Goal: Task Accomplishment & Management: Manage account settings

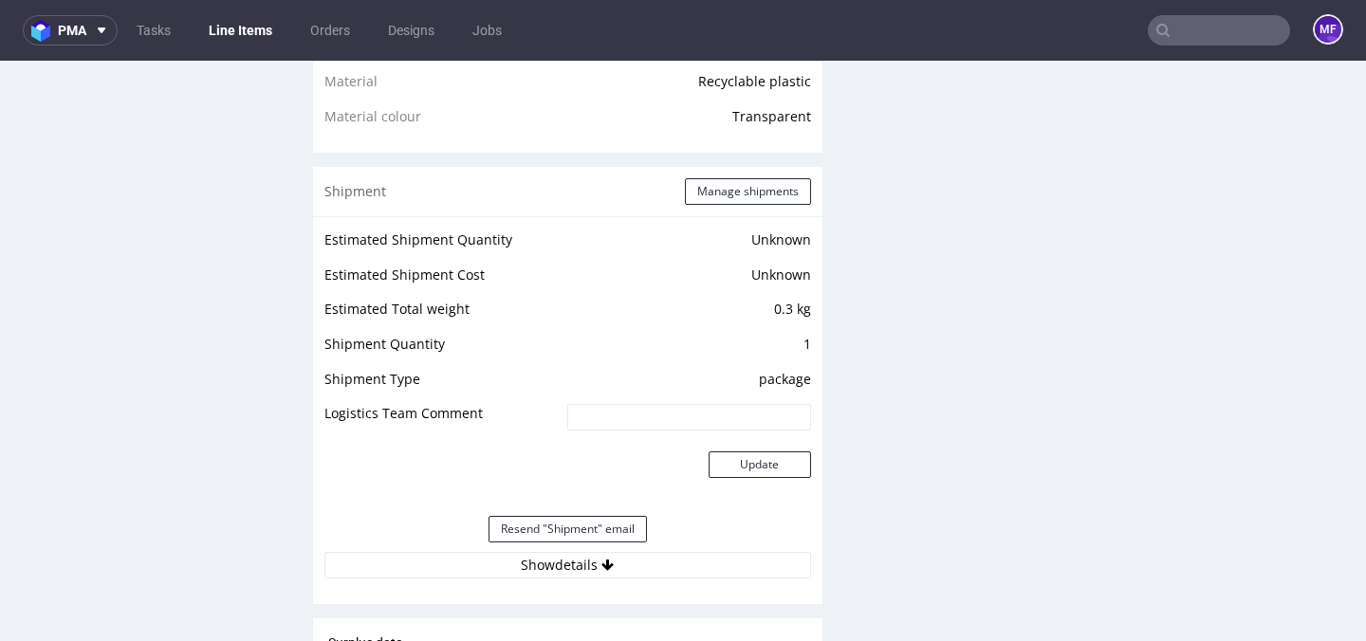
scroll to position [1443, 0]
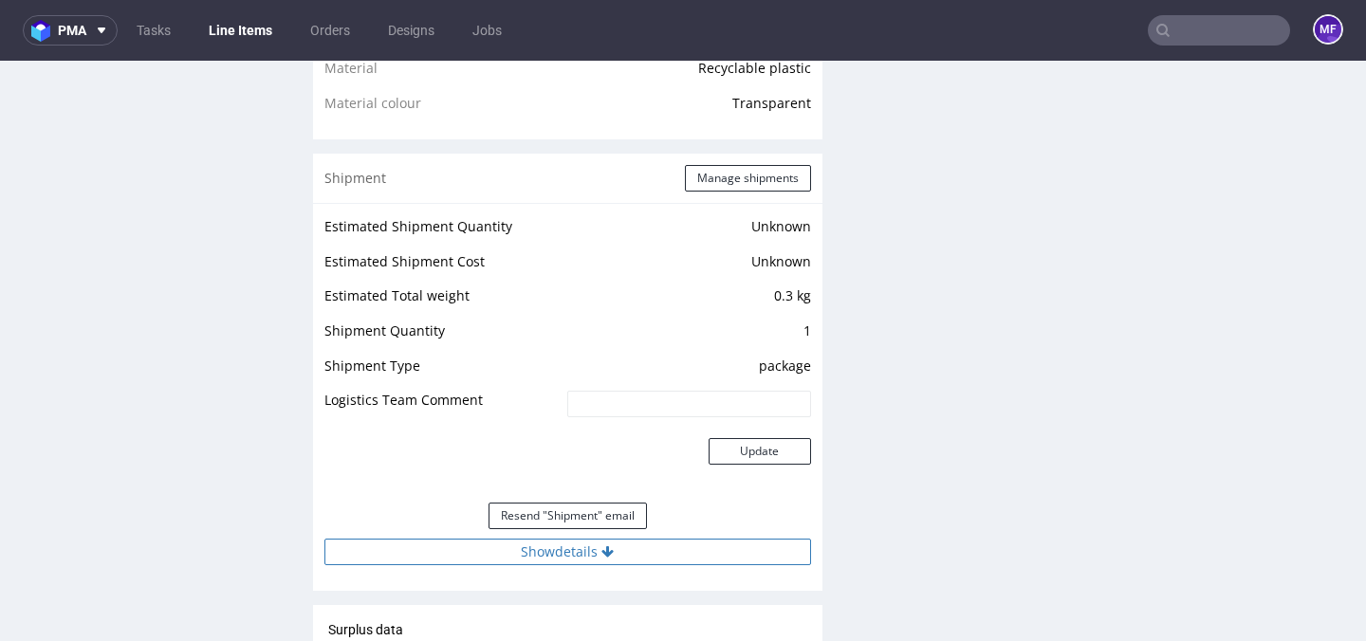
click at [607, 556] on icon at bounding box center [608, 552] width 12 height 13
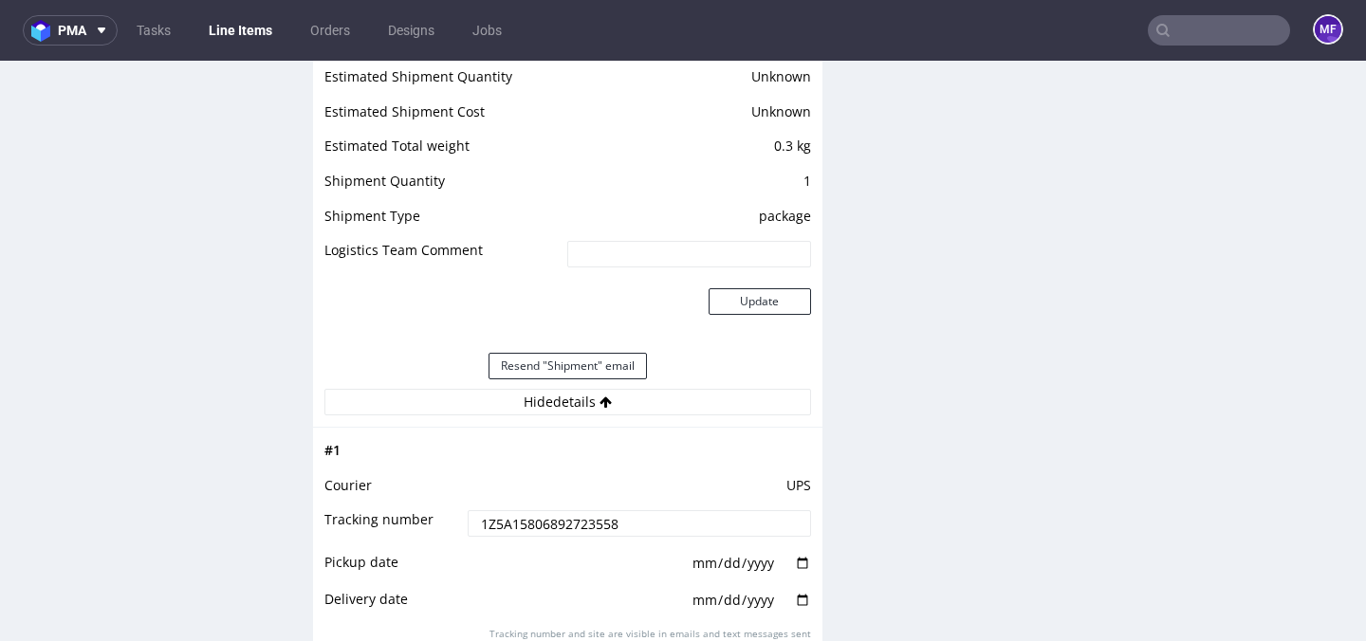
scroll to position [1591, 0]
click at [643, 391] on button "Hide details" at bounding box center [568, 404] width 487 height 27
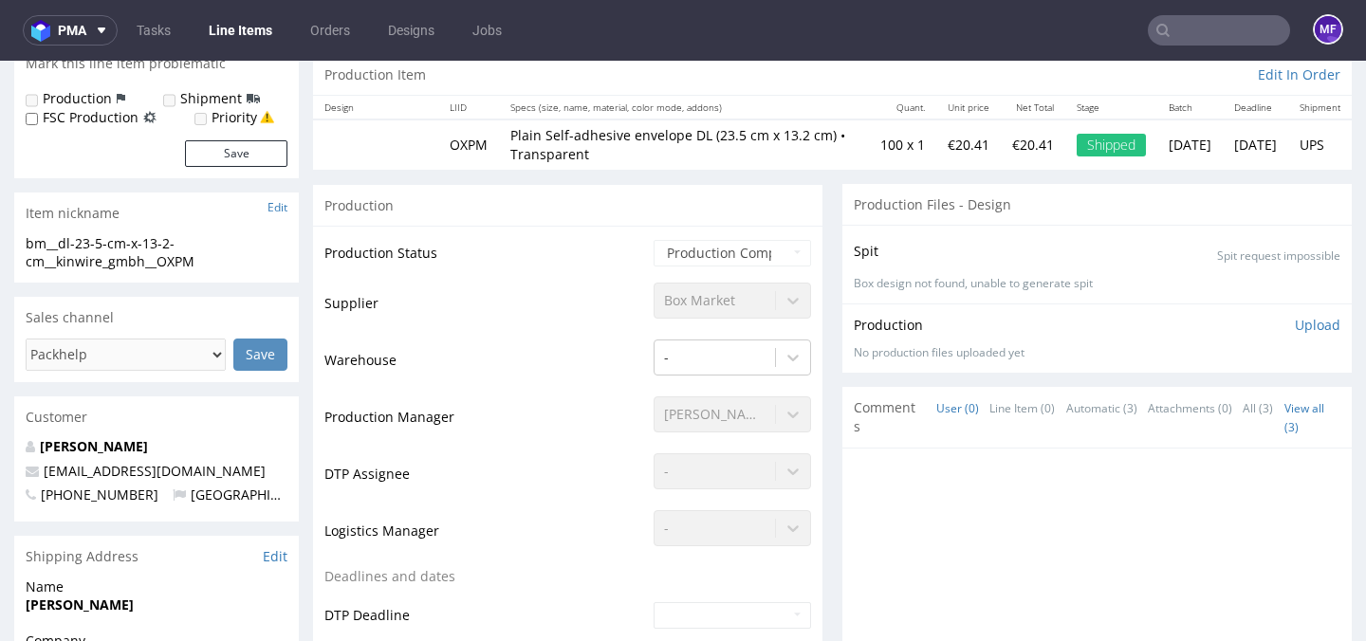
scroll to position [0, 0]
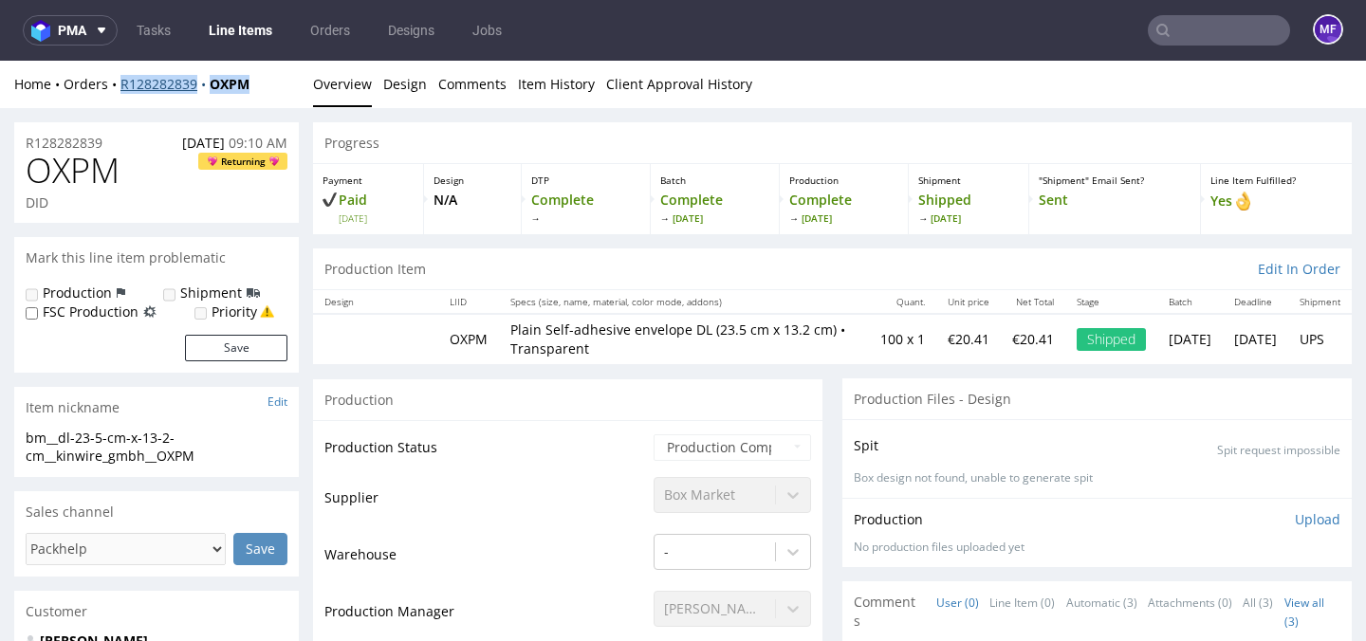
drag, startPoint x: 262, startPoint y: 85, endPoint x: 123, endPoint y: 91, distance: 138.7
click at [123, 91] on div "Home Orders R128282839 OXPM" at bounding box center [156, 84] width 285 height 19
copy div "R128282839 OXPM"
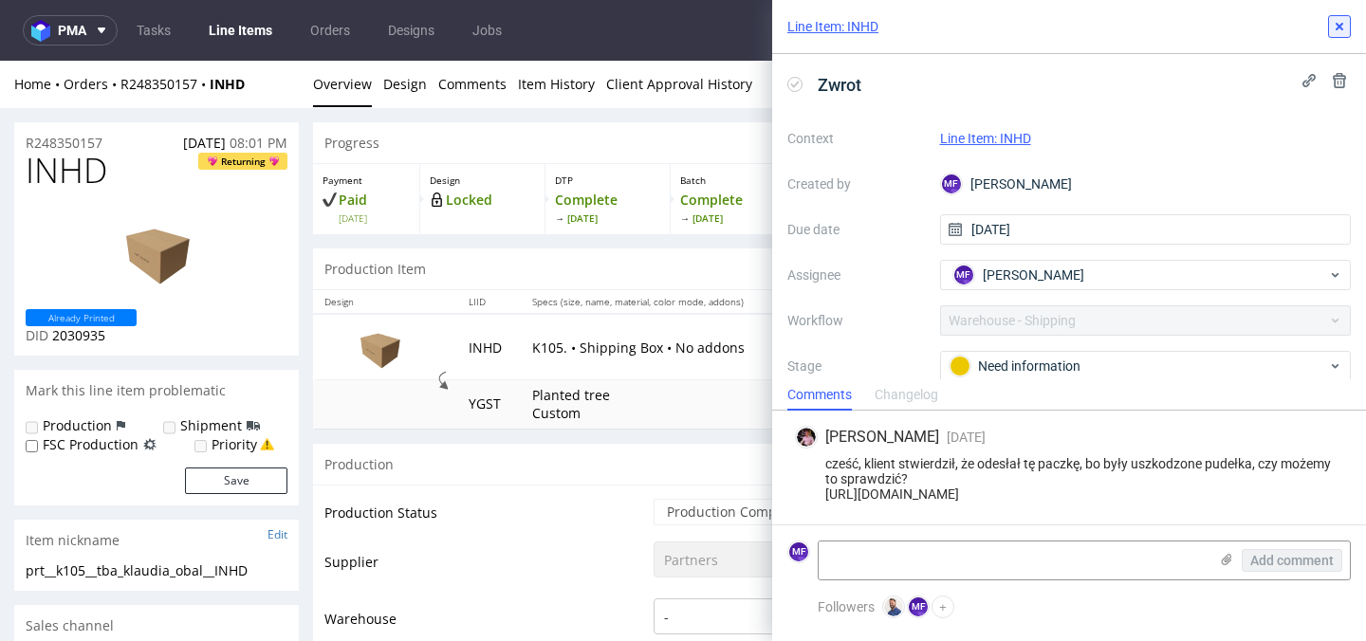
click at [1347, 27] on button at bounding box center [1339, 26] width 23 height 23
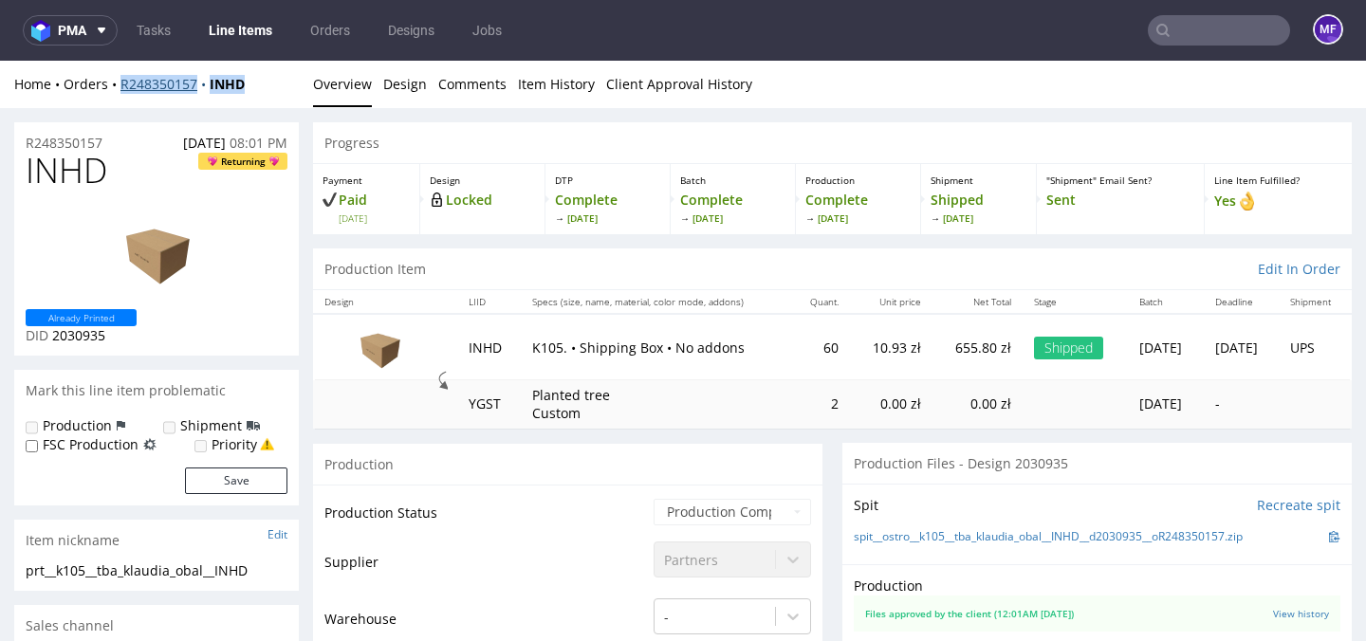
drag, startPoint x: 256, startPoint y: 87, endPoint x: 122, endPoint y: 84, distance: 133.8
click at [122, 84] on div "Home Orders R248350157 INHD" at bounding box center [156, 84] width 285 height 19
copy div "R248350157 INHD"
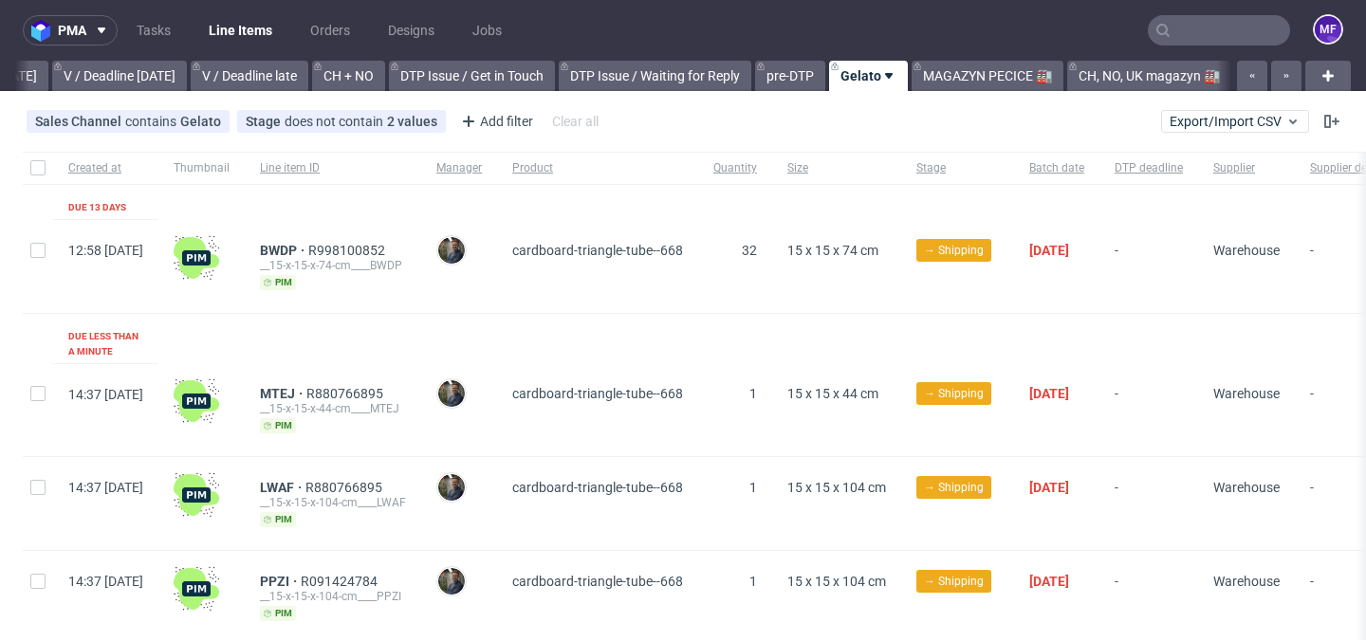
scroll to position [0, 2498]
click at [977, 76] on link "MAGAZYN PECICE 🏭" at bounding box center [988, 76] width 152 height 30
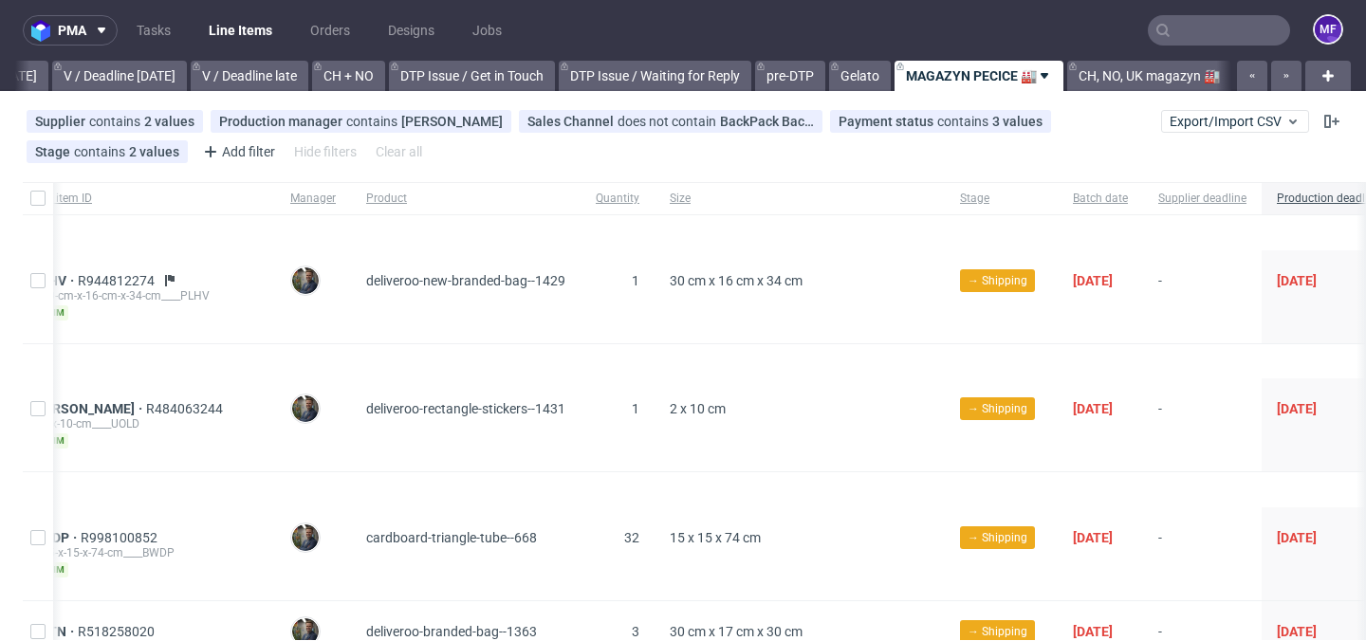
scroll to position [0, 315]
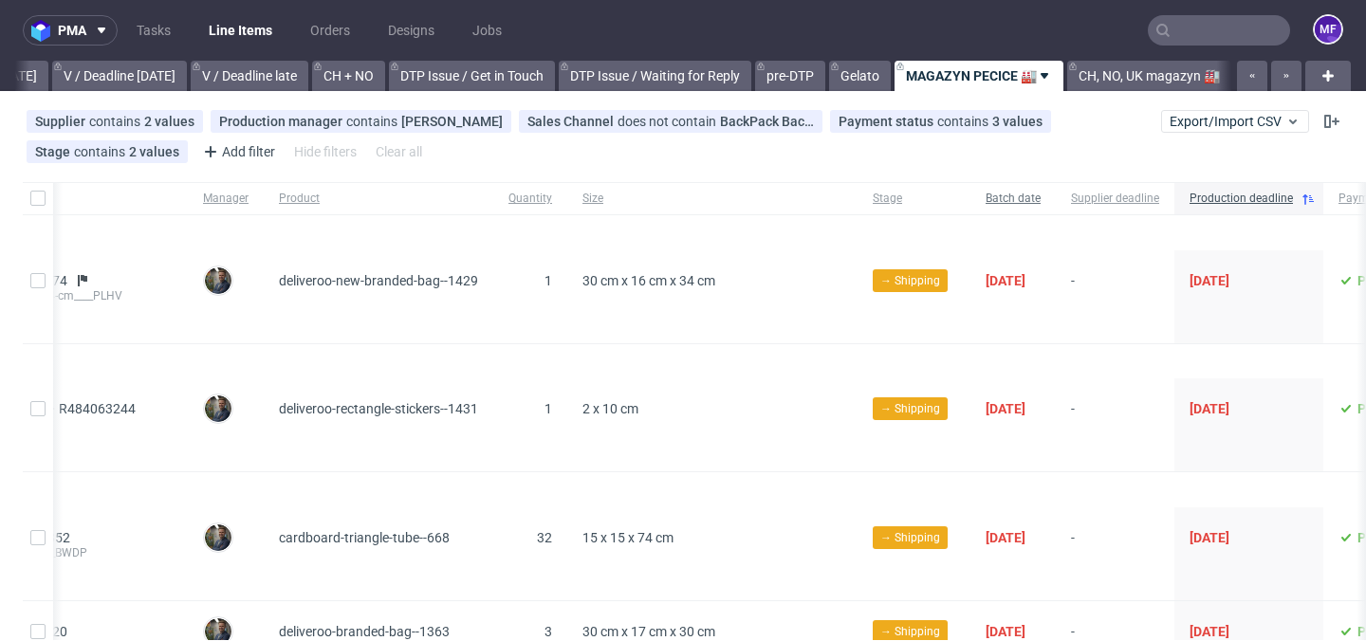
click at [1041, 195] on span "Batch date" at bounding box center [1013, 199] width 55 height 16
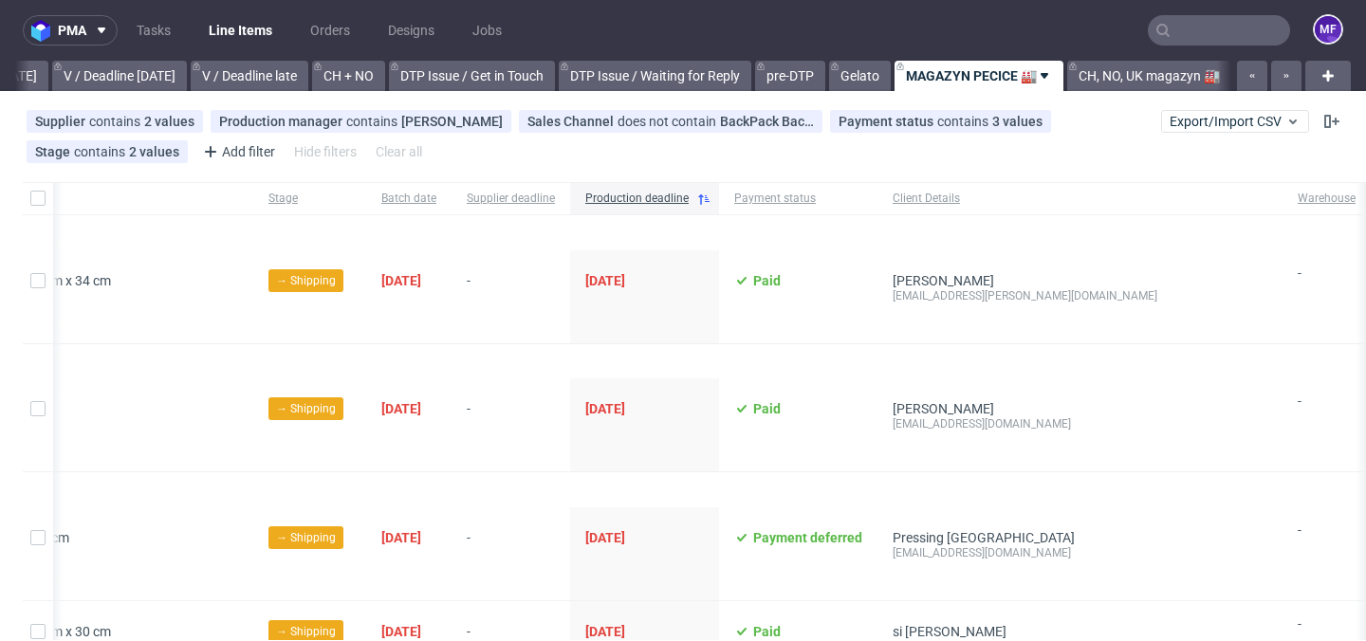
scroll to position [0, 881]
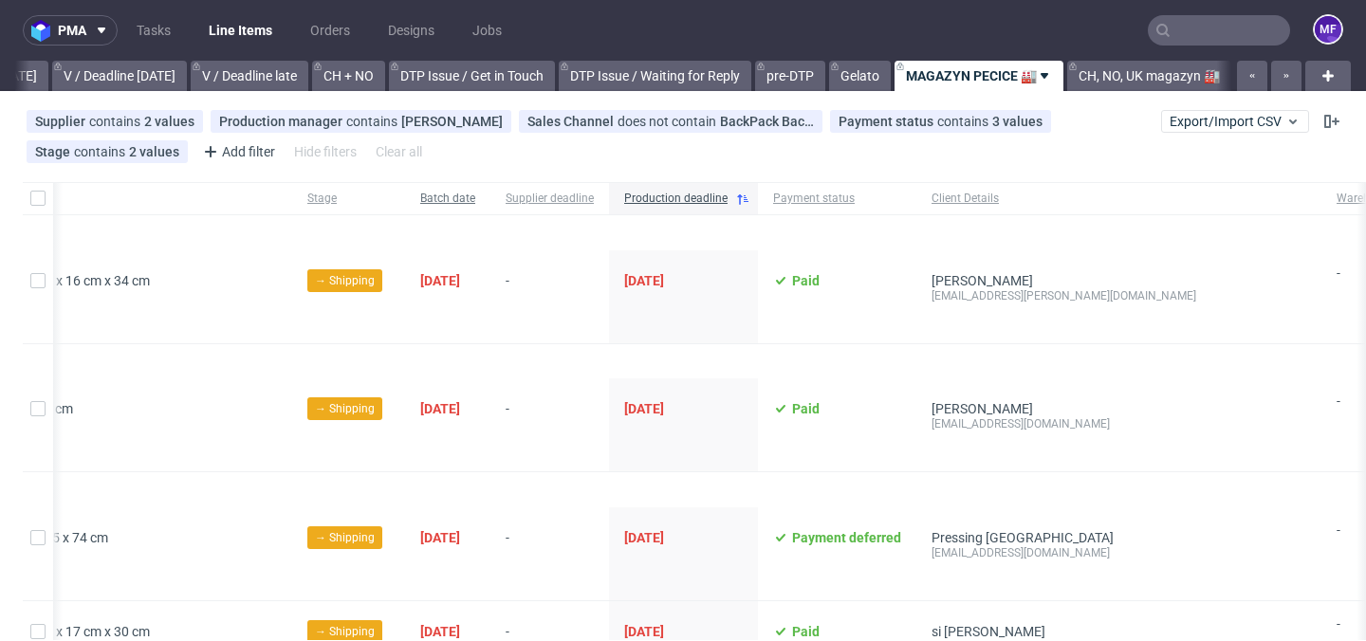
click at [475, 206] on span "Batch date" at bounding box center [447, 199] width 55 height 16
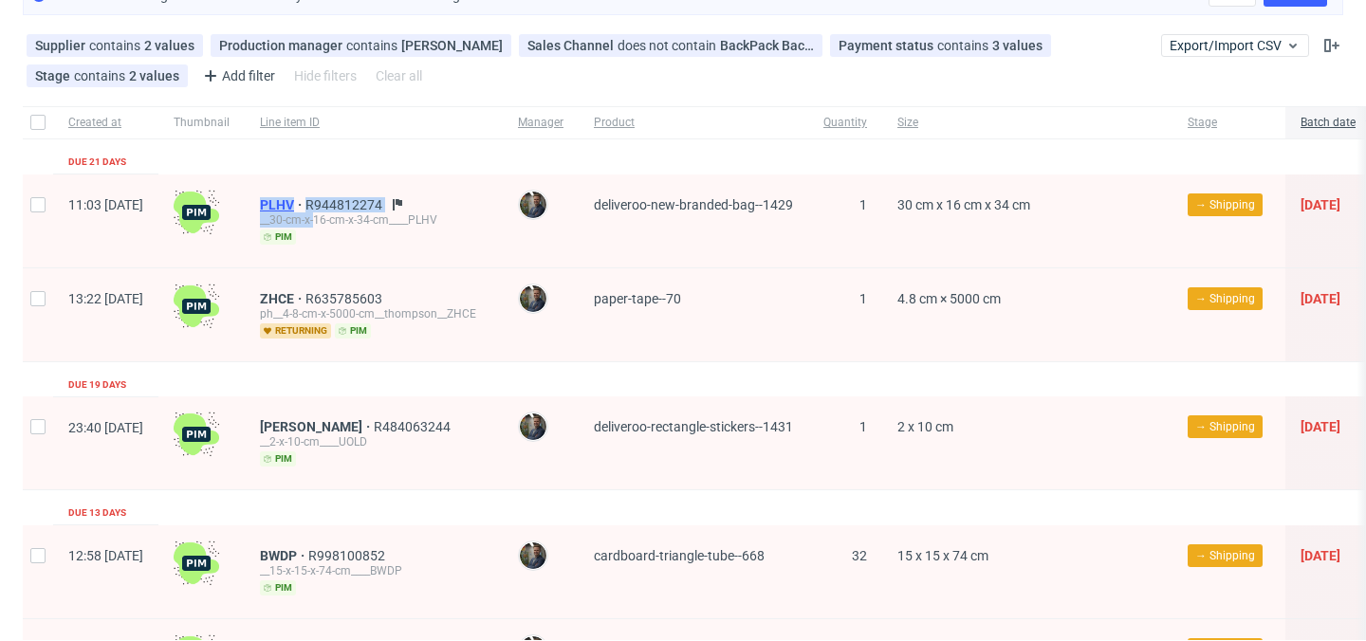
drag, startPoint x: 442, startPoint y: 207, endPoint x: 317, endPoint y: 207, distance: 125.3
click at [317, 207] on div "PLHV R944812274" at bounding box center [374, 204] width 228 height 15
copy div "PLHV R944812274 __30-cm-x-"
click at [455, 190] on div "PLHV R944812274 __30-cm-x-16-cm-x-34-cm____PLHV pim" at bounding box center [374, 221] width 258 height 93
click at [659, 81] on div "Supplier contains 2 values Warehouse, Packhelp Production manager contains Maci…" at bounding box center [592, 60] width 1139 height 61
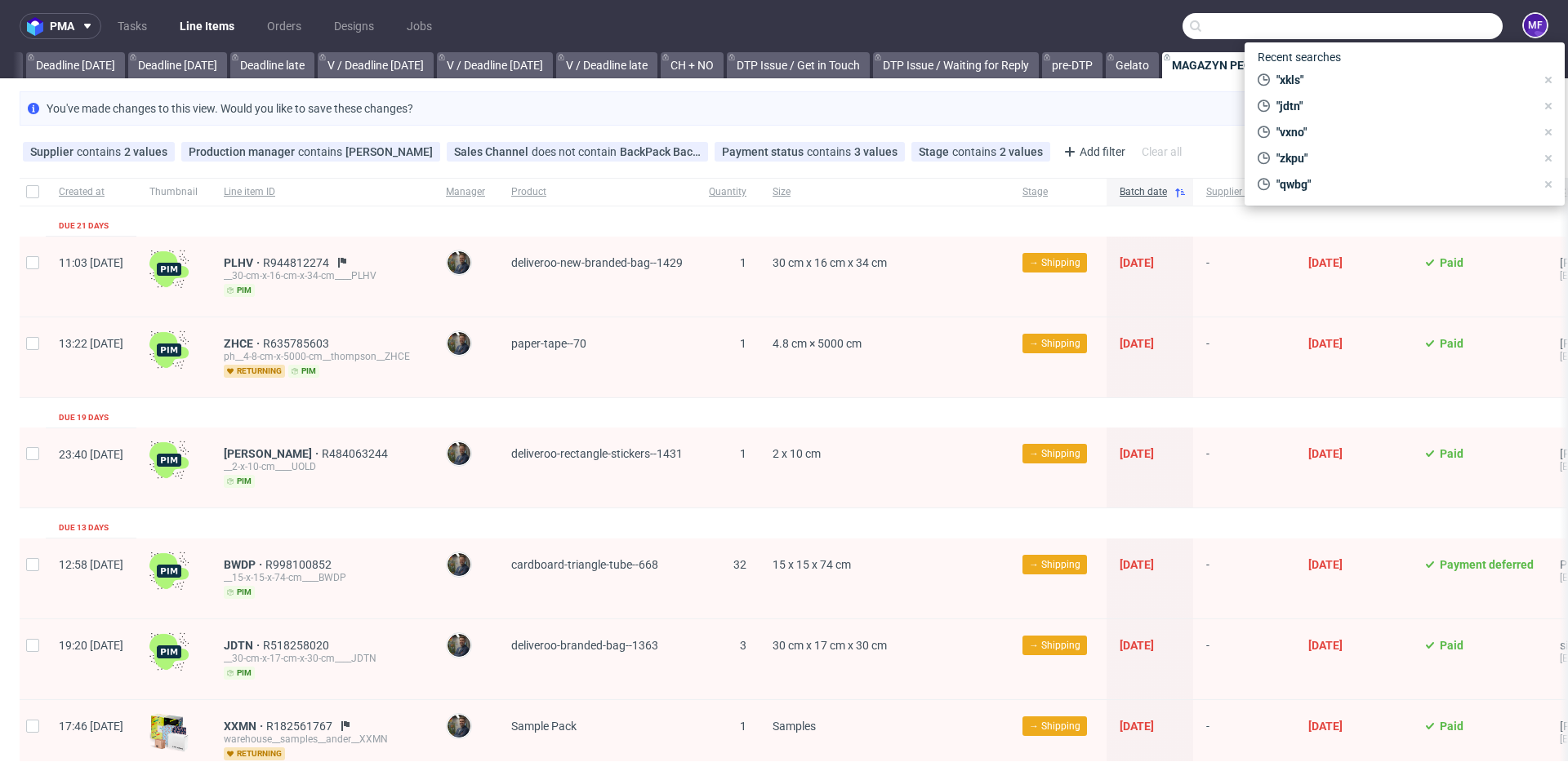
click at [1175, 29] on input "text" at bounding box center [1343, 26] width 320 height 26
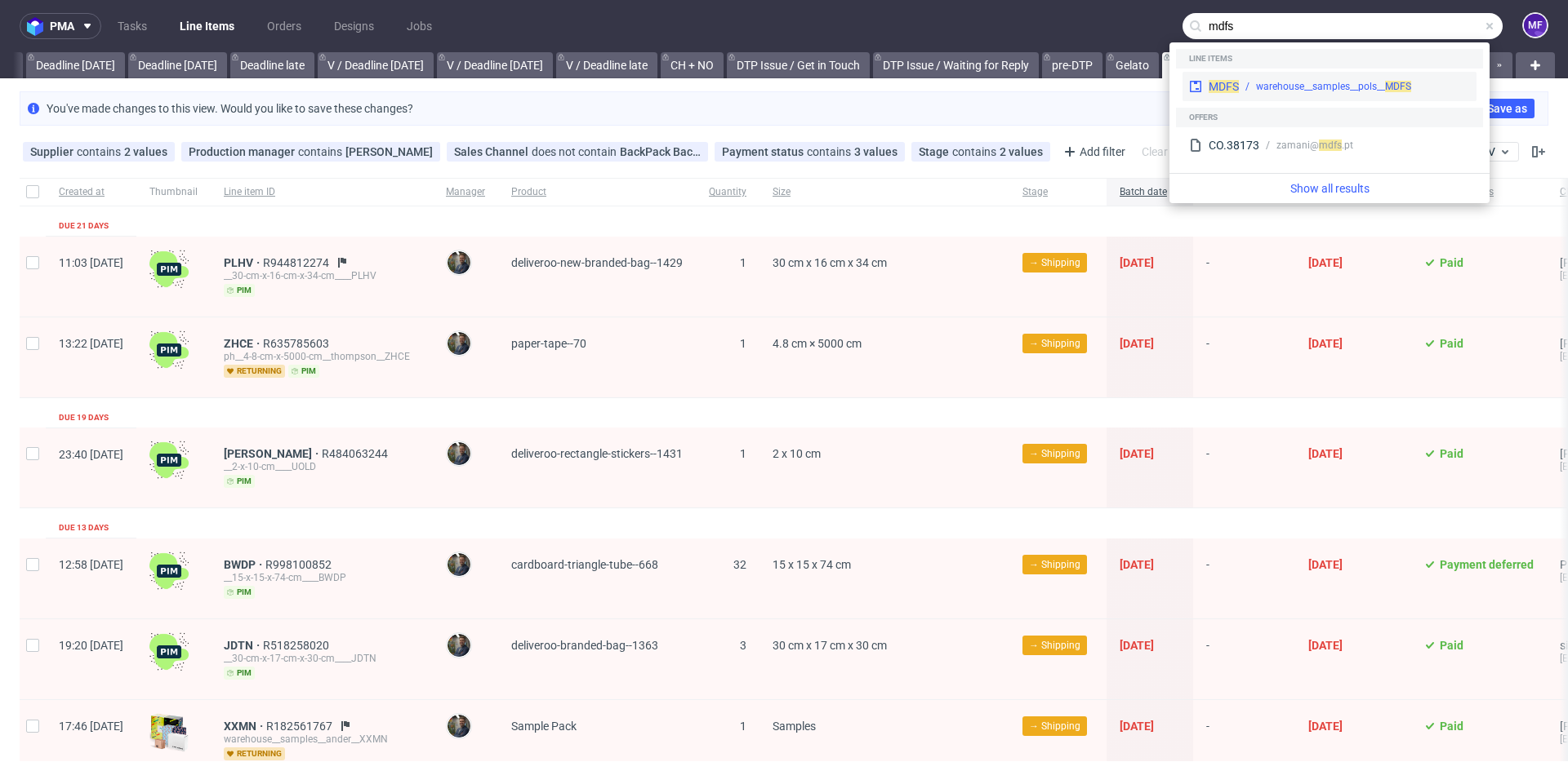
type input "mdfs"
click at [1175, 81] on div "warehouse__samples__pols__ MDFS" at bounding box center [1333, 86] width 155 height 15
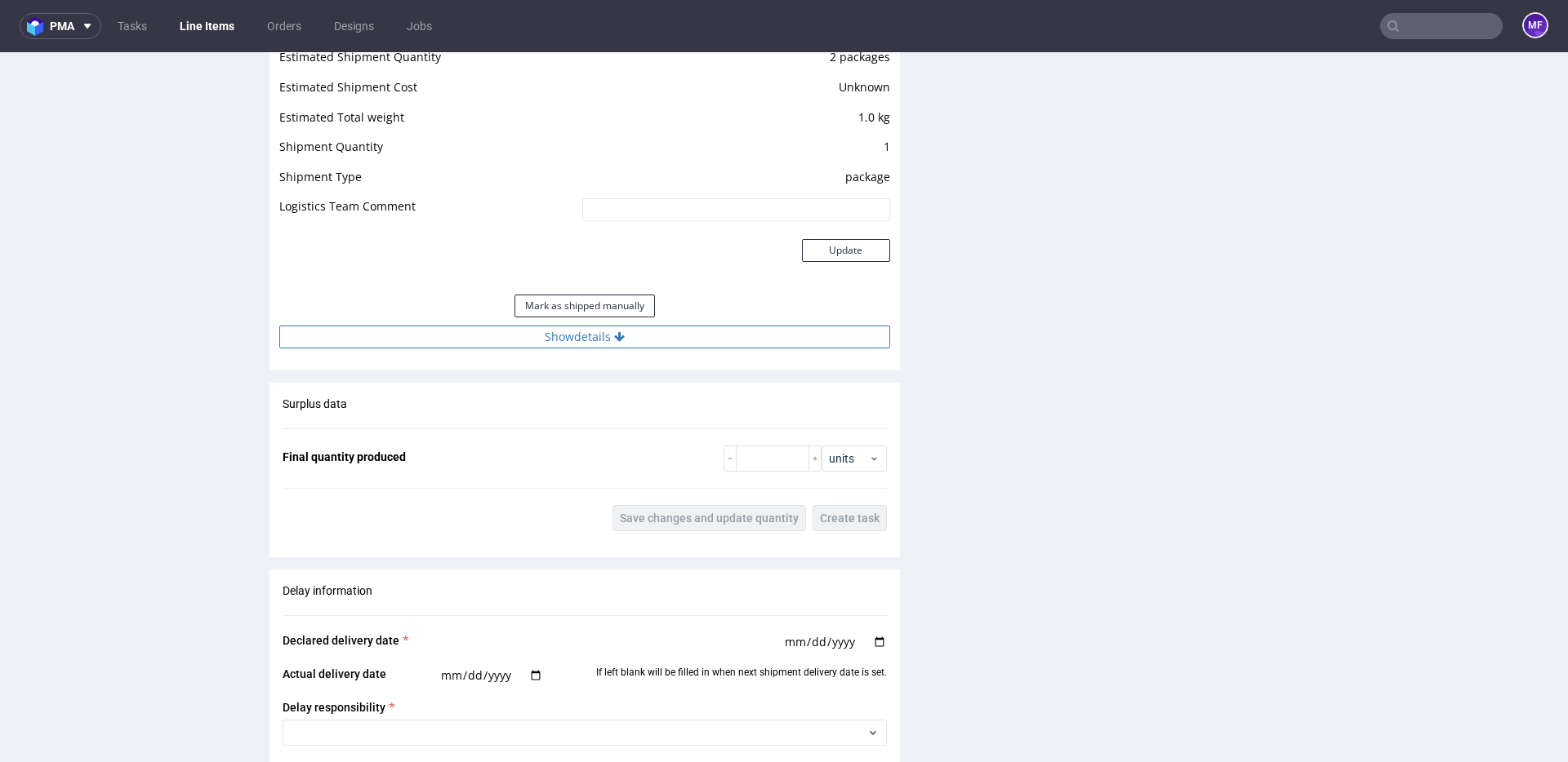
scroll to position [1505, 0]
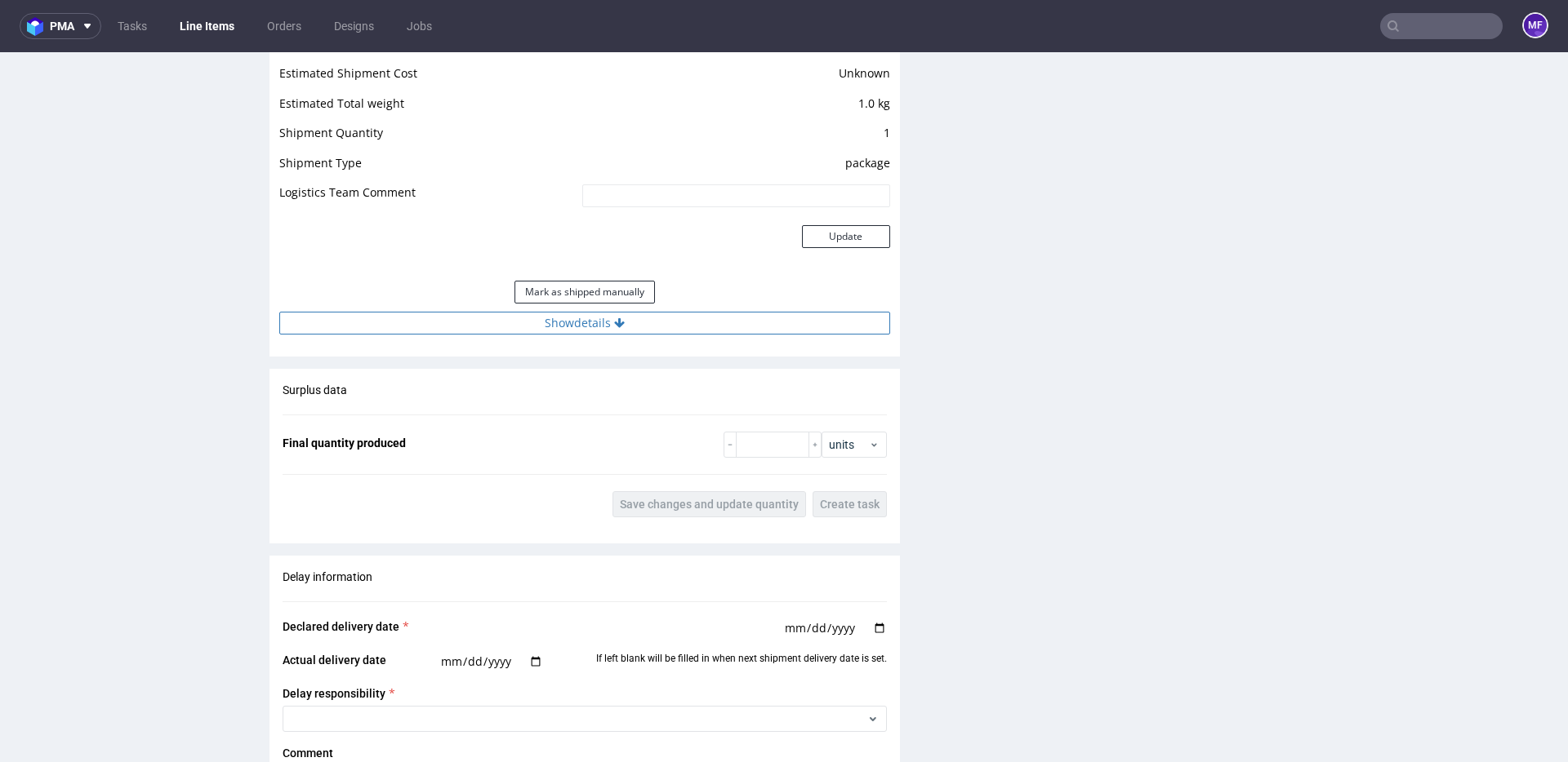
click at [583, 335] on button "Show details" at bounding box center [585, 323] width 611 height 23
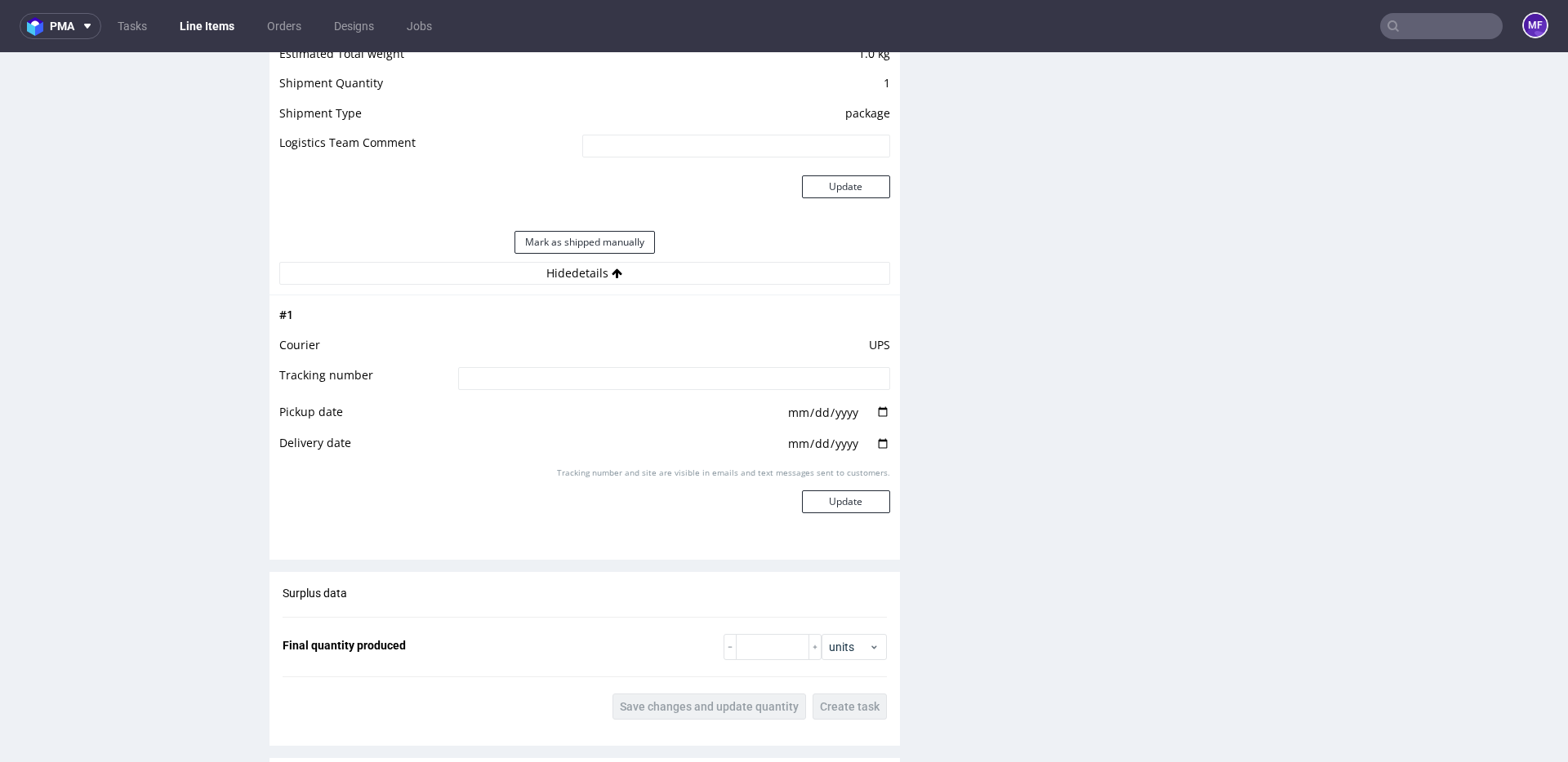
scroll to position [1589, 0]
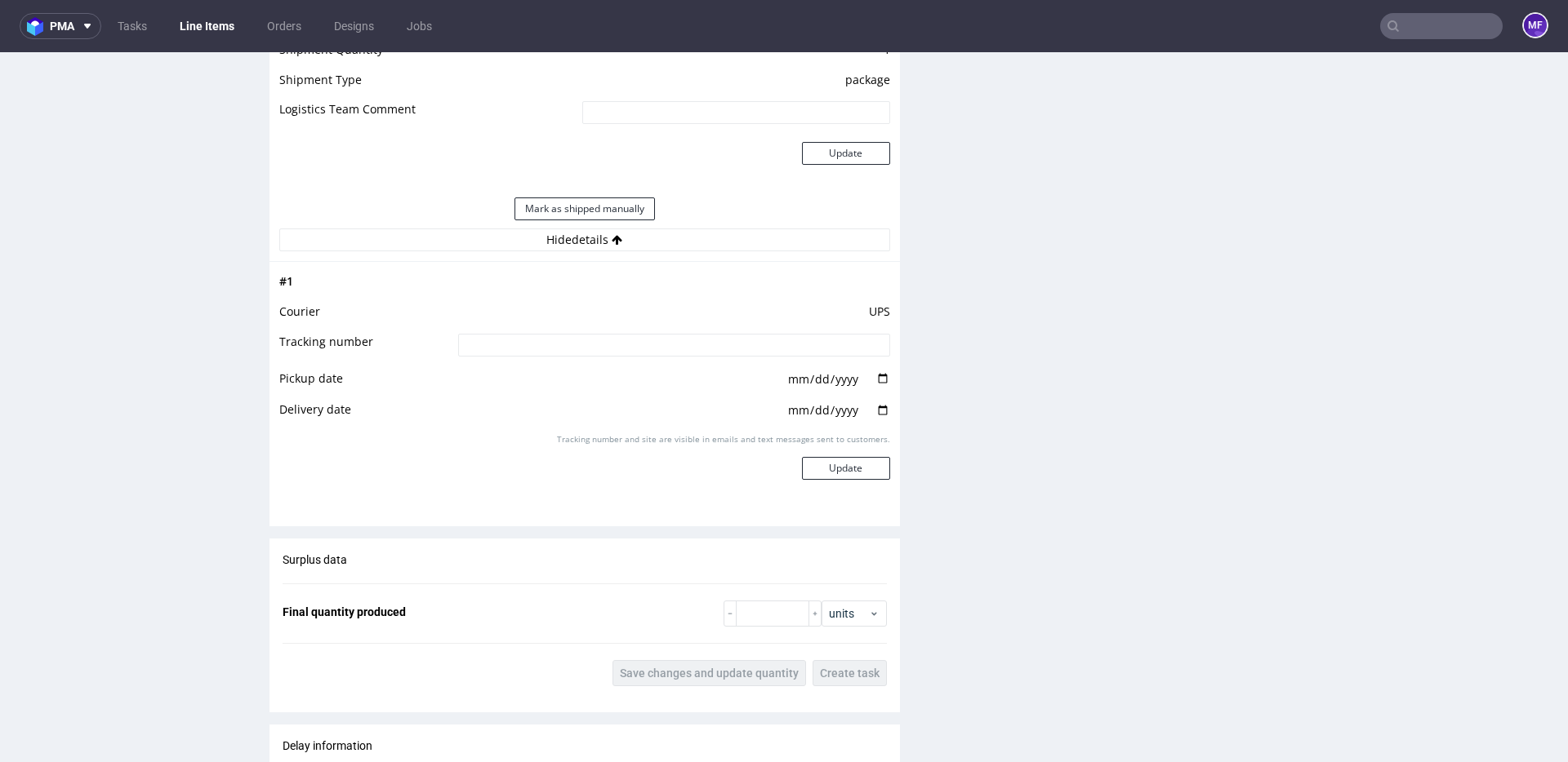
click at [592, 353] on input at bounding box center [674, 345] width 432 height 23
paste input "1Z5A15806890838161"
type input "1Z5A15806890838161"
click at [1083, 392] on div "Production Files - Design Spit Spit request impossible Box design not found, un…" at bounding box center [1240, 98] width 631 height 2498
click at [963, 267] on div "Production Files - Design Spit Spit request impossible Box design not found, un…" at bounding box center [1240, 98] width 631 height 2498
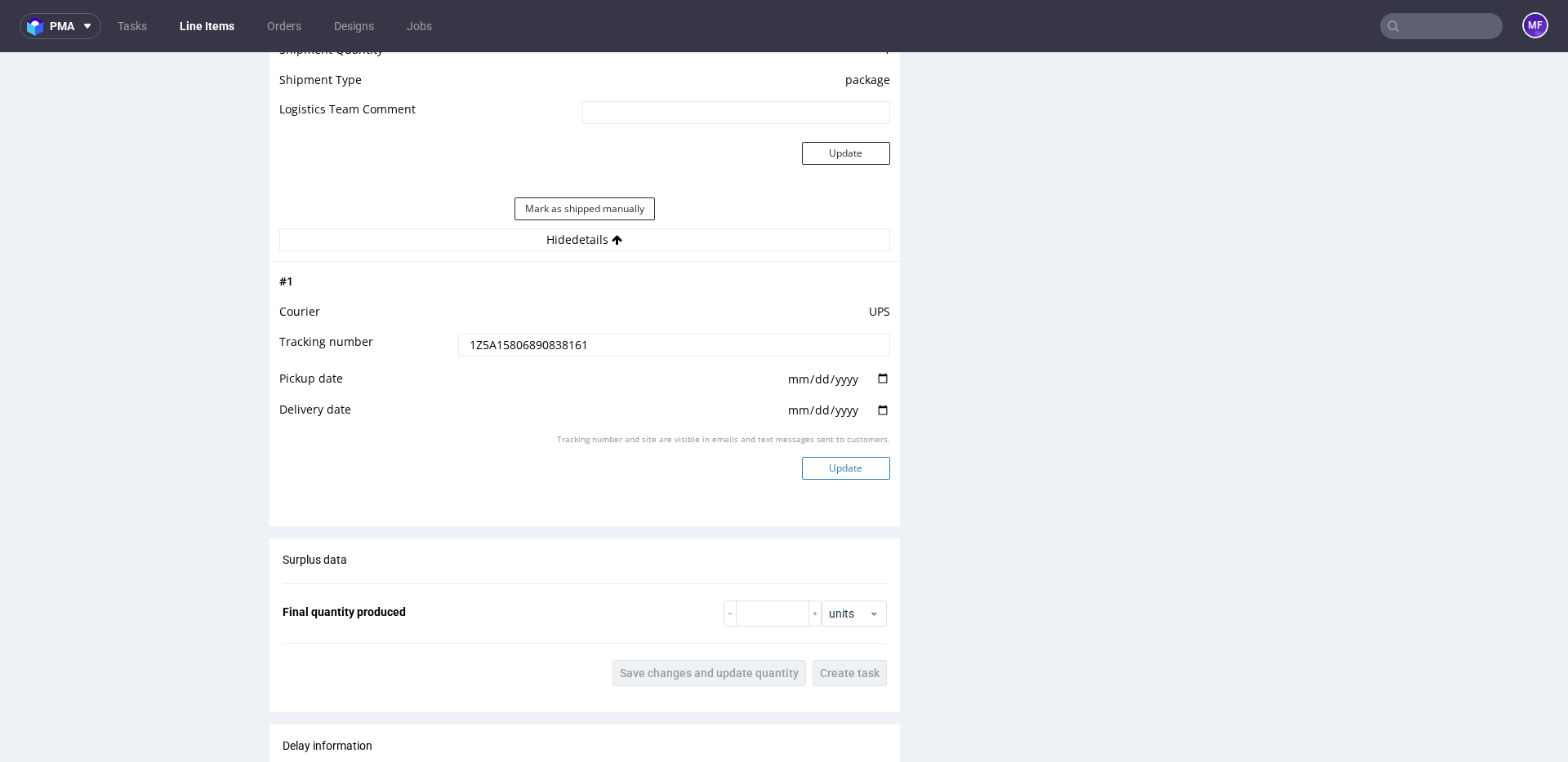
click at [830, 478] on button "Update" at bounding box center [846, 468] width 88 height 23
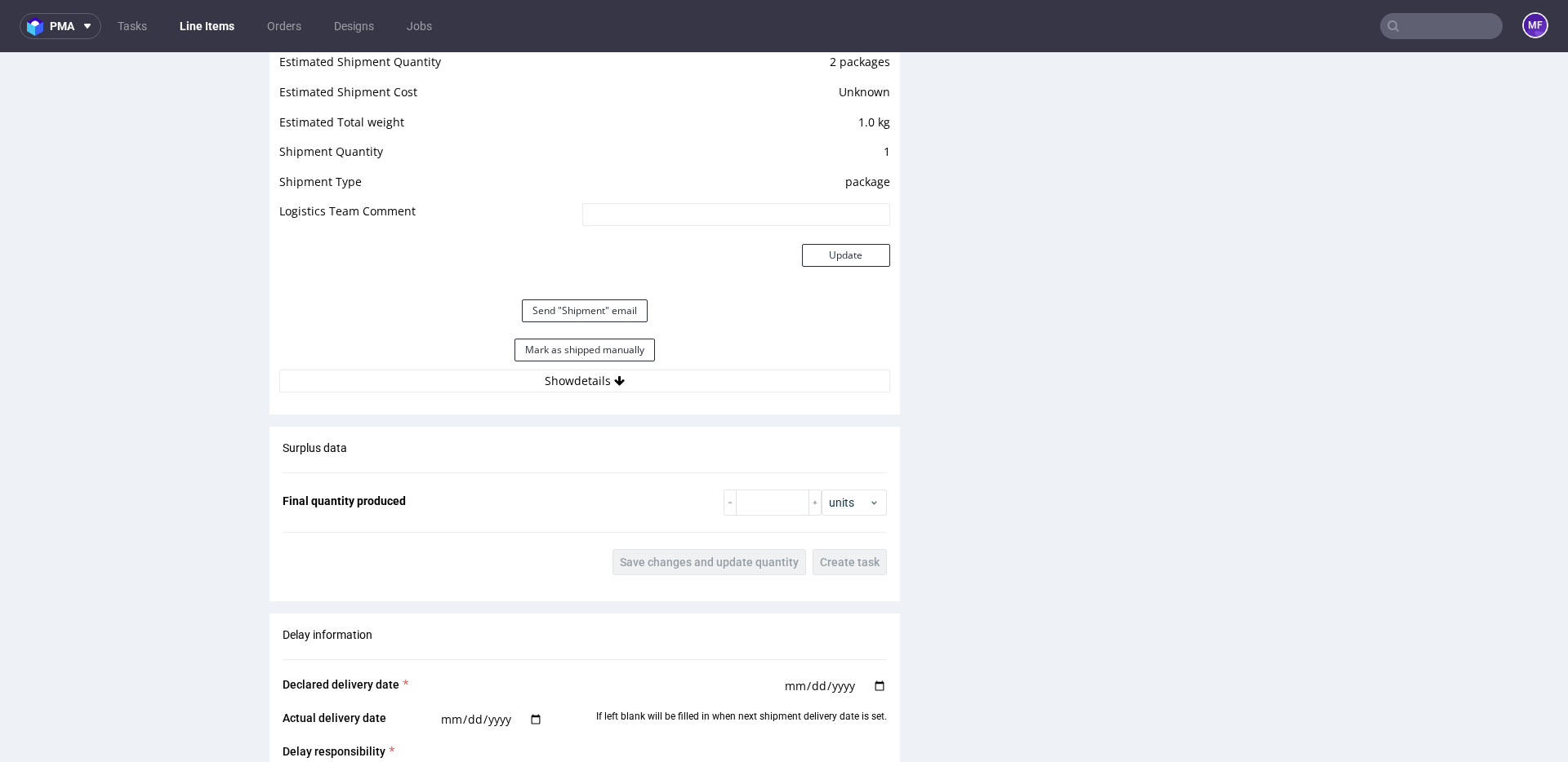
scroll to position [1489, 0]
click at [604, 359] on button "Mark as shipped manually" at bounding box center [584, 347] width 140 height 23
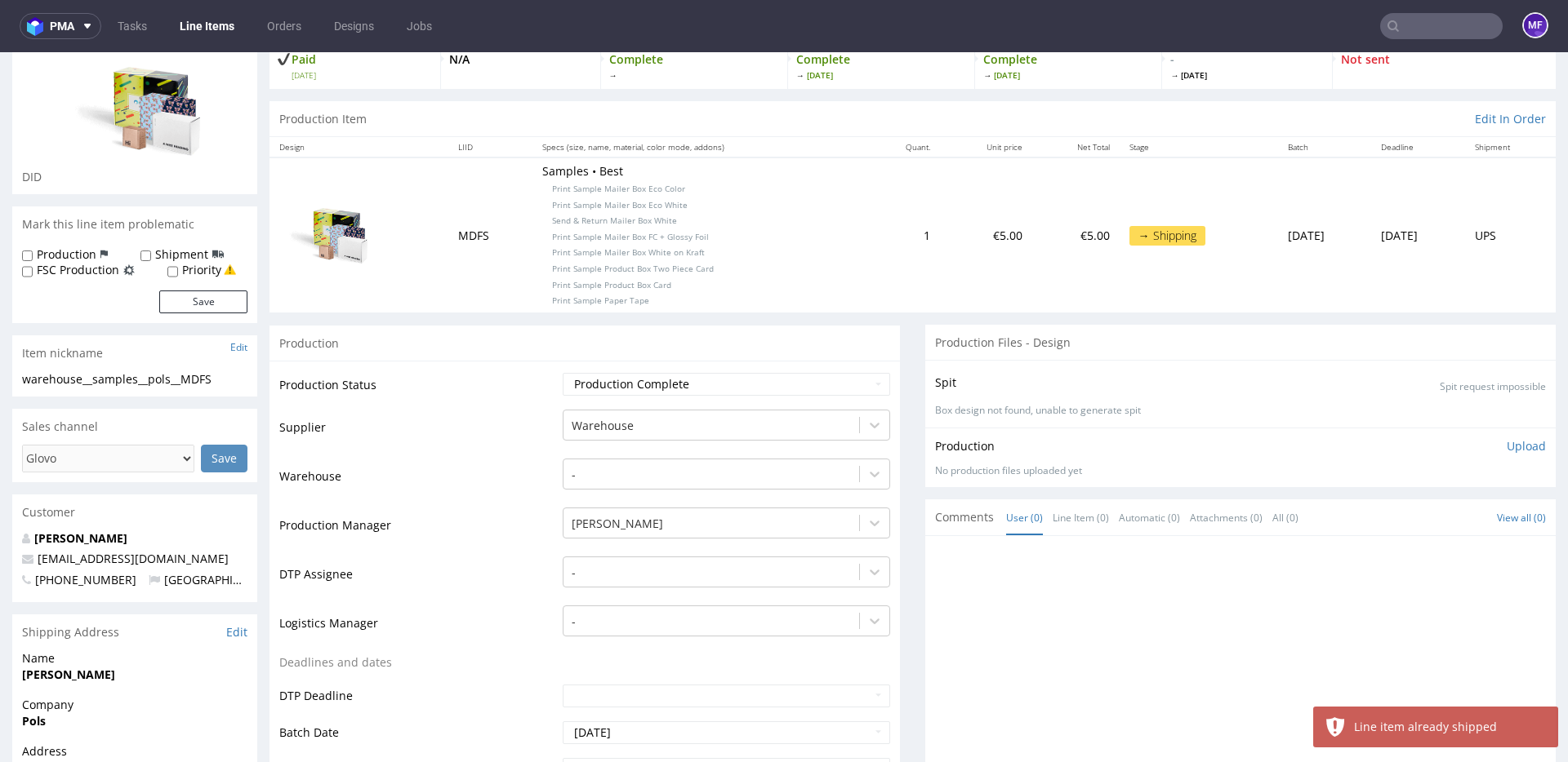
scroll to position [0, 0]
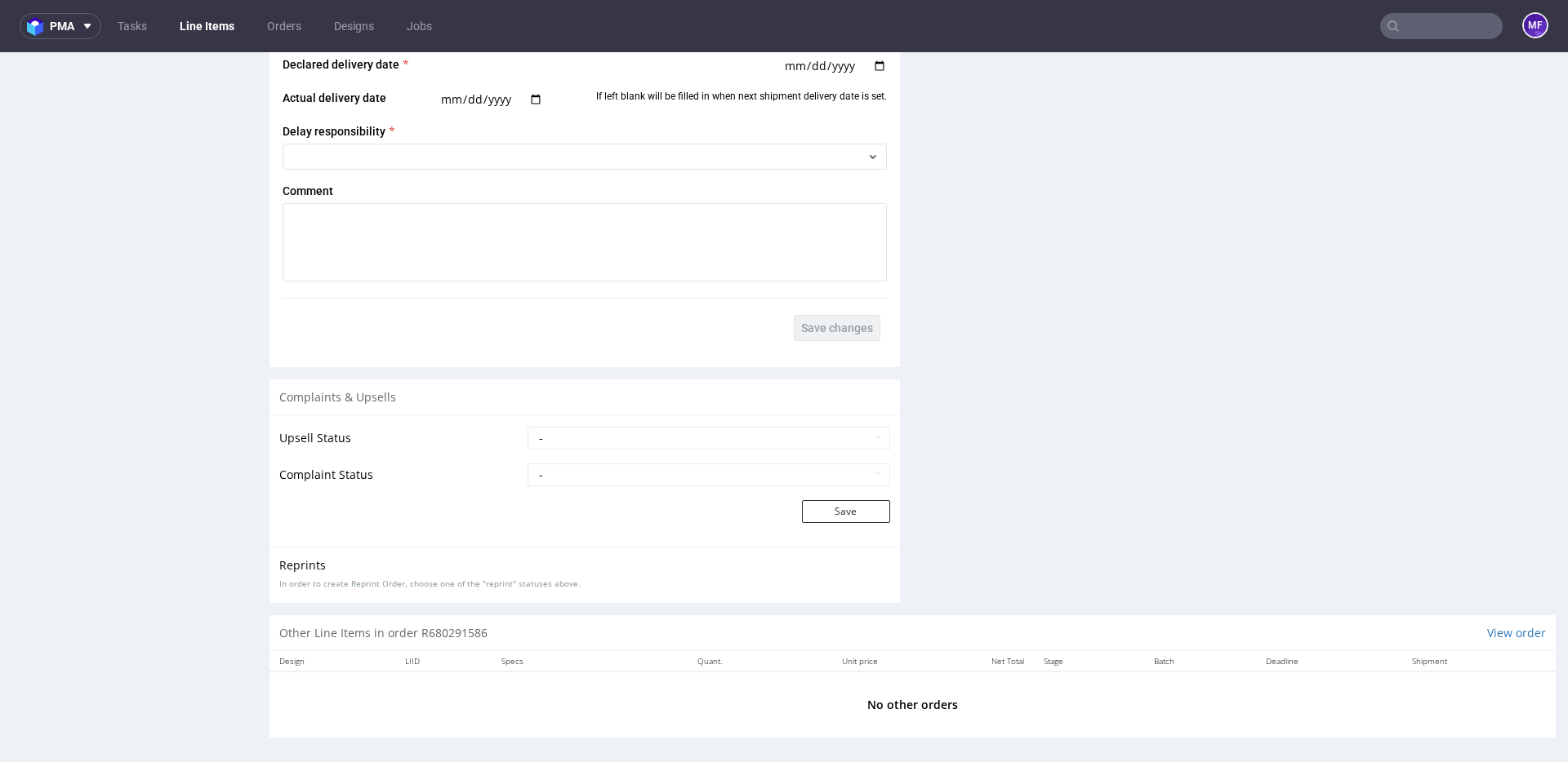
scroll to position [2087, 0]
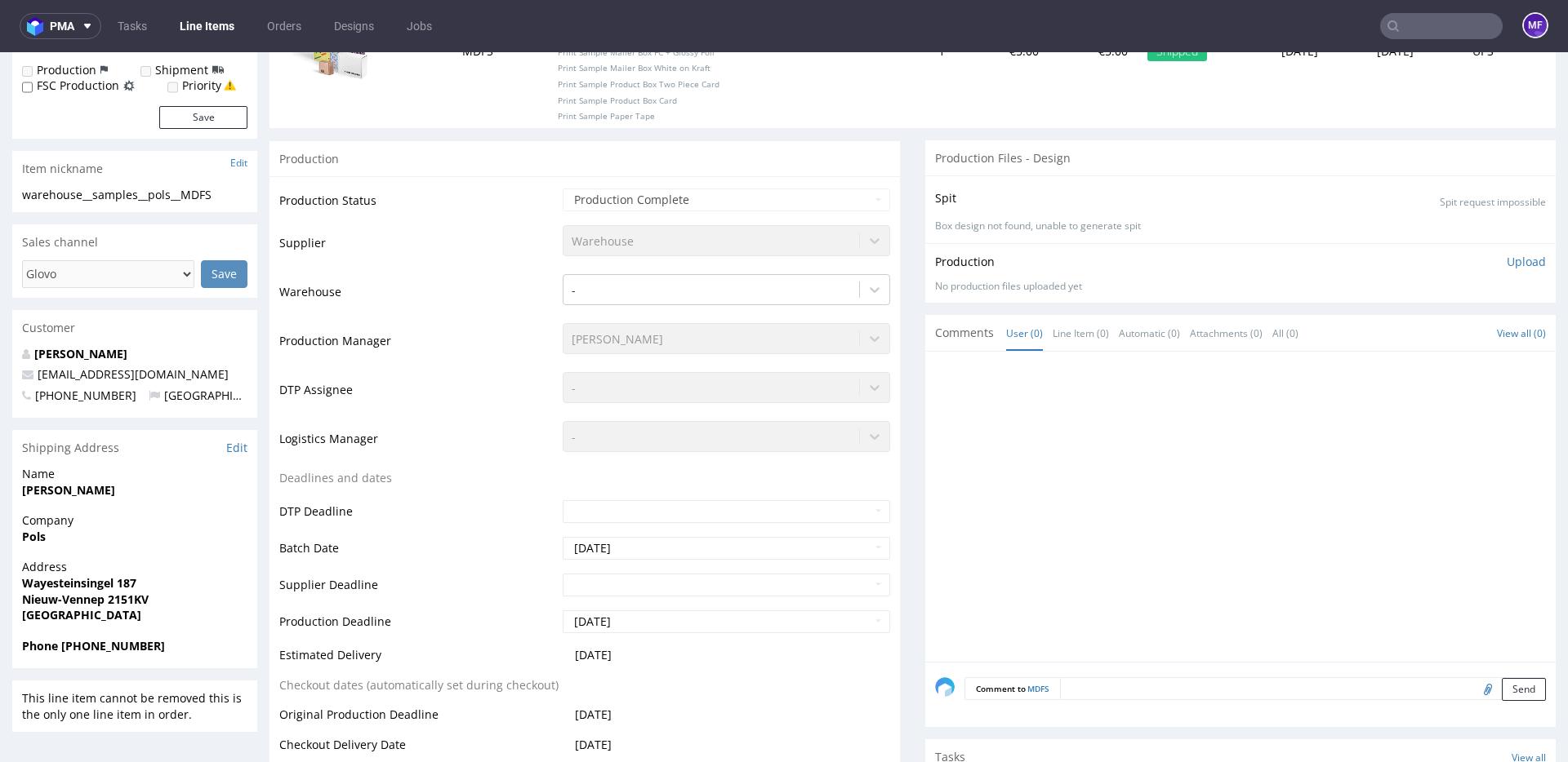
scroll to position [0, 0]
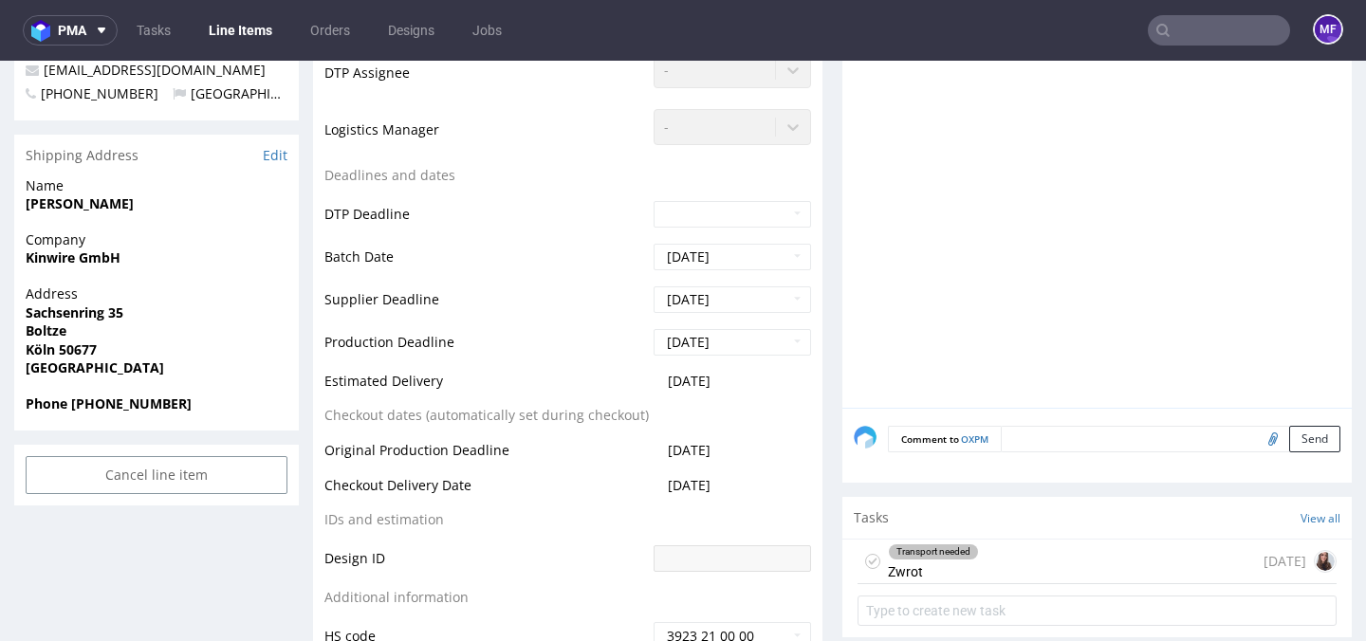
scroll to position [601, 0]
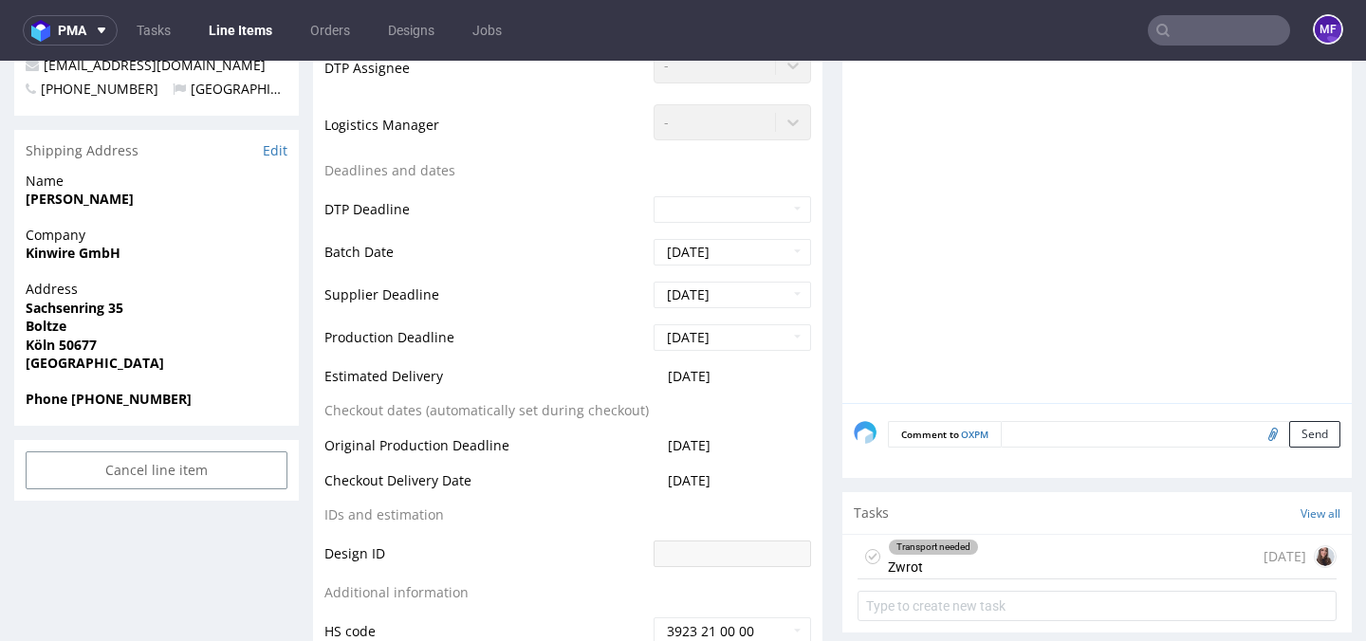
click at [1033, 559] on div "Transport needed Zwrot [DATE]" at bounding box center [1097, 557] width 479 height 45
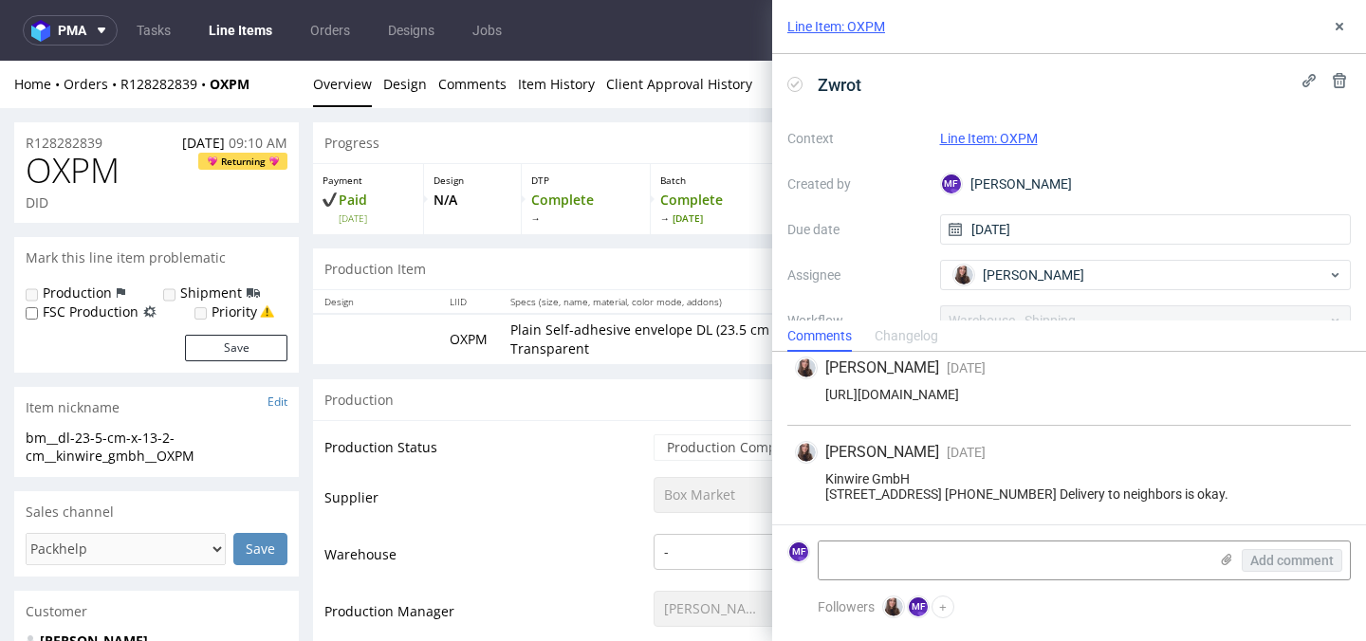
drag, startPoint x: 262, startPoint y: 96, endPoint x: 227, endPoint y: 94, distance: 35.2
click at [158, 95] on div "Home Orders R128282839 OXPM Overview Design Comments Item History Client Approv…" at bounding box center [683, 84] width 1366 height 47
drag, startPoint x: 255, startPoint y: 87, endPoint x: 121, endPoint y: 91, distance: 133.8
click at [121, 91] on div "Home Orders R128282839 OXPM" at bounding box center [156, 84] width 285 height 19
copy div "R128282839 OXPM"
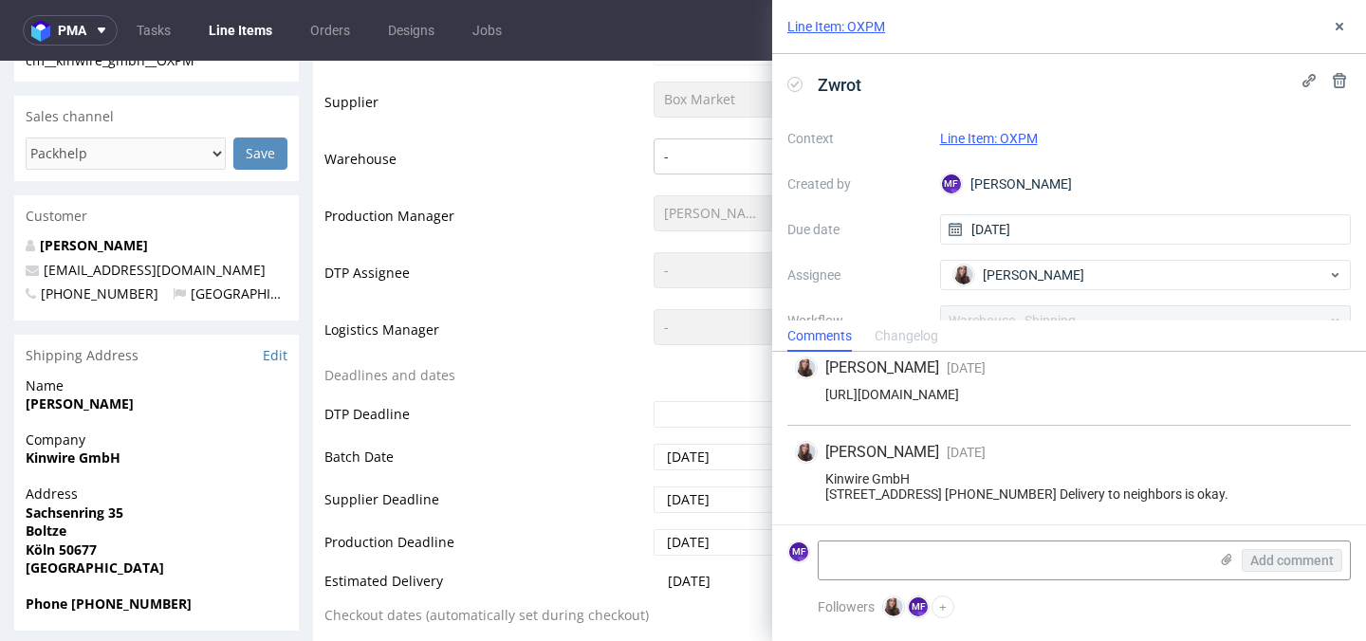
scroll to position [406, 0]
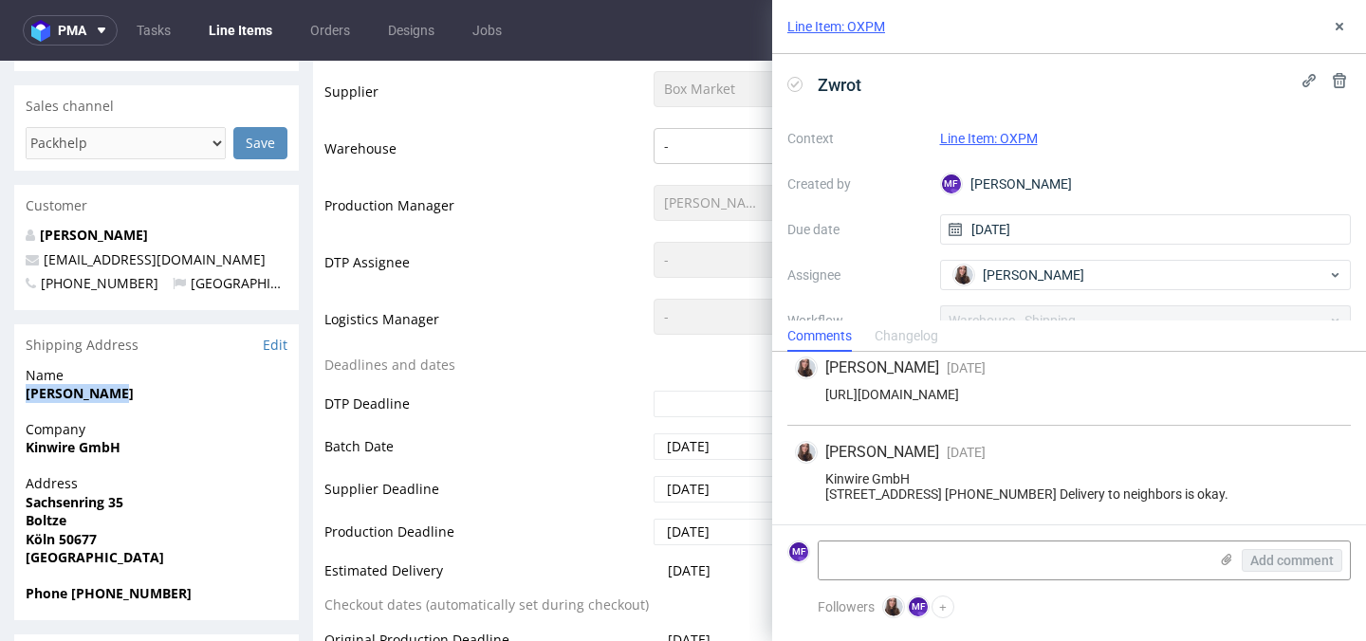
drag, startPoint x: 112, startPoint y: 391, endPoint x: 24, endPoint y: 399, distance: 88.7
click at [24, 399] on div "Name Jonas Boltze" at bounding box center [156, 393] width 285 height 54
copy strong "Jonas Boltze"
drag, startPoint x: 915, startPoint y: 464, endPoint x: 825, endPoint y: 468, distance: 90.2
click at [825, 472] on div "Kinwire GmbH Sachsenring 35 50677 Köln. +49 170 5410704 Delivery to neighbors i…" at bounding box center [1069, 487] width 548 height 30
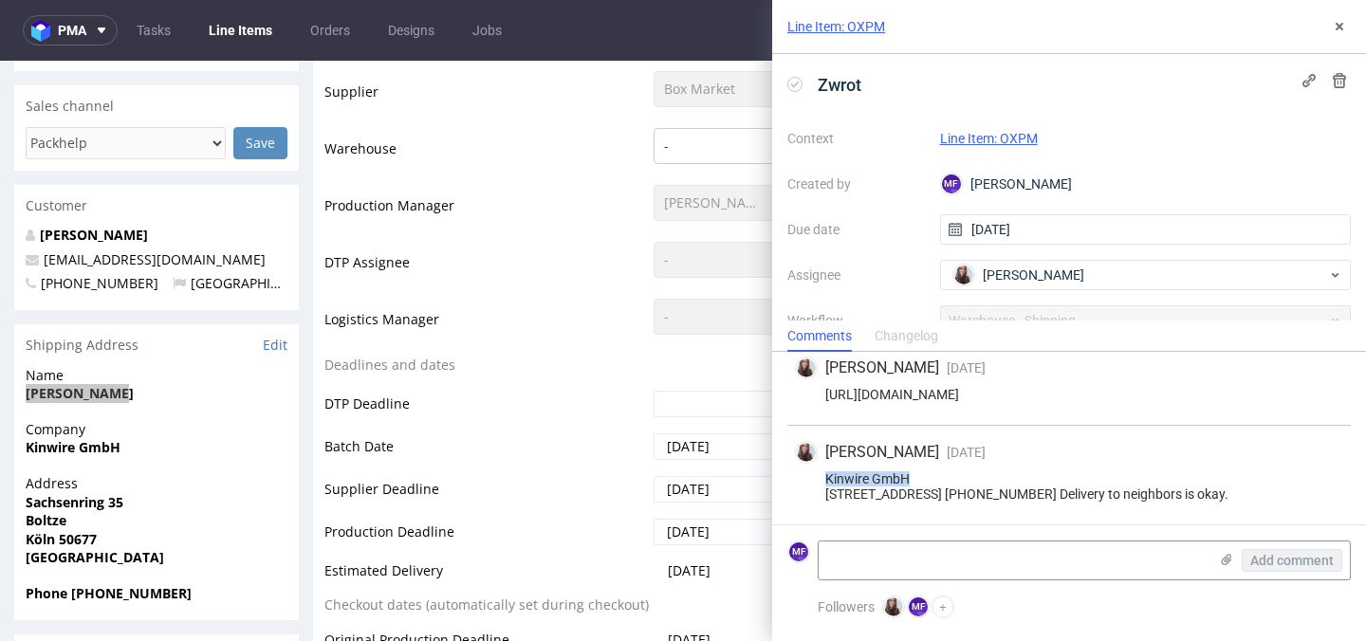
copy div "Kinwire GmbH"
drag, startPoint x: 919, startPoint y: 482, endPoint x: 825, endPoint y: 485, distance: 94.9
click at [825, 485] on div "Kinwire GmbH Sachsenring 35 50677 Köln. +49 170 5410704 Delivery to neighbors i…" at bounding box center [1069, 487] width 548 height 30
copy div "Sachsenring 35"
drag, startPoint x: 863, startPoint y: 498, endPoint x: 823, endPoint y: 499, distance: 40.8
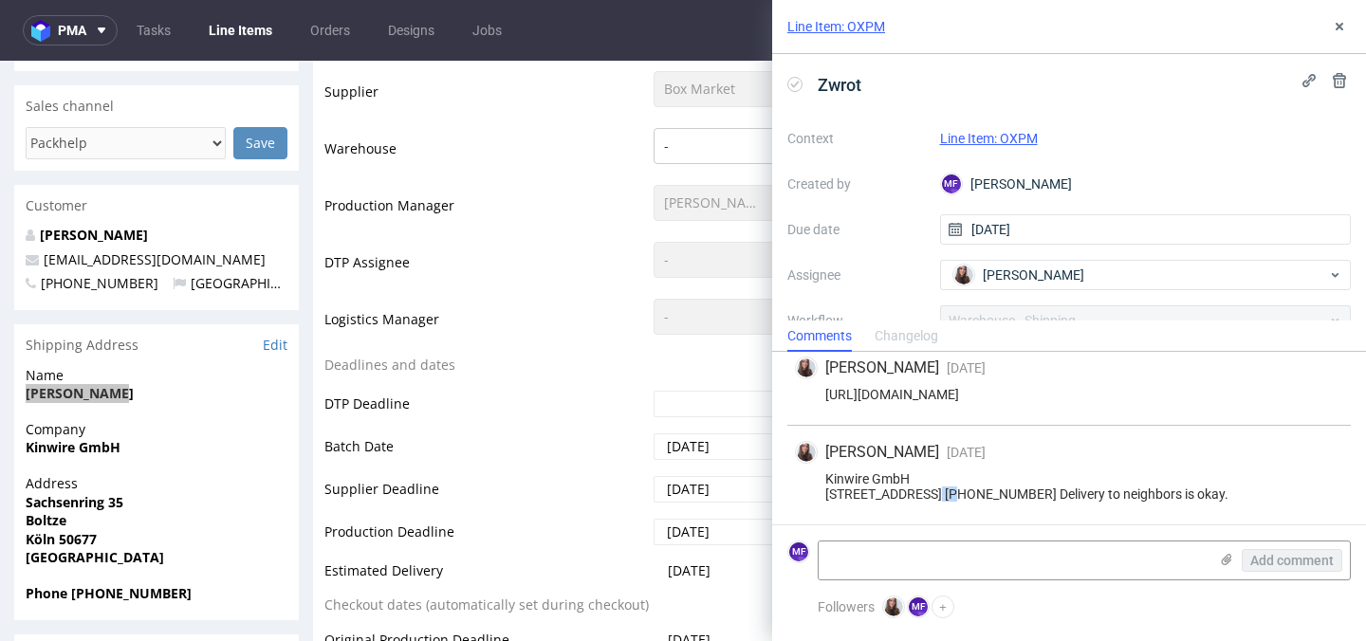
click at [823, 499] on div "Kinwire GmbH Sachsenring 35 50677 Köln. +49 170 5410704 Delivery to neighbors i…" at bounding box center [1069, 487] width 548 height 30
copy div "50677"
drag, startPoint x: 892, startPoint y: 497, endPoint x: 868, endPoint y: 496, distance: 23.7
click at [868, 496] on div "Kinwire GmbH Sachsenring 35 50677 Köln. +49 170 5410704 Delivery to neighbors i…" at bounding box center [1069, 487] width 548 height 30
copy div "Köln"
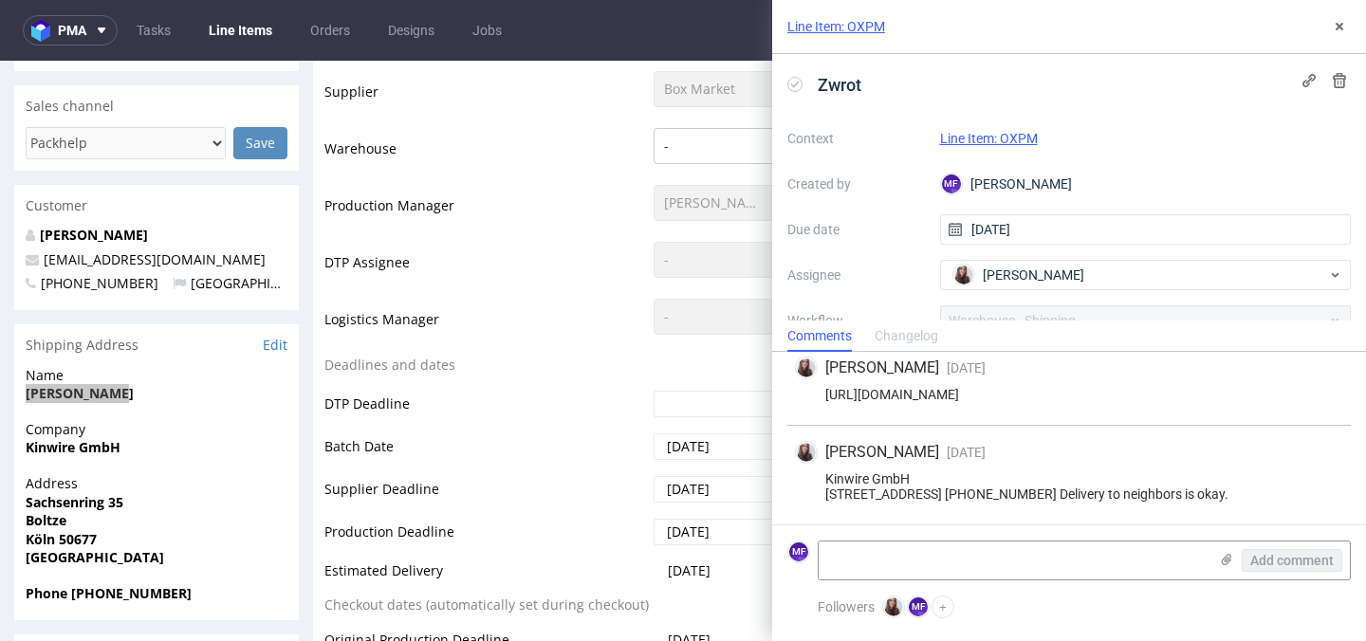
click at [1081, 501] on div "Kinwire GmbH Sachsenring 35 50677 Köln. +49 170 5410704 Delivery to neighbors i…" at bounding box center [1069, 487] width 548 height 30
drag, startPoint x: 1004, startPoint y: 494, endPoint x: 902, endPoint y: 501, distance: 101.7
click at [902, 501] on div "Kinwire GmbH Sachsenring 35 50677 Köln. +49 170 5410704 Delivery to neighbors i…" at bounding box center [1069, 487] width 548 height 30
copy div "+49 170 5410704"
click at [906, 510] on div "Sandra Beśka 5 days ago 12th Sep 2025, 08:04 Kinwire GmbH Sachsenring 35 50677 …" at bounding box center [1070, 475] width 564 height 99
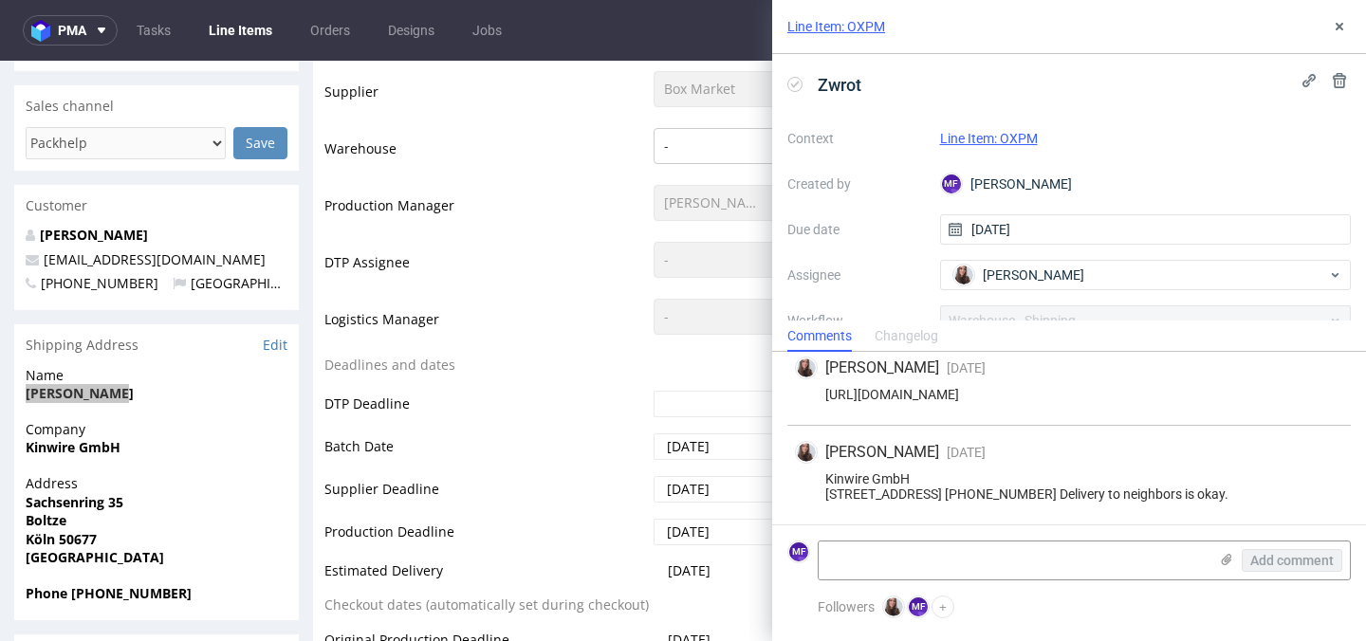
drag, startPoint x: 1130, startPoint y: 496, endPoint x: 1010, endPoint y: 498, distance: 120.5
click at [1010, 498] on div "Kinwire GmbH Sachsenring 35 50677 Köln. +49 170 5410704 Delivery to neighbors i…" at bounding box center [1069, 487] width 548 height 30
copy div "Delivery to neighbors"
drag, startPoint x: 180, startPoint y: 259, endPoint x: 45, endPoint y: 264, distance: 135.8
click at [45, 264] on p "packhelp@kinwire.de" at bounding box center [157, 260] width 262 height 19
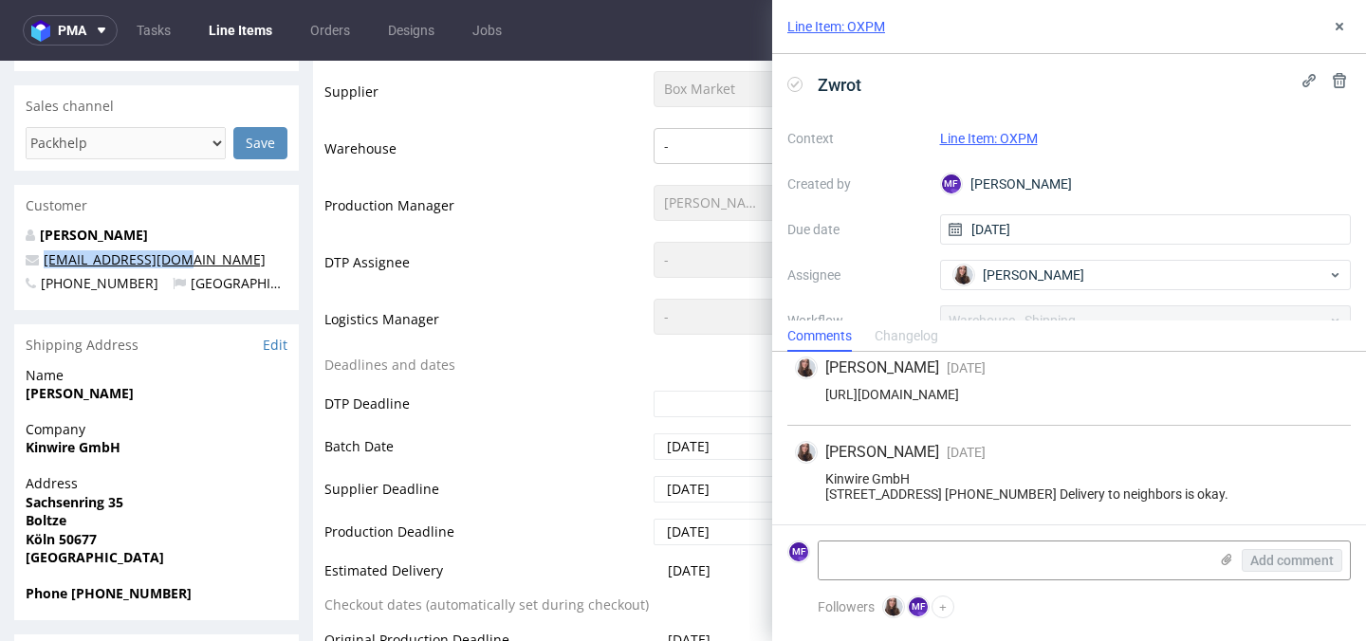
copy link "packhelp@kinwire.de"
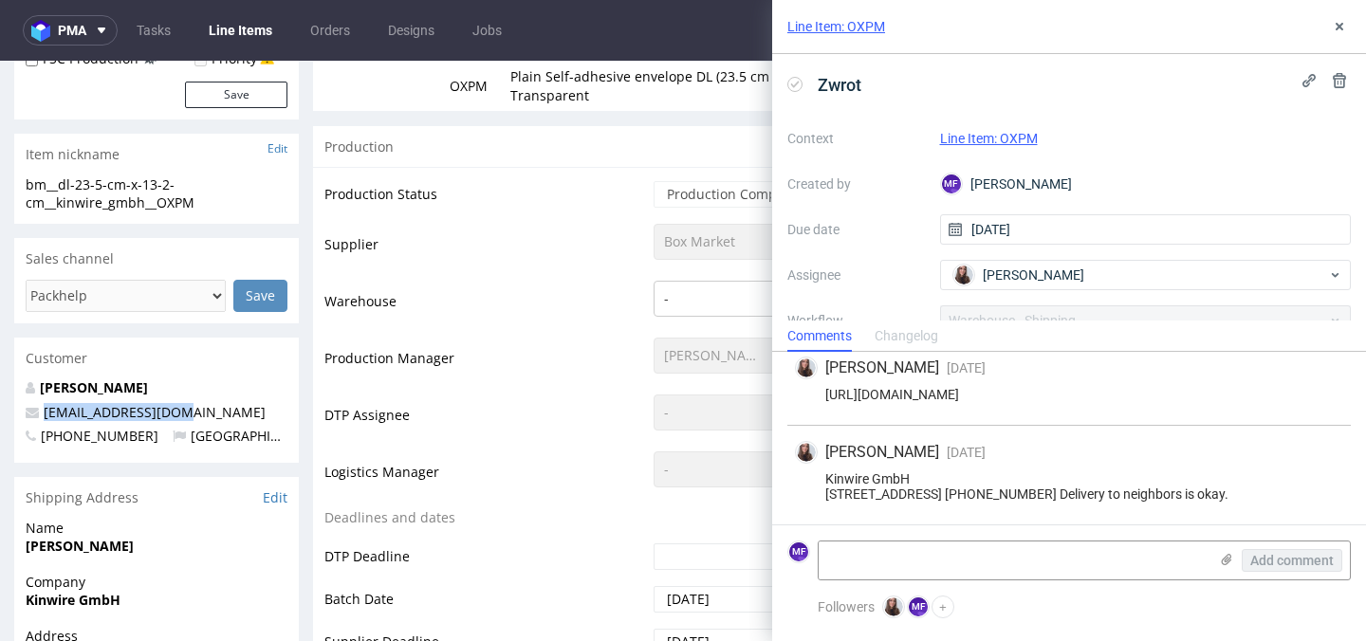
scroll to position [0, 0]
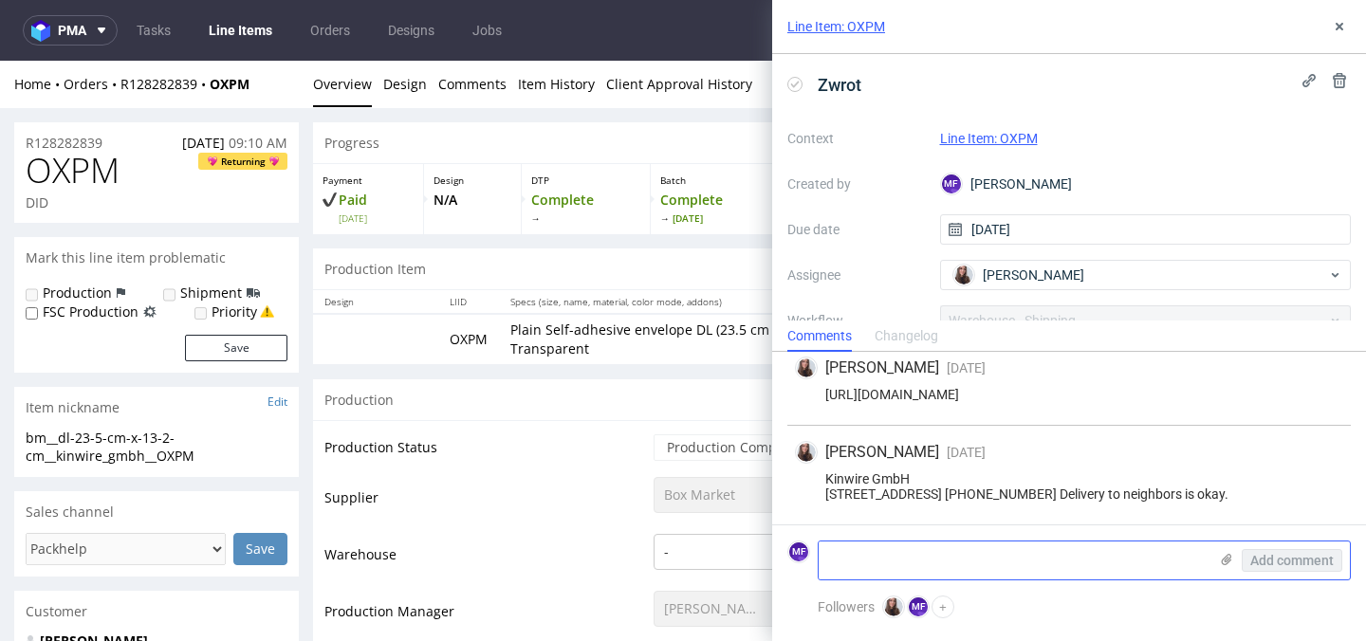
click at [920, 556] on textarea at bounding box center [1013, 561] width 389 height 38
paste textarea "R128282839_OXPM_reshipping"
type textarea "R128282839_OXPM_reshipping"
click at [1275, 560] on span "Add comment" at bounding box center [1293, 560] width 84 height 13
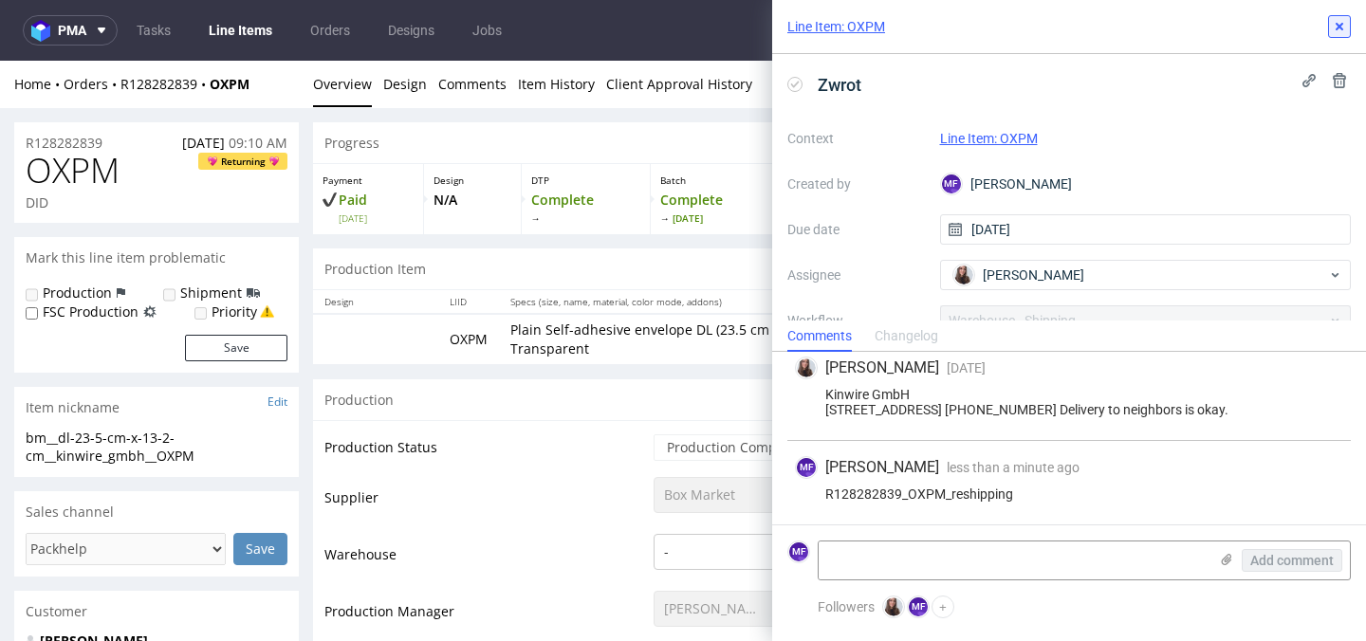
click at [1341, 28] on use at bounding box center [1340, 27] width 8 height 8
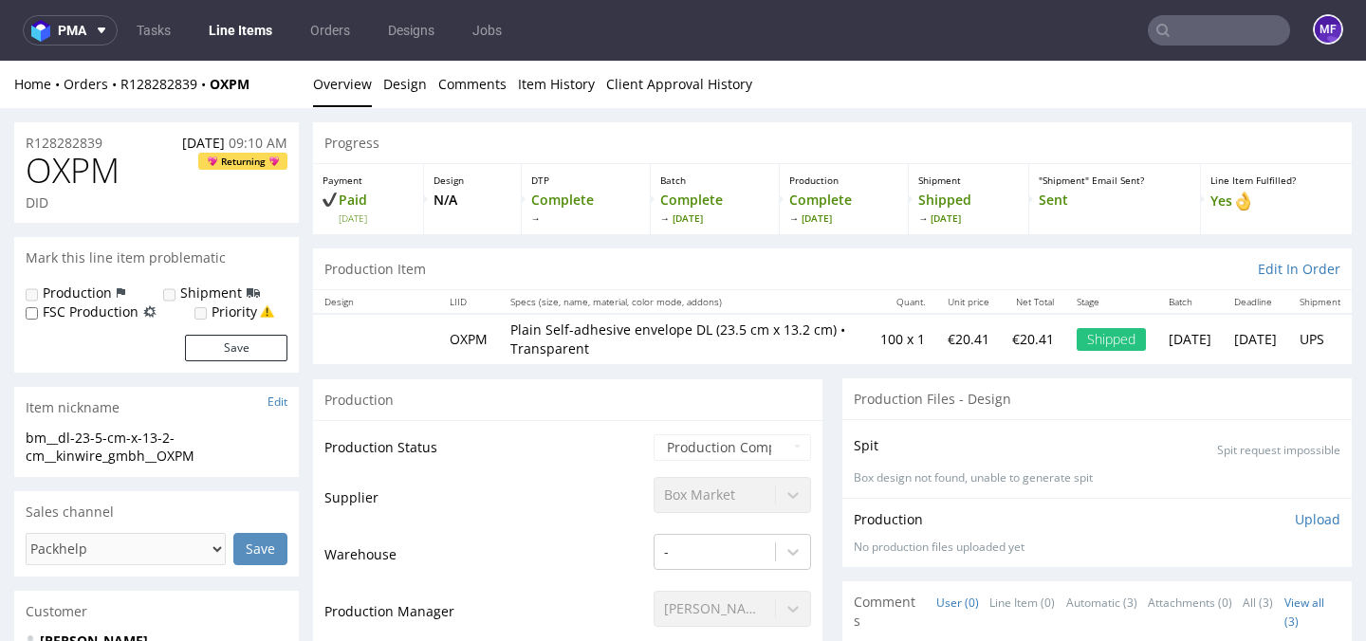
click at [1197, 31] on input "text" at bounding box center [1219, 30] width 142 height 30
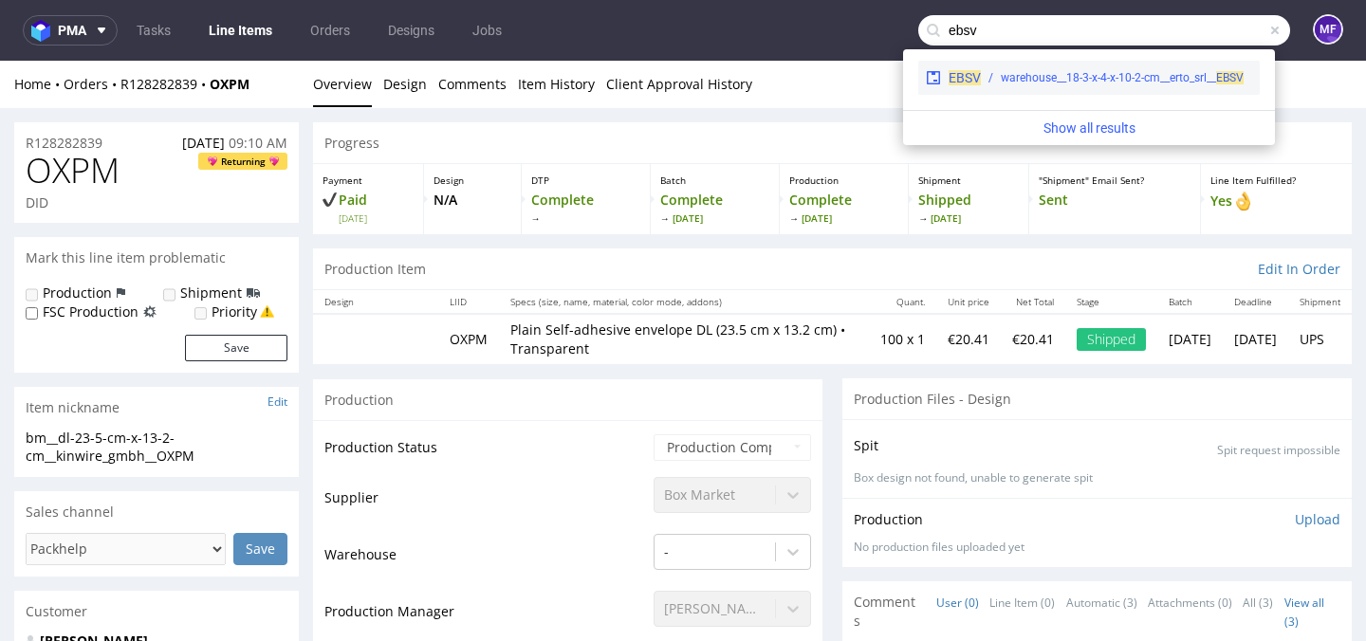
type input "ebsv"
click at [1115, 79] on div "warehouse__18-3-x-4-x-10-2-cm__erto_srl__ EBSV" at bounding box center [1122, 77] width 243 height 17
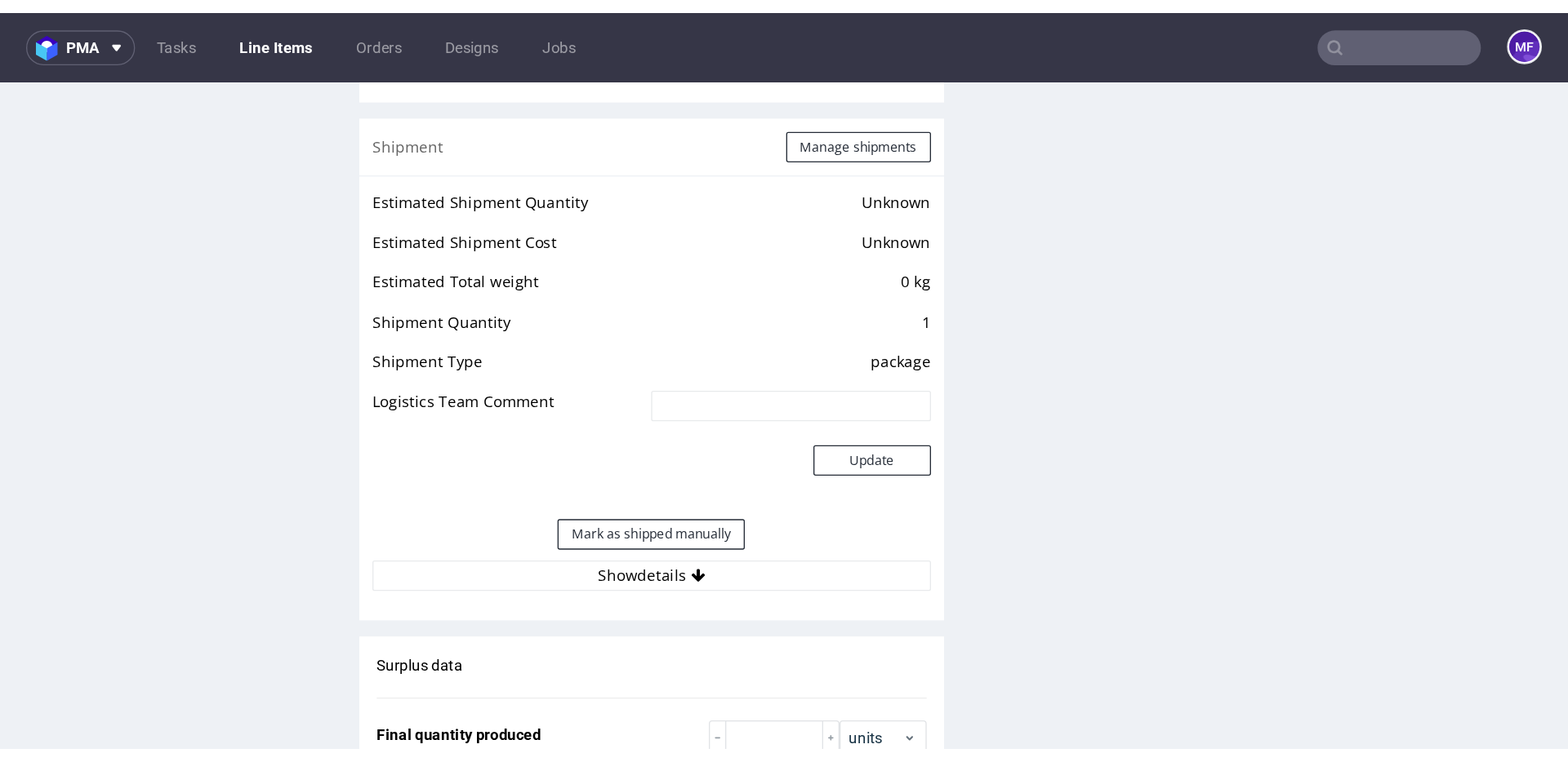
scroll to position [1284, 0]
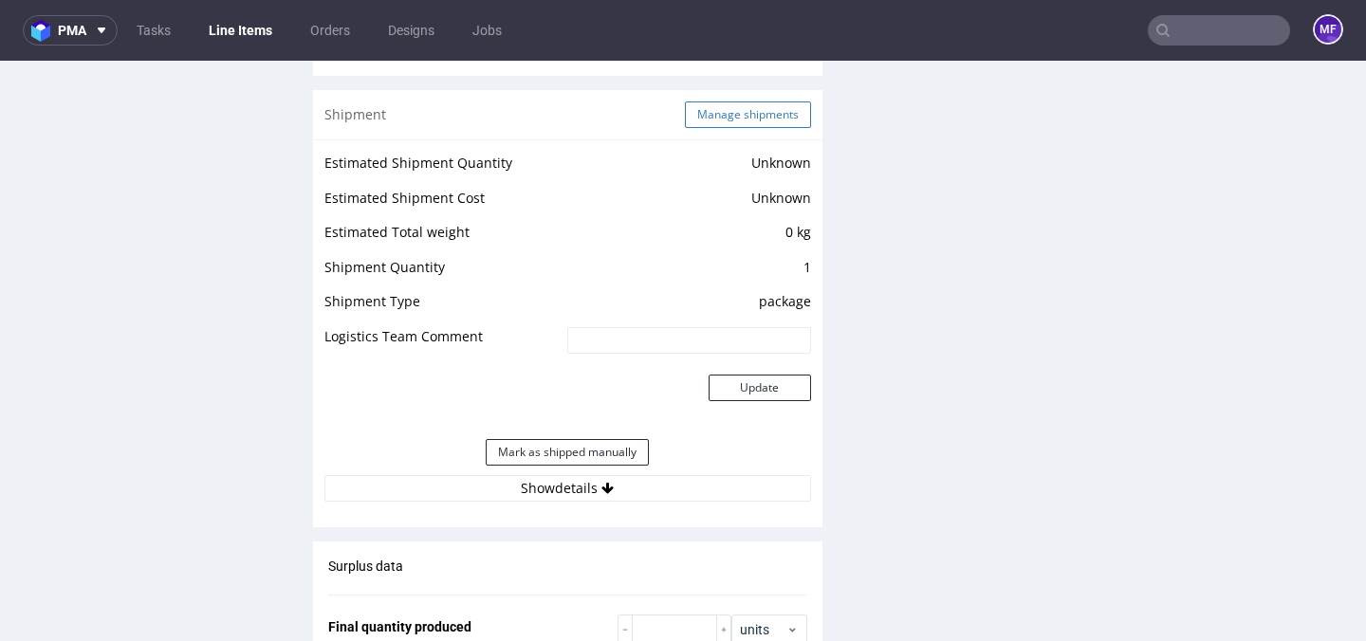
click at [753, 128] on button "Manage shipments" at bounding box center [748, 115] width 126 height 27
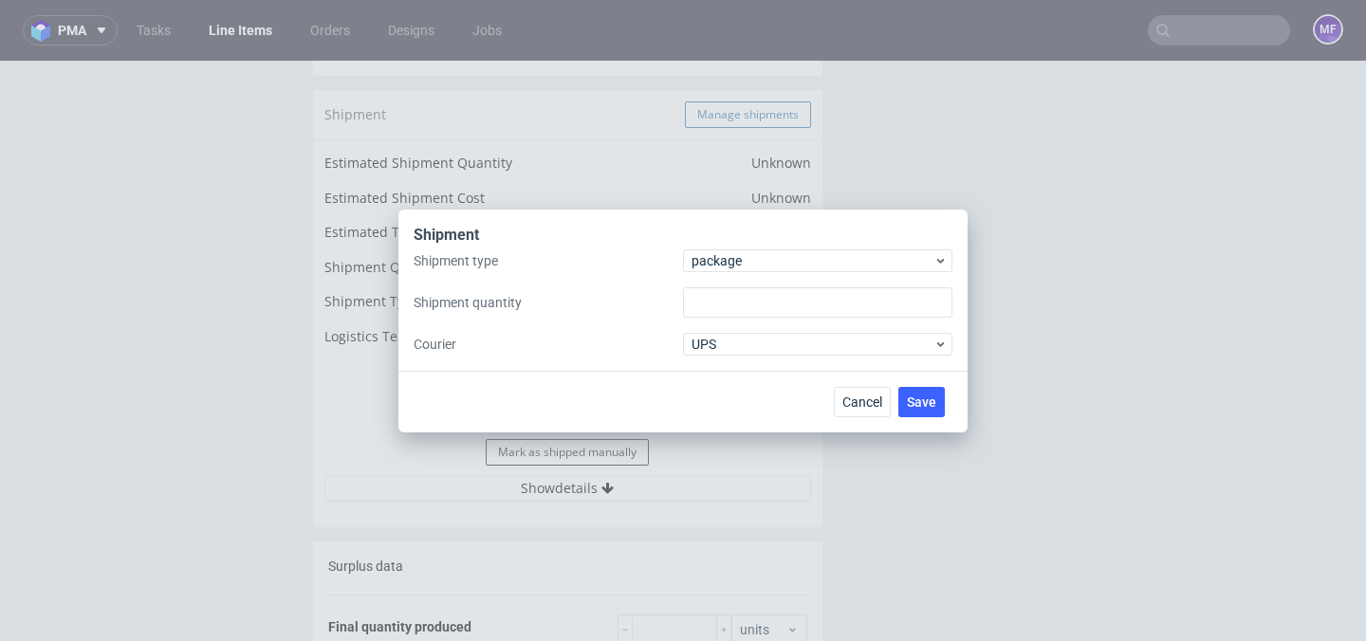
type input "1"
click at [771, 263] on span "package" at bounding box center [813, 260] width 242 height 19
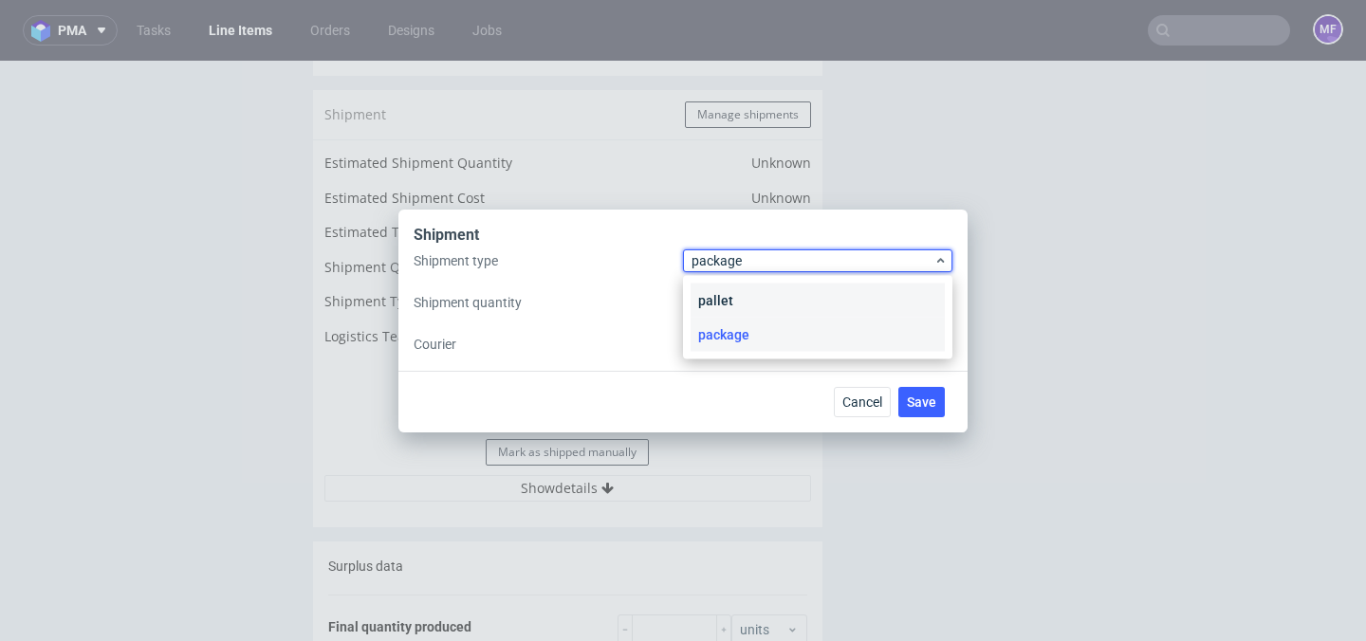
click at [757, 300] on div "pallet" at bounding box center [818, 301] width 254 height 34
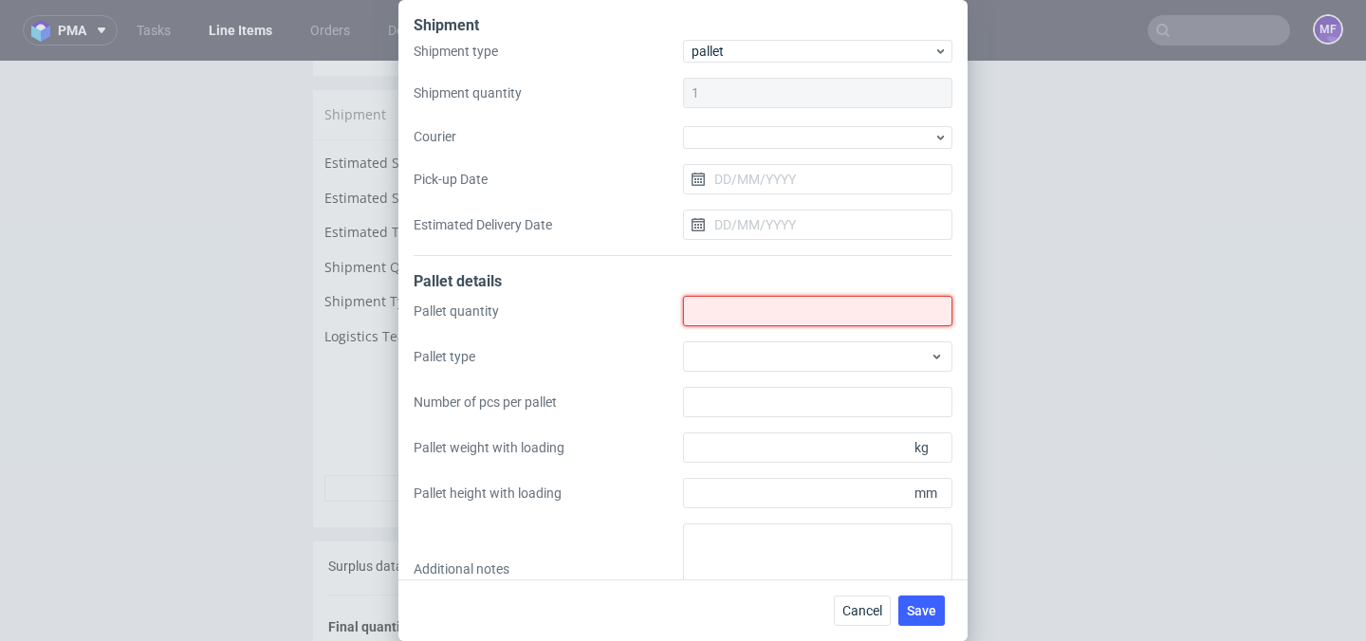
click at [778, 315] on input "Shipment type" at bounding box center [817, 311] width 269 height 30
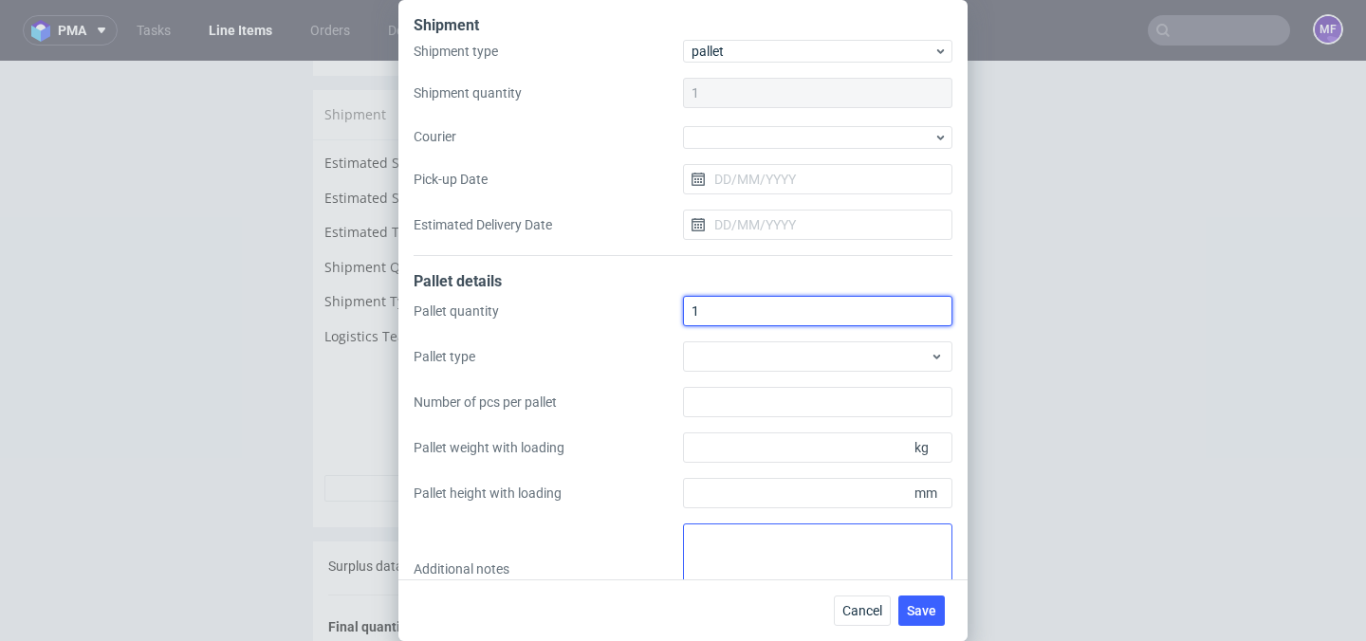
type input "1"
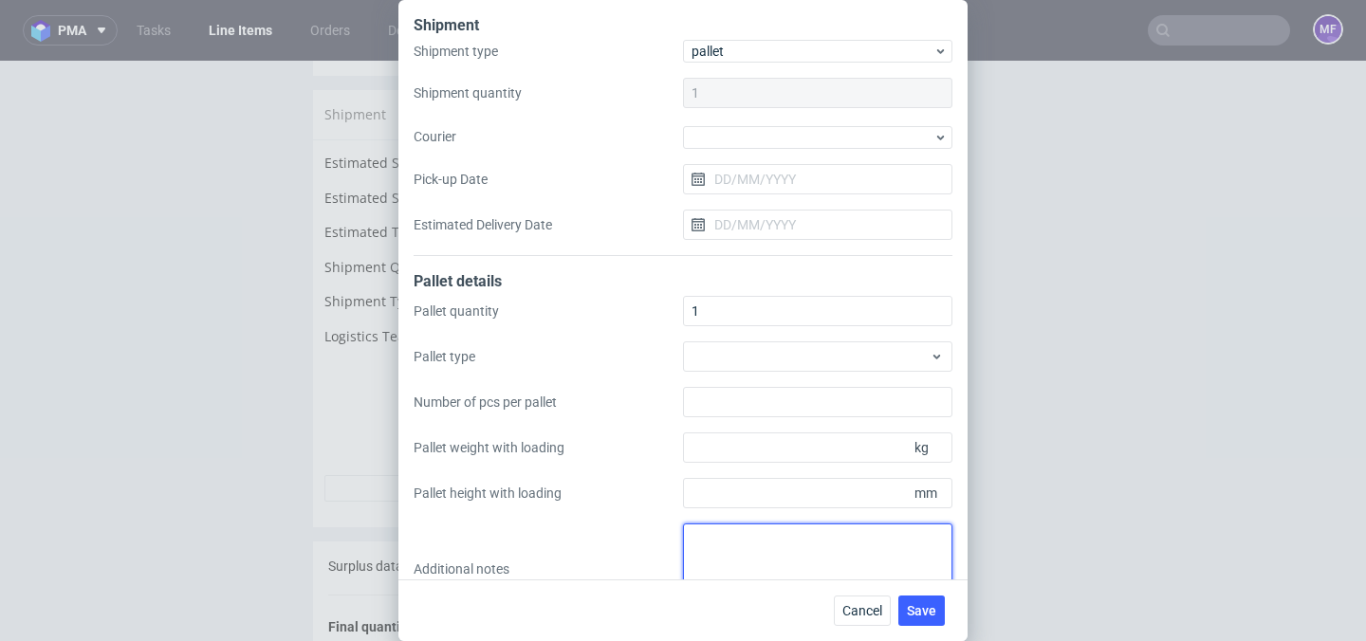
click at [727, 548] on textarea at bounding box center [817, 569] width 269 height 91
paste textarea "1Pal 130x80x120 - 165Kg"
click at [876, 541] on textarea "1Pal 130x80x120 - 165Kg" at bounding box center [817, 569] width 269 height 91
click at [696, 537] on textarea "1Pal 130x80x120 - 165Kg" at bounding box center [817, 569] width 269 height 91
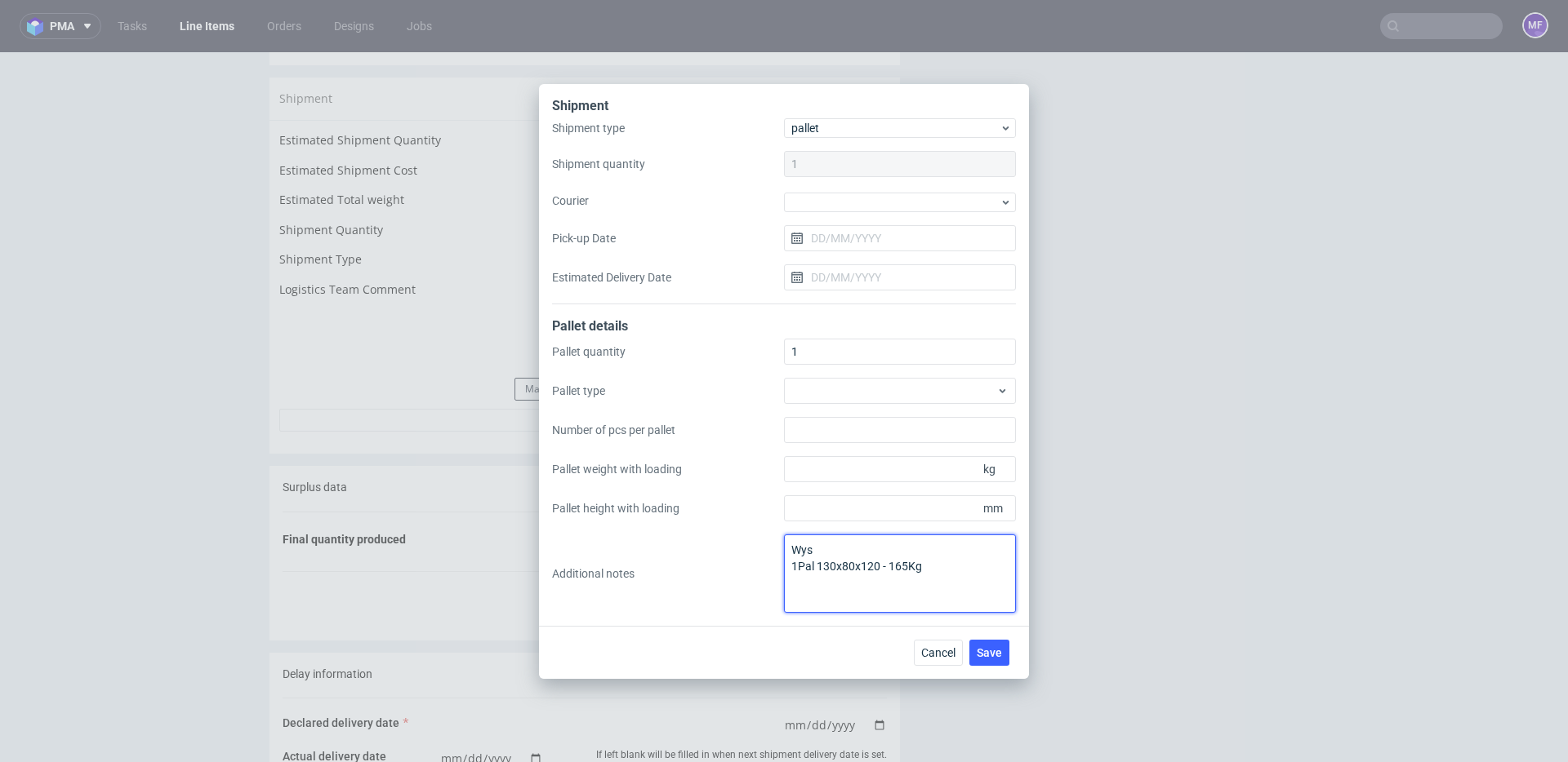
scroll to position [0, 0]
click at [960, 585] on textarea "Wys 1Pal 130x80x120 - 165Kg" at bounding box center [899, 574] width 231 height 78
click at [832, 552] on textarea "Wys 1Pal 130x80x120 - 165Kg" at bounding box center [899, 574] width 231 height 78
click at [883, 548] on textarea "Wys x szer x Dl 1Pal 130x80x120 - 165Kg" at bounding box center [899, 574] width 231 height 78
click at [738, 505] on label "Pallet height with loading" at bounding box center [667, 508] width 231 height 16
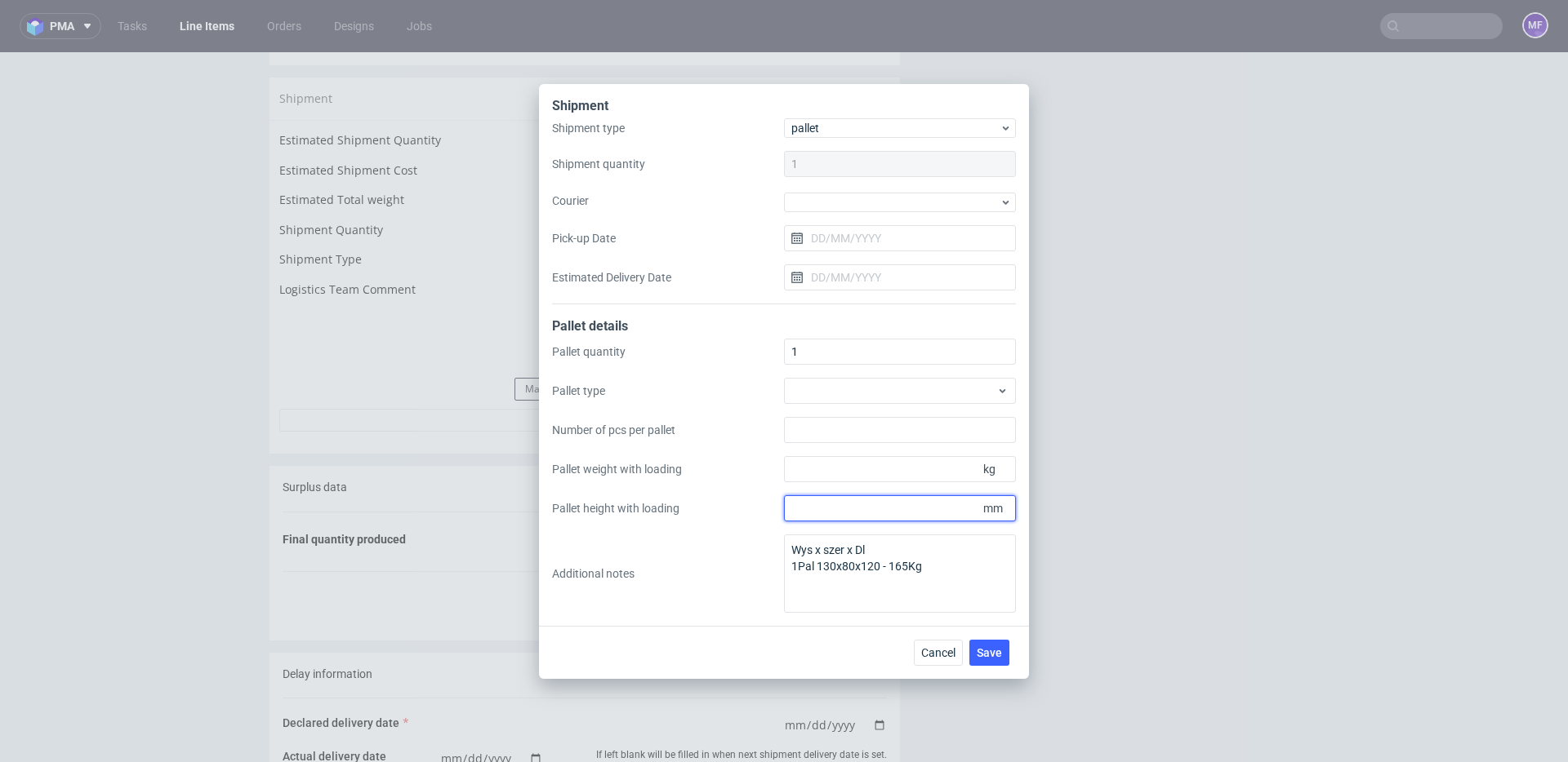
click at [784, 505] on input "Pallet height with loading" at bounding box center [899, 508] width 231 height 26
click at [830, 551] on textarea "Wys x szer x Dl 1Pal 130x80x120 - 165Kg" at bounding box center [899, 574] width 231 height 78
drag, startPoint x: 880, startPoint y: 546, endPoint x: 755, endPoint y: 550, distance: 125.1
click at [755, 550] on div "Pallet quantity 1 Pallet type Number of pcs per pallet Pallet weight with loadi…" at bounding box center [783, 476] width 464 height 274
type textarea "Wys x Szer x Dl 1Pal 130x80x120 - 165Kg"
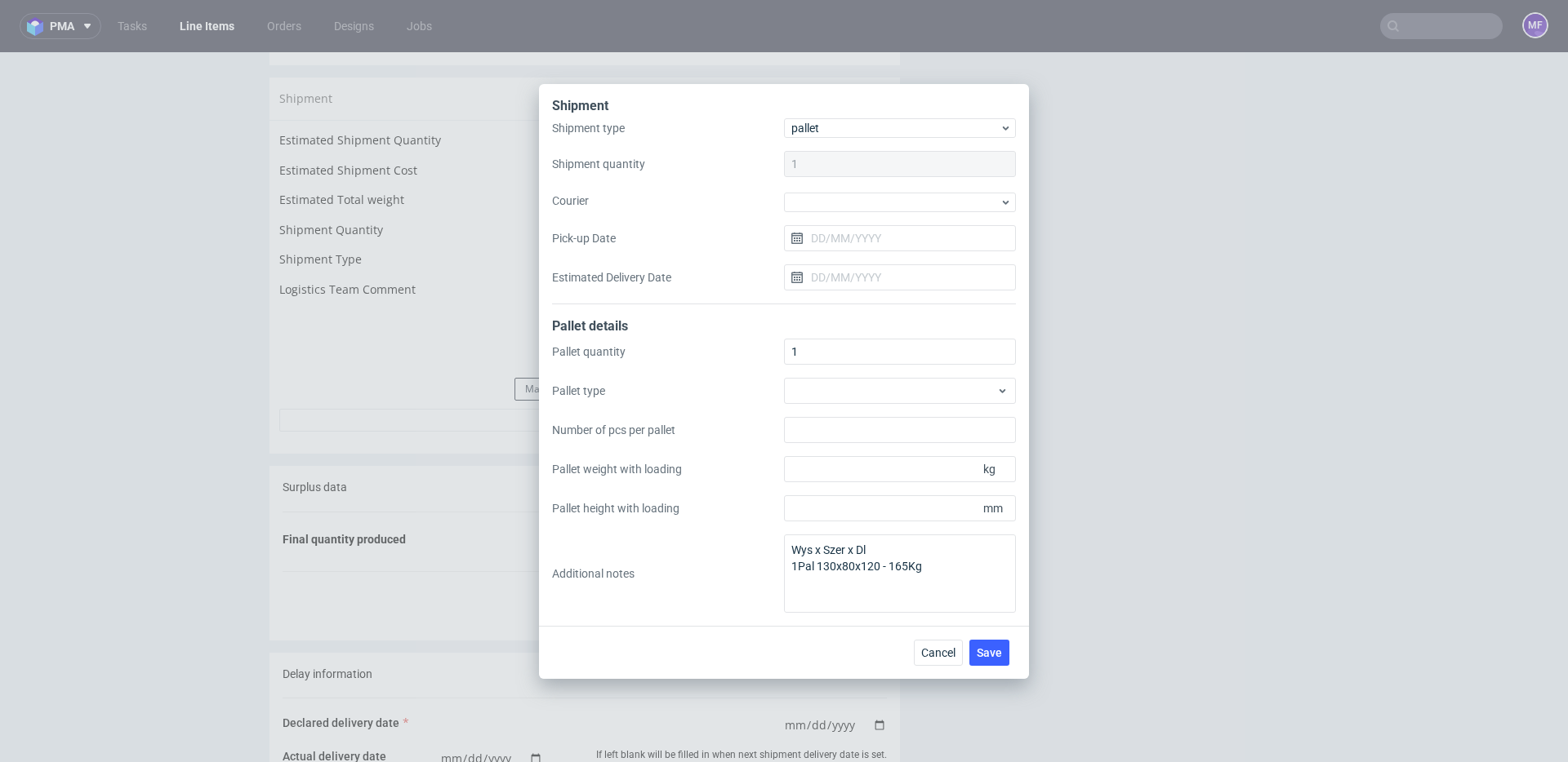
click at [850, 623] on div "Shipment Shipment type pallet Shipment quantity 1 Courier Pick-up Date Estimate…" at bounding box center [783, 355] width 490 height 542
click at [991, 649] on span "Save" at bounding box center [989, 652] width 25 height 11
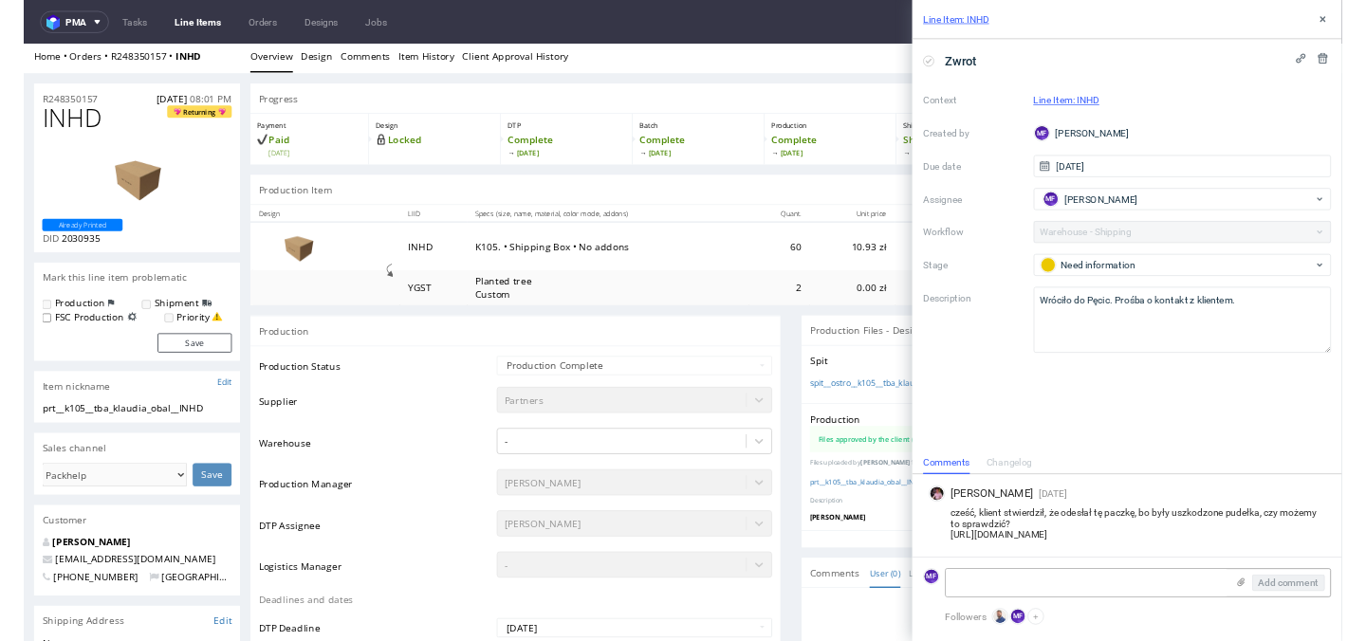
scroll to position [11, 0]
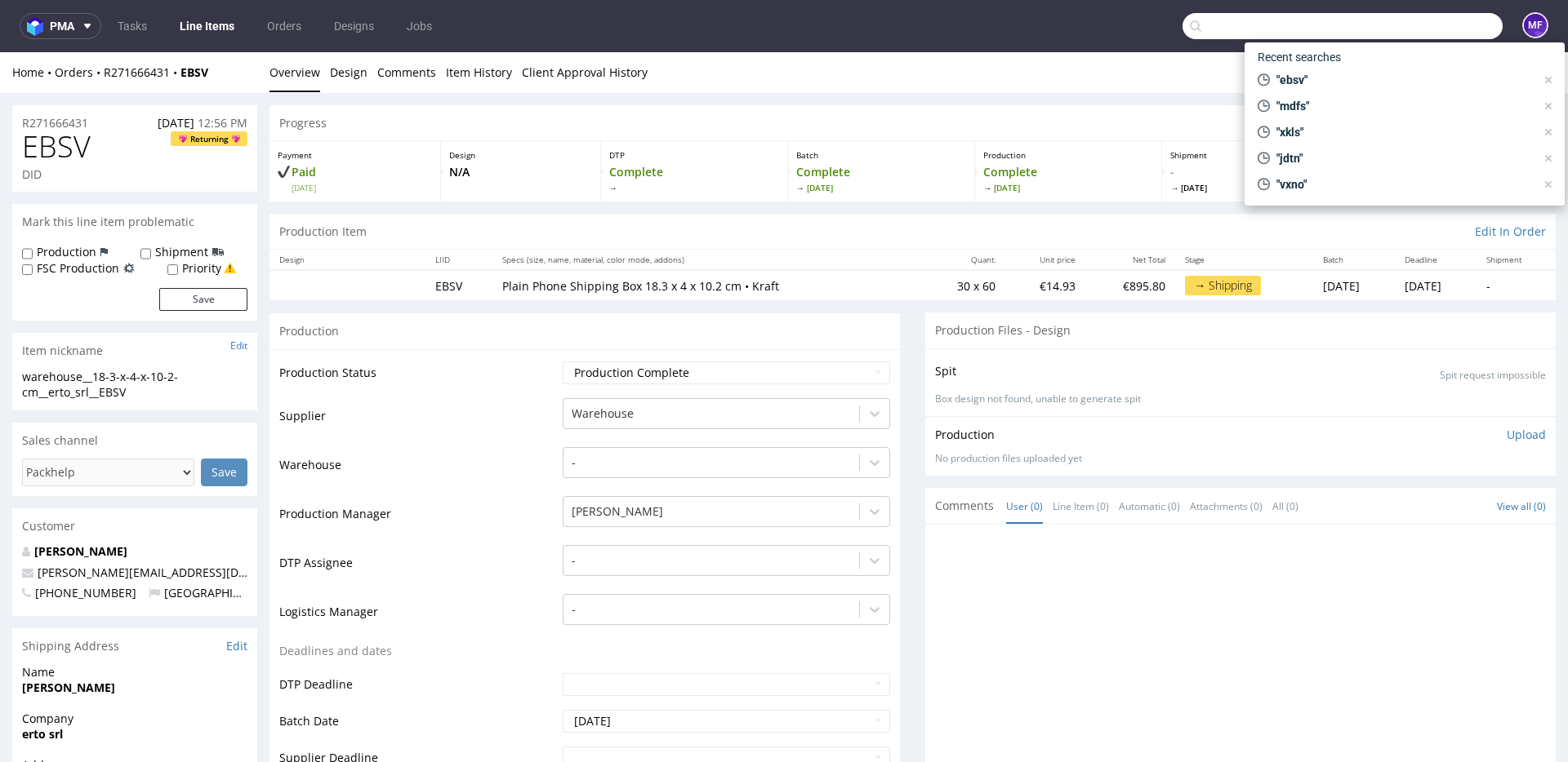
click at [1399, 24] on input "text" at bounding box center [1343, 26] width 320 height 26
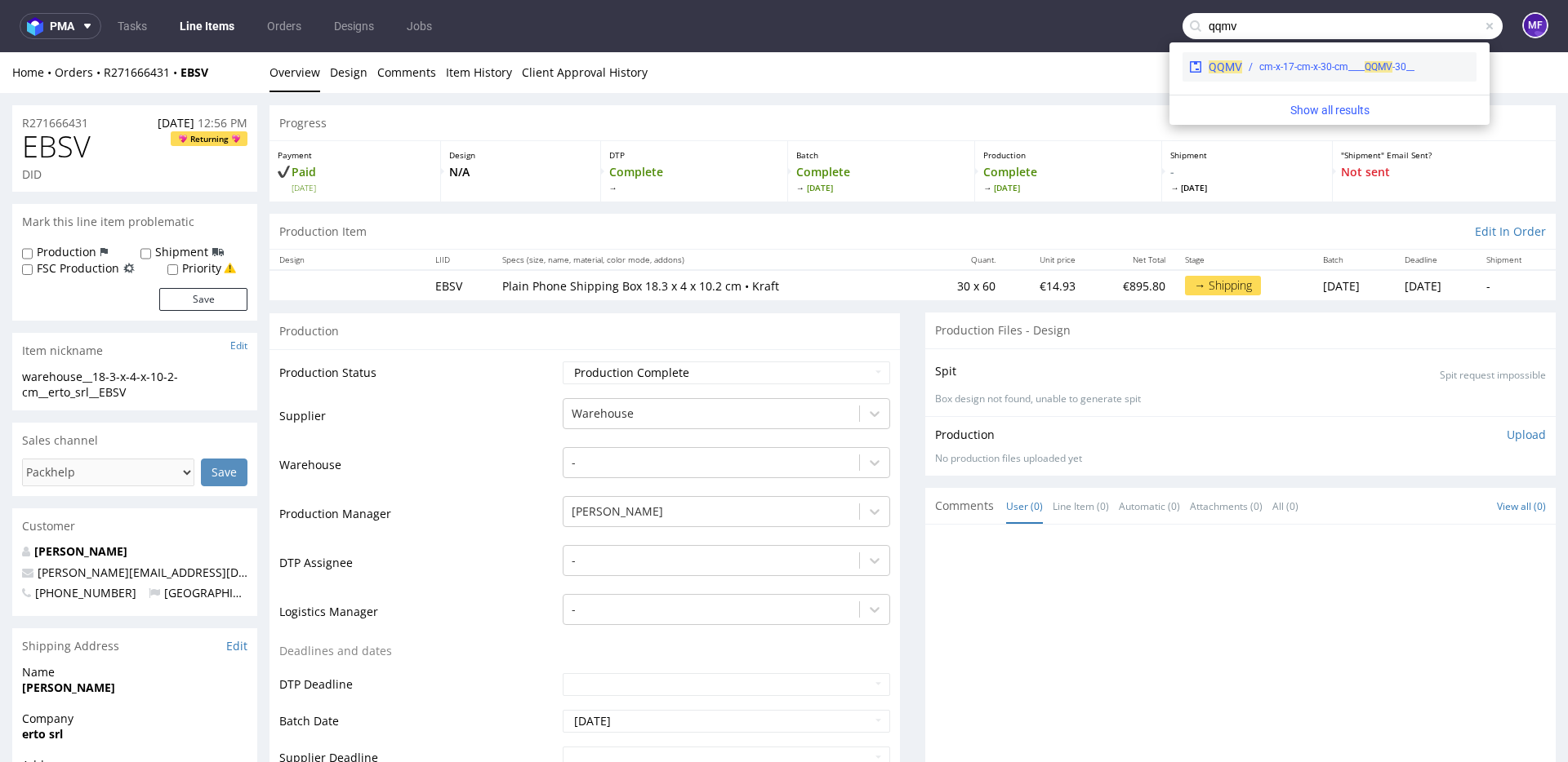
type input "qqmv"
click at [1337, 72] on div "__30-cm-x-17-cm-x-30-cm____ QQMV" at bounding box center [1337, 66] width 155 height 15
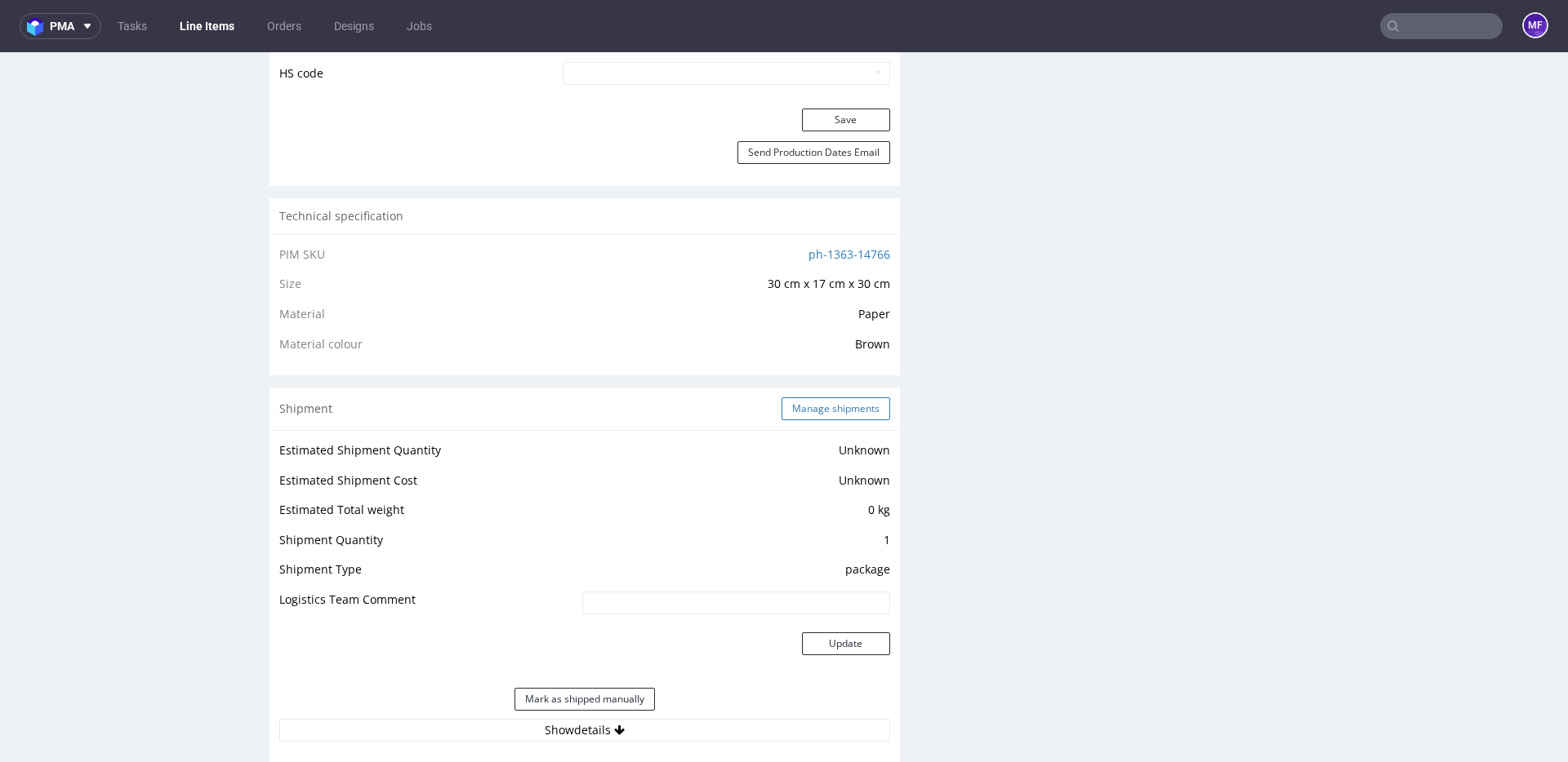
scroll to position [967, 0]
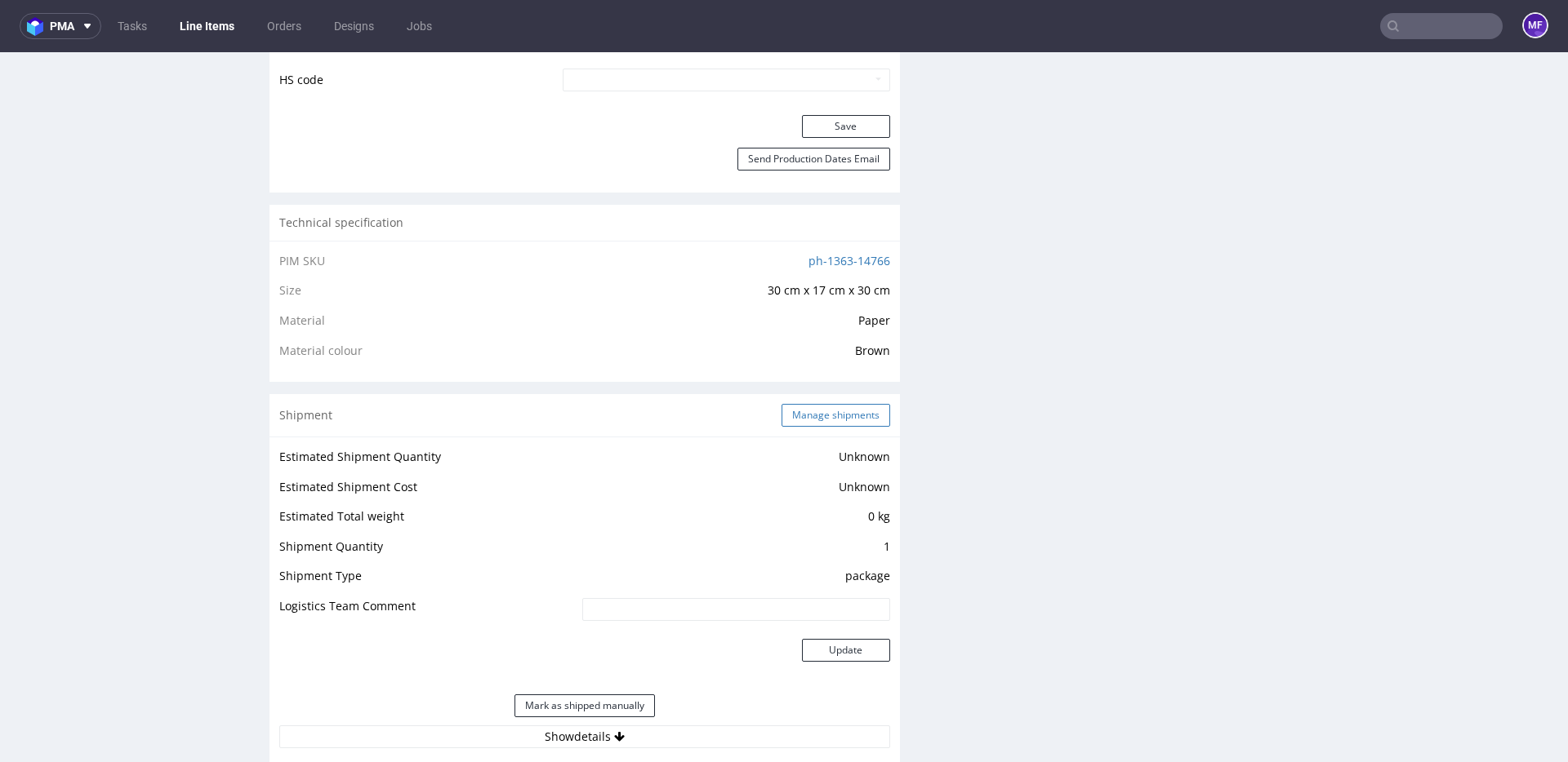
click at [804, 420] on button "Manage shipments" at bounding box center [836, 415] width 108 height 23
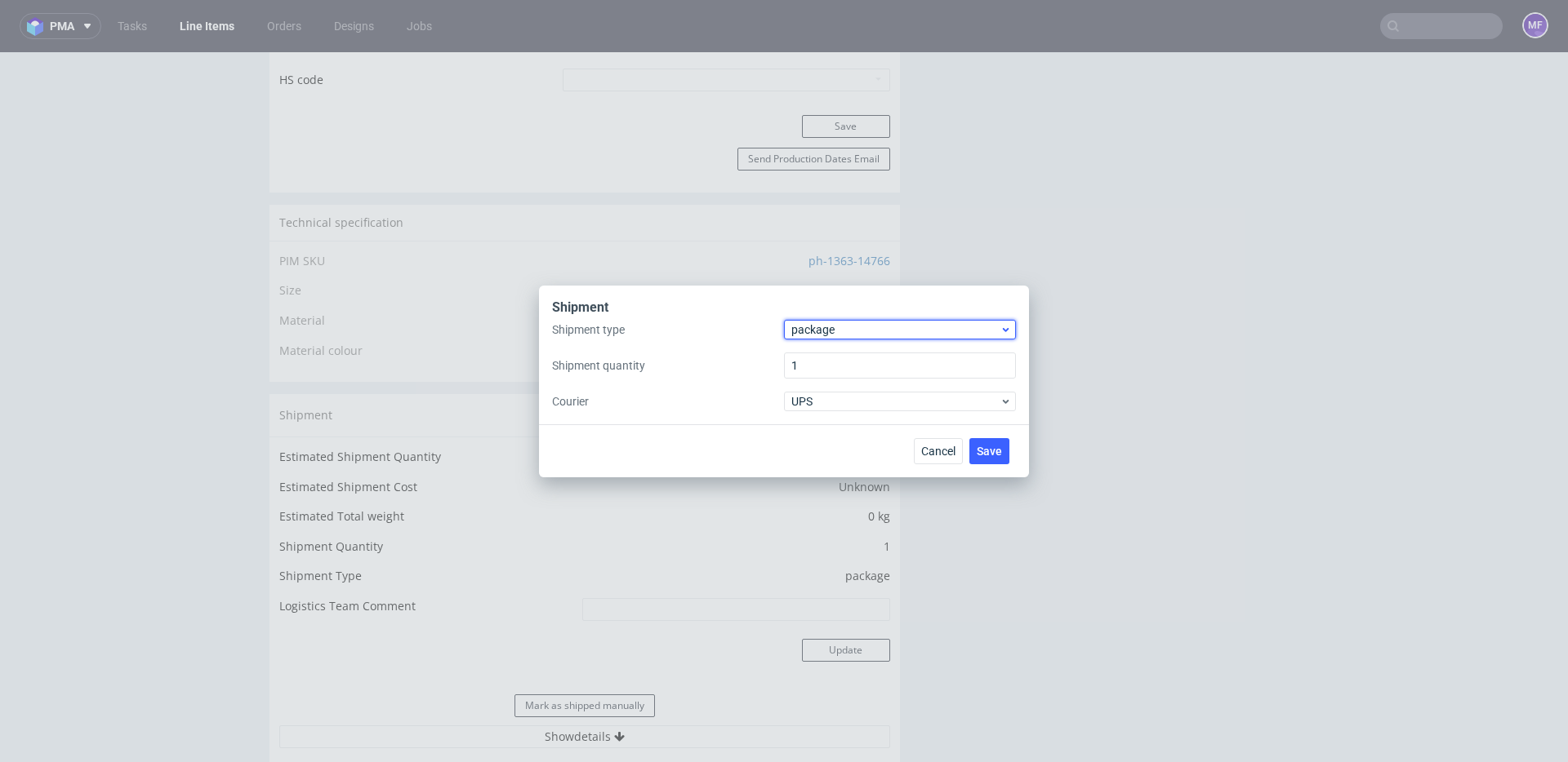
click at [830, 333] on span "package" at bounding box center [895, 329] width 208 height 16
click at [830, 366] on div "pallet" at bounding box center [900, 364] width 219 height 29
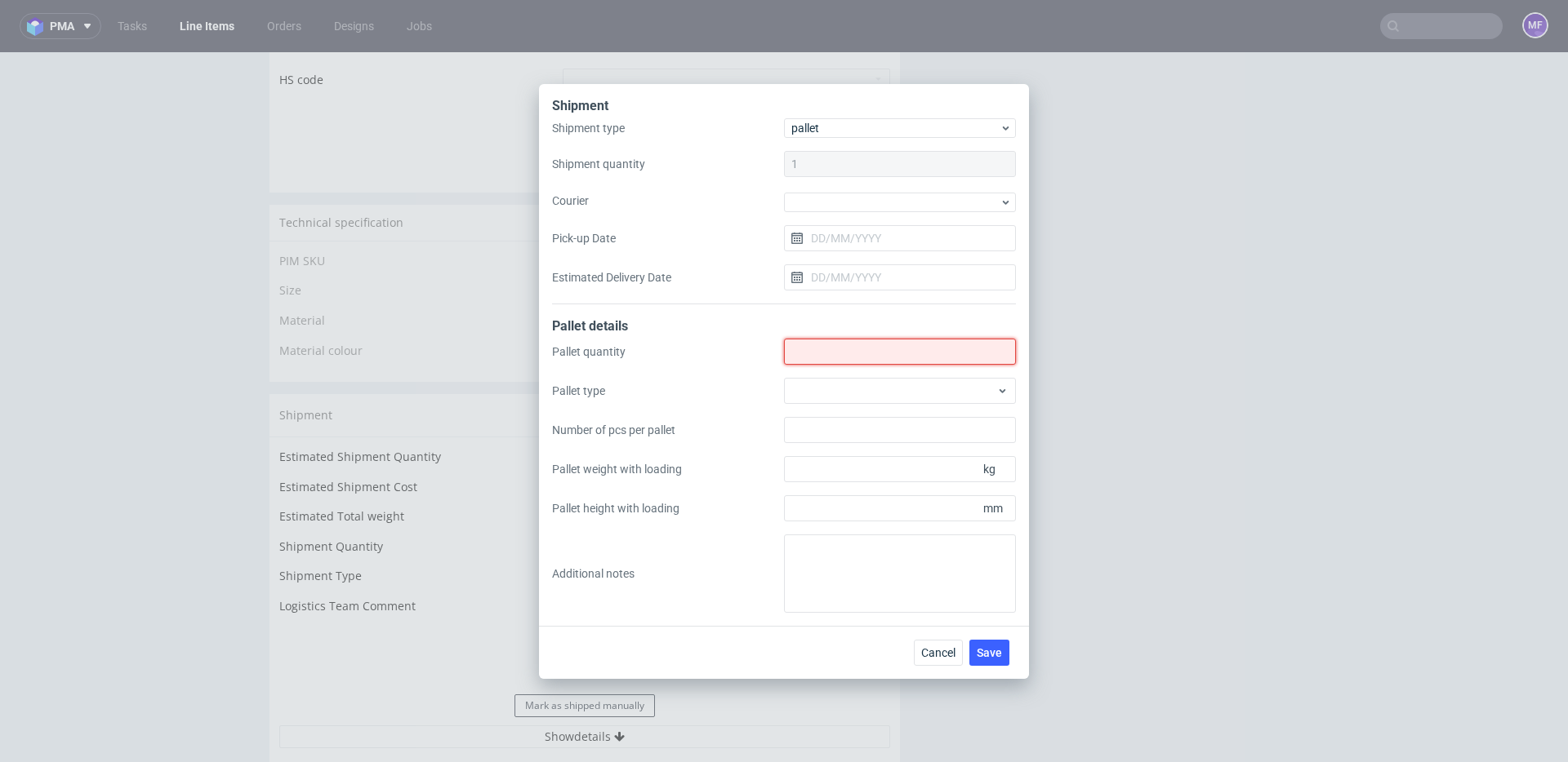
click at [812, 343] on input "Shipment type" at bounding box center [899, 352] width 231 height 26
click at [816, 390] on div at bounding box center [899, 390] width 231 height 26
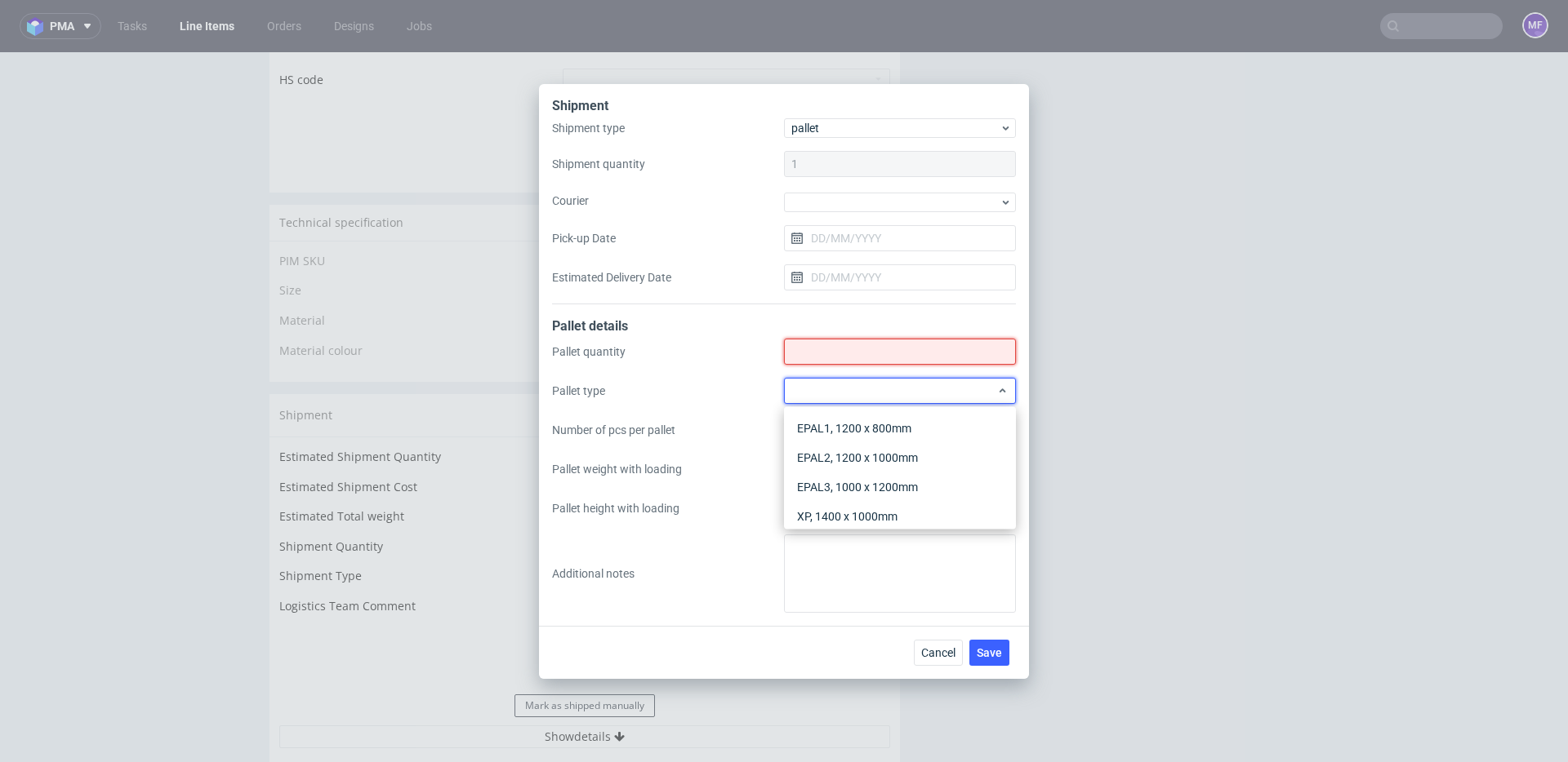
click at [820, 347] on input "Shipment type" at bounding box center [899, 352] width 231 height 26
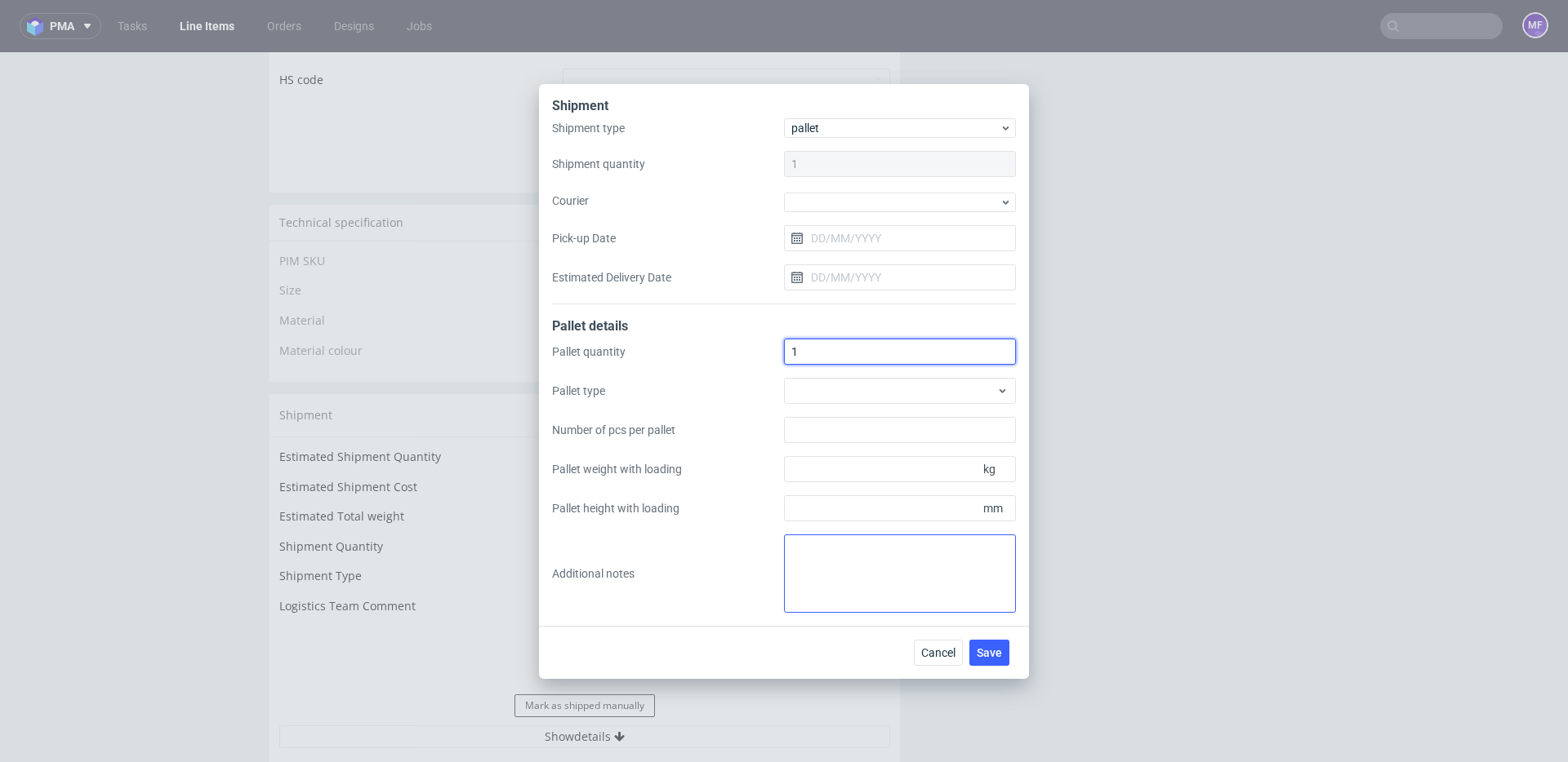
type input "1"
click at [838, 546] on textarea at bounding box center [899, 574] width 231 height 78
paste textarea "1Pal 95x85x120 - 100Kg"
click at [788, 552] on textarea "1Pal 95x85x120 - 100Kg" at bounding box center [899, 574] width 231 height 78
click at [850, 552] on textarea "1Pal 95x85x120 - 100Kg" at bounding box center [899, 574] width 231 height 78
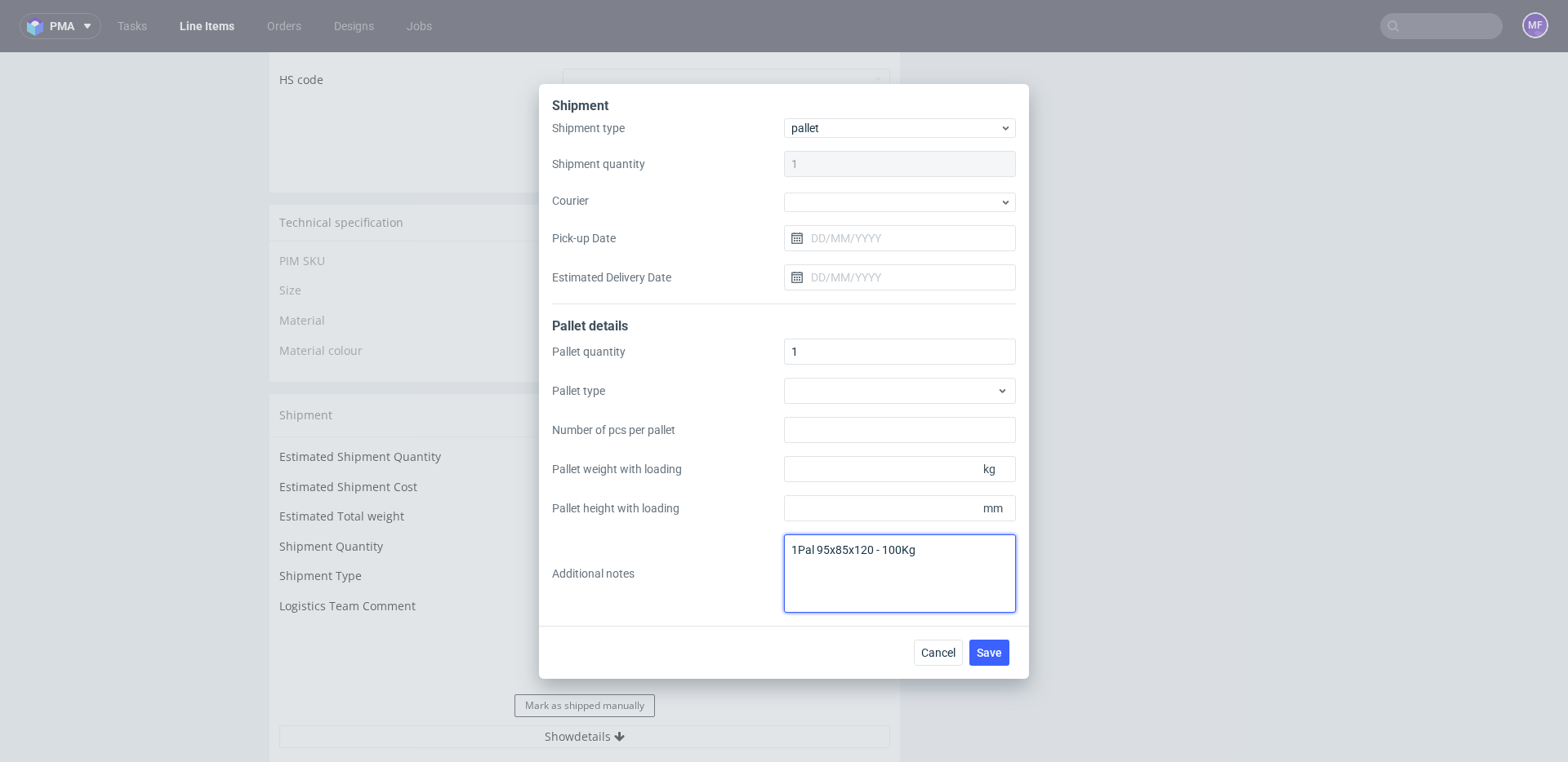
paste textarea "Wys x Szer x Dl"
click at [921, 566] on textarea "Wys x Szer x Dl 1Pal 95x85x120 - 100Kg" at bounding box center [899, 574] width 231 height 78
type textarea "Wys x Szer x Dl 1Pal 95x85x120 - 100Kg"
click at [945, 562] on textarea "Wys x Szer x Dl 1Pal 95x85x120 - 100Kg" at bounding box center [899, 574] width 231 height 78
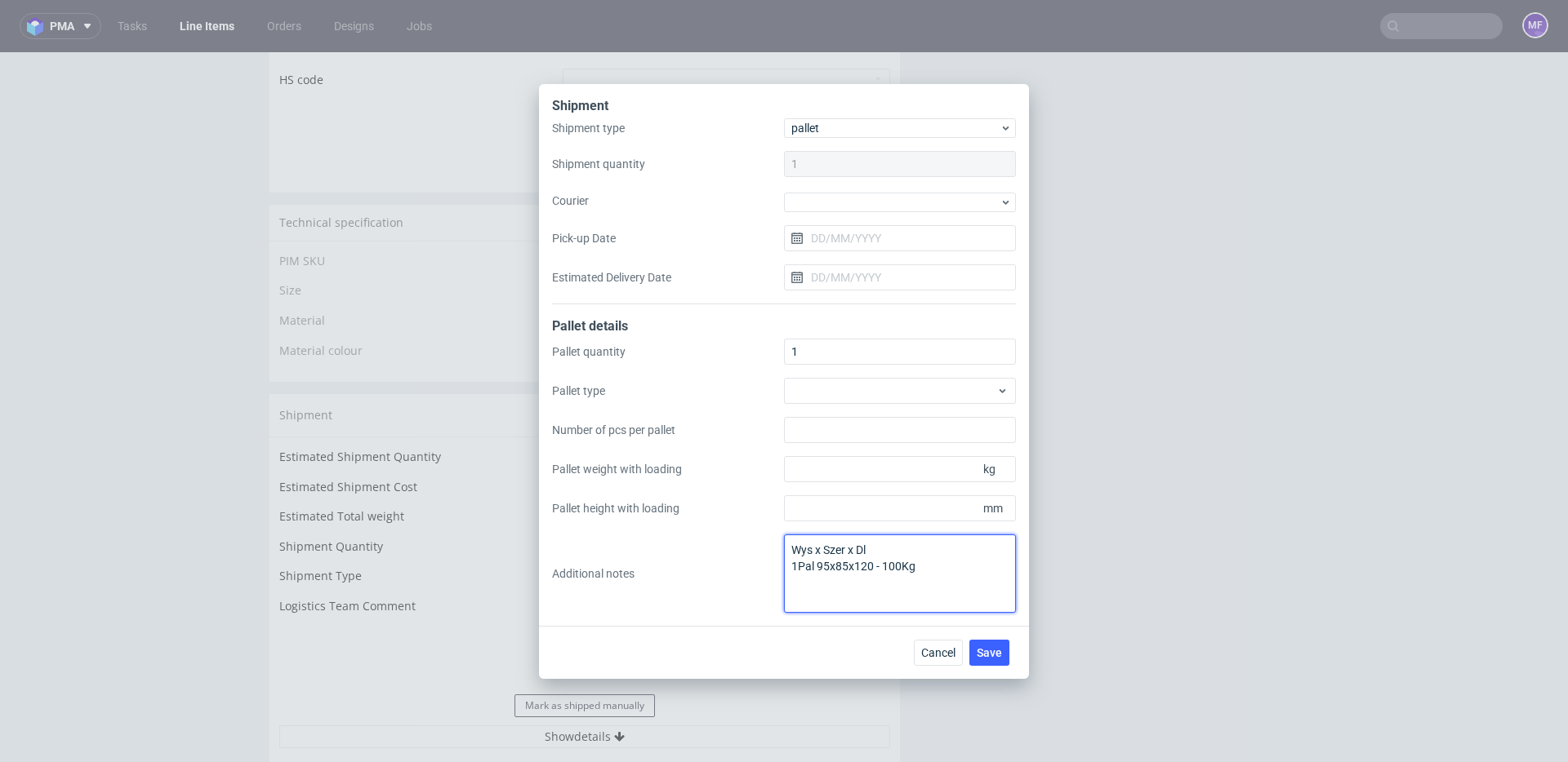
click at [893, 546] on textarea "Wys x Szer x Dl 1Pal 95x85x120 - 100Kg" at bounding box center [899, 574] width 231 height 78
click at [984, 648] on span "Save" at bounding box center [989, 652] width 25 height 11
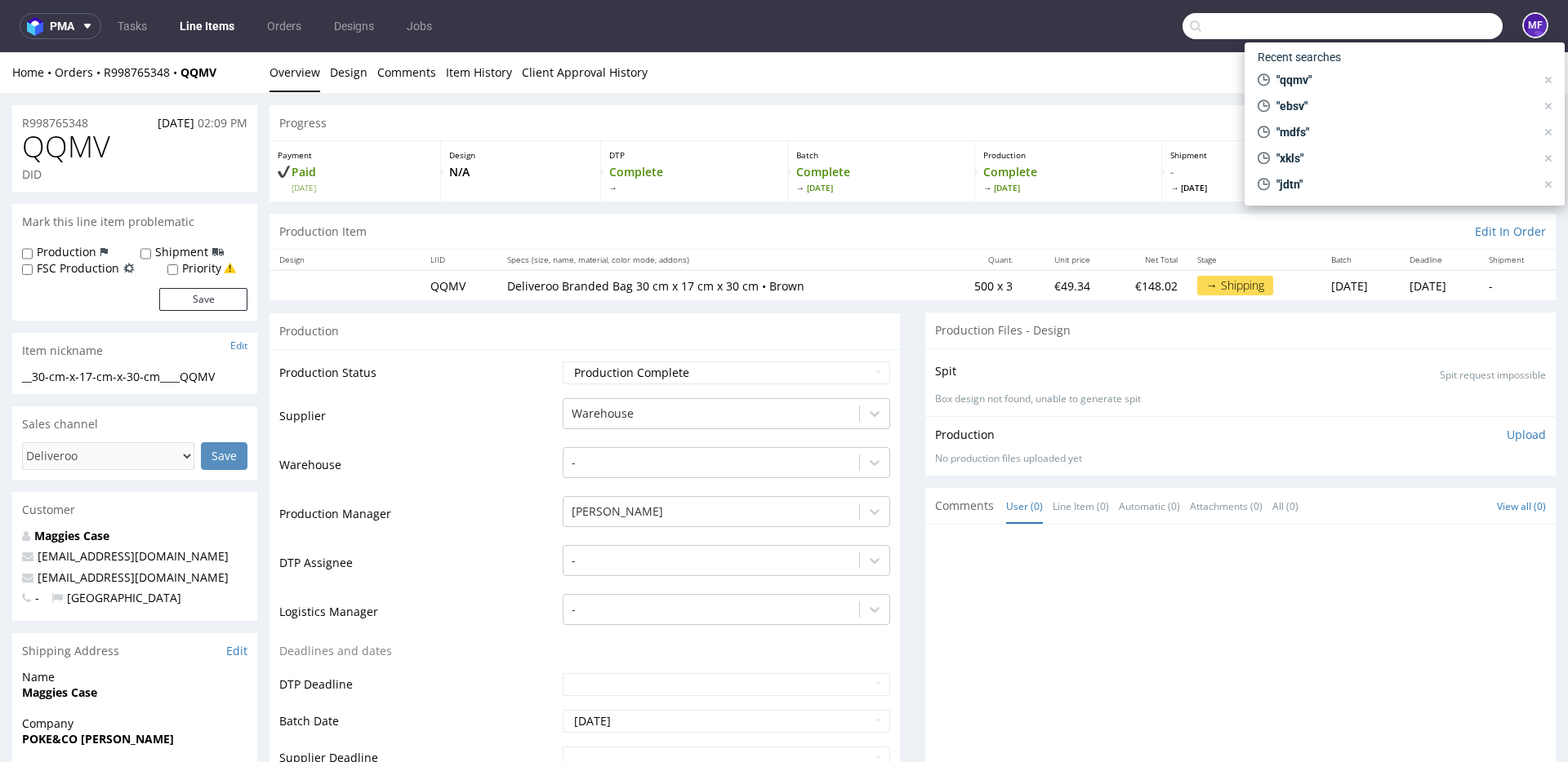
click at [1403, 33] on input "text" at bounding box center [1343, 26] width 320 height 26
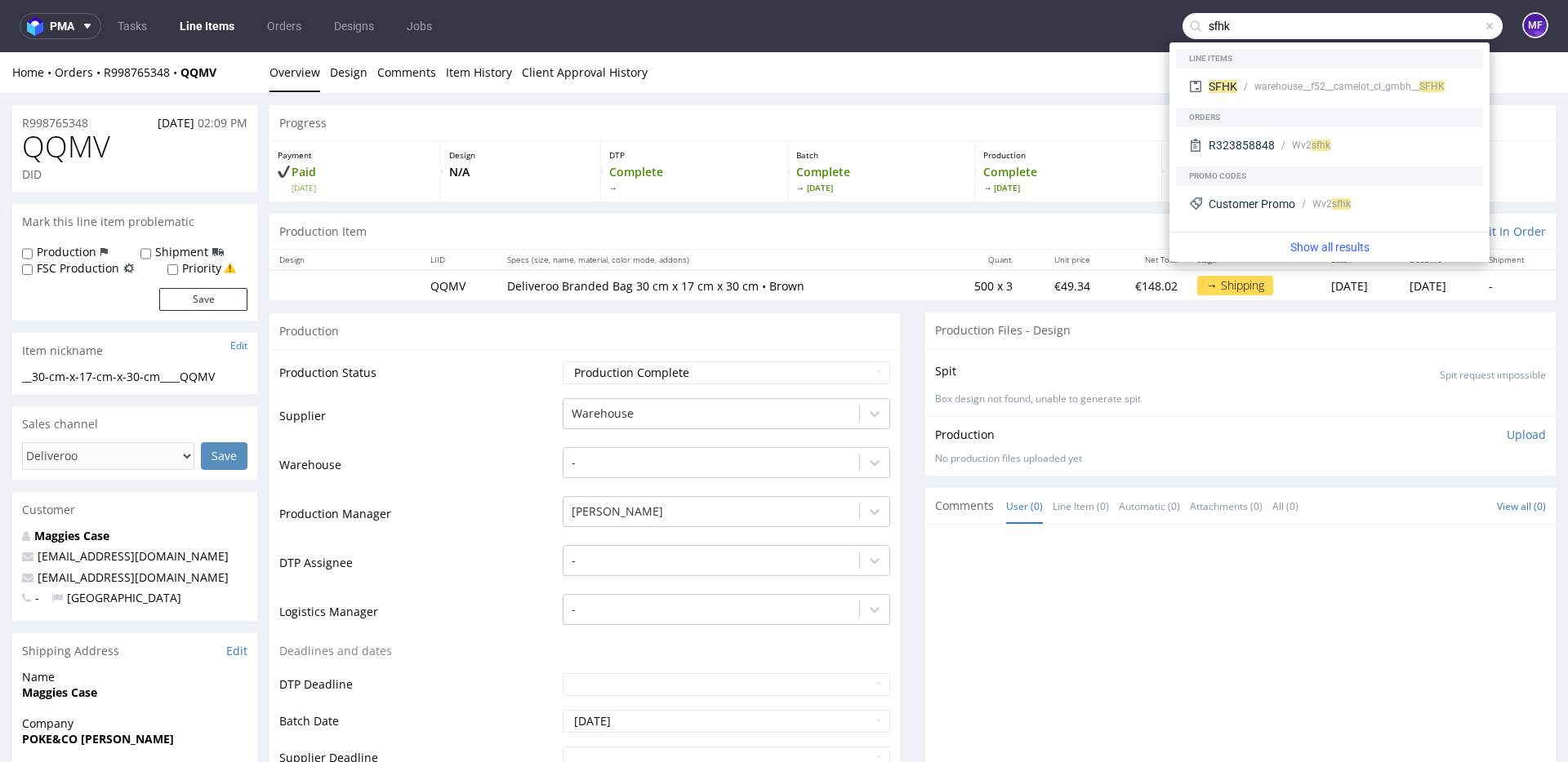
type input "sfhk"
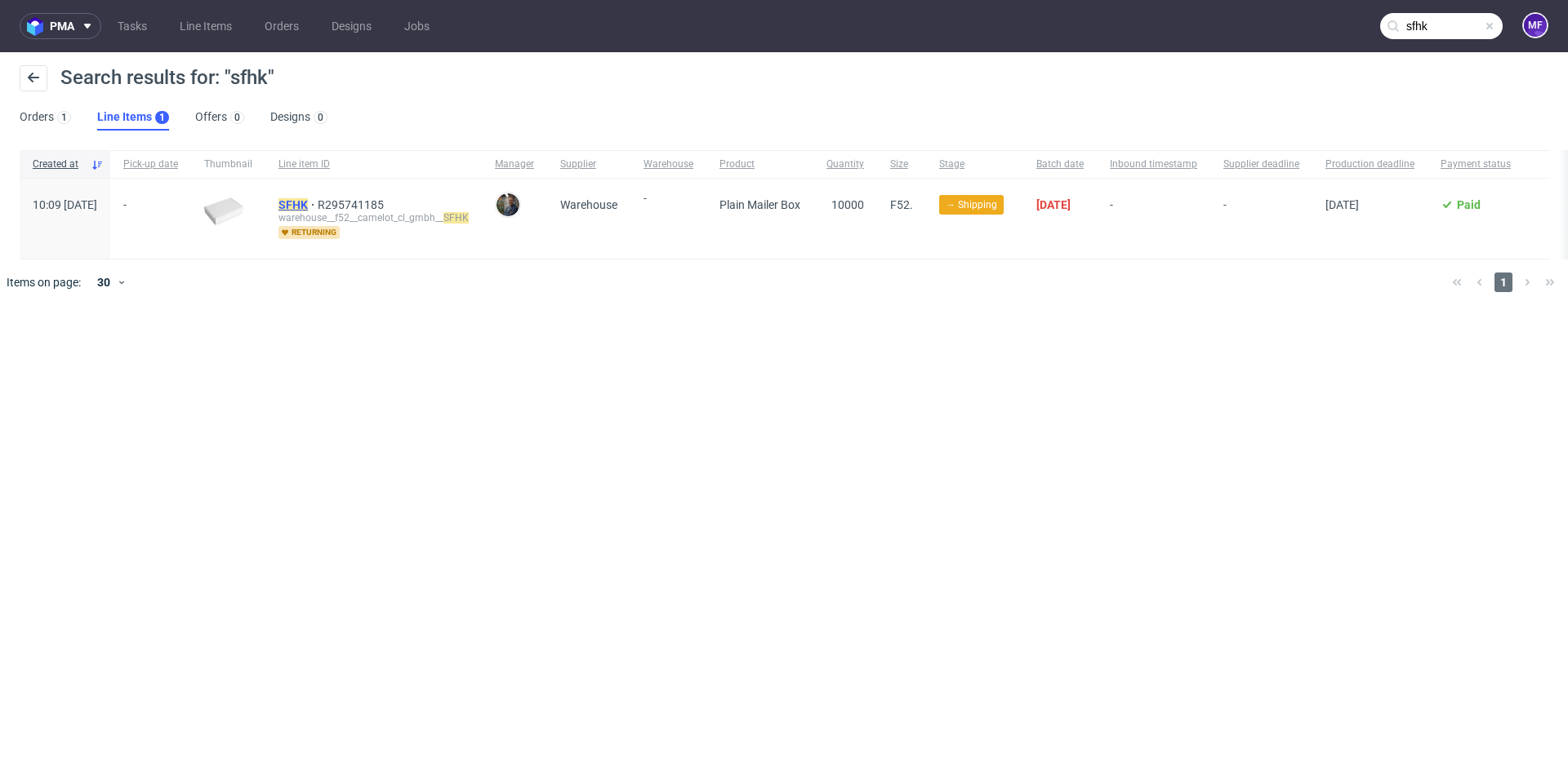
click at [308, 206] on mark "SFHK" at bounding box center [293, 205] width 29 height 13
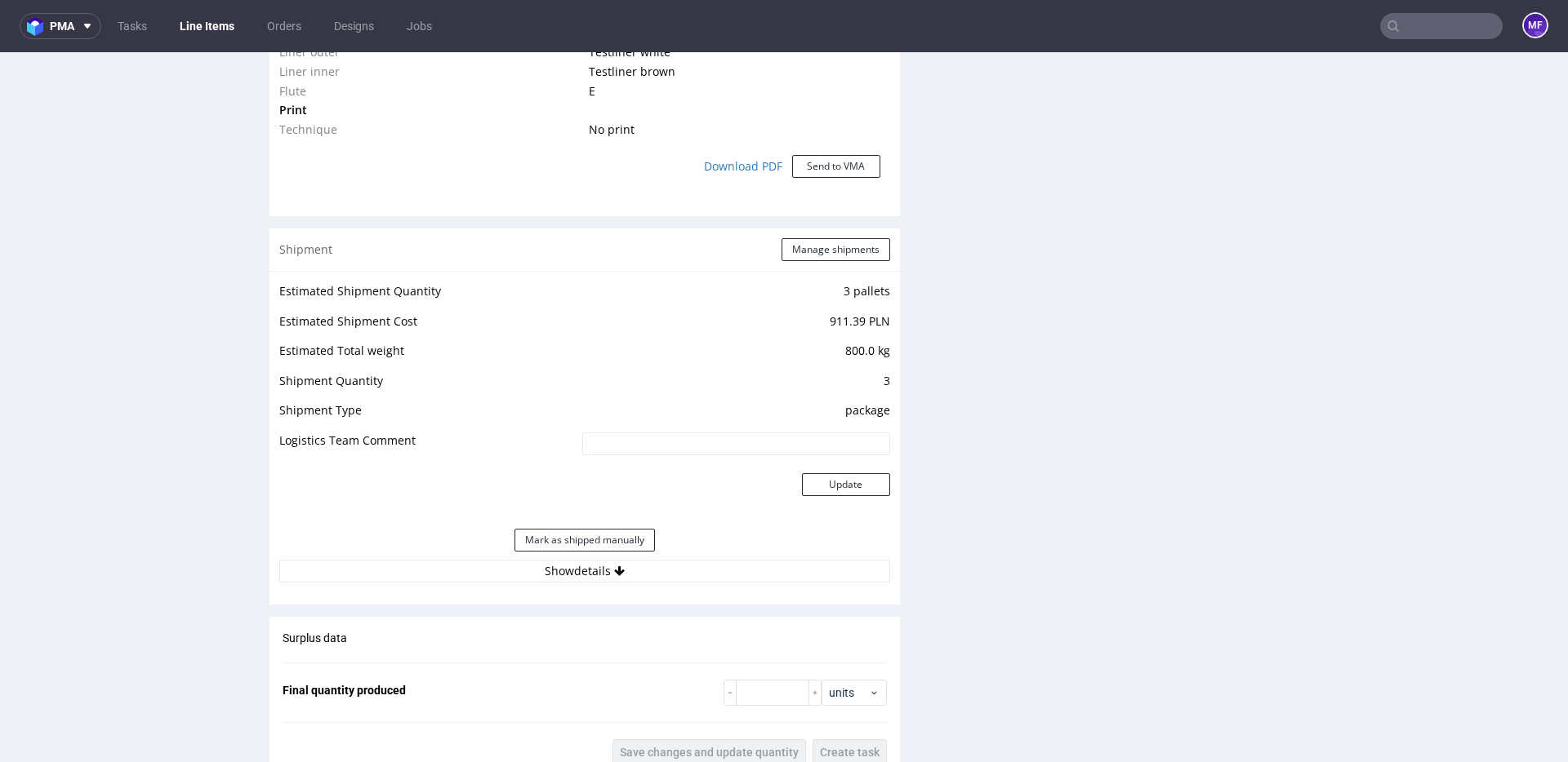
scroll to position [1404, 0]
click at [800, 245] on button "Manage shipments" at bounding box center [836, 246] width 108 height 23
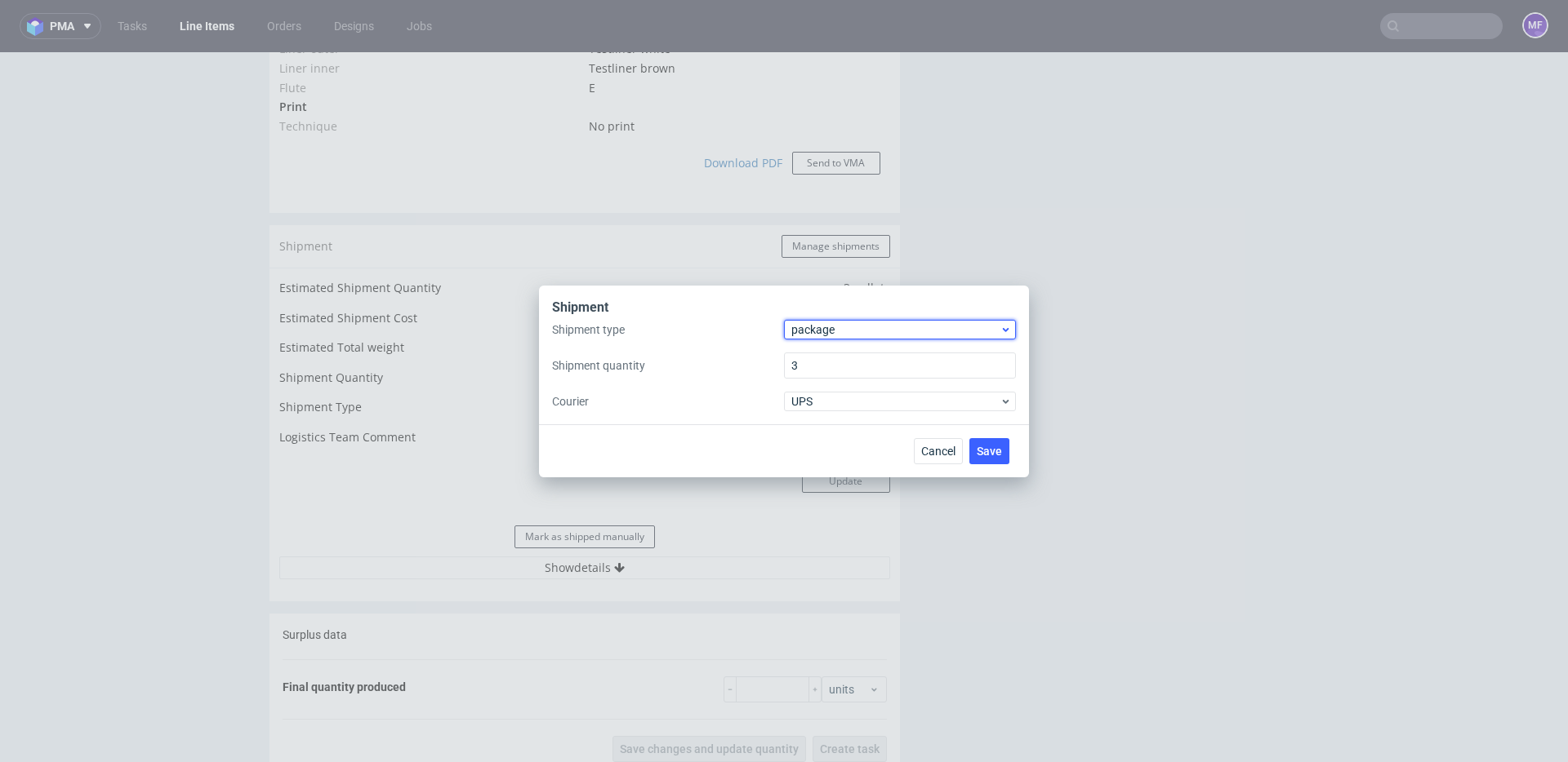
click at [849, 328] on span "package" at bounding box center [895, 329] width 208 height 16
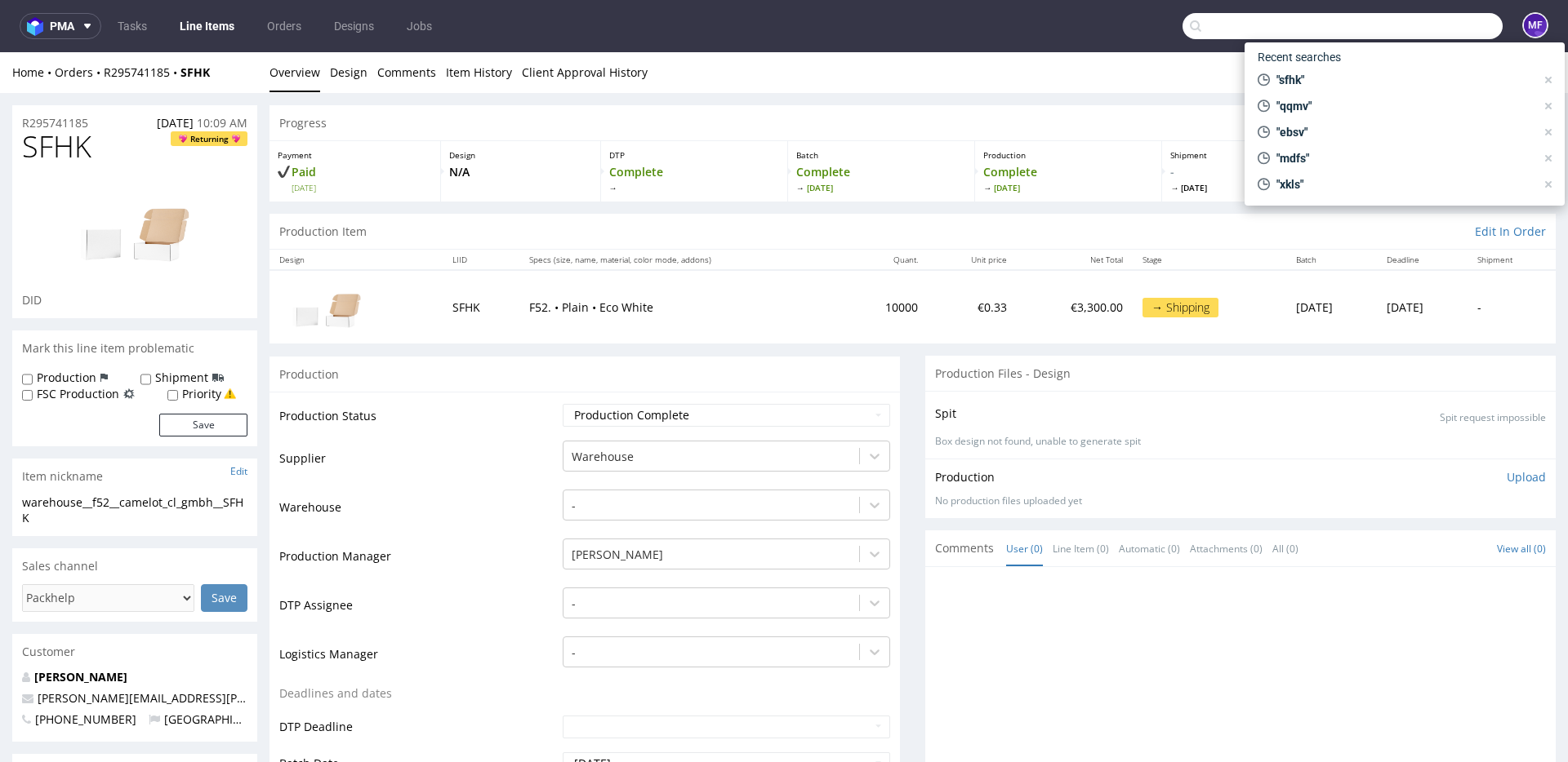
click at [1445, 23] on input "text" at bounding box center [1343, 26] width 320 height 26
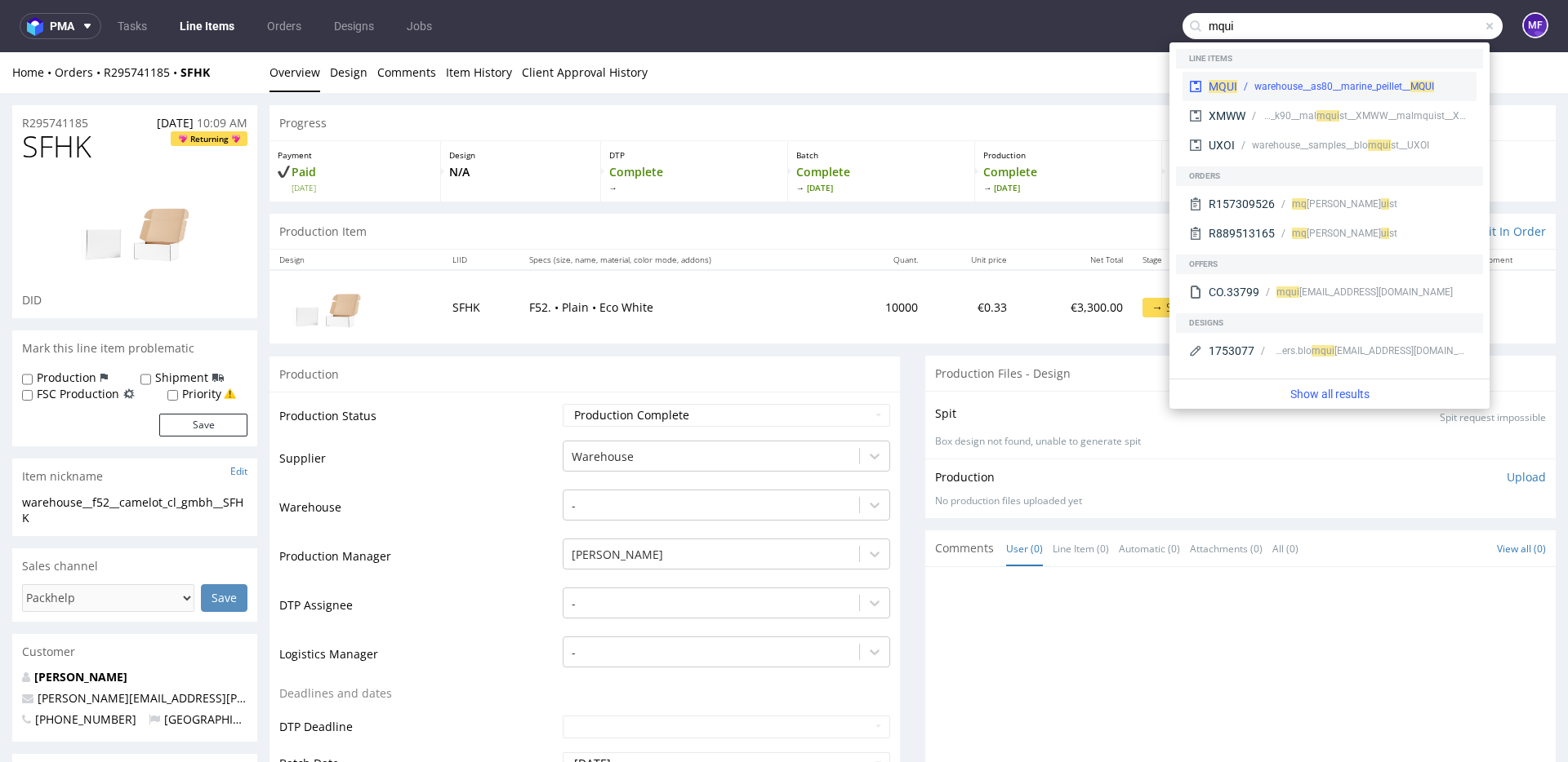
type input "mqui"
click at [1354, 83] on div "warehouse__as80__marine_peillet__ MQUI" at bounding box center [1344, 86] width 180 height 15
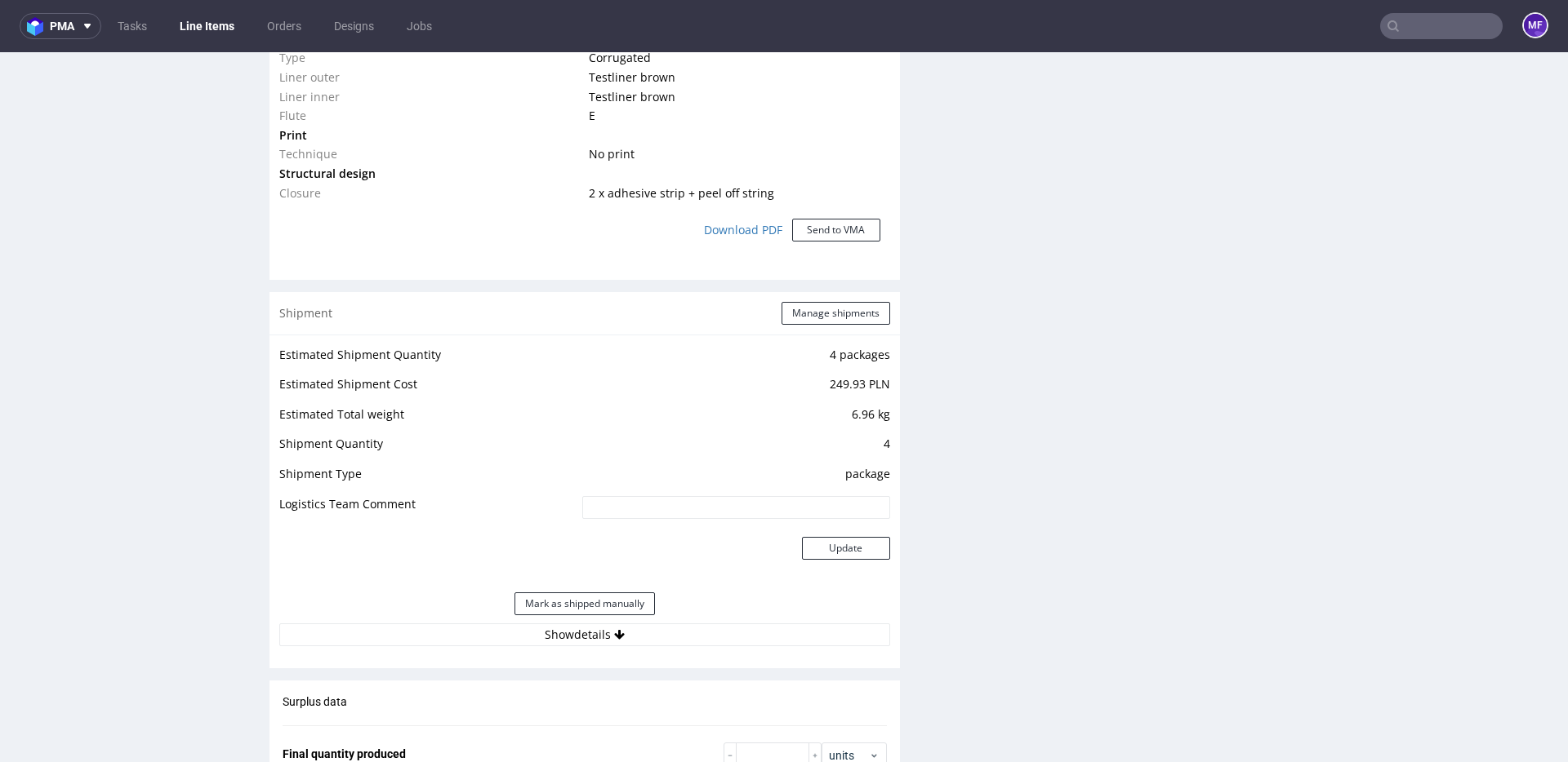
scroll to position [1442, 0]
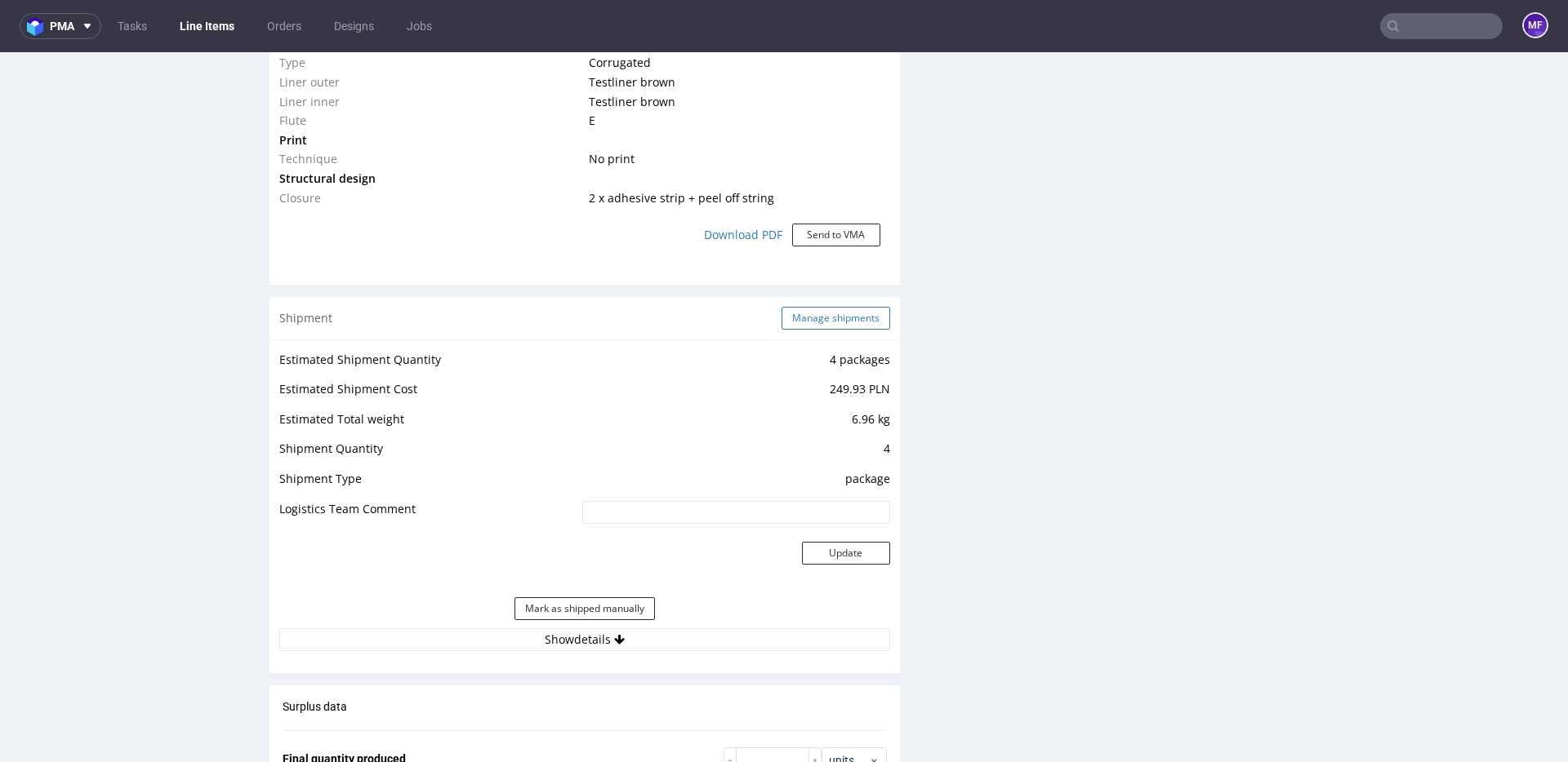
click at [823, 320] on button "Manage shipments" at bounding box center [836, 318] width 108 height 23
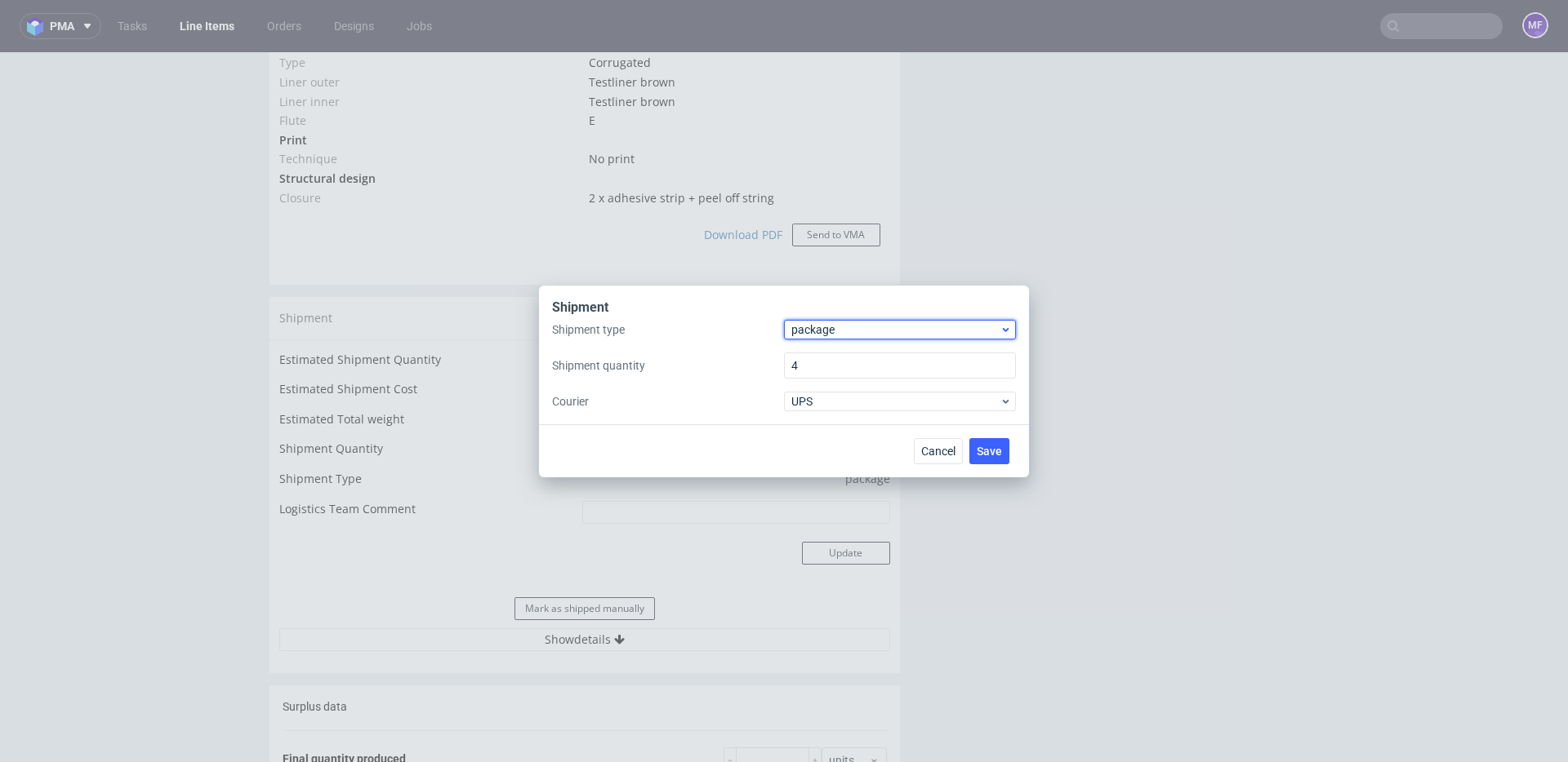
click at [834, 335] on span "package" at bounding box center [895, 329] width 208 height 16
click at [839, 359] on div "pallet" at bounding box center [900, 364] width 219 height 29
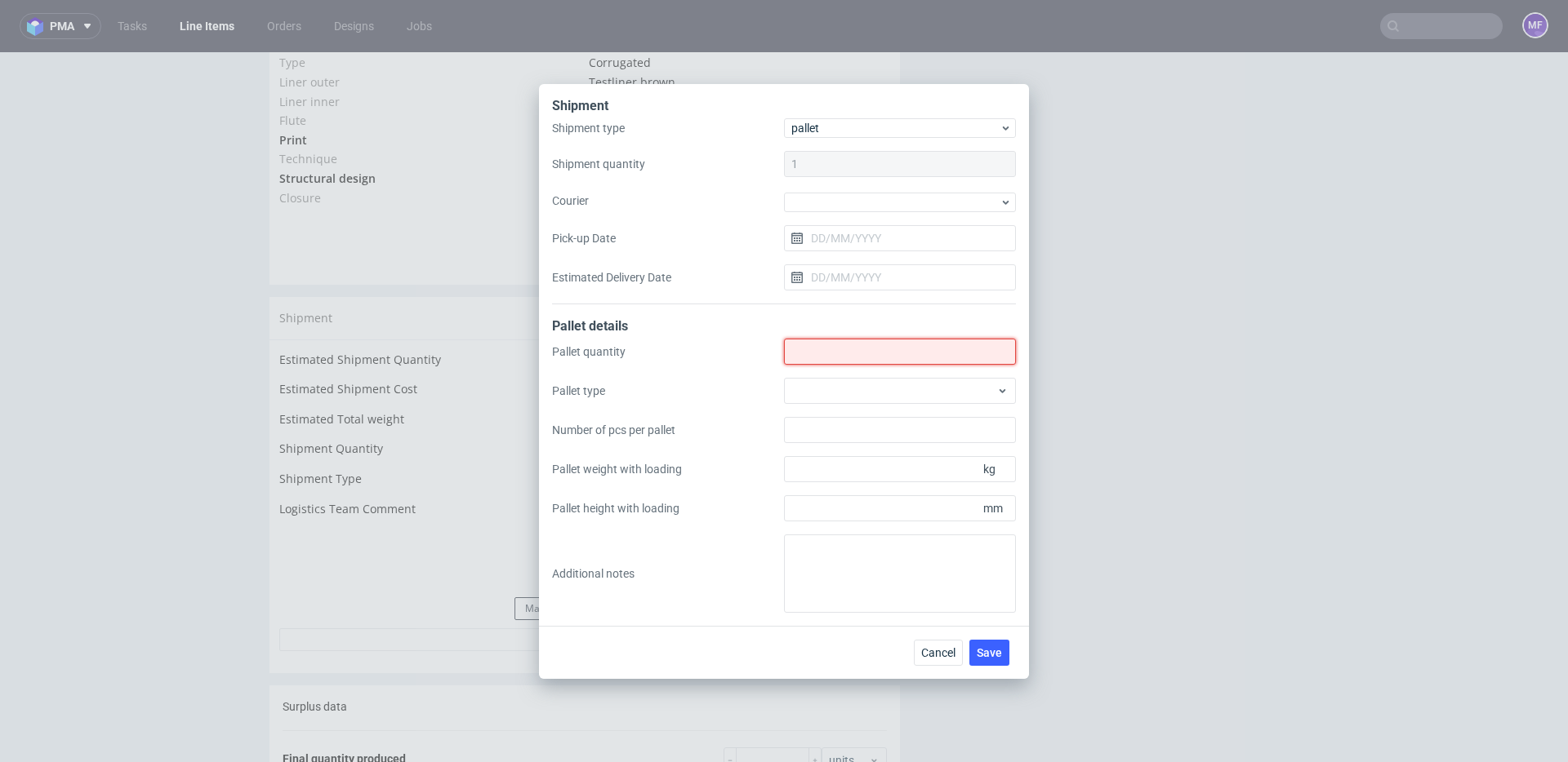
click at [843, 350] on input "Shipment type" at bounding box center [899, 352] width 231 height 26
type input "1"
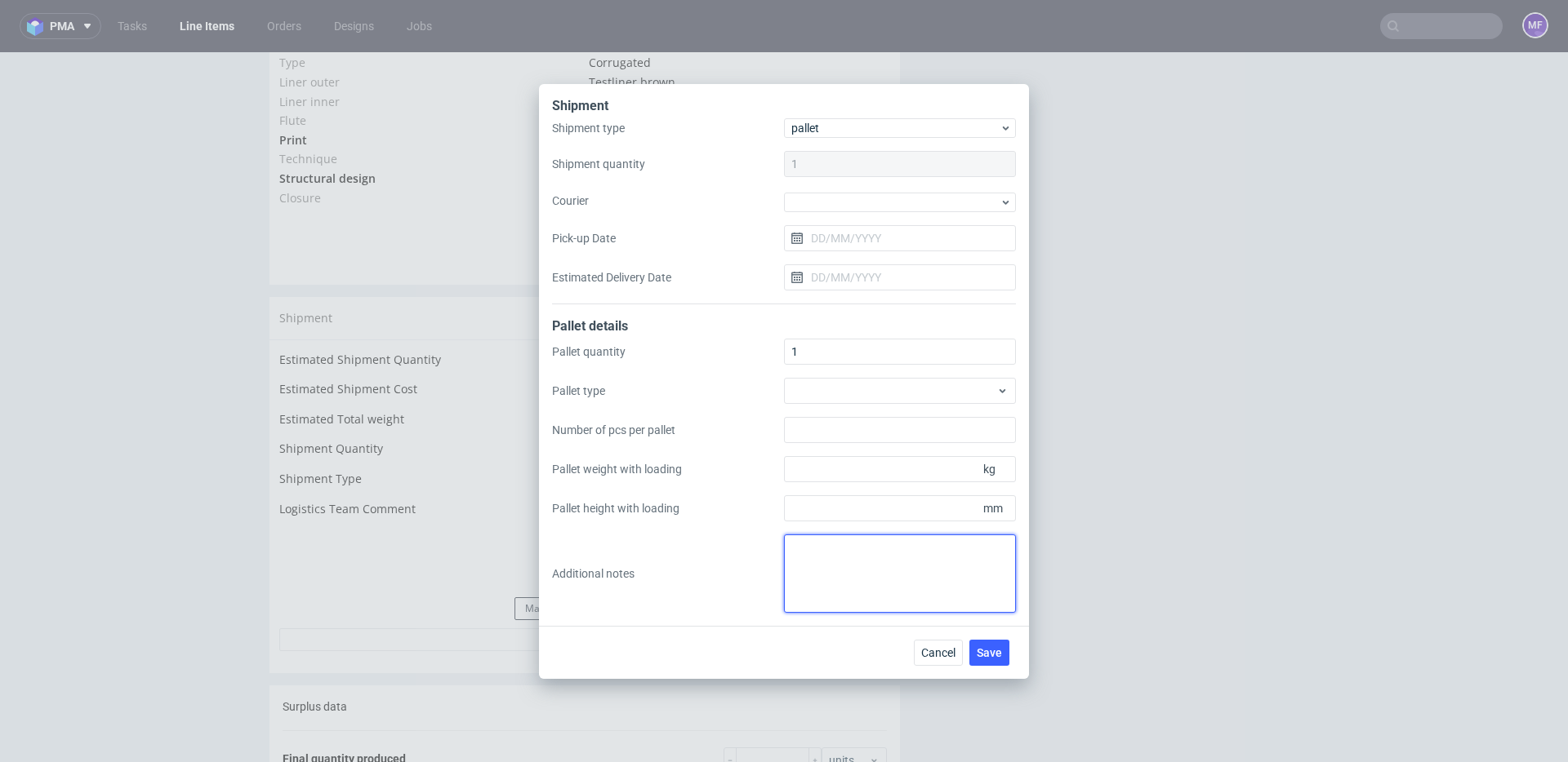
click at [874, 558] on textarea at bounding box center [899, 574] width 231 height 78
paste textarea "1Pal 93x80x120 - 92Kg"
click at [791, 551] on textarea "1Pal 93x80x120 - 92Kg" at bounding box center [899, 574] width 231 height 78
click at [802, 542] on textarea "1Pal 93x80x120 - 92Kg" at bounding box center [899, 574] width 231 height 78
paste textarea "Wys x Szer x Dl"
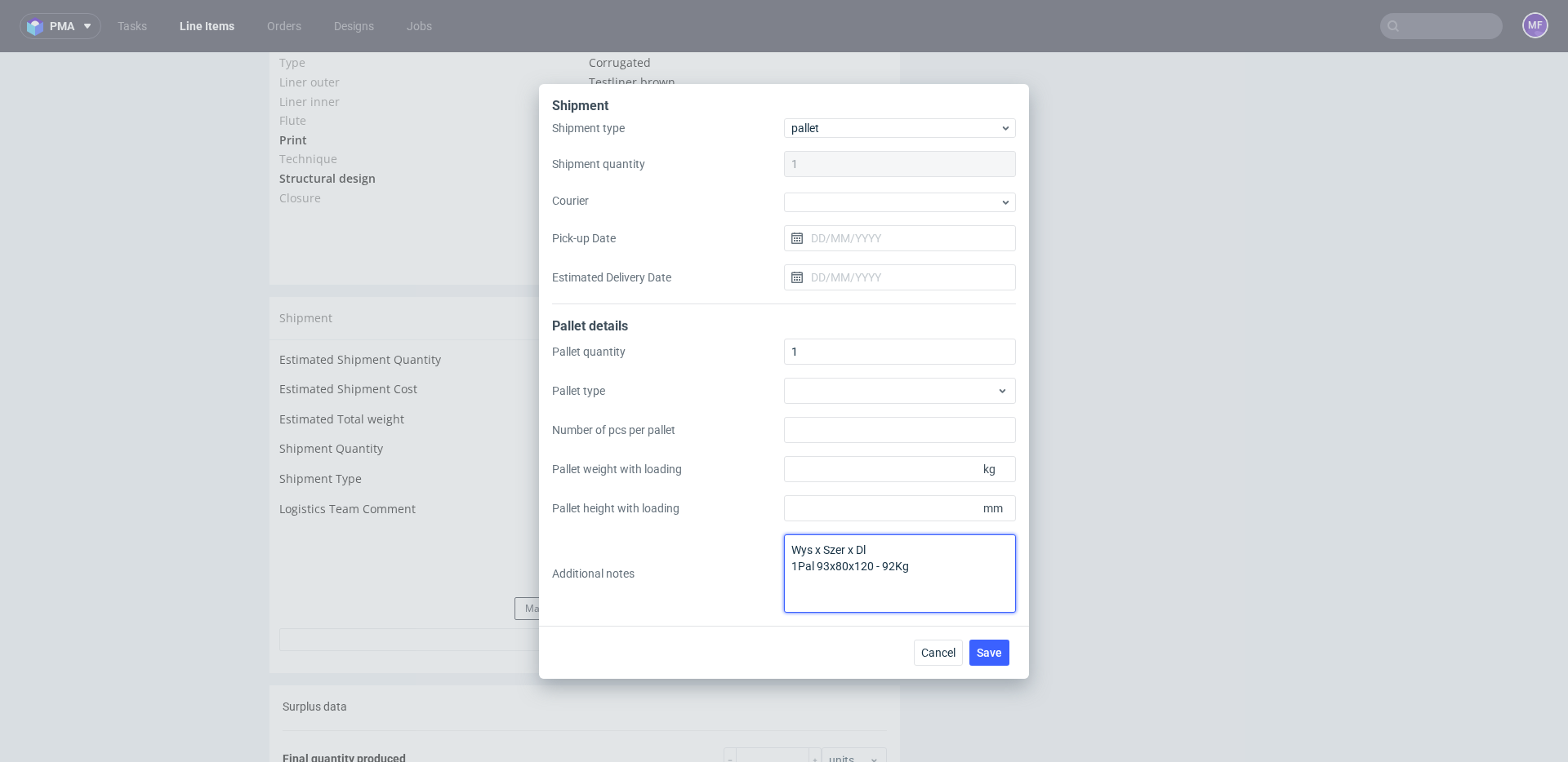
click at [911, 587] on textarea "Wys x Szer x Dl 1Pal 93x80x120 - 92Kg" at bounding box center [899, 574] width 231 height 78
type textarea "Wys x Szer x Dl 1Pal 93x80x120 - 92Kg"
click at [979, 645] on button "Save" at bounding box center [989, 653] width 40 height 26
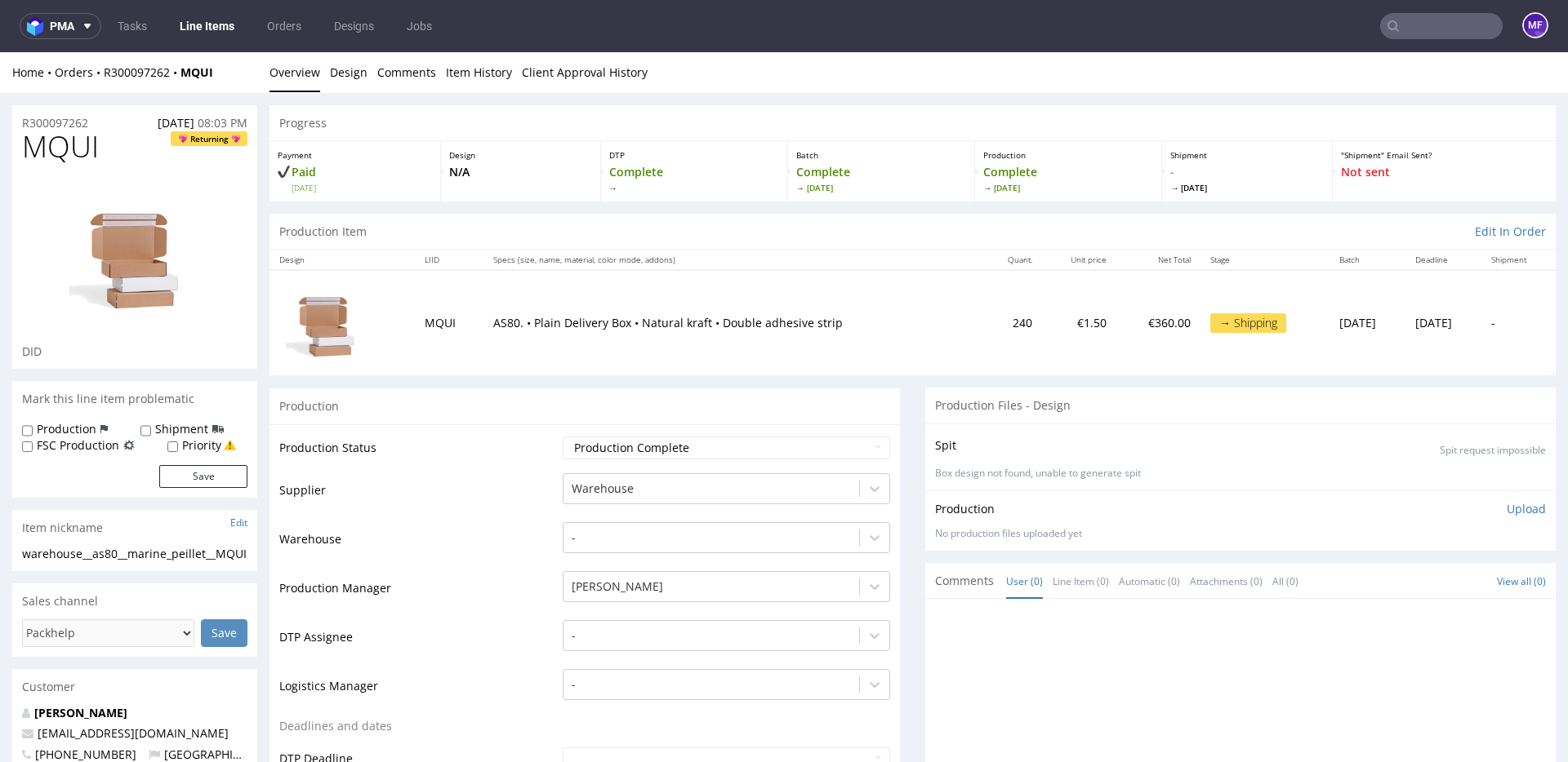
click at [1392, 31] on input "text" at bounding box center [1441, 26] width 122 height 26
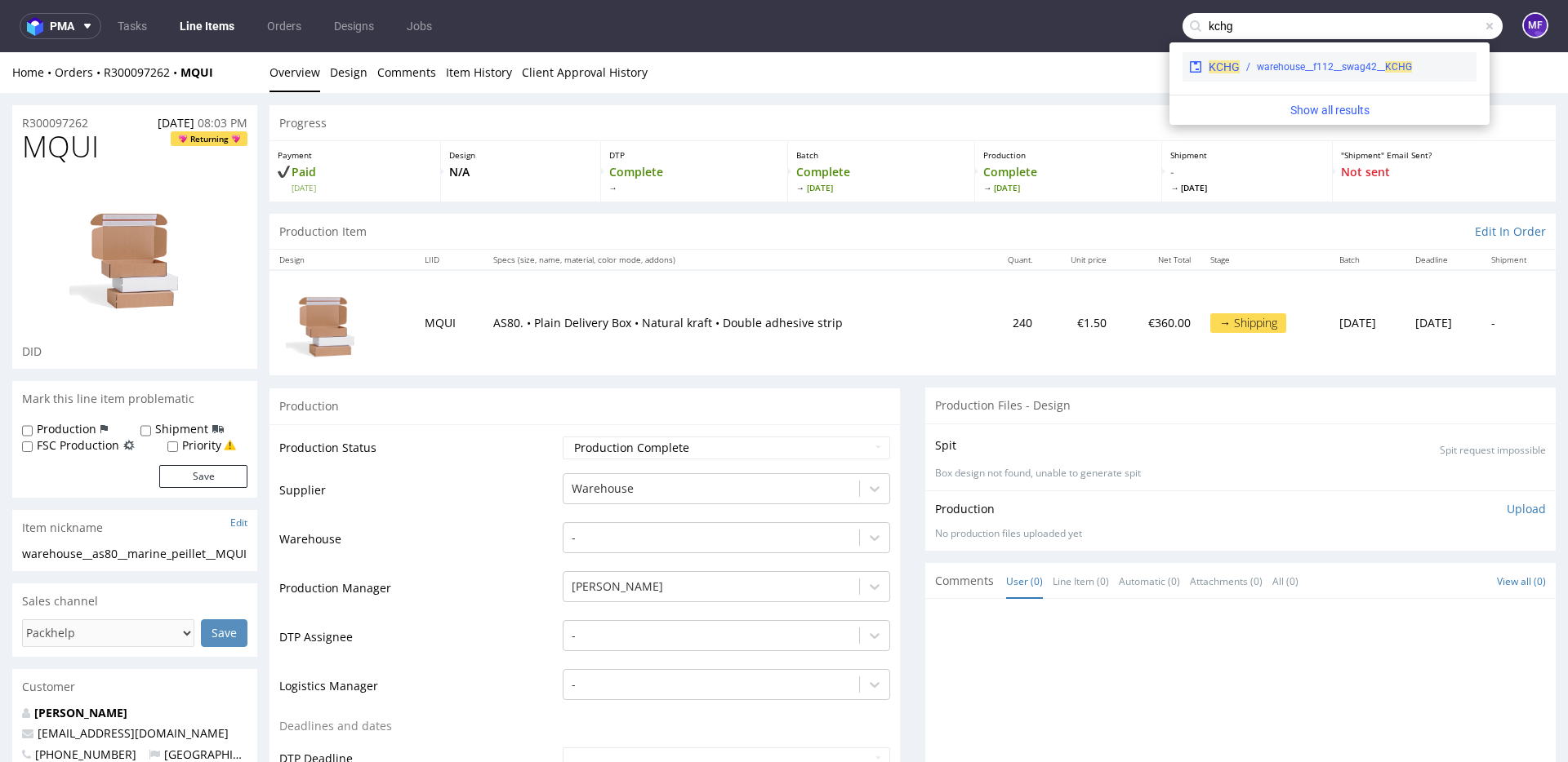
type input "kchg"
drag, startPoint x: 1348, startPoint y: 64, endPoint x: 1348, endPoint y: 11, distance: 53.0
click at [1348, 64] on div "warehouse__f112__swag42__ KCHG" at bounding box center [1334, 66] width 155 height 15
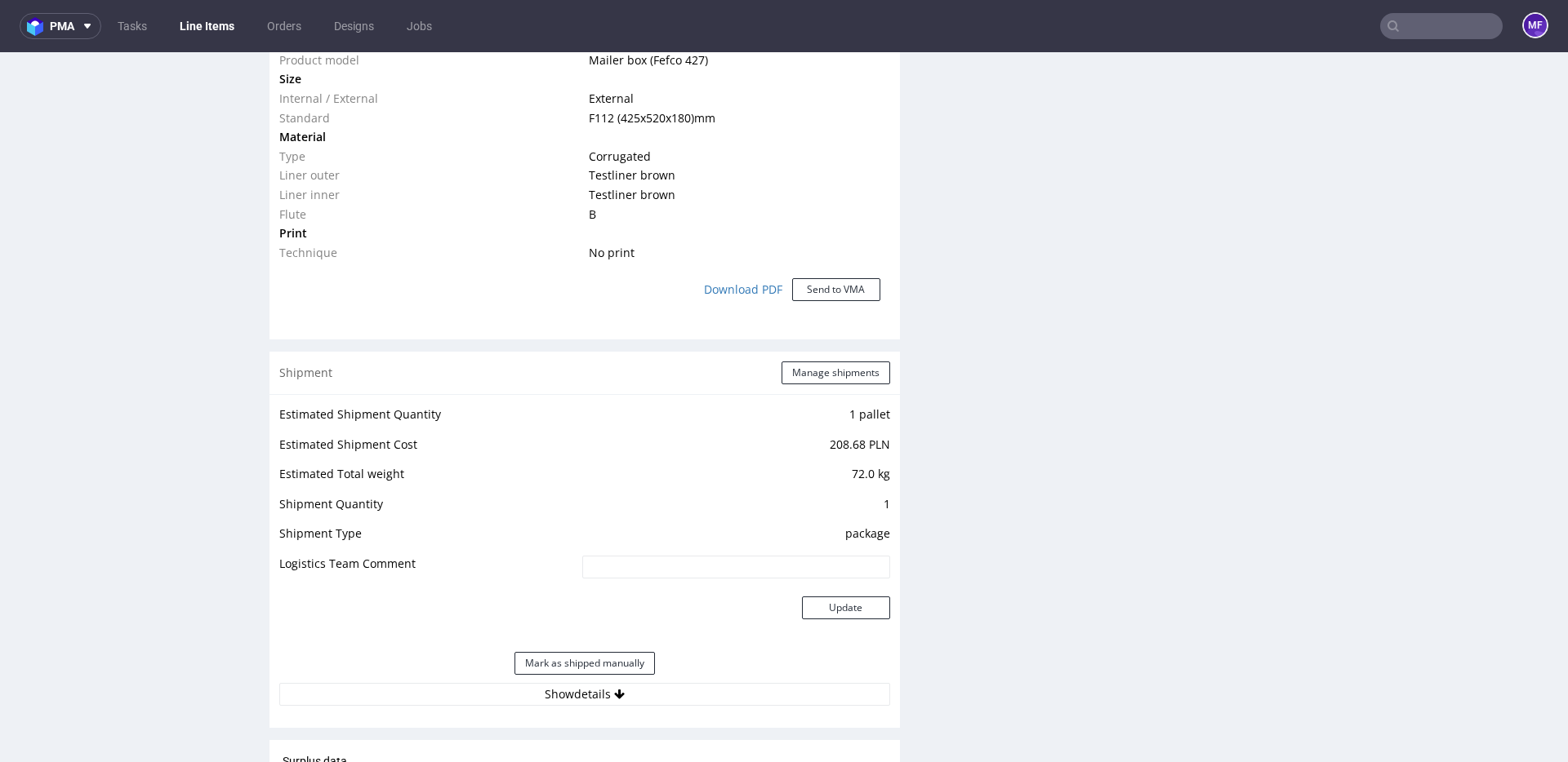
scroll to position [1279, 0]
click at [852, 376] on button "Manage shipments" at bounding box center [836, 372] width 108 height 23
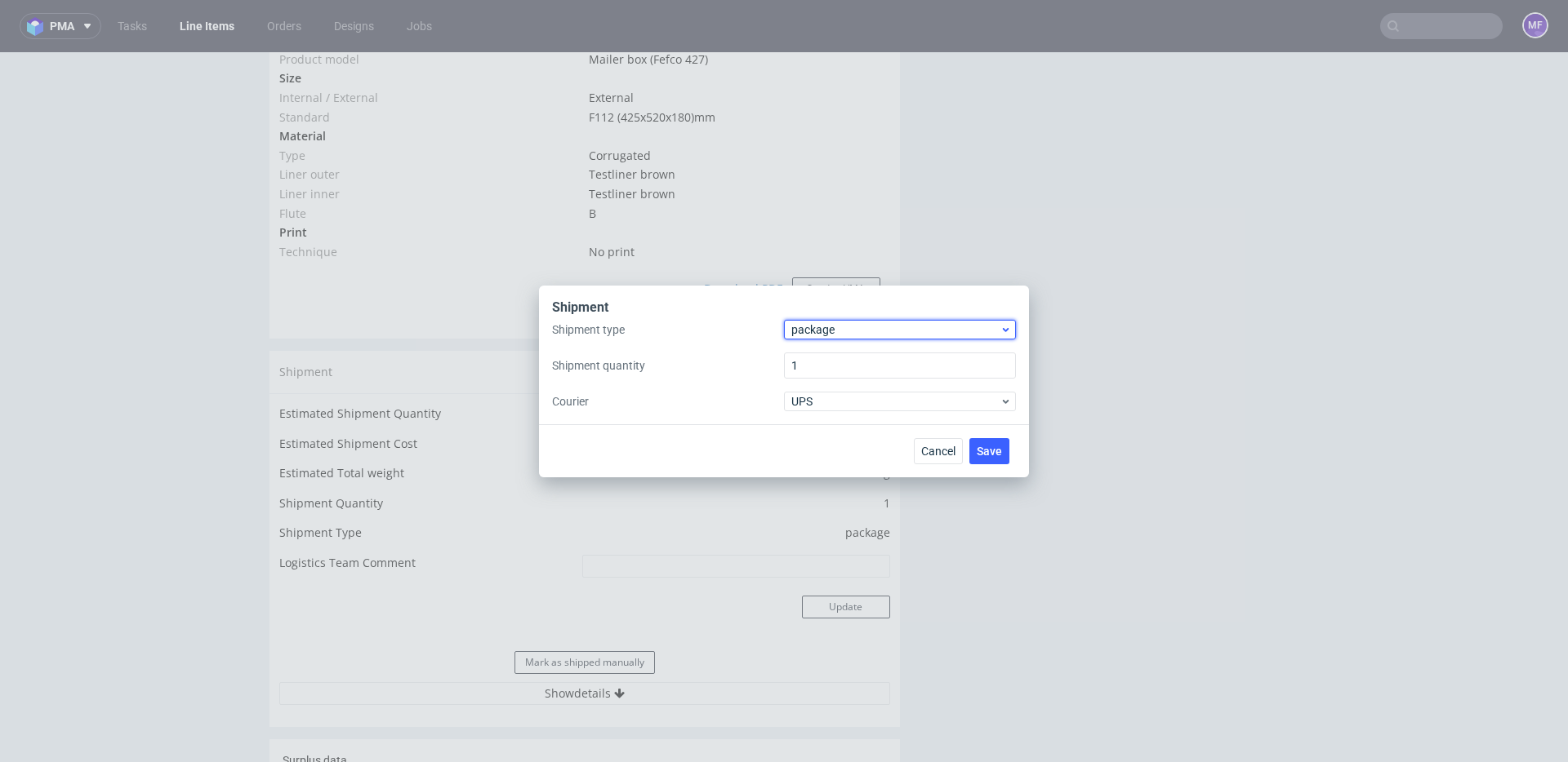
click at [841, 334] on span "package" at bounding box center [895, 329] width 208 height 16
click at [842, 372] on div "pallet" at bounding box center [900, 364] width 219 height 29
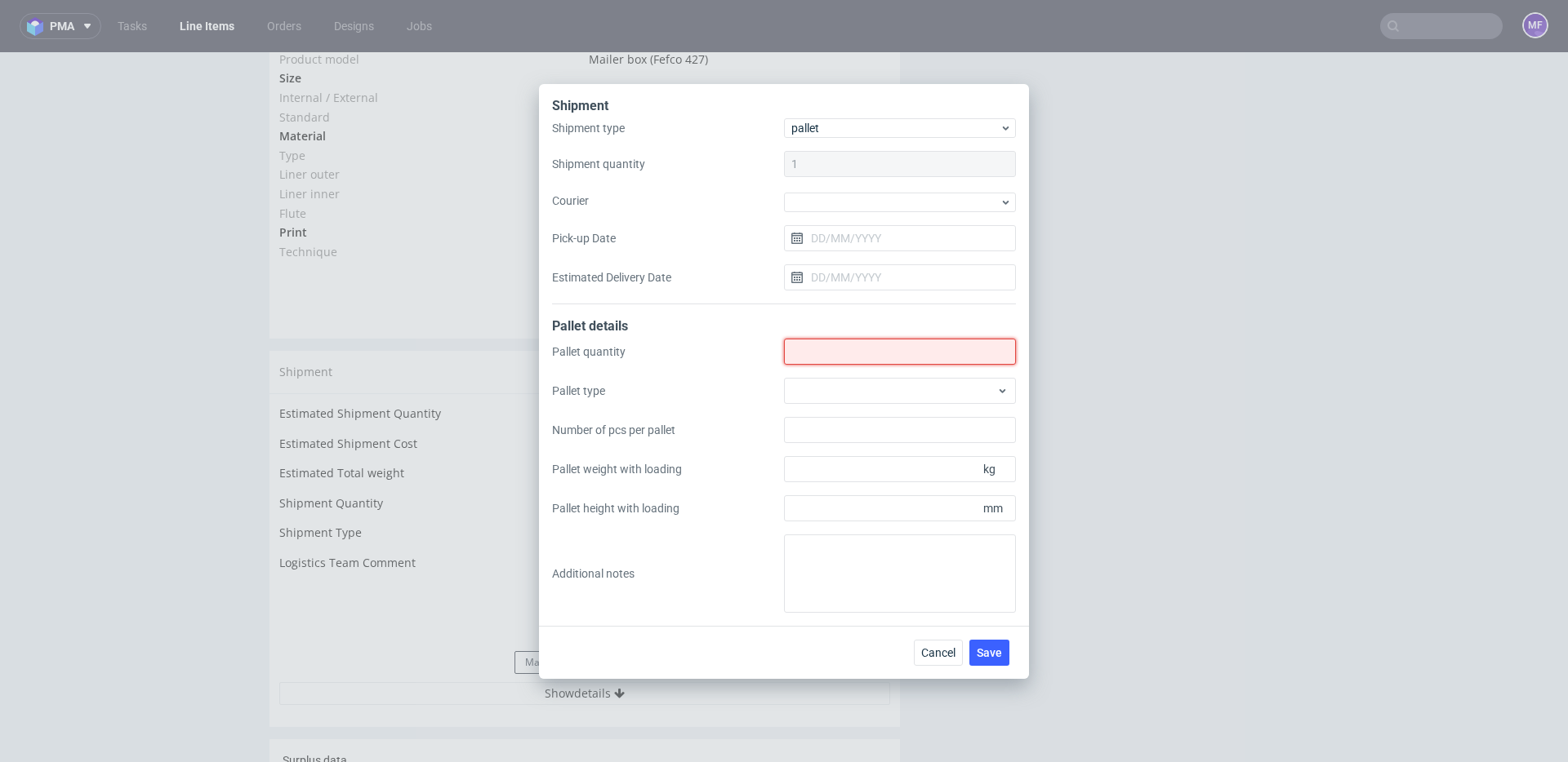
click at [801, 355] on input "Shipment type" at bounding box center [899, 352] width 231 height 26
type input "1"
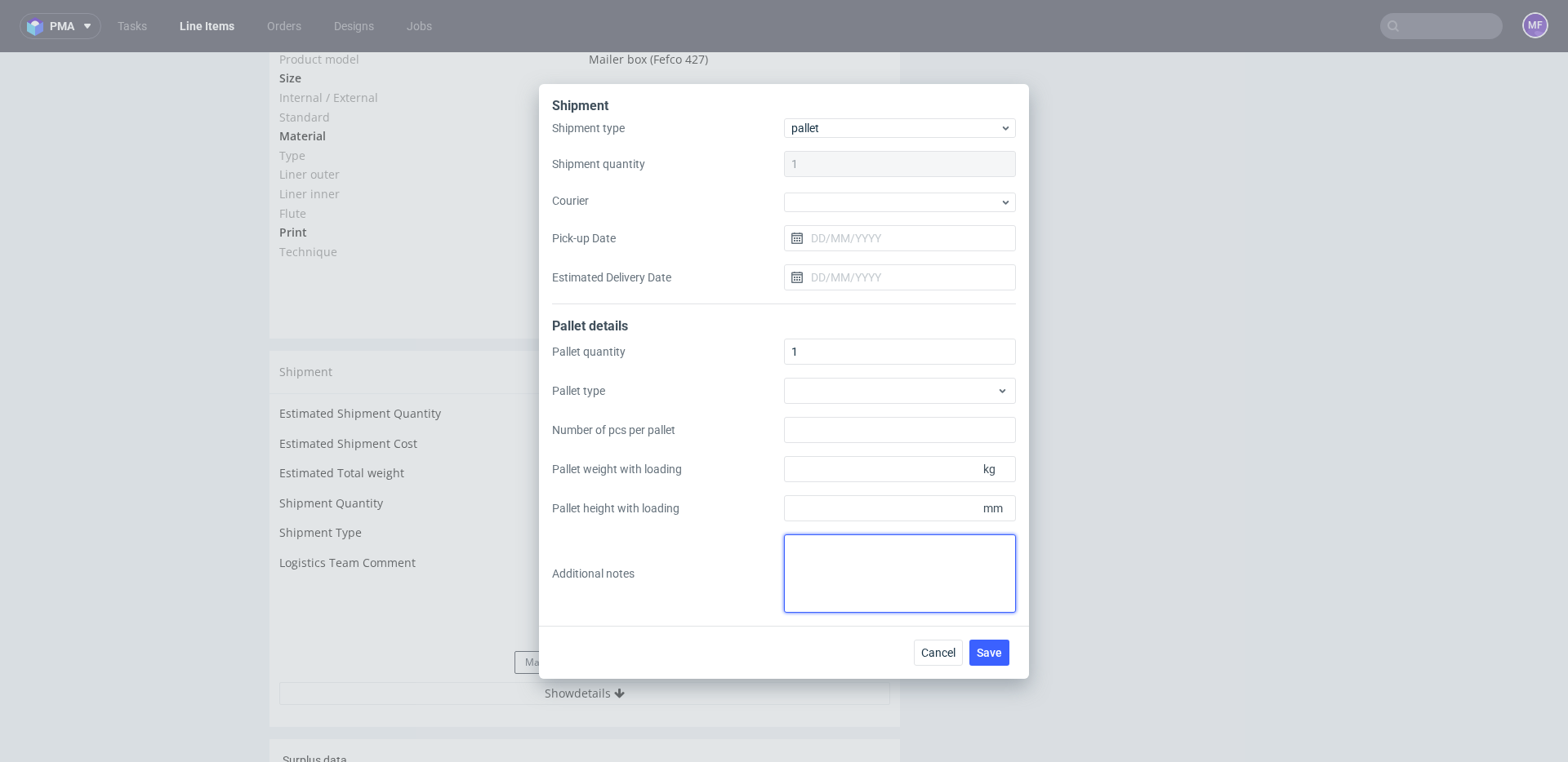
click at [849, 566] on textarea at bounding box center [899, 574] width 231 height 78
paste textarea "1Pal 105x100x120 - 94Kg"
click at [824, 550] on textarea "1Pal 105x100x120 - 94Kg" at bounding box center [899, 574] width 231 height 78
paste textarea "Wys x Szer x Dl"
click at [844, 582] on textarea "Wys x Szer x Dl 1Pal 105x100x120 - 94Kg" at bounding box center [899, 574] width 231 height 78
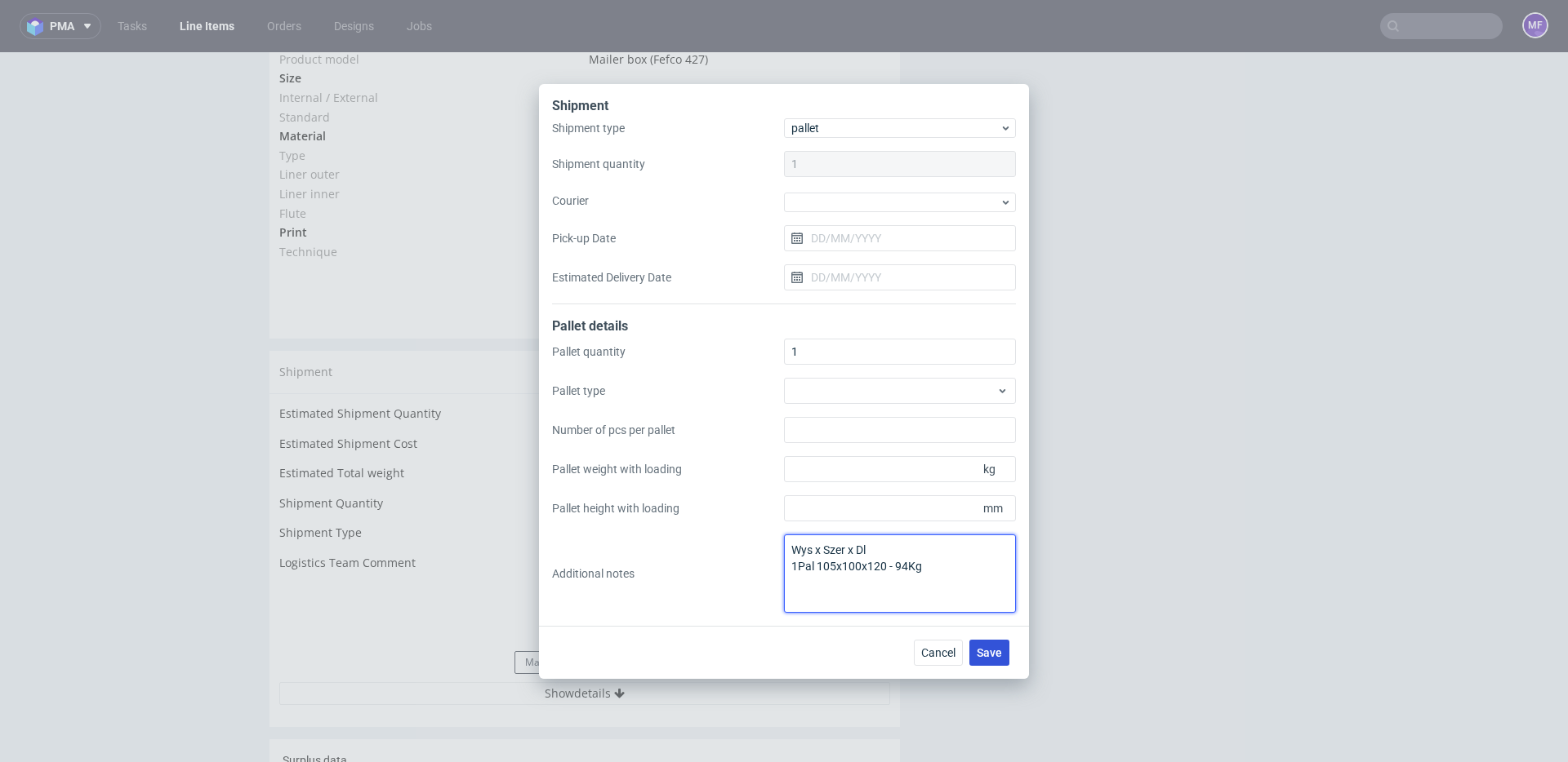
type textarea "Wys x Szer x Dl 1Pal 105x100x120 - 94Kg"
click at [1005, 655] on button "Save" at bounding box center [989, 653] width 40 height 26
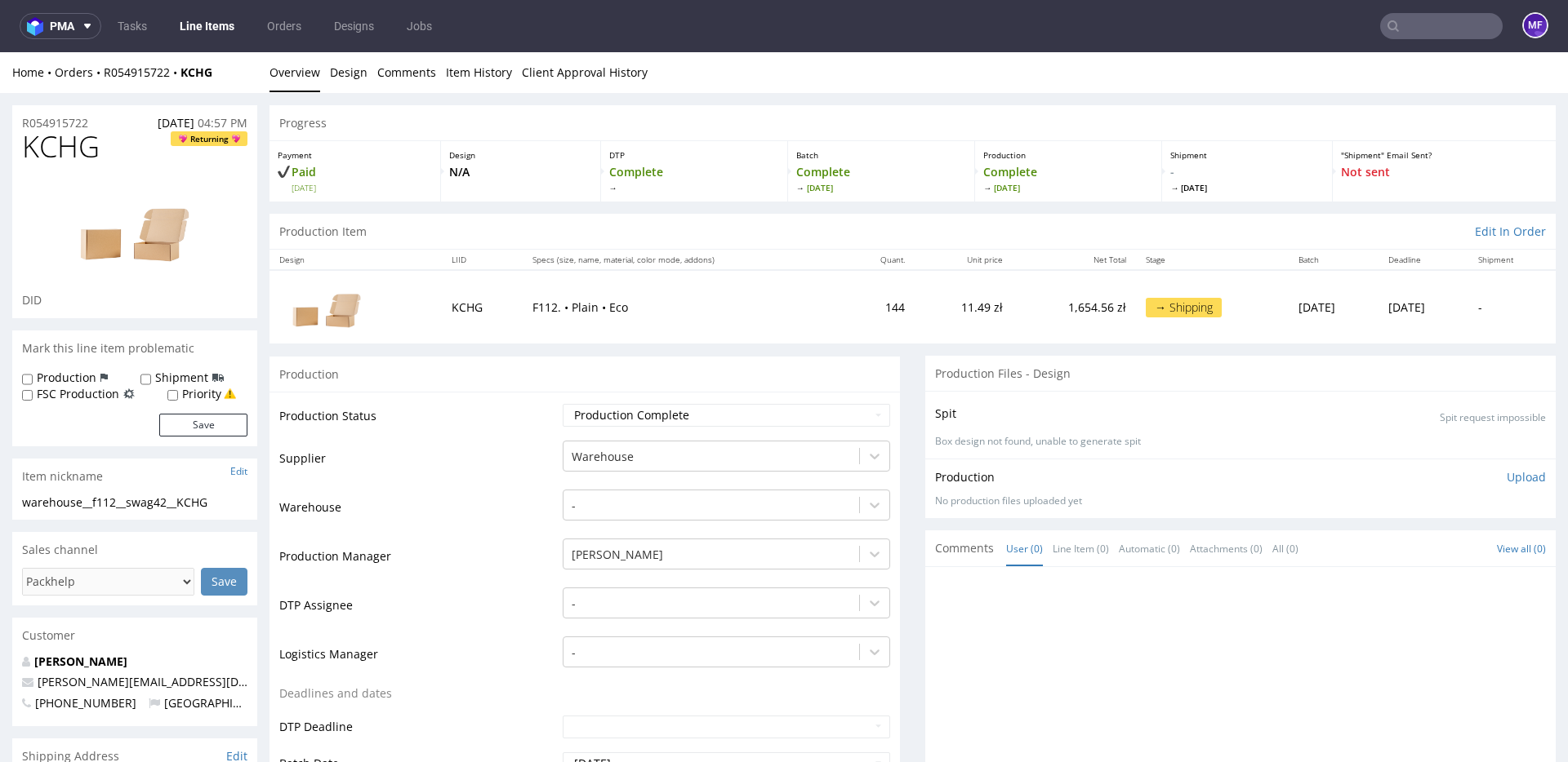
click at [1397, 29] on input "text" at bounding box center [1441, 26] width 122 height 26
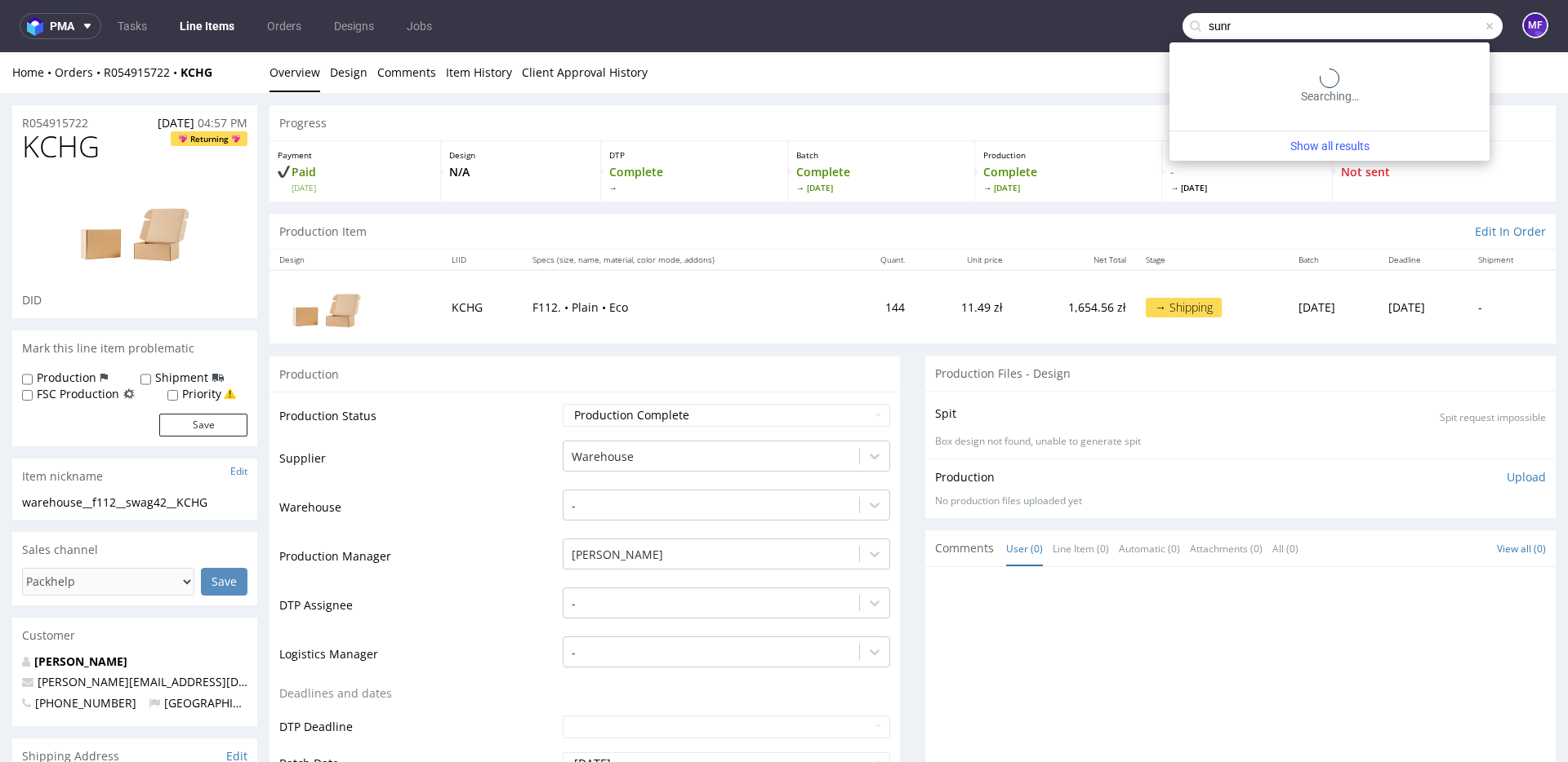
type input "sunr"
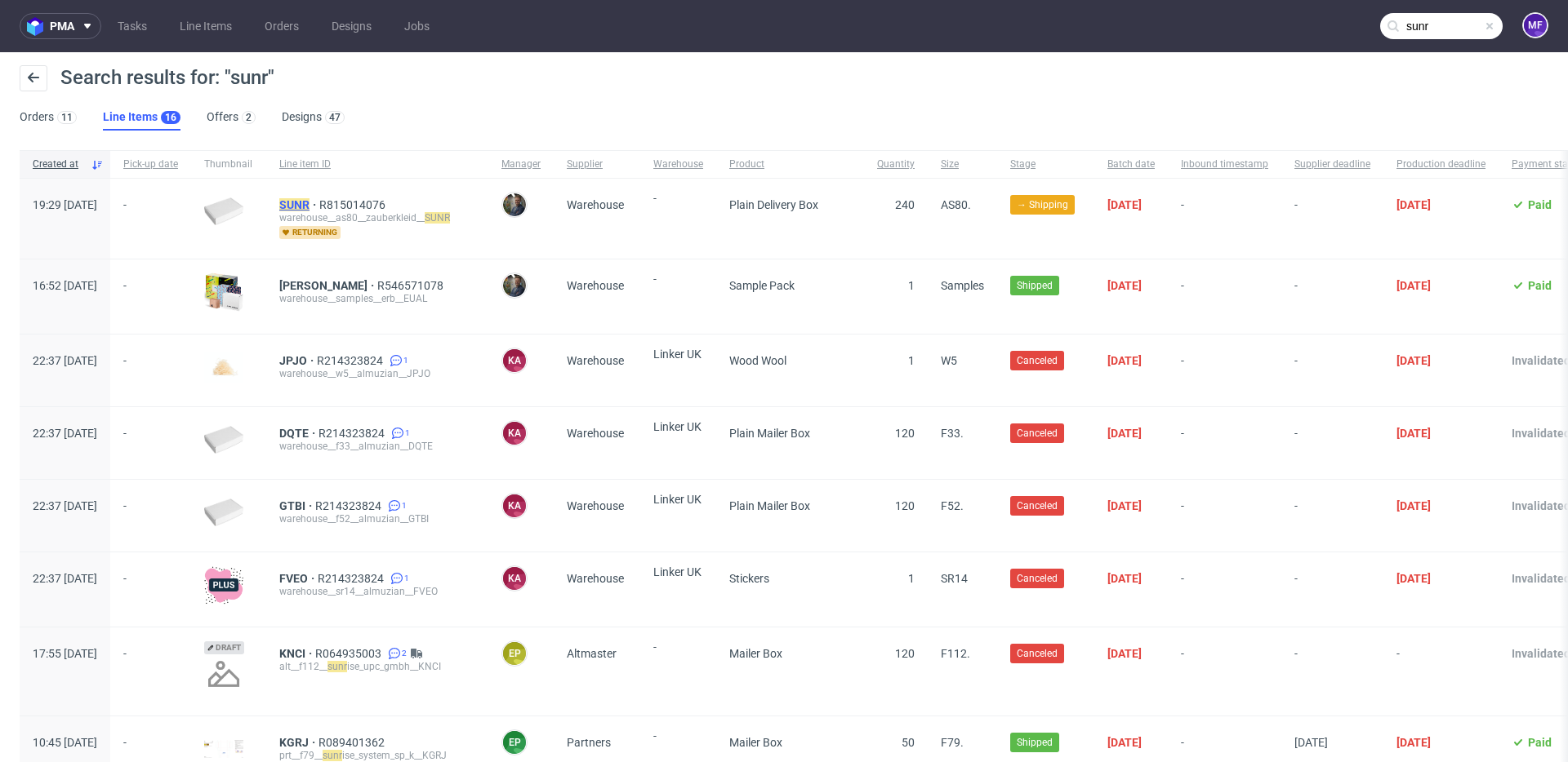
click at [310, 205] on mark "SUNR" at bounding box center [294, 205] width 30 height 13
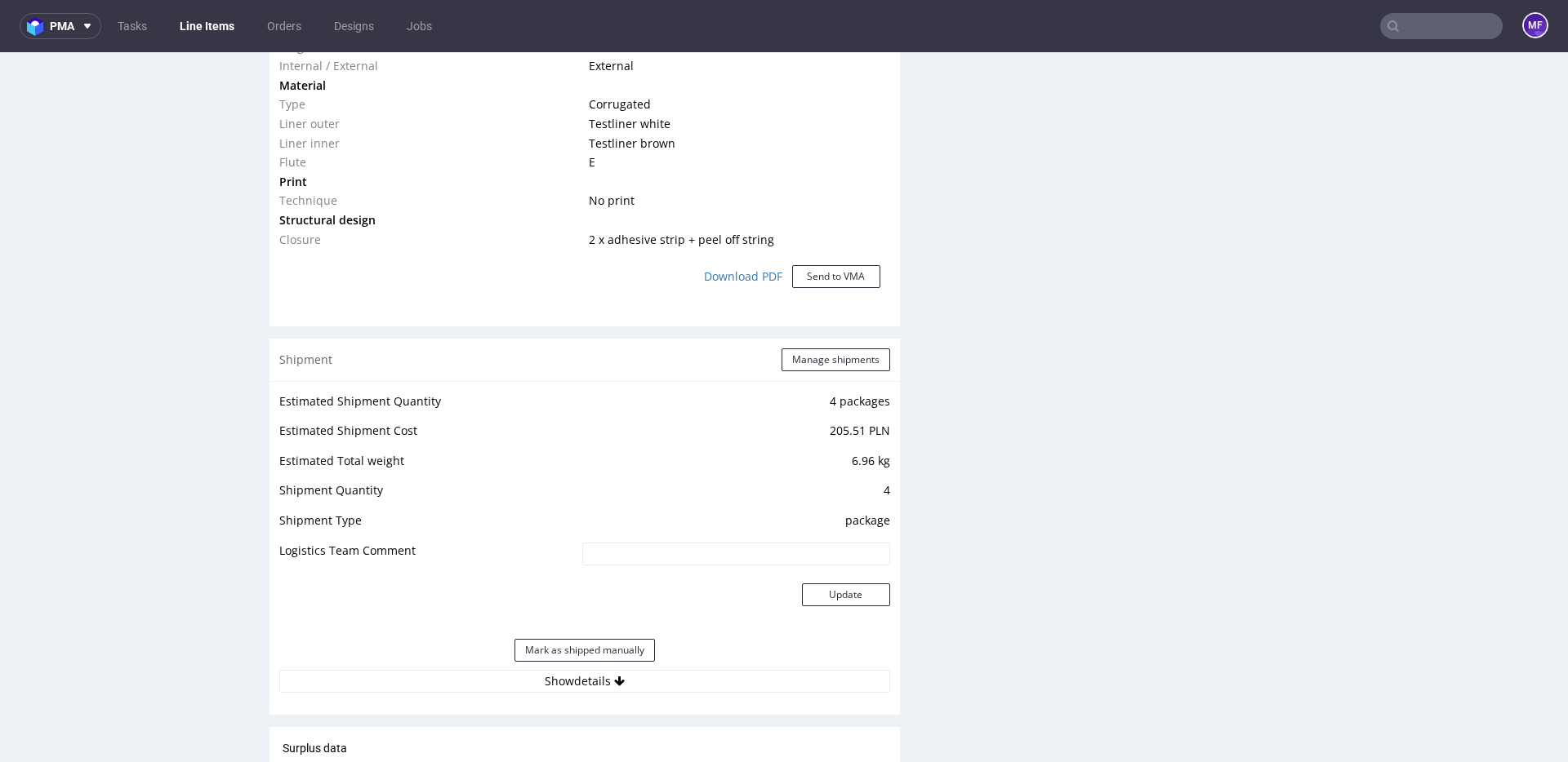
scroll to position [1404, 0]
click at [795, 358] on button "Manage shipments" at bounding box center [836, 356] width 108 height 23
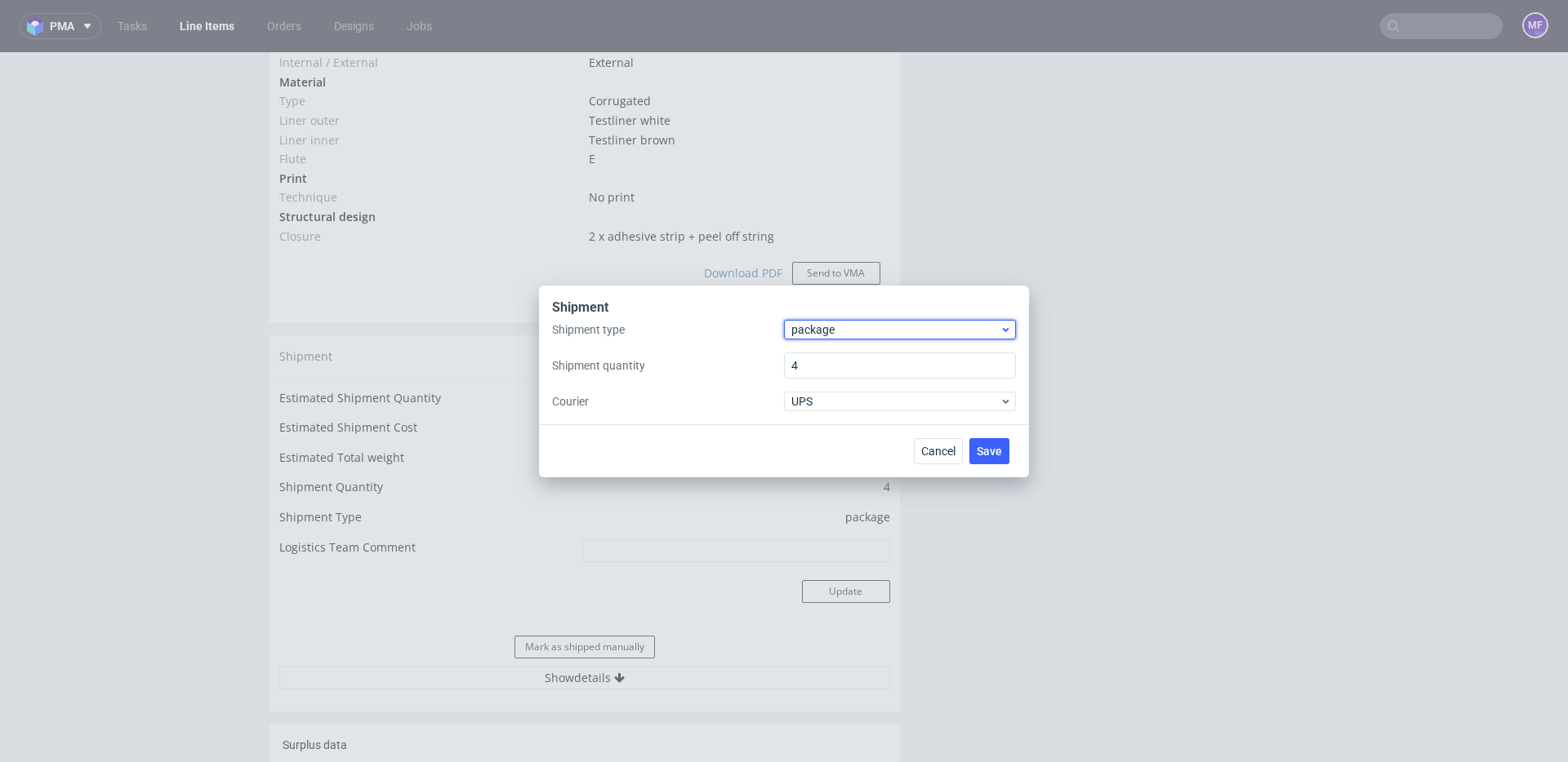
click at [818, 337] on span "package" at bounding box center [895, 329] width 208 height 16
click at [836, 368] on div "pallet" at bounding box center [900, 364] width 219 height 29
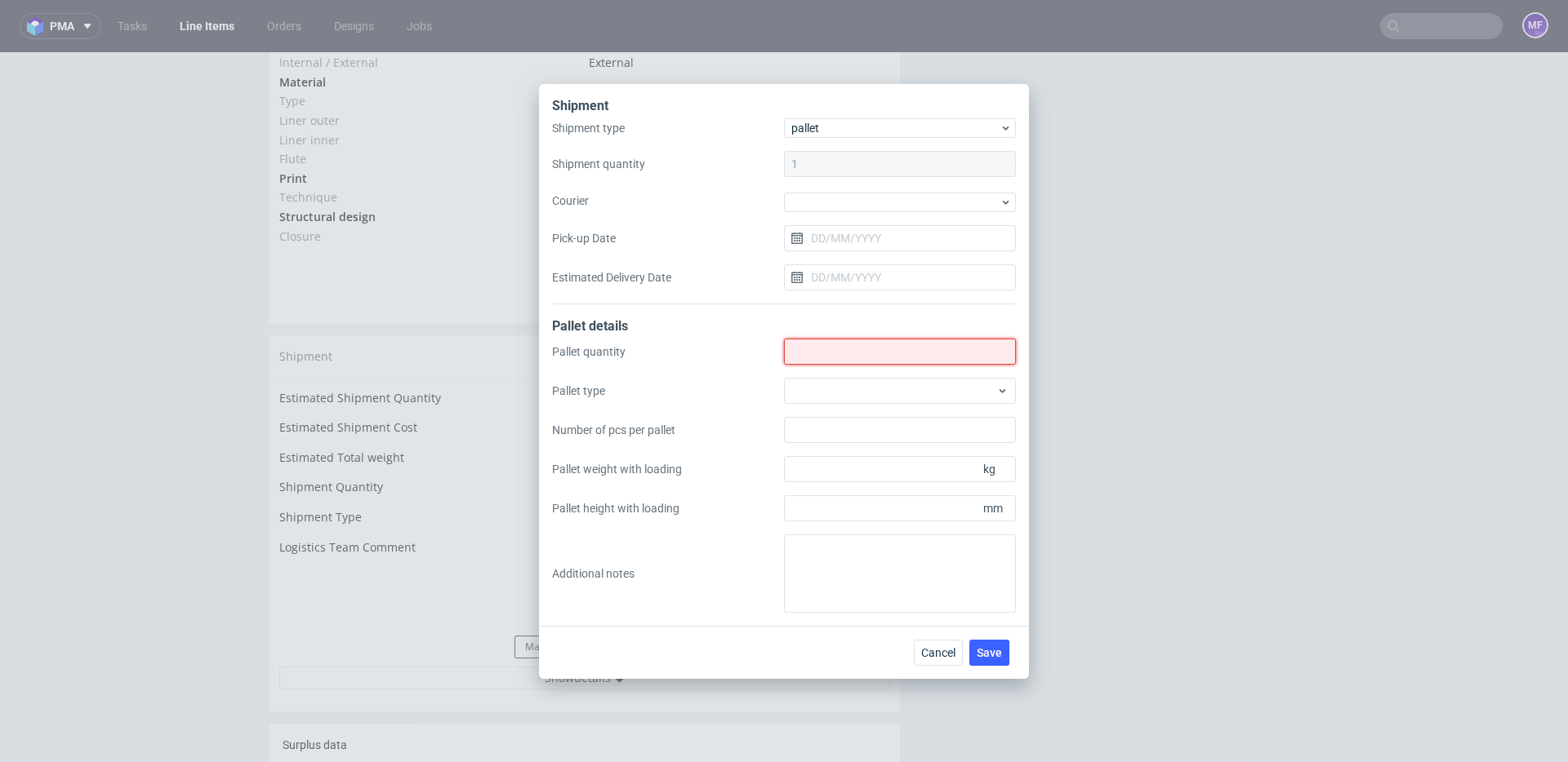
click at [819, 353] on input "Shipment type" at bounding box center [899, 352] width 231 height 26
type input "1"
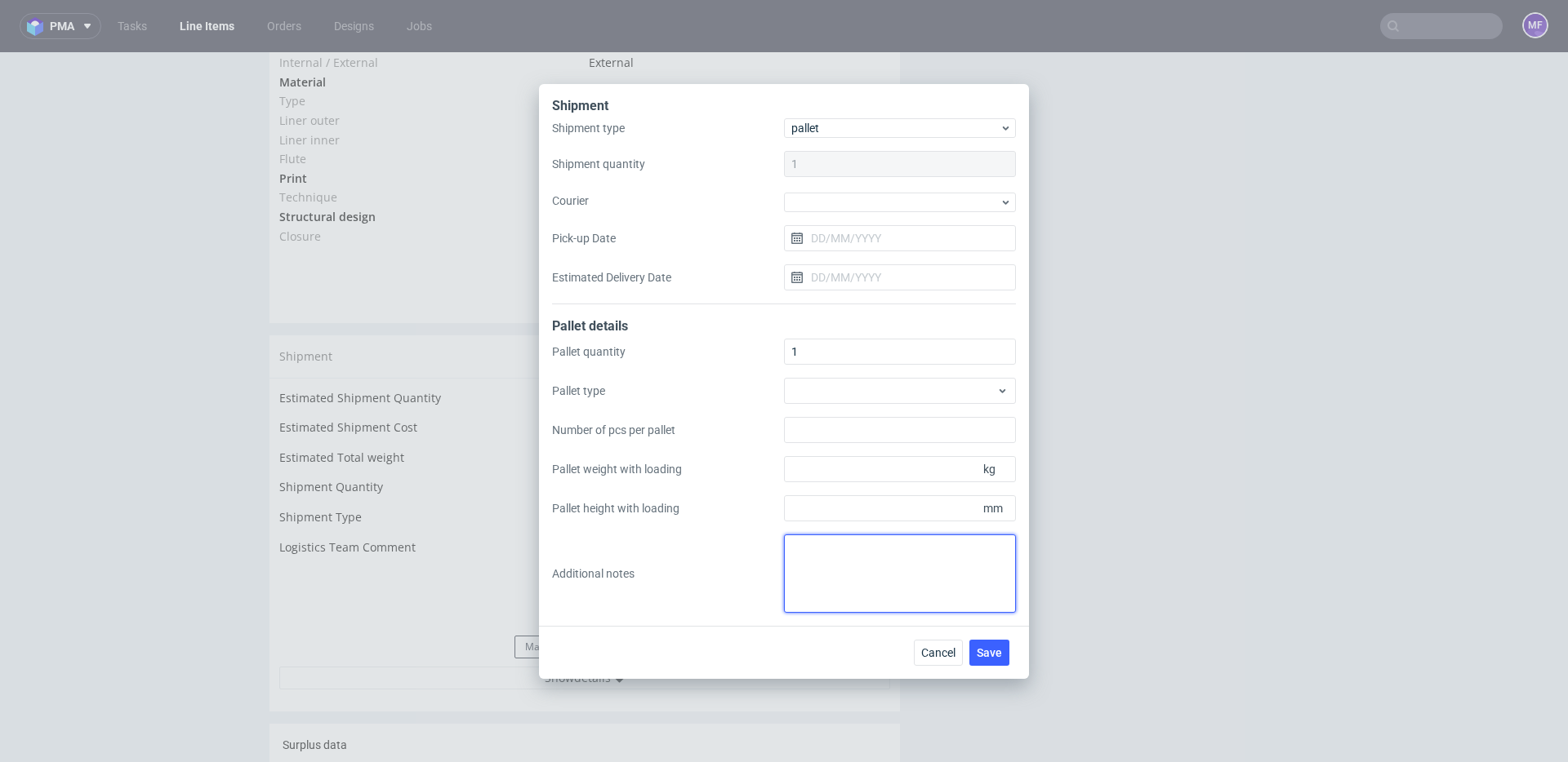
click at [855, 570] on textarea at bounding box center [899, 574] width 231 height 78
paste textarea "1Pal 65x100x120 - 110Kg"
click at [791, 554] on textarea "1Pal 65x100x120 - 110Kg" at bounding box center [899, 574] width 231 height 78
click at [822, 543] on textarea "1Pal 65x100x120 - 110Kg" at bounding box center [899, 574] width 231 height 78
paste textarea "Wys x Szer x Dl"
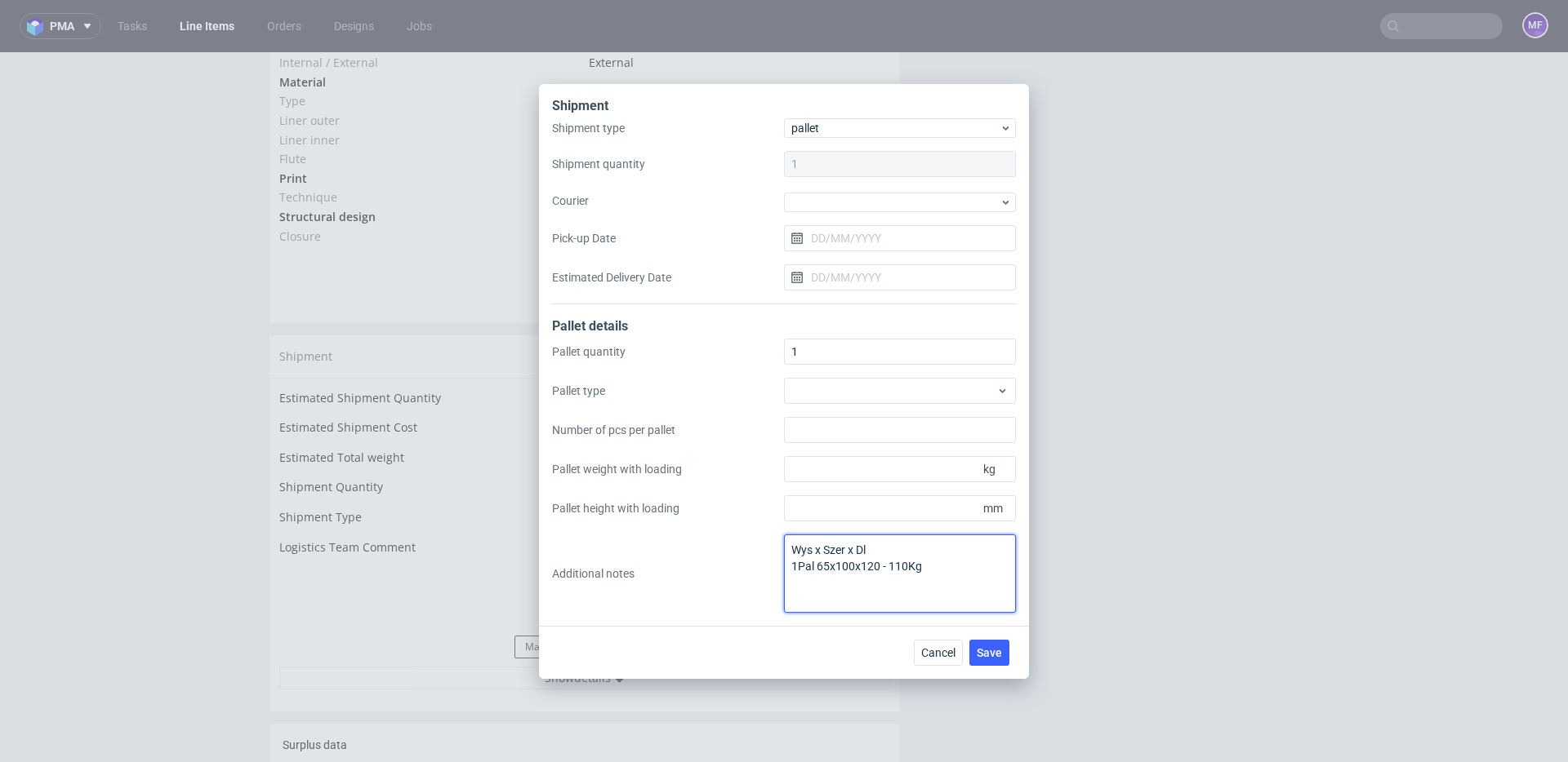
click at [864, 593] on textarea "Wys x Szer x Dl 1Pal 65x100x120 - 110Kg" at bounding box center [899, 574] width 231 height 78
type textarea "Wys x Szer x Dl 1Pal 65x100x120 - 110Kg"
click at [987, 647] on span "Save" at bounding box center [989, 652] width 25 height 11
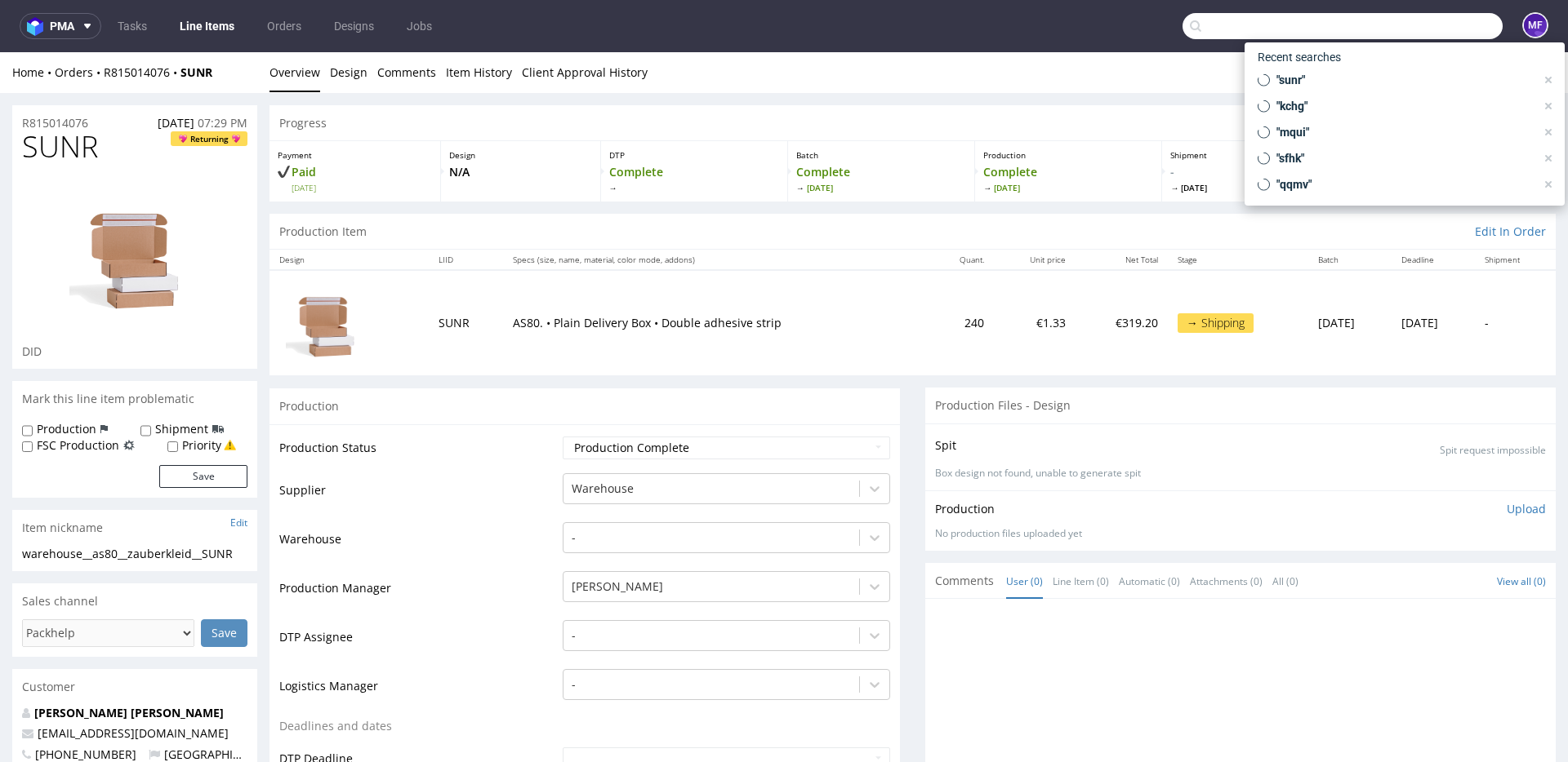
click at [1410, 32] on input "text" at bounding box center [1343, 26] width 320 height 26
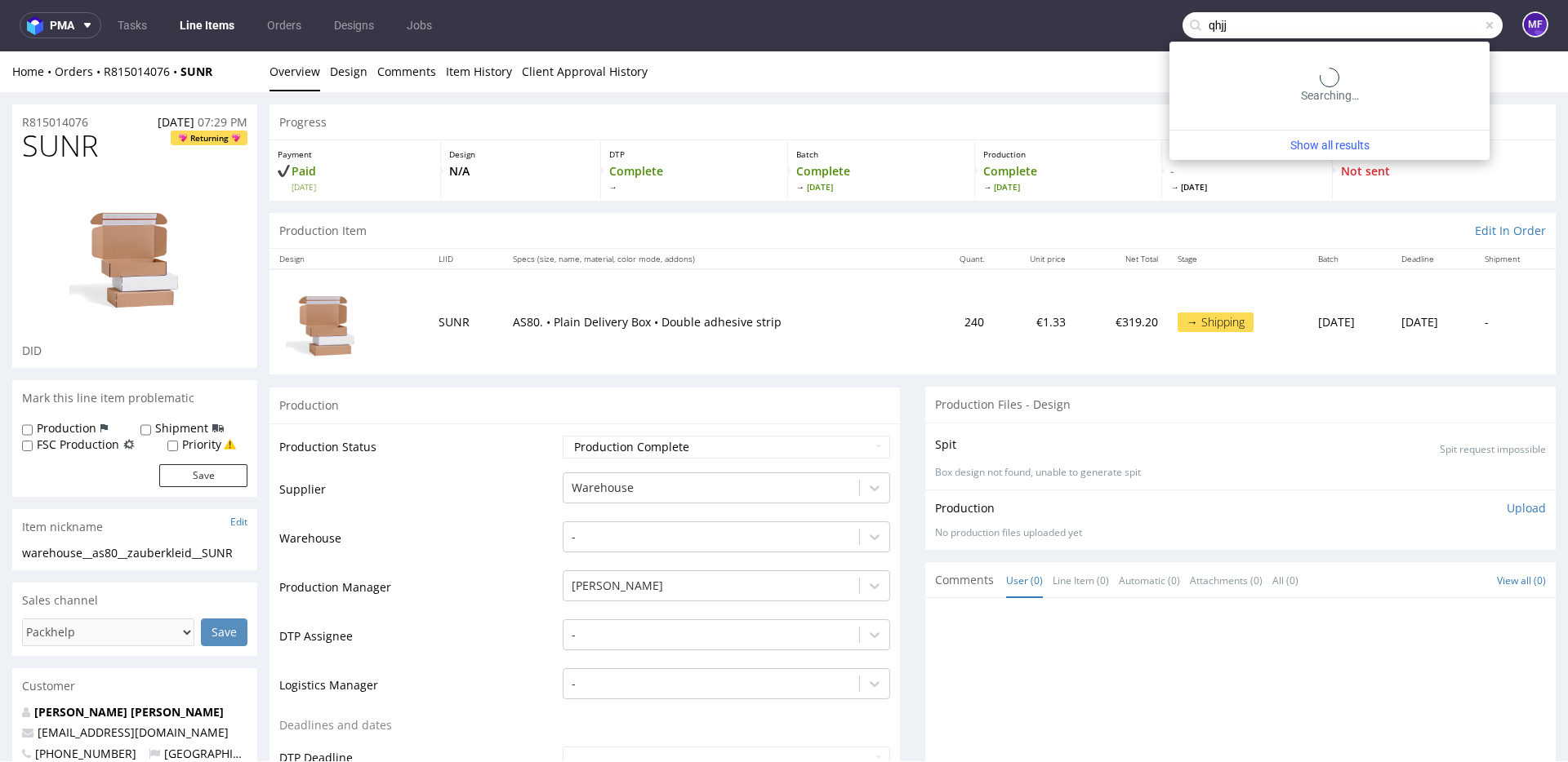
type input "qhjj"
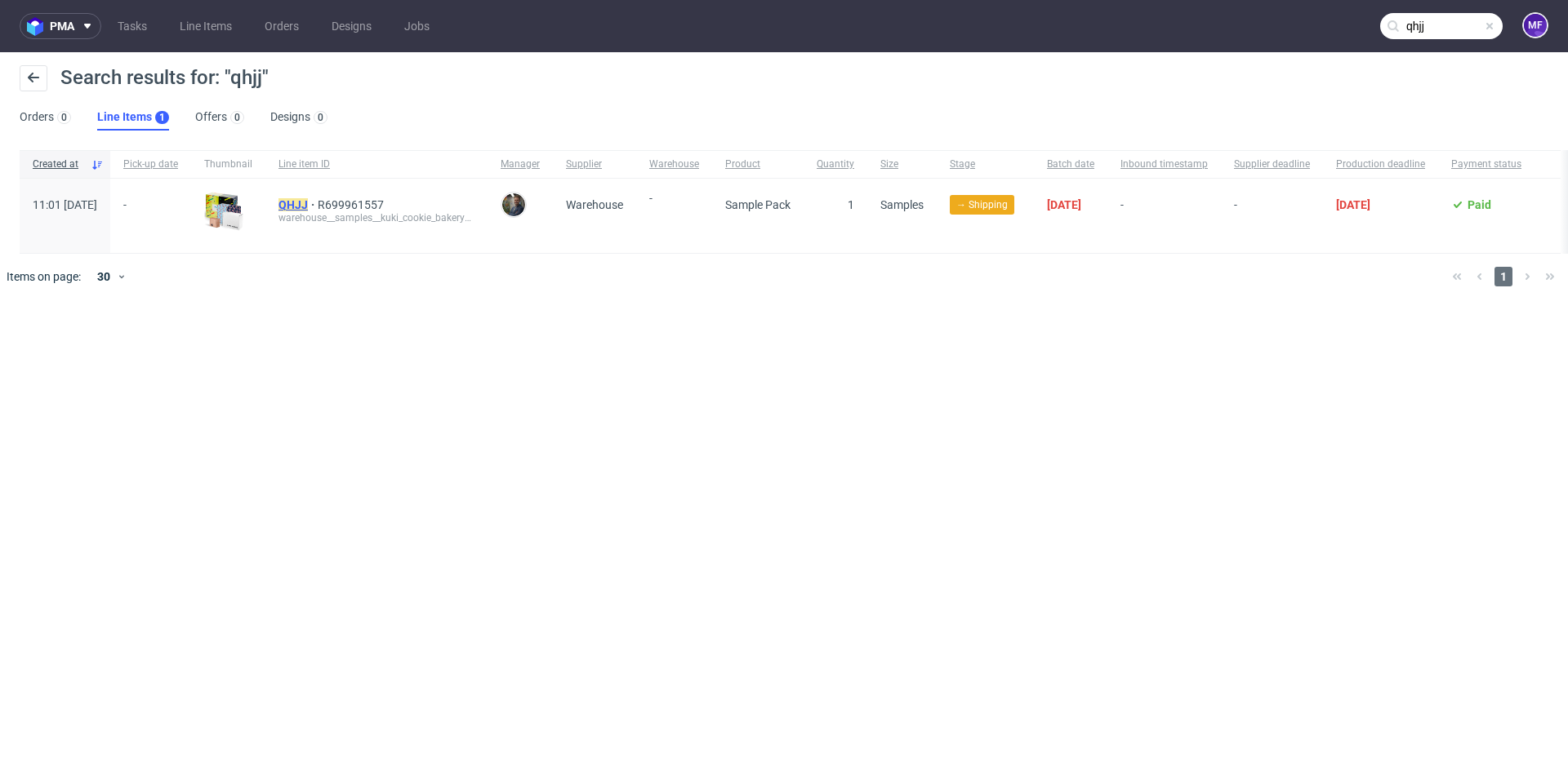
click at [308, 206] on mark "QHJJ" at bounding box center [293, 205] width 29 height 13
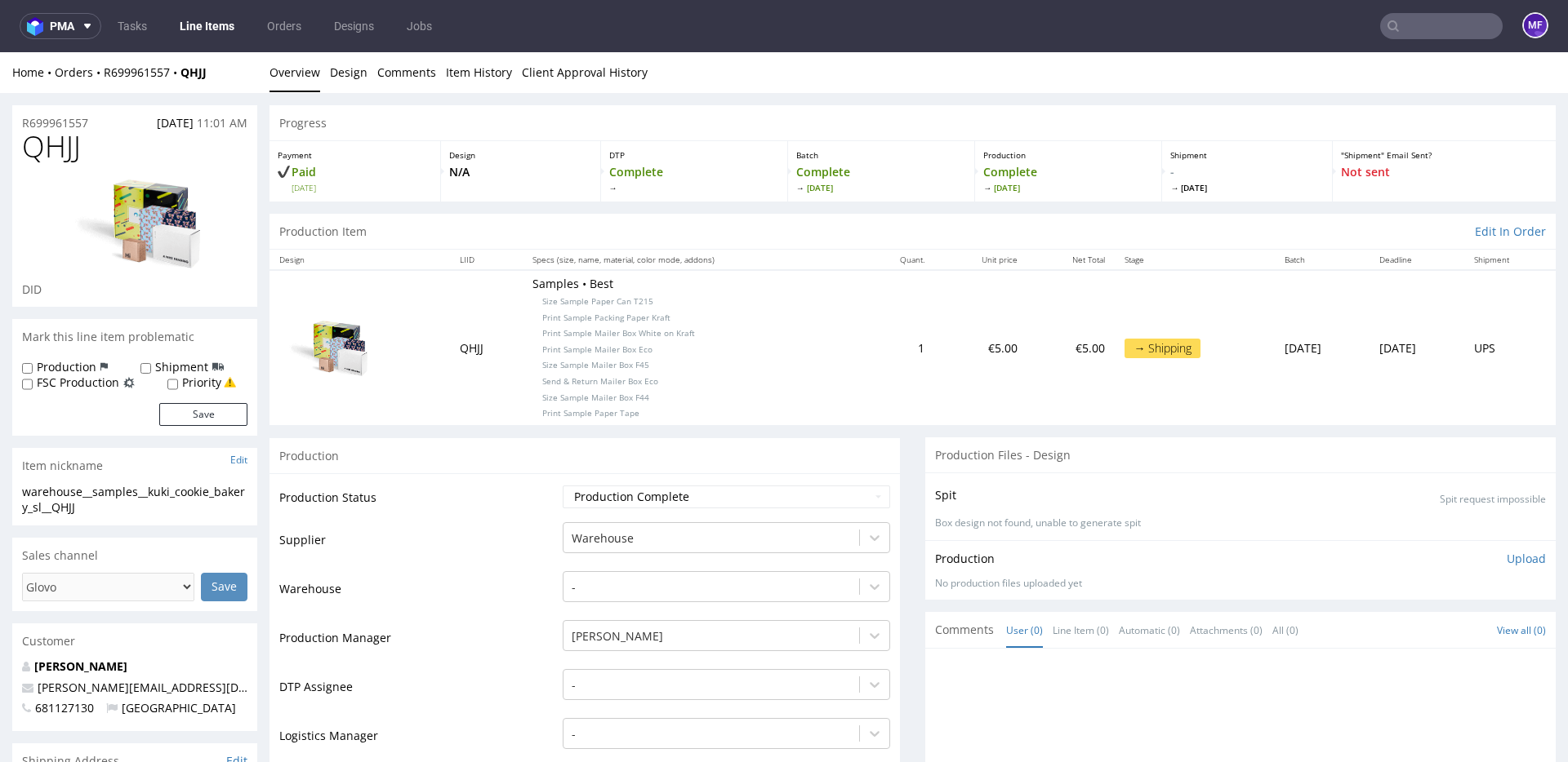
scroll to position [1, 0]
click at [227, 75] on div "Home Orders R699961557 QHJJ" at bounding box center [134, 71] width 245 height 16
drag, startPoint x: 227, startPoint y: 73, endPoint x: 105, endPoint y: 77, distance: 122.1
click at [105, 77] on div "Home Orders R699961557 QHJJ" at bounding box center [134, 71] width 245 height 16
copy div "R699961557 QHJJ"
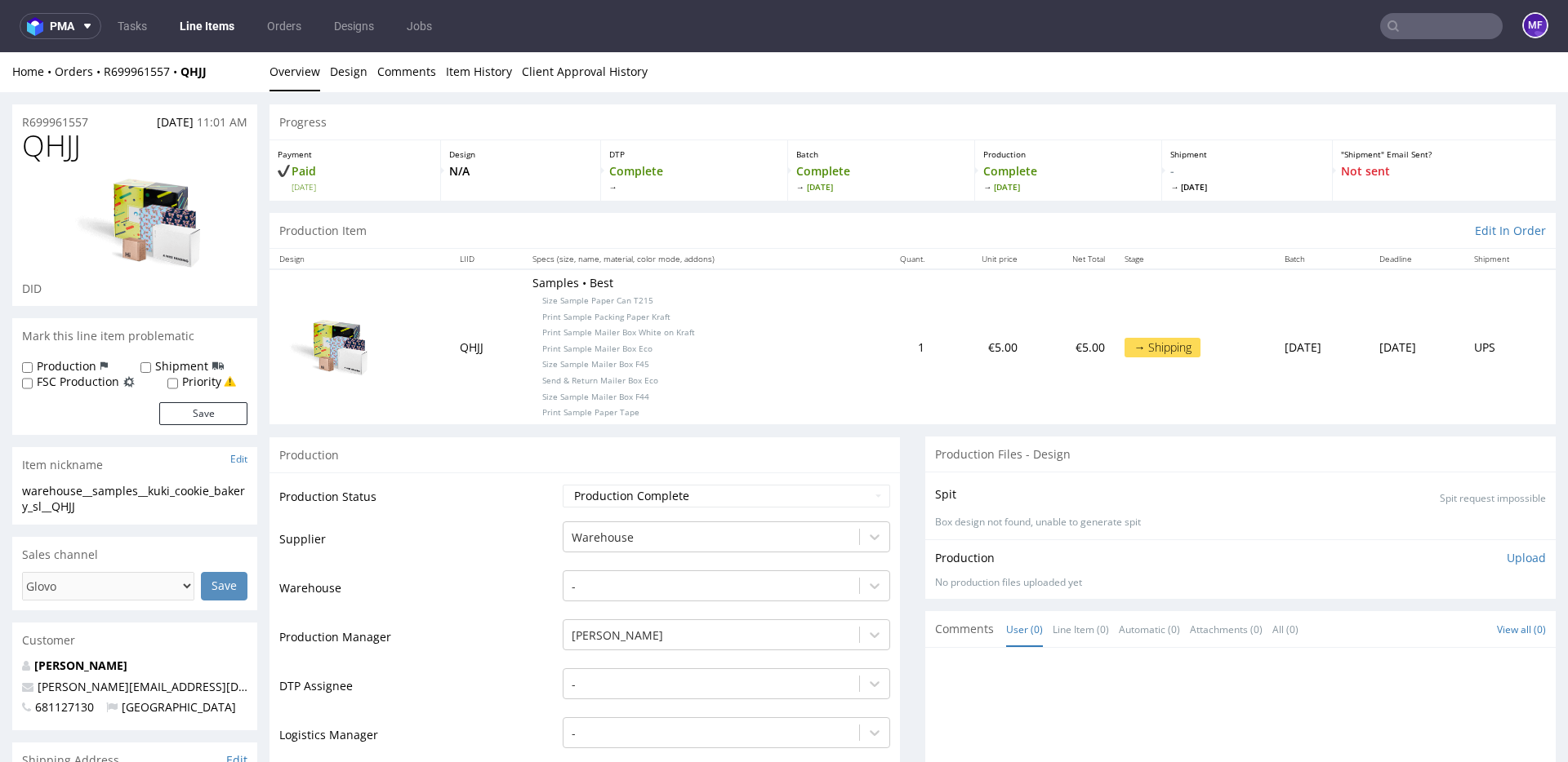
click at [466, 296] on td "QHJJ" at bounding box center [486, 346] width 72 height 154
click at [664, 383] on p "Samples • Best Size Sample Paper Can T215 Print Sample Packing Paper Kraft Prin…" at bounding box center [692, 347] width 318 height 144
drag, startPoint x: 623, startPoint y: 410, endPoint x: 522, endPoint y: 303, distance: 147.1
click at [533, 303] on p "Samples • Best Size Sample Paper Can T215 Print Sample Packing Paper Kraft Prin…" at bounding box center [692, 347] width 318 height 144
copy p "Size Sample Paper Can T215 Print Sample Packing Paper Kraft Print Sample Mailer…"
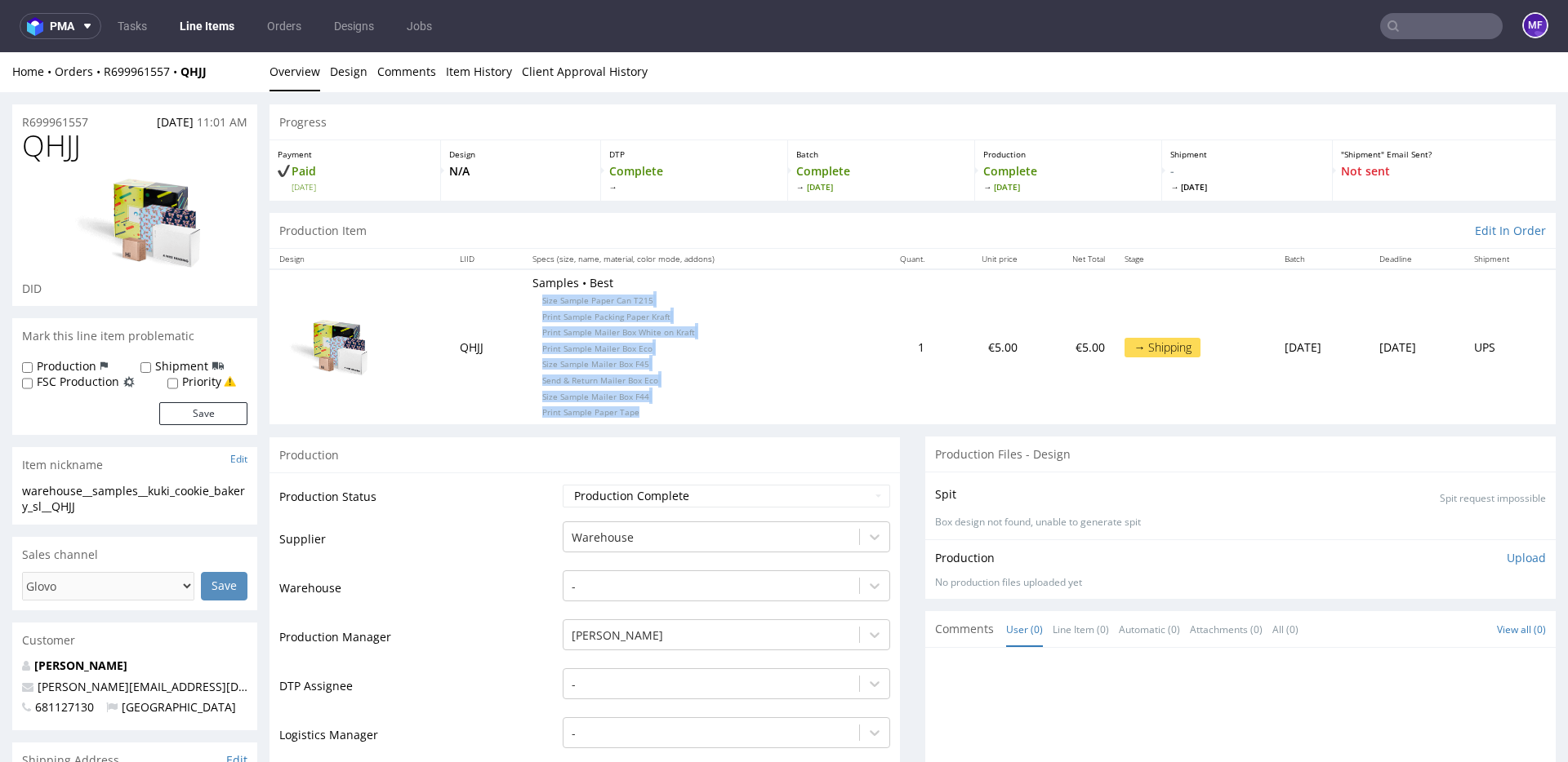
click at [813, 354] on p "Samples • Best Size Sample Paper Can T215 Print Sample Packing Paper Kraft Prin…" at bounding box center [692, 347] width 318 height 144
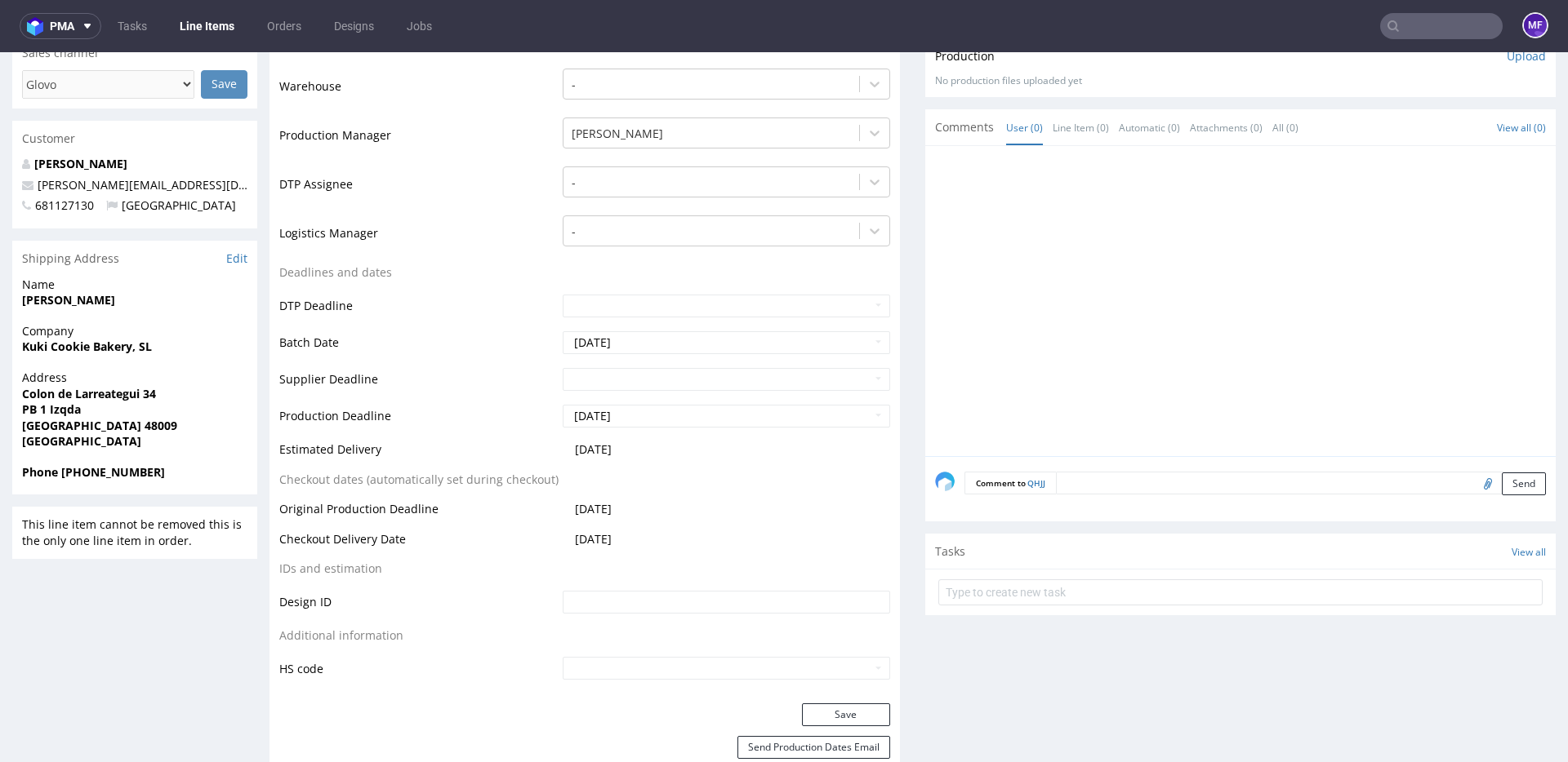
scroll to position [504, 0]
click at [95, 300] on span "[PERSON_NAME]" at bounding box center [135, 298] width 225 height 16
drag, startPoint x: 96, startPoint y: 299, endPoint x: 88, endPoint y: 339, distance: 40.8
click at [23, 359] on section "Shipping Address Edit Name Erica Mendel Company Kuki Cookie Bakery, SL Address …" at bounding box center [134, 366] width 245 height 255
click at [133, 332] on span "Company" at bounding box center [135, 329] width 225 height 16
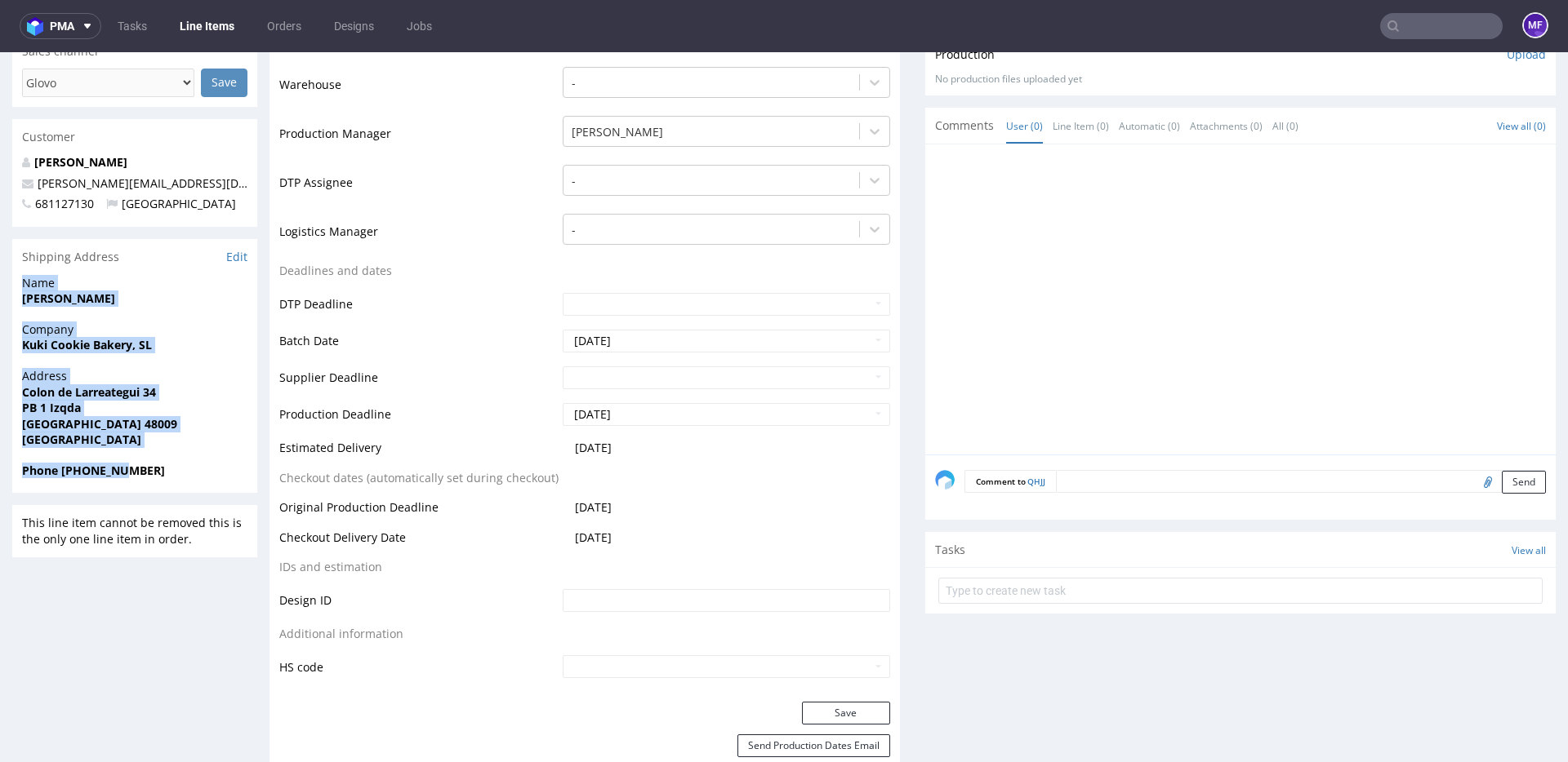
drag, startPoint x: 23, startPoint y: 280, endPoint x: 133, endPoint y: 478, distance: 226.5
click at [133, 478] on section "Shipping Address Edit Name Erica Mendel Company Kuki Cookie Bakery, SL Address …" at bounding box center [134, 366] width 245 height 255
copy section "Name Erica Mendel Company Kuki Cookie Bakery, SL Address Colon de Larreategui 3…"
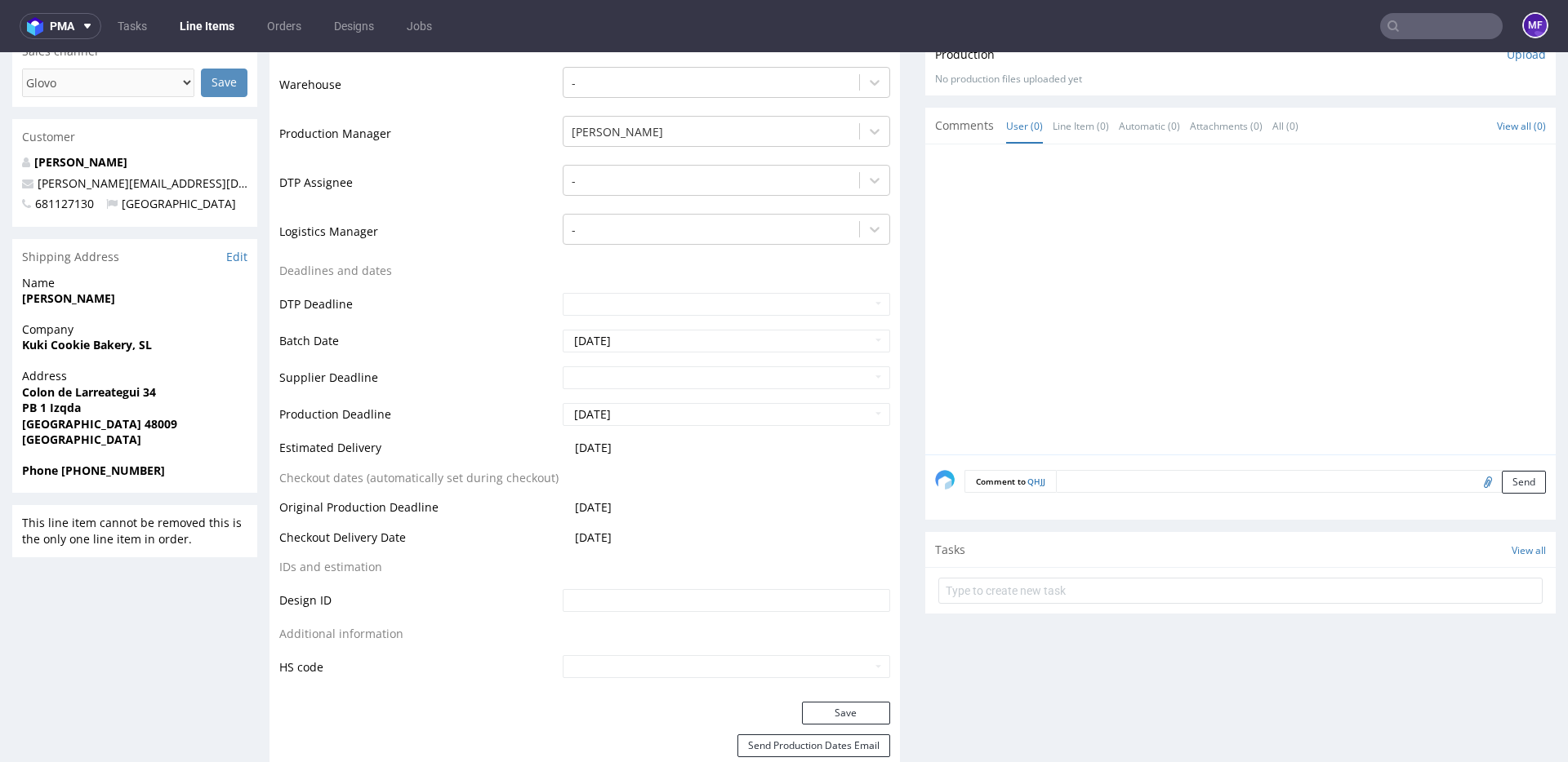
click at [573, 196] on td "-" at bounding box center [724, 187] width 331 height 49
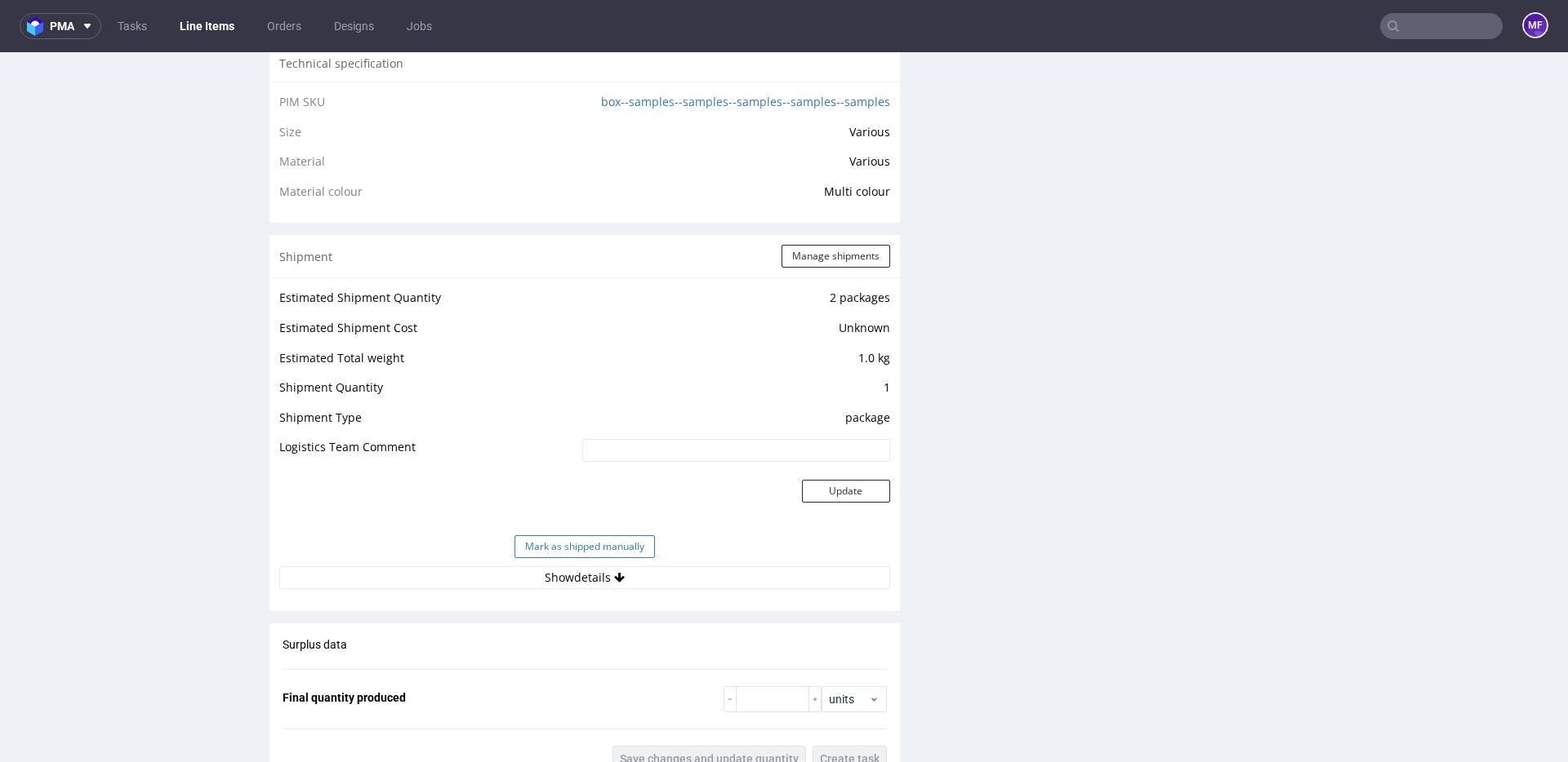
scroll to position [1263, 0]
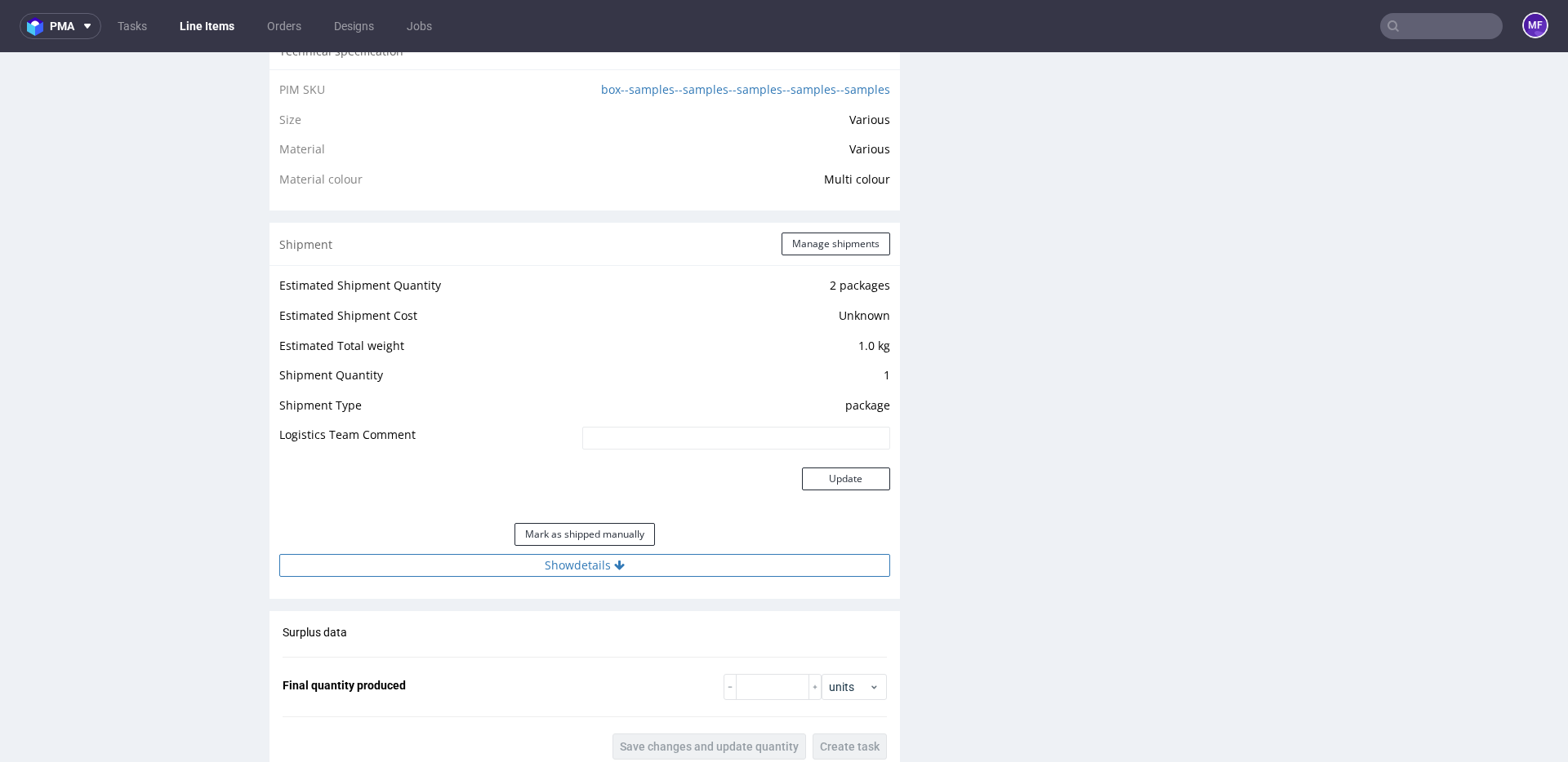
click at [615, 562] on icon at bounding box center [620, 565] width 10 height 11
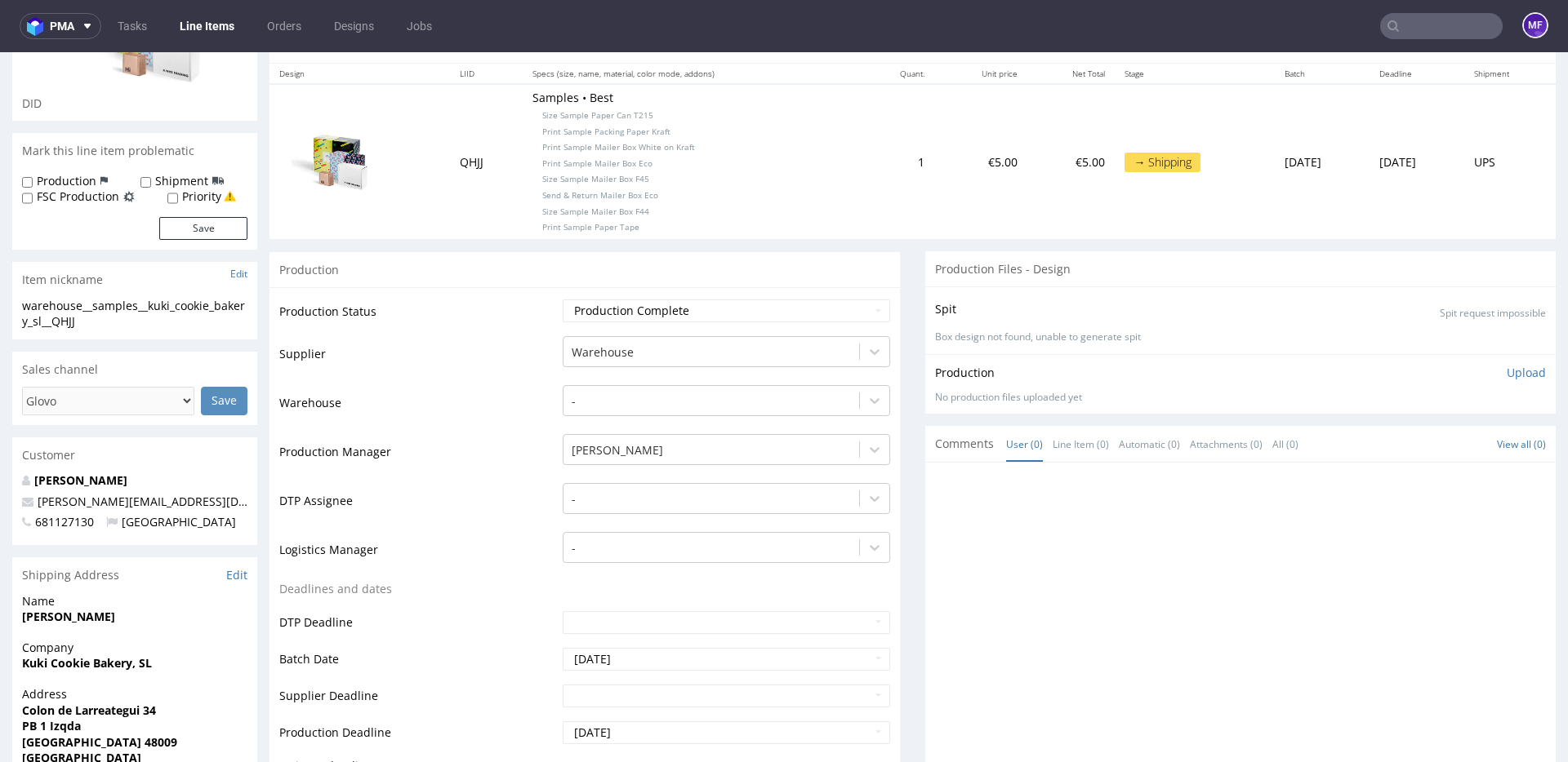
scroll to position [0, 0]
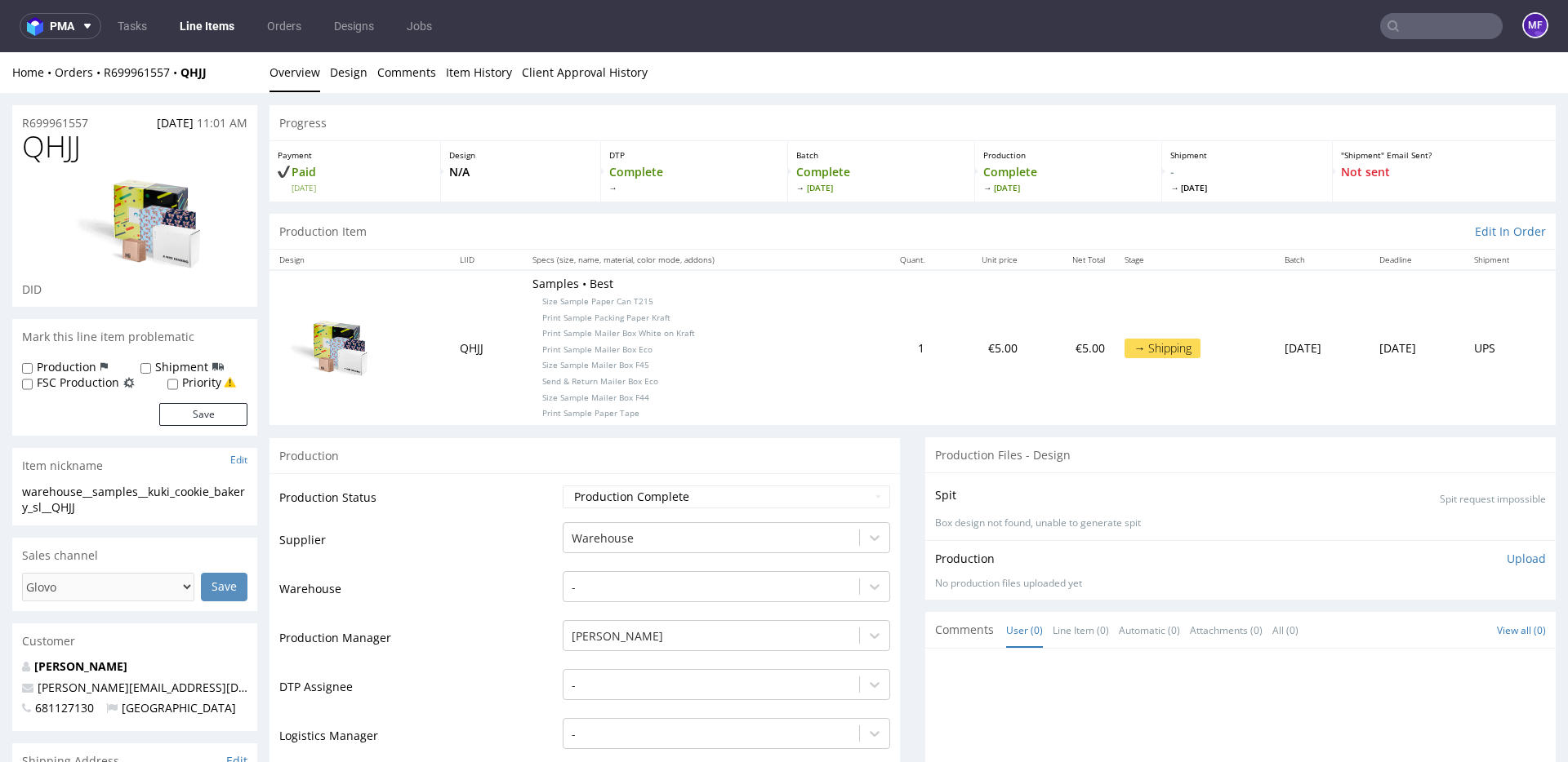
click at [1408, 26] on input "text" at bounding box center [1441, 26] width 122 height 26
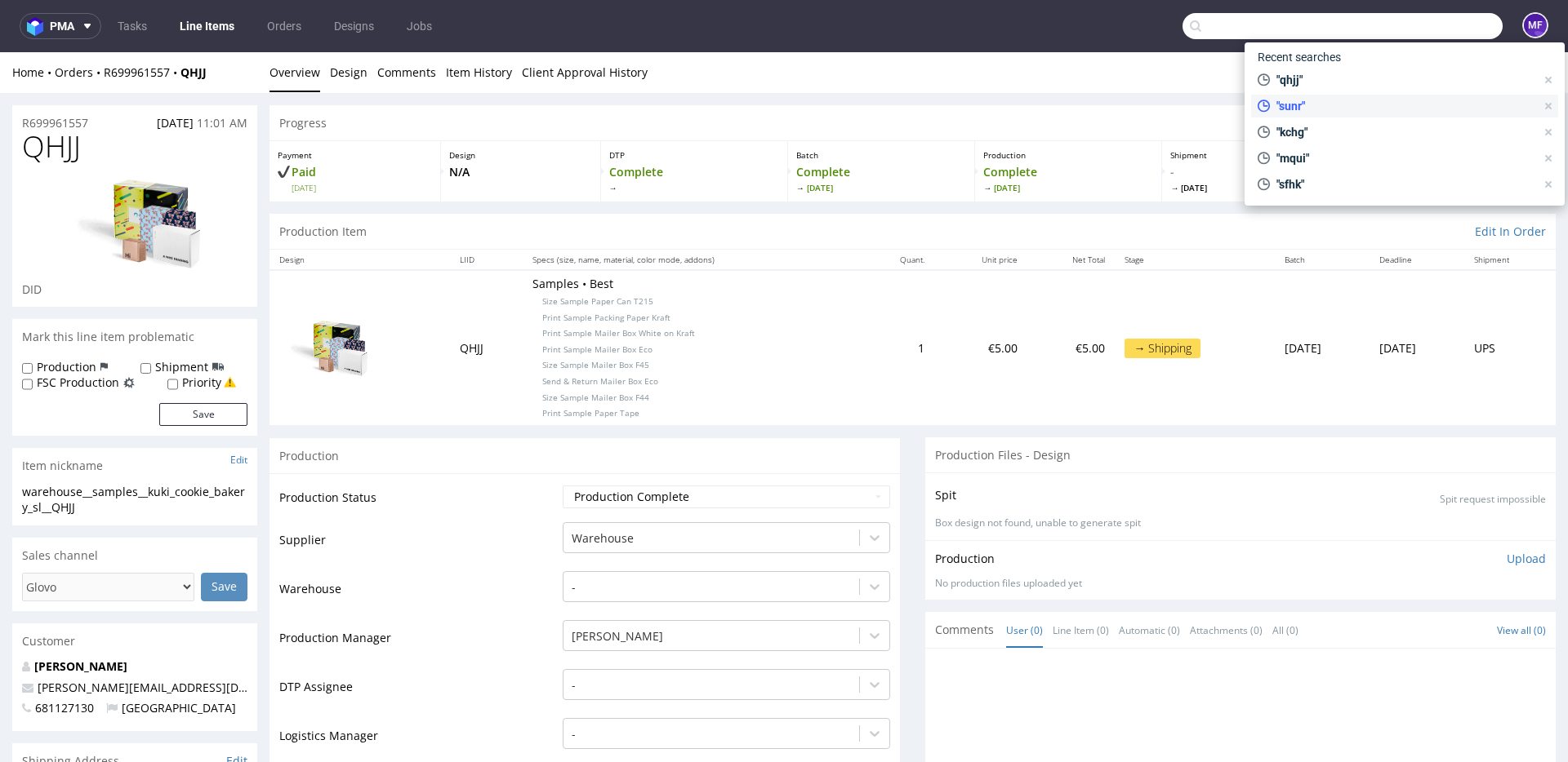
click at [1321, 102] on span ""sunr"" at bounding box center [1403, 106] width 265 height 16
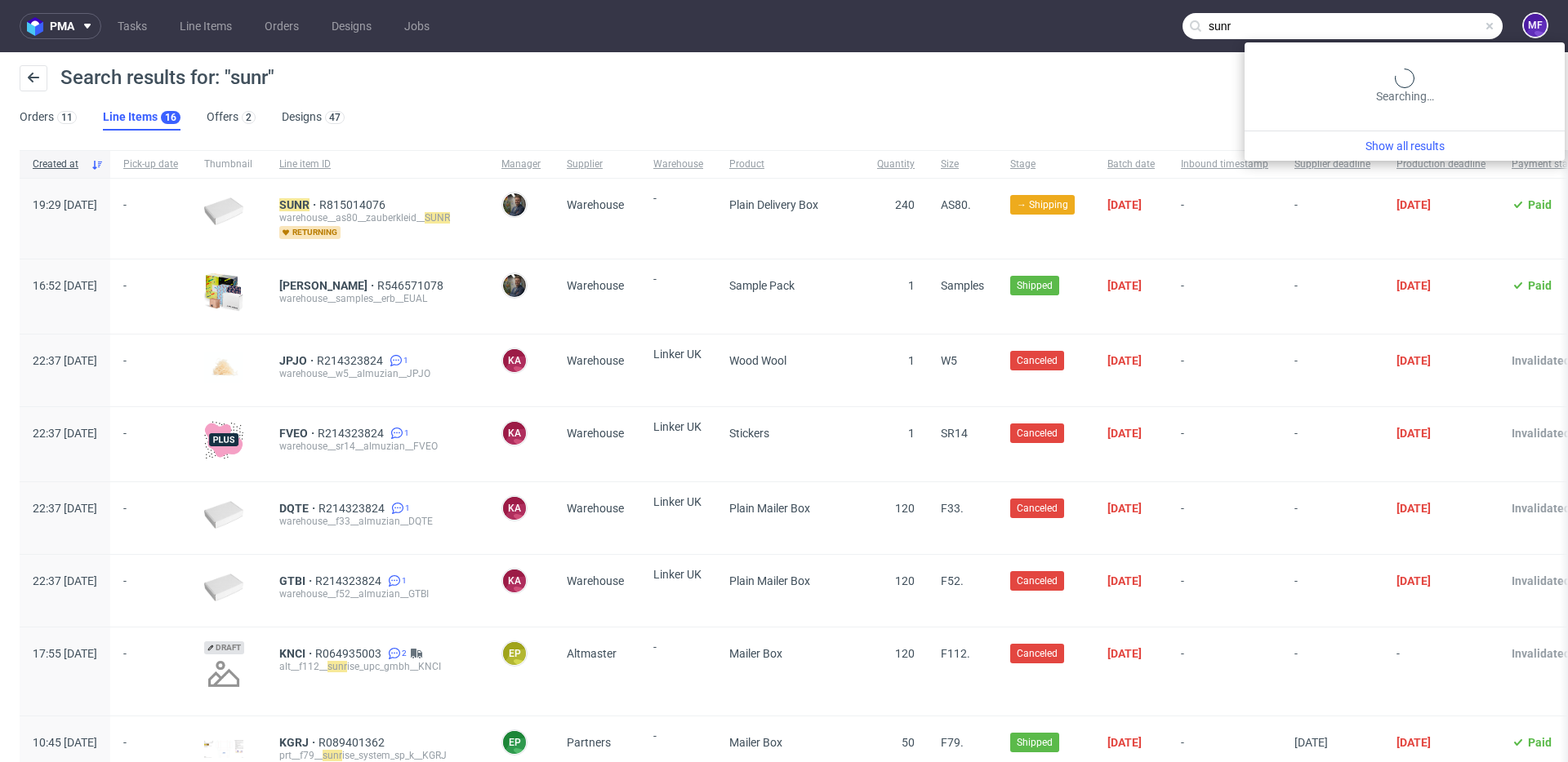
click at [1350, 28] on input "sunr" at bounding box center [1343, 26] width 320 height 26
paste input "VXNO"
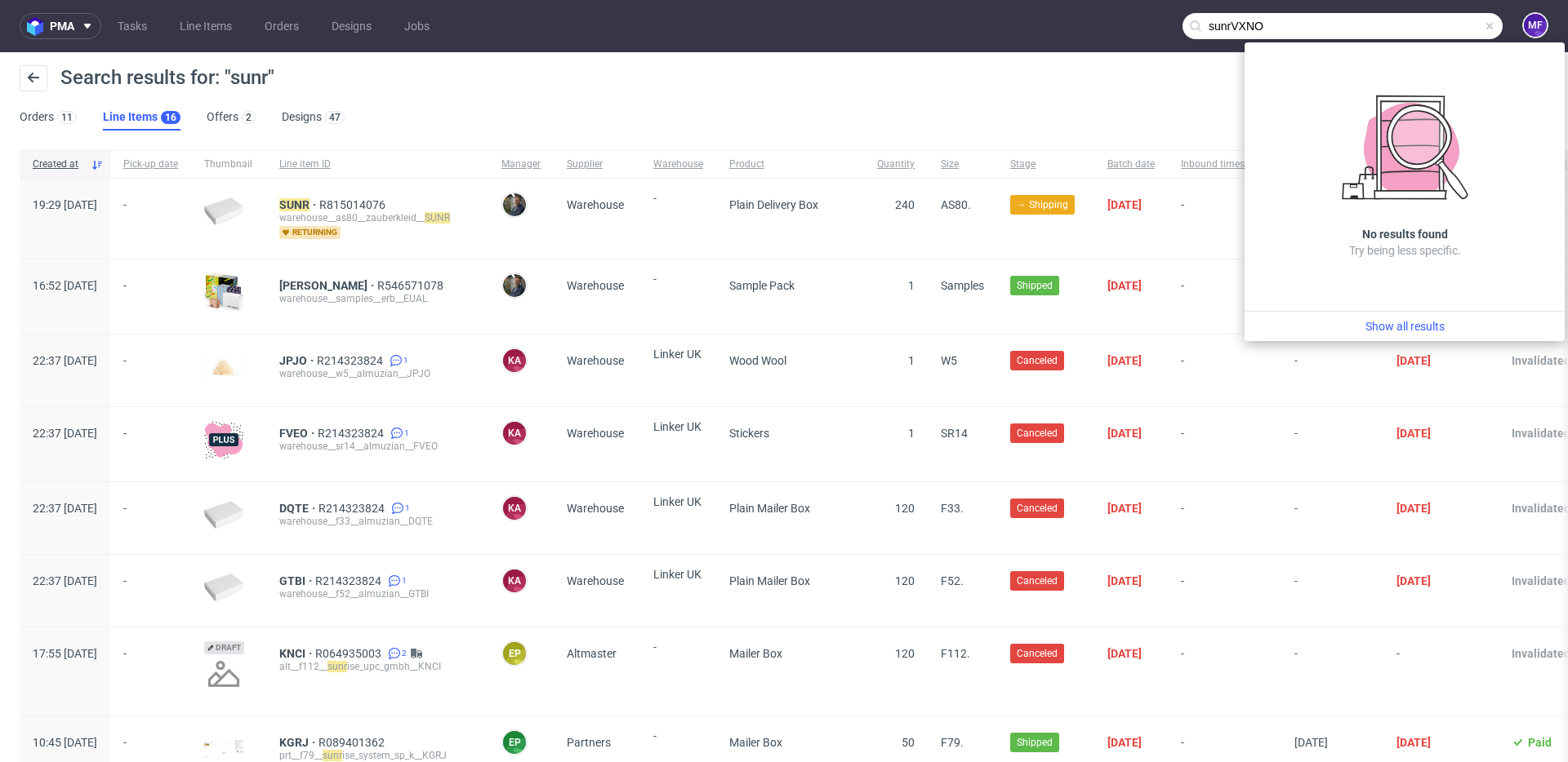
drag, startPoint x: 1251, startPoint y: 22, endPoint x: 1147, endPoint y: 15, distance: 104.2
click at [1147, 15] on nav "pma Tasks Line Items Orders Designs Jobs sunrVXNO MF" at bounding box center [784, 26] width 1568 height 52
paste input "text"
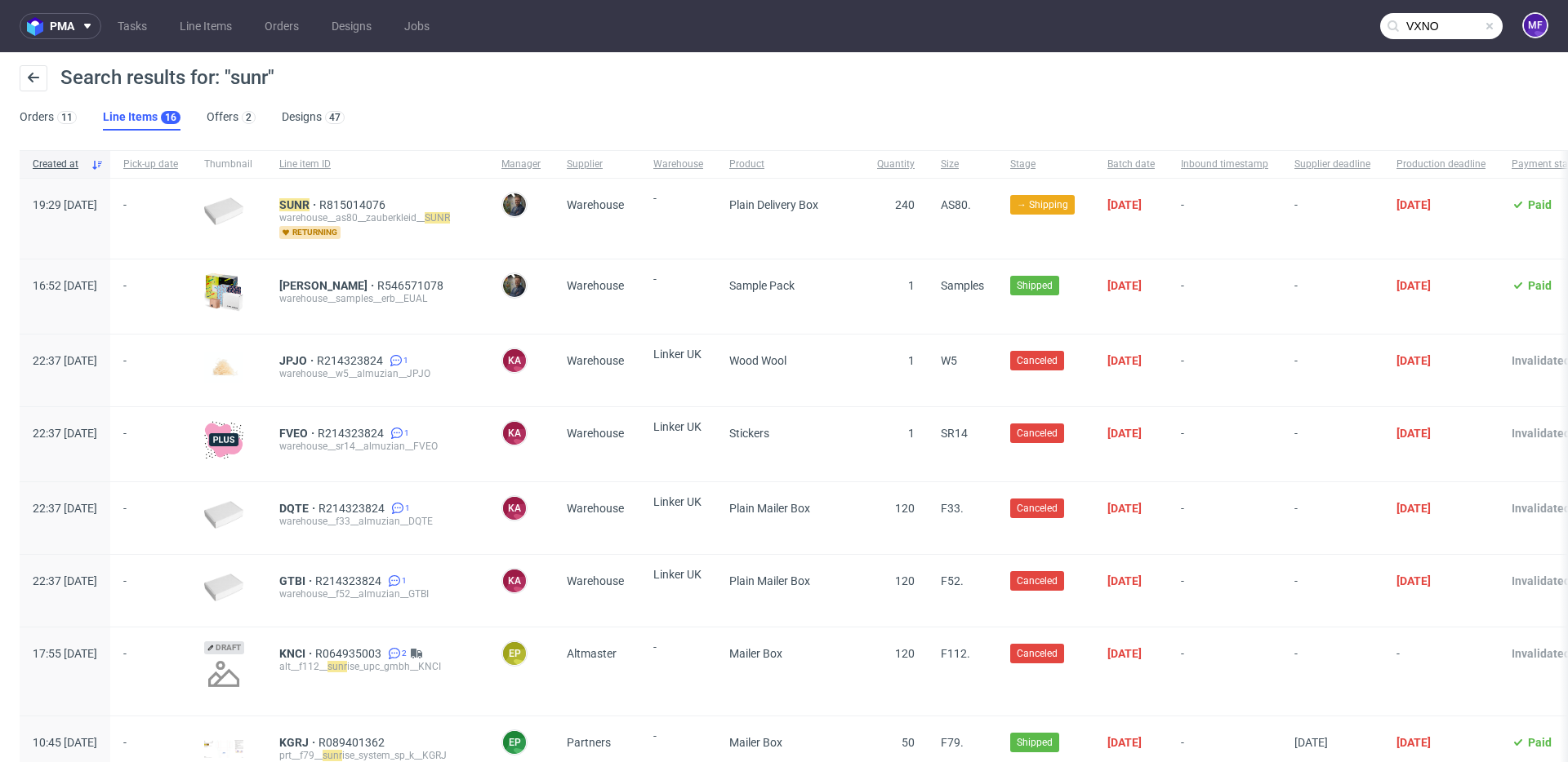
type input "VXNO"
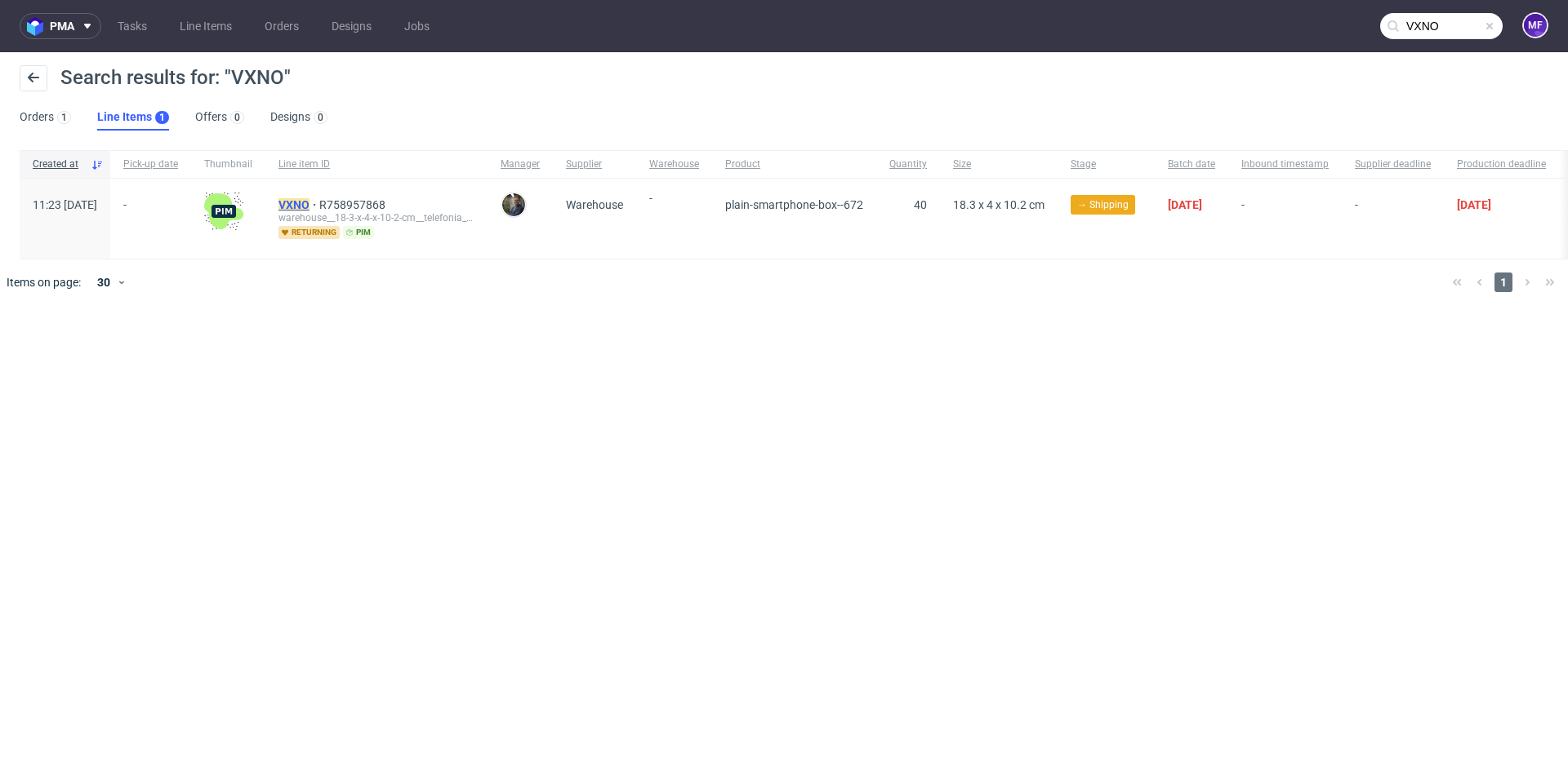
click at [310, 202] on mark "VXNO" at bounding box center [294, 205] width 31 height 13
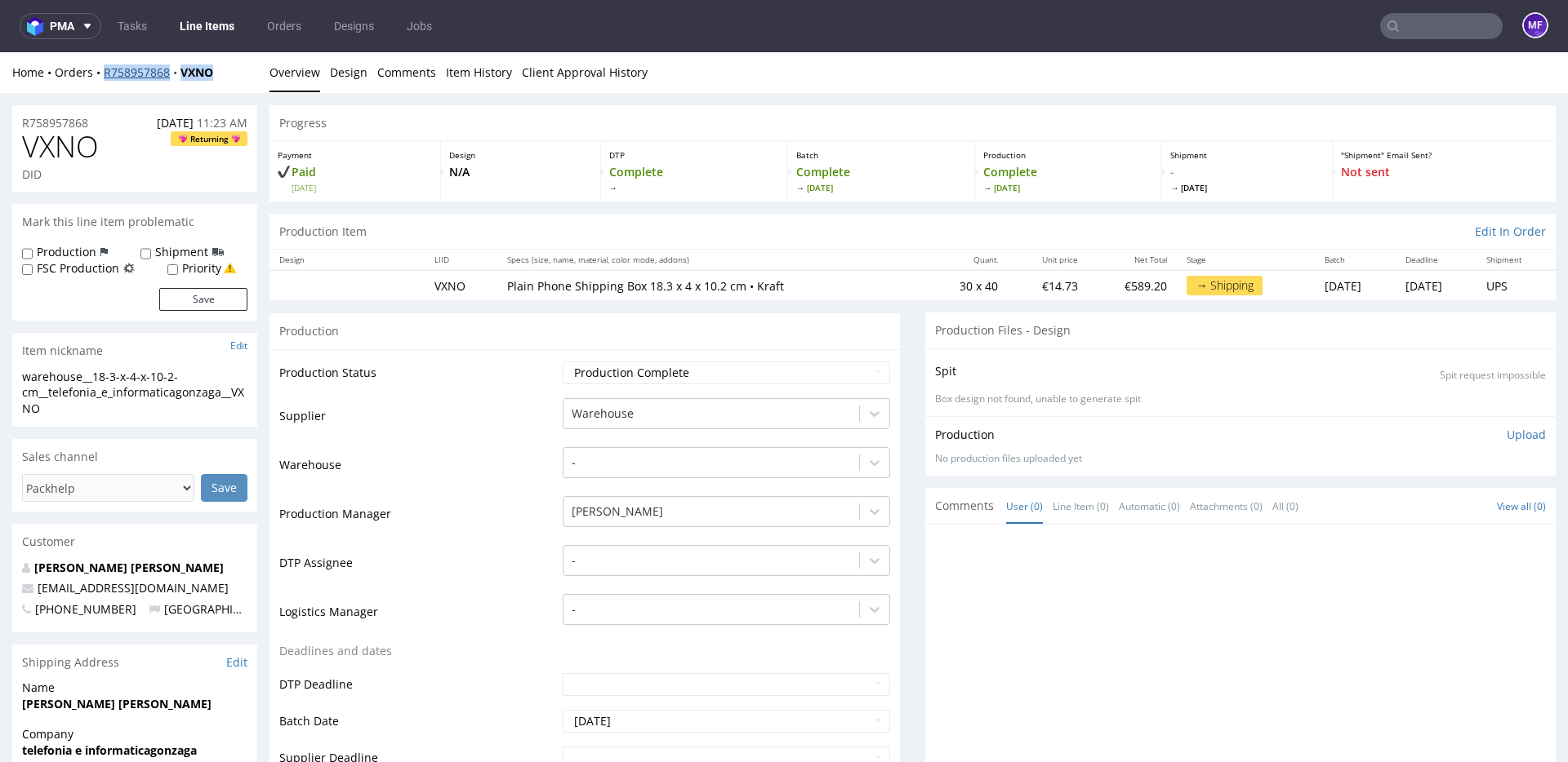
drag, startPoint x: 228, startPoint y: 77, endPoint x: 105, endPoint y: 76, distance: 123.0
click at [105, 76] on div "Home Orders R758957868 VXNO" at bounding box center [134, 72] width 245 height 16
copy div "R758957868 VXNO"
click at [1422, 34] on input "text" at bounding box center [1441, 26] width 122 height 26
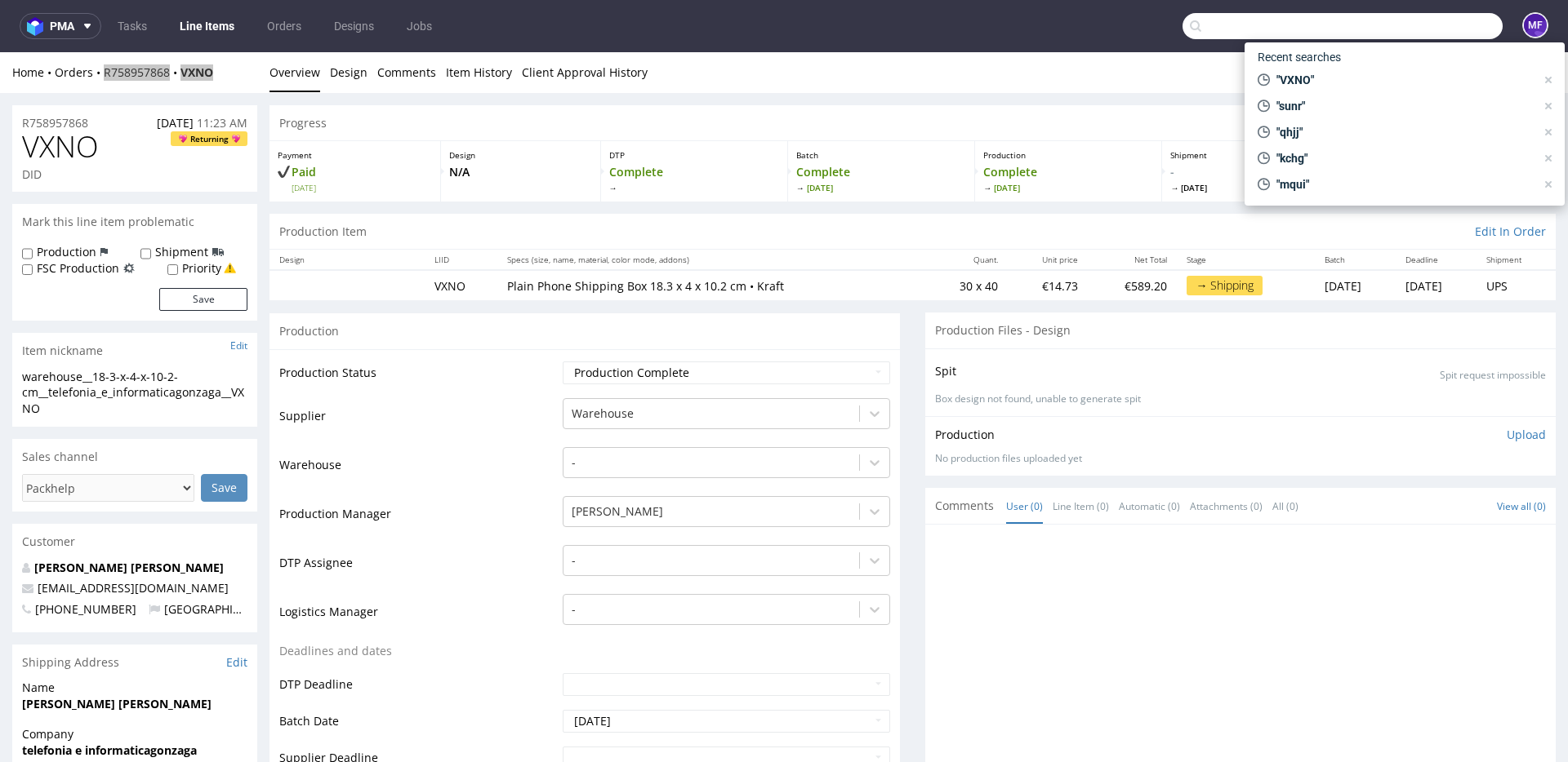
paste input "XKLS"
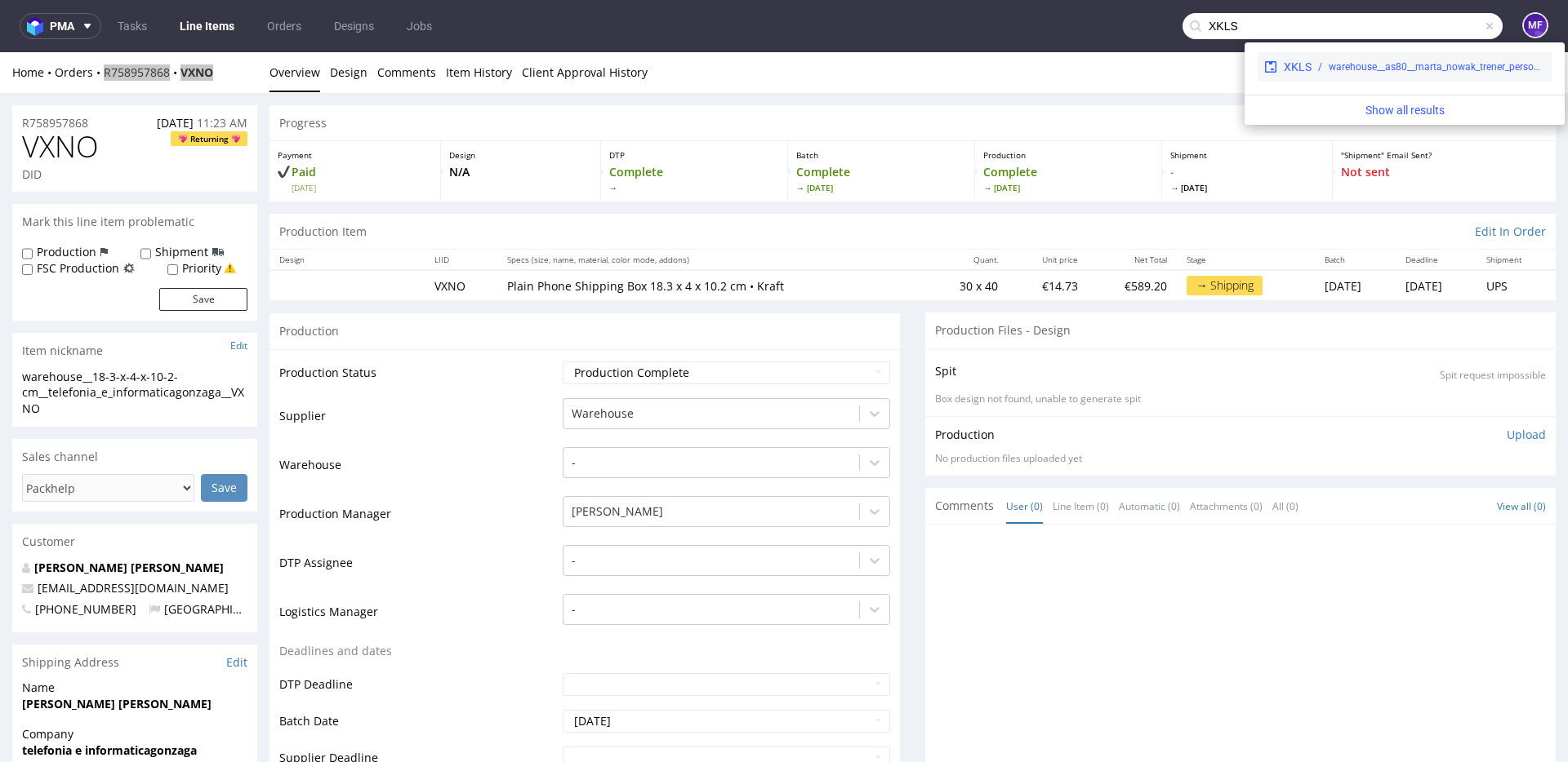
type input "XKLS"
click at [1361, 67] on div "warehouse__as80__marta_nowak_trener_personalny__XKLS" at bounding box center [1436, 66] width 216 height 15
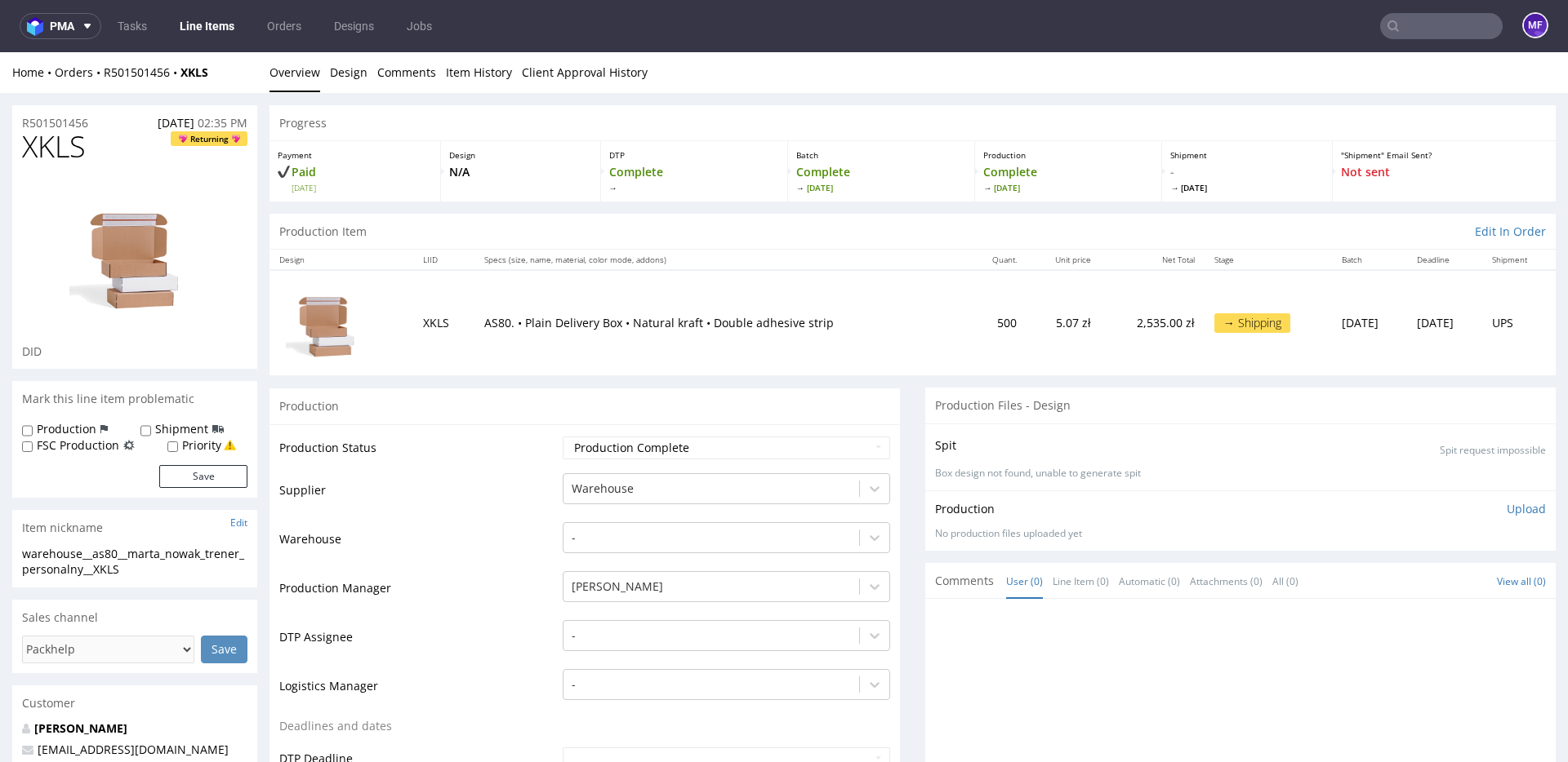
drag, startPoint x: 207, startPoint y: 85, endPoint x: 217, endPoint y: 77, distance: 12.8
click at [208, 84] on div "Home Orders R501501456 XKLS Overview Design Comments Item History Client Approv…" at bounding box center [784, 72] width 1568 height 40
drag, startPoint x: 221, startPoint y: 73, endPoint x: 175, endPoint y: 75, distance: 46.0
click at [120, 74] on div "Home Orders R501501456 XKLS" at bounding box center [134, 72] width 245 height 16
drag, startPoint x: 218, startPoint y: 71, endPoint x: 105, endPoint y: 73, distance: 113.0
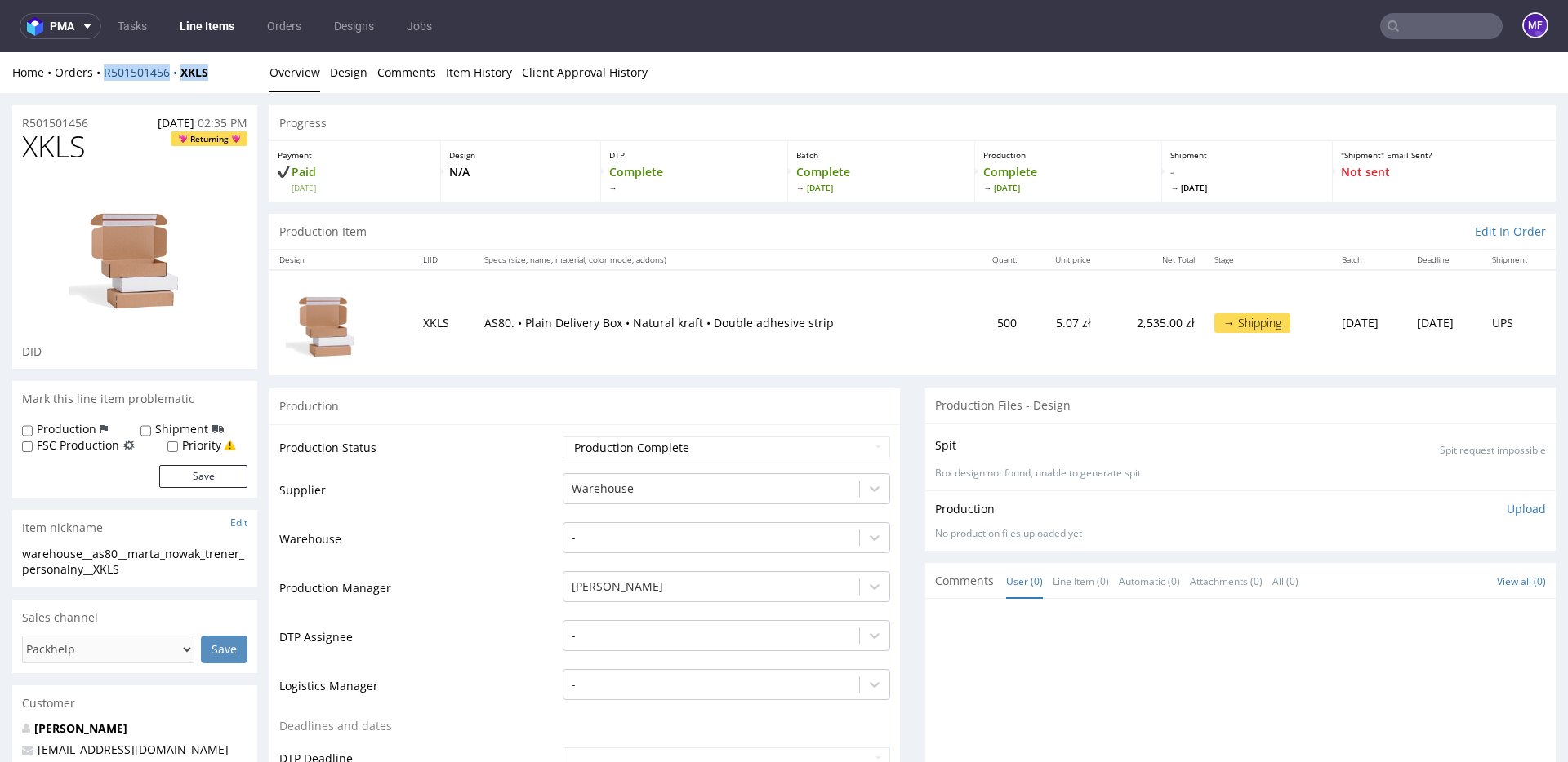
click at [105, 73] on div "Home Orders R501501456 XKLS" at bounding box center [134, 72] width 245 height 16
copy div "R501501456 XKLS"
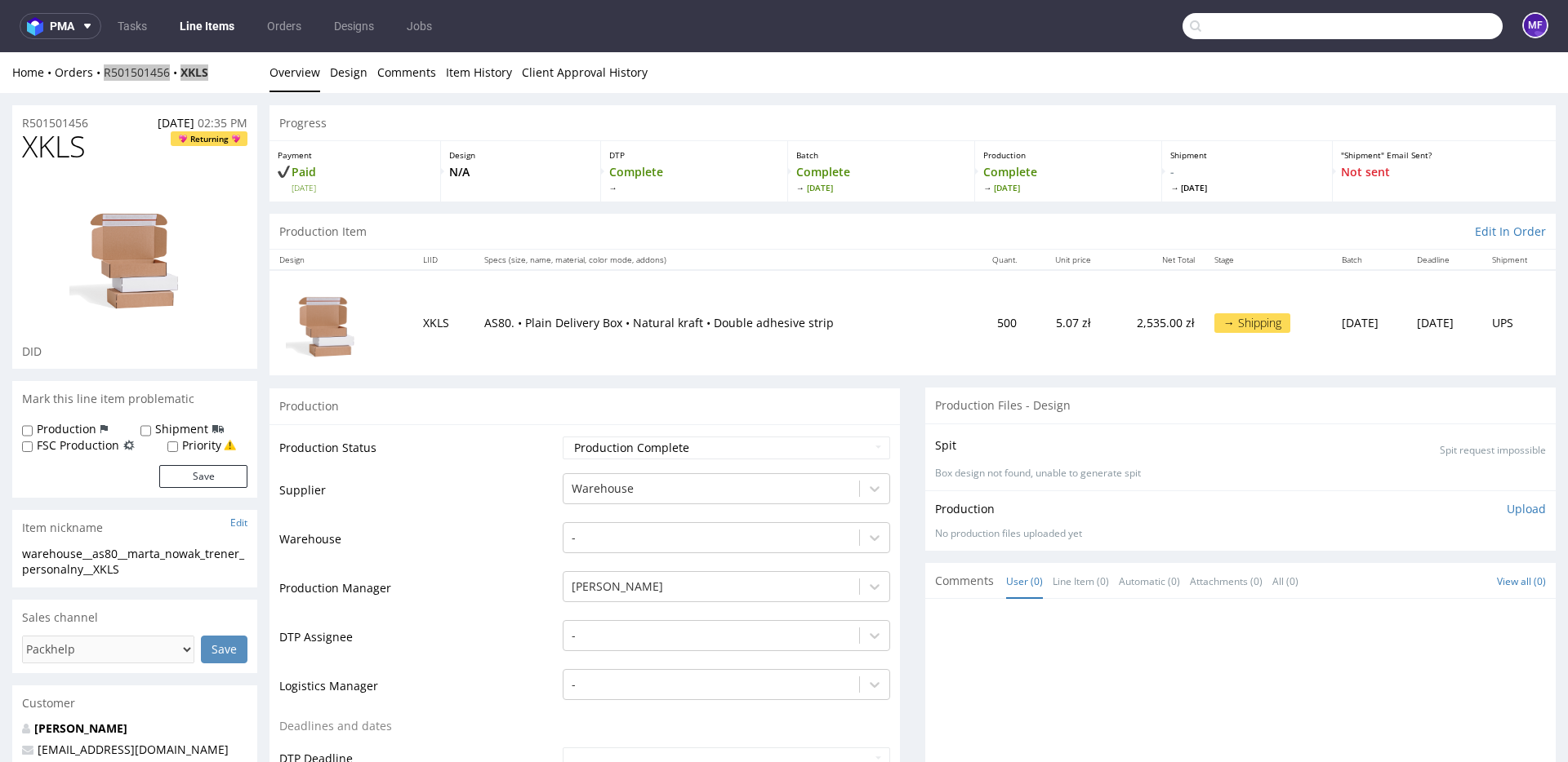
click at [1437, 34] on input "text" at bounding box center [1343, 26] width 320 height 26
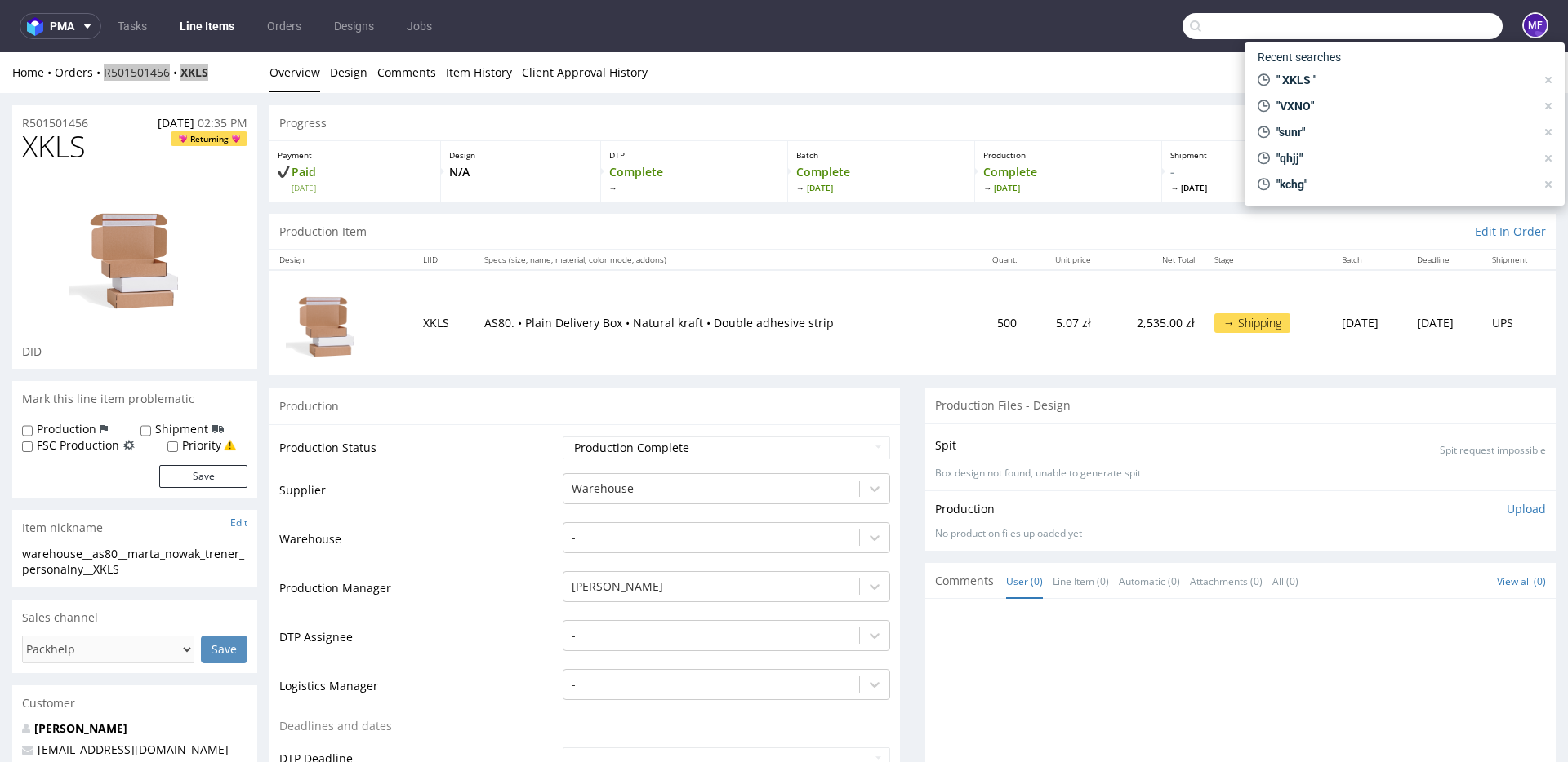
paste input "OMJK"
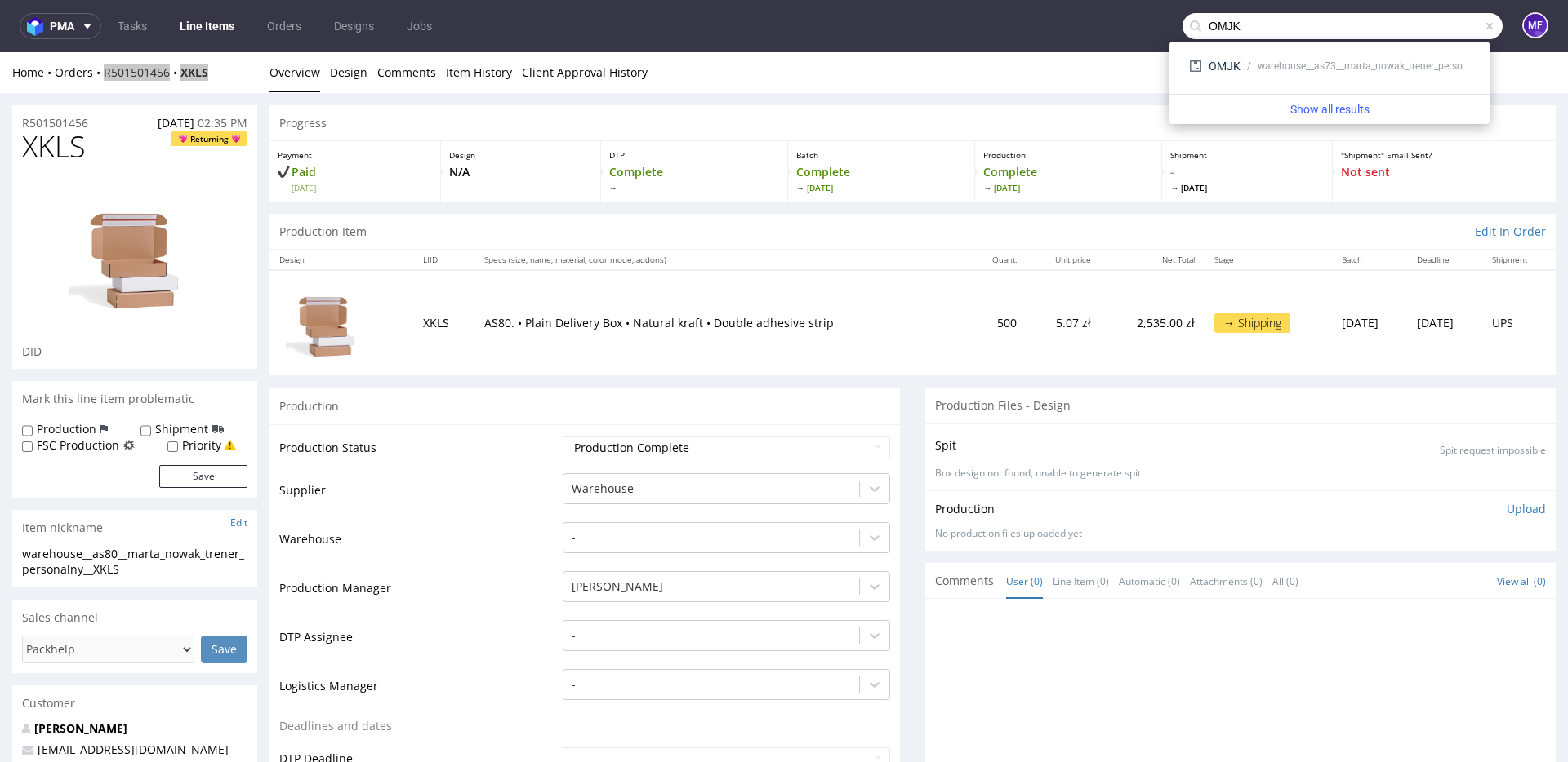
scroll to position [1, 0]
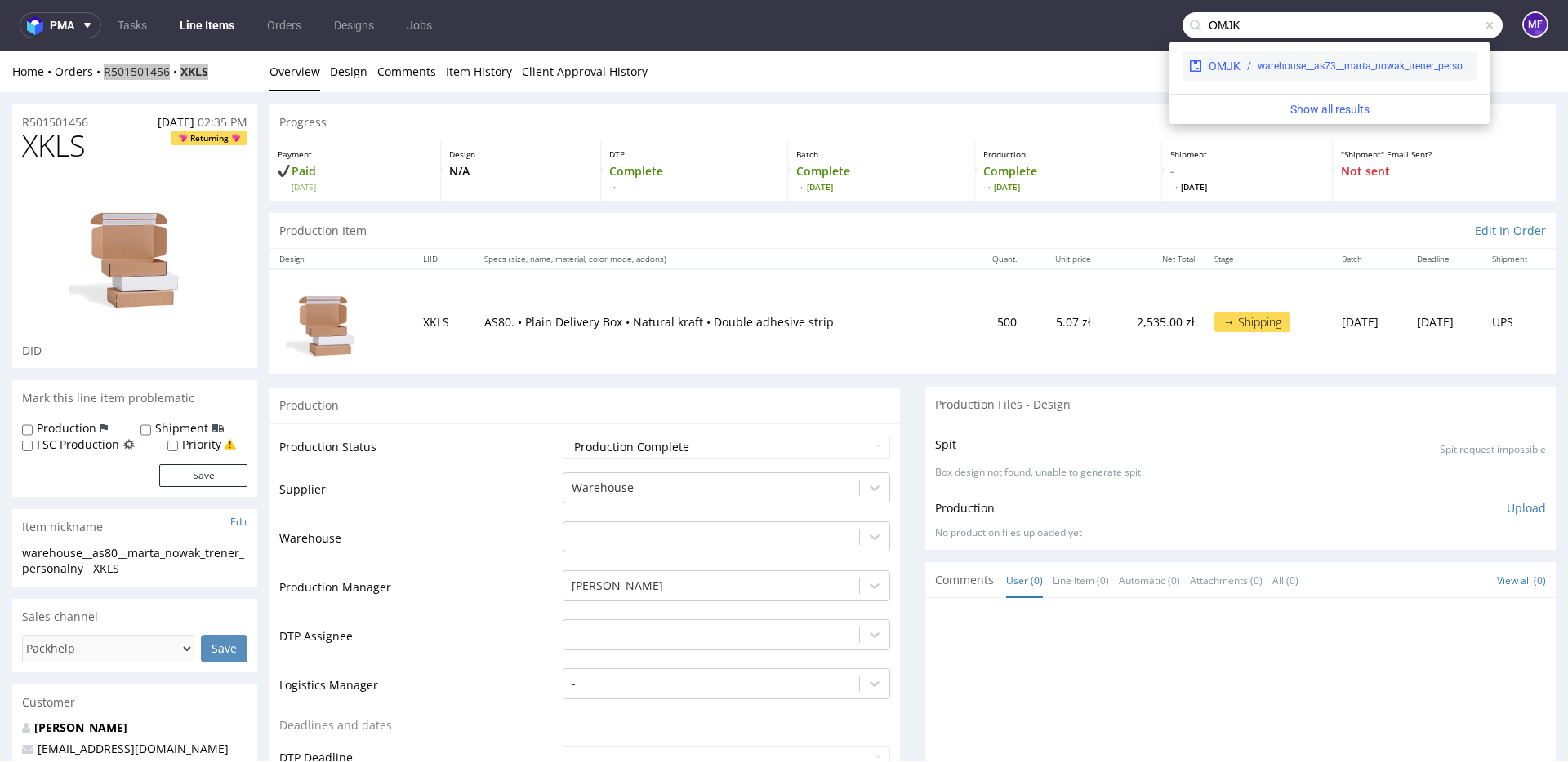
type input "OMJK"
click at [1355, 62] on div "warehouse__as73__marta_nowak_trener_personalny__OMJK" at bounding box center [1363, 65] width 213 height 15
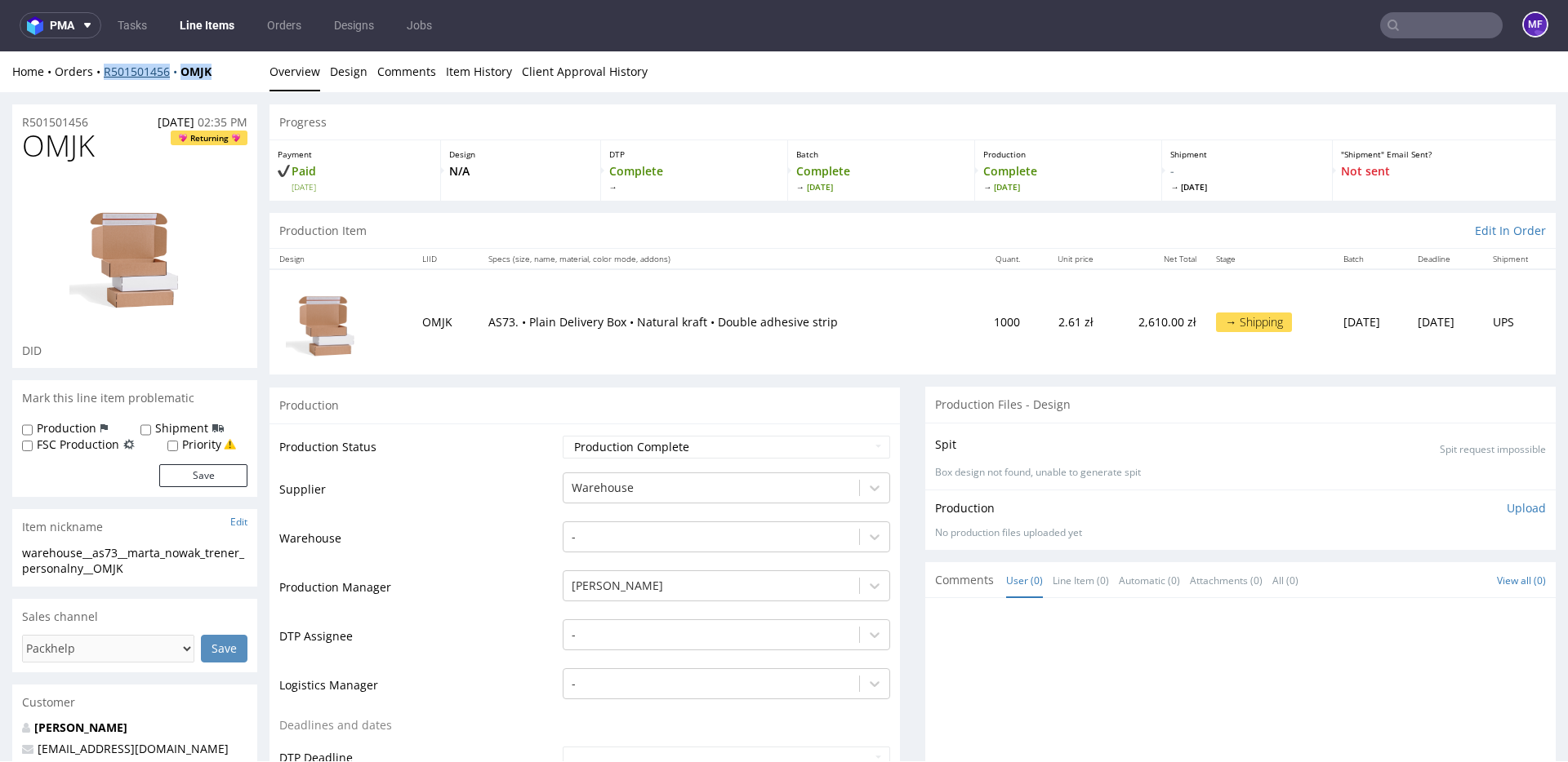
drag, startPoint x: 173, startPoint y: 78, endPoint x: 104, endPoint y: 77, distance: 69.0
click at [104, 77] on div "Home Orders R501501456 OMJK" at bounding box center [134, 71] width 245 height 16
copy div "R501501456 OMJK"
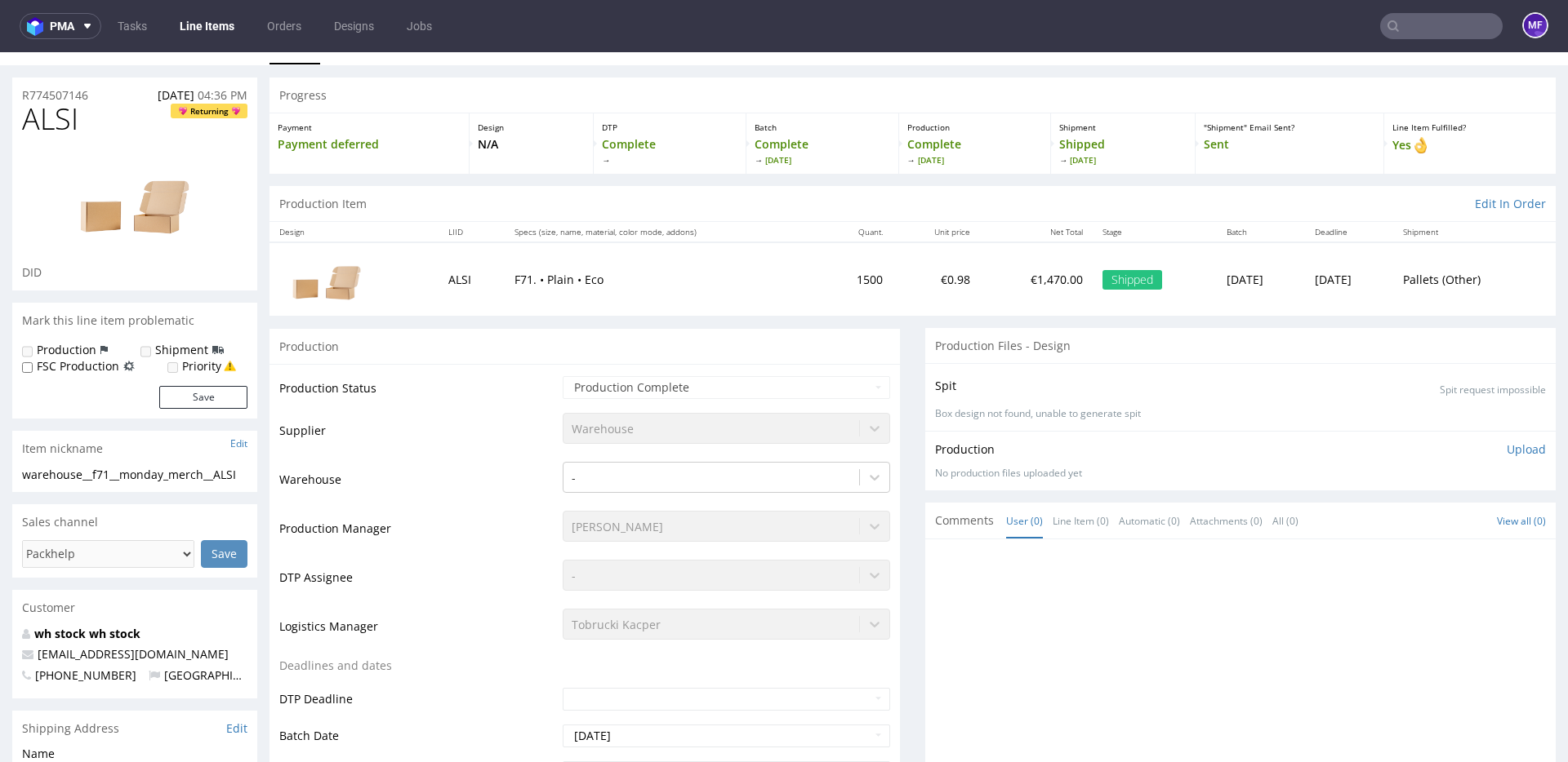
scroll to position [29, 0]
click at [712, 347] on div "Production" at bounding box center [584, 345] width 631 height 37
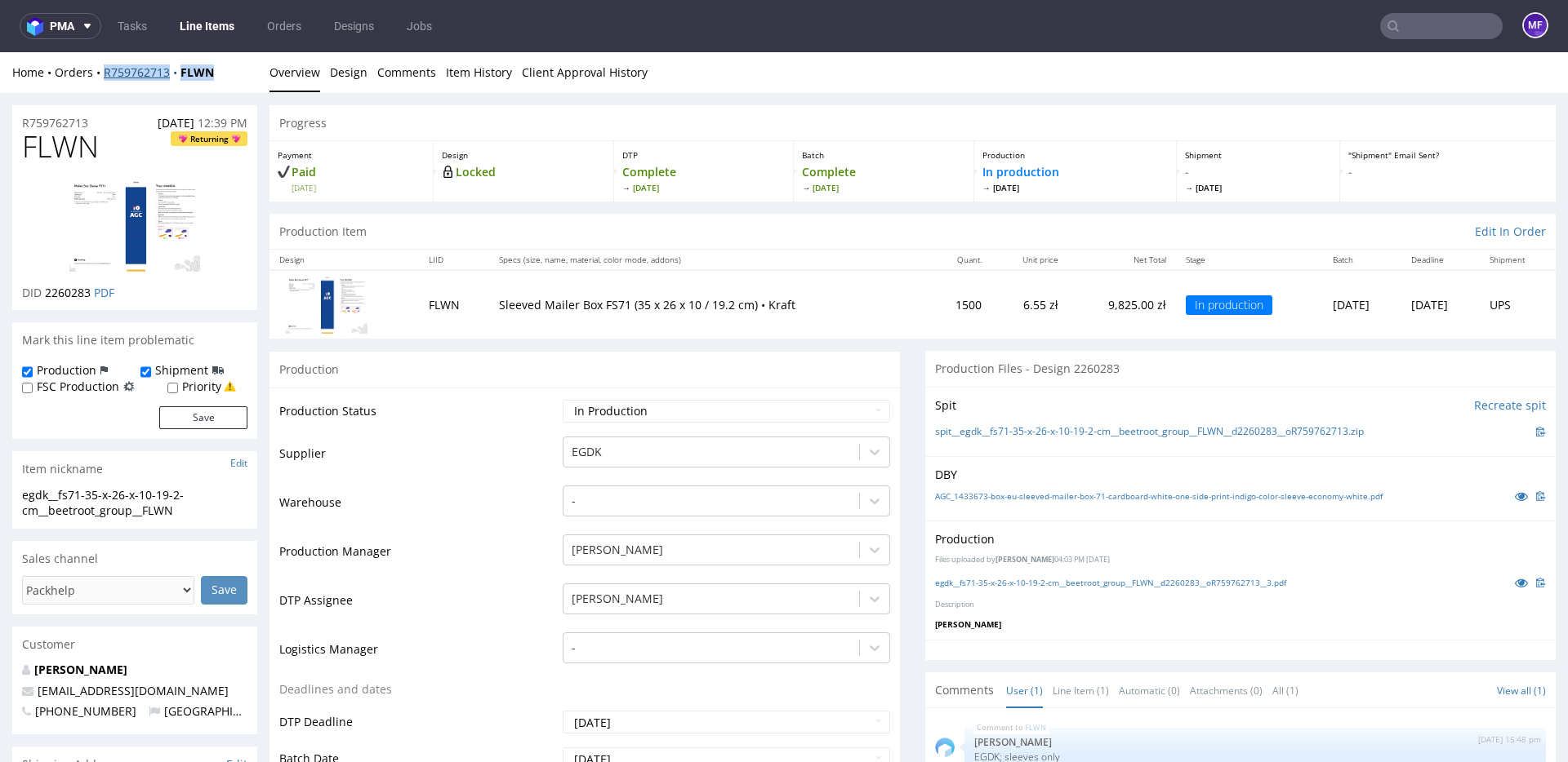
drag, startPoint x: 222, startPoint y: 73, endPoint x: 105, endPoint y: 76, distance: 117.0
click at [105, 76] on div "Home Orders R759762713 FLWN" at bounding box center [134, 72] width 245 height 16
copy div "R759762713 FLWN"
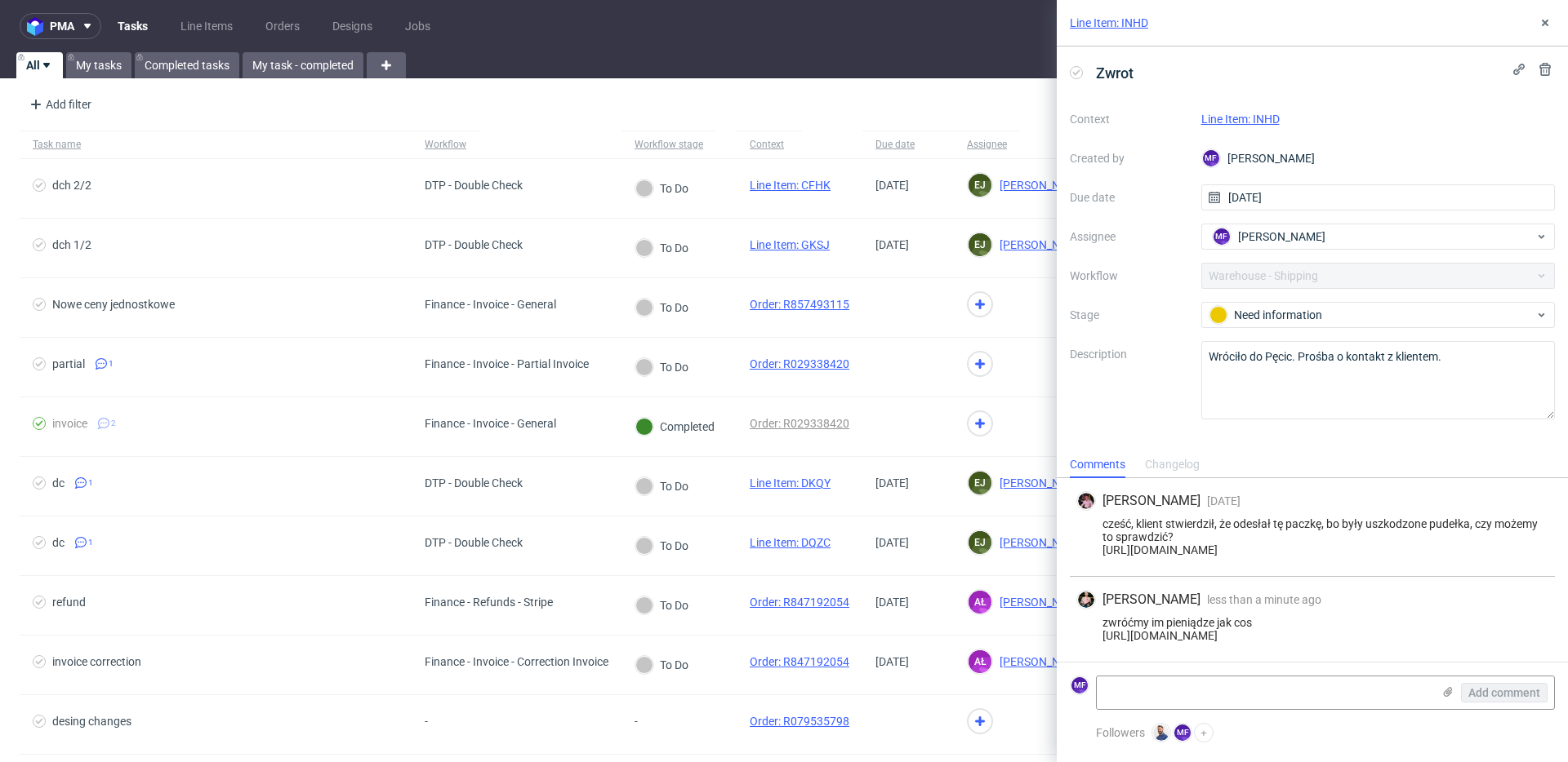
click at [1104, 411] on label "Description" at bounding box center [1129, 380] width 119 height 72
click at [1543, 28] on icon at bounding box center [1545, 22] width 13 height 13
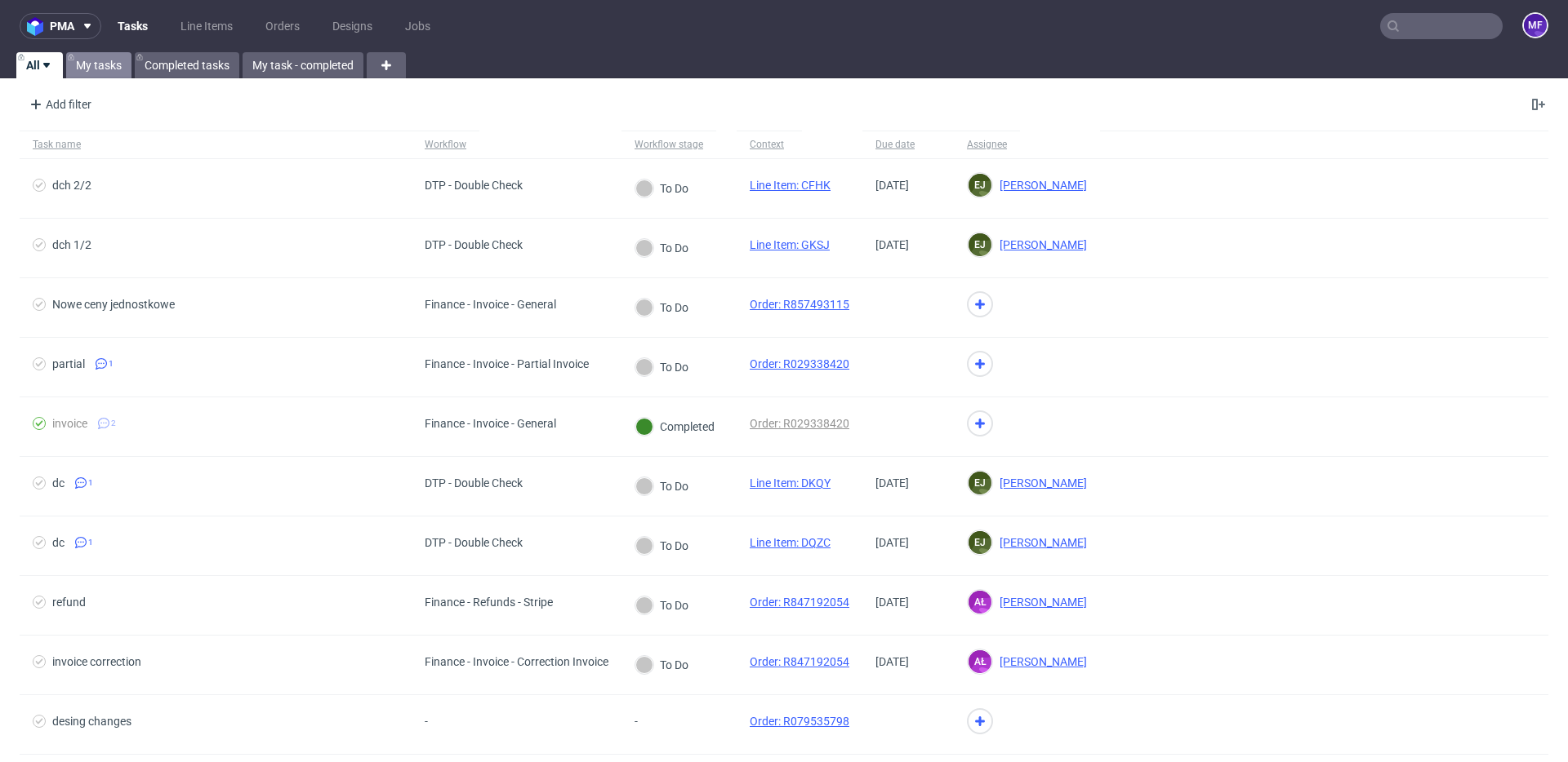
click at [109, 64] on link "My tasks" at bounding box center [99, 65] width 65 height 26
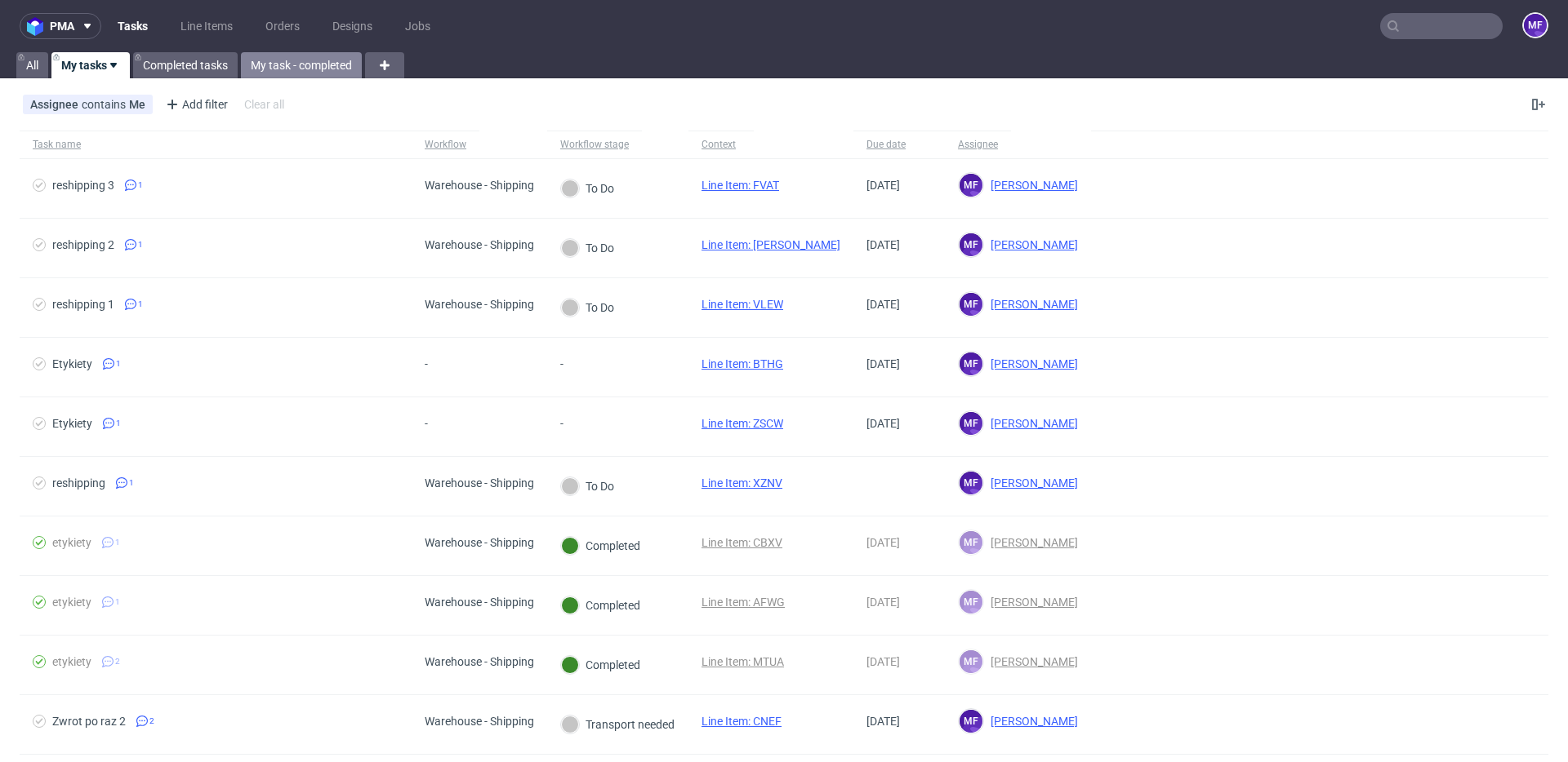
click at [318, 58] on link "My task - completed" at bounding box center [301, 65] width 120 height 26
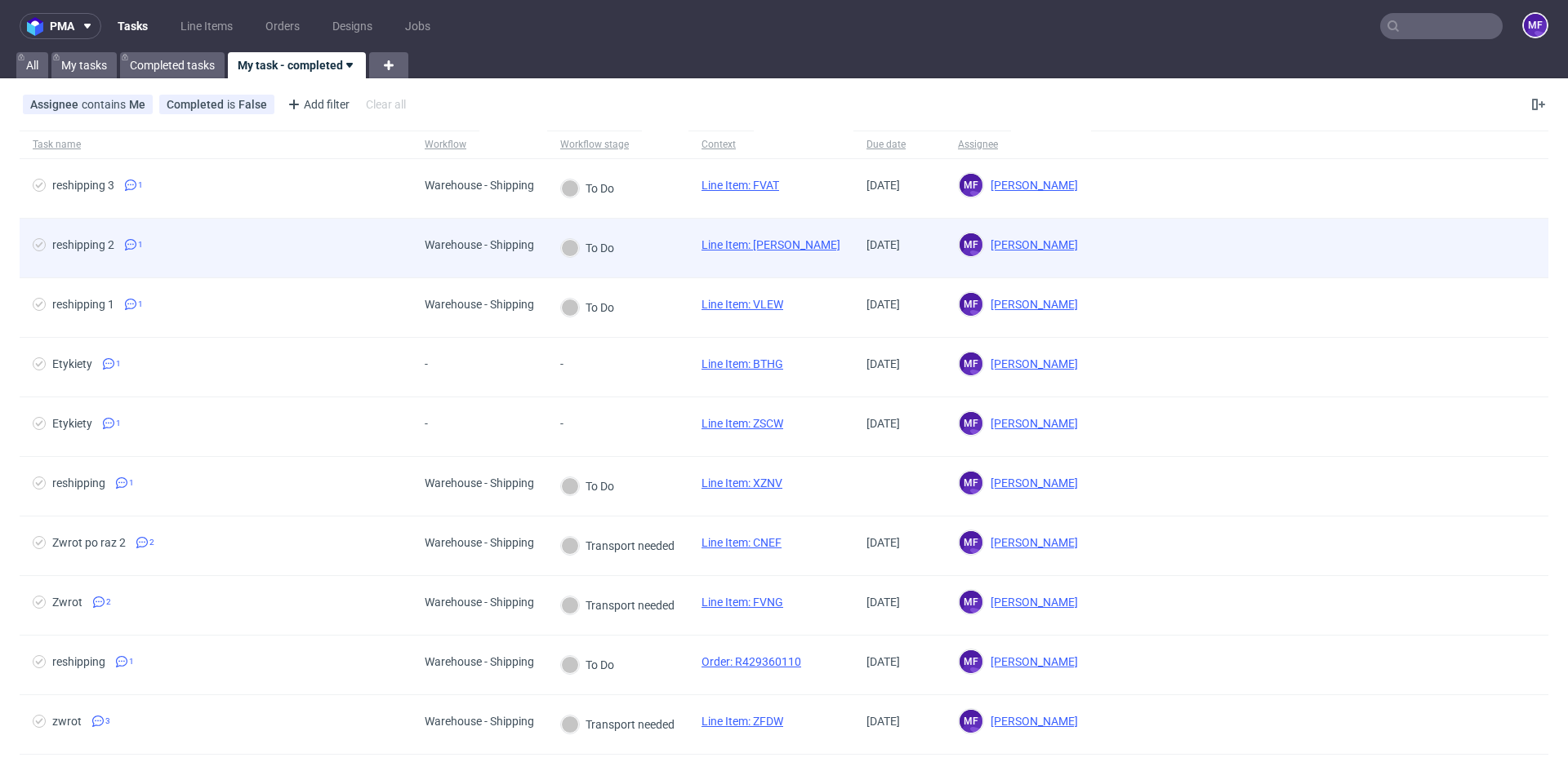
click at [381, 248] on span "reshipping 2 1" at bounding box center [215, 248] width 366 height 20
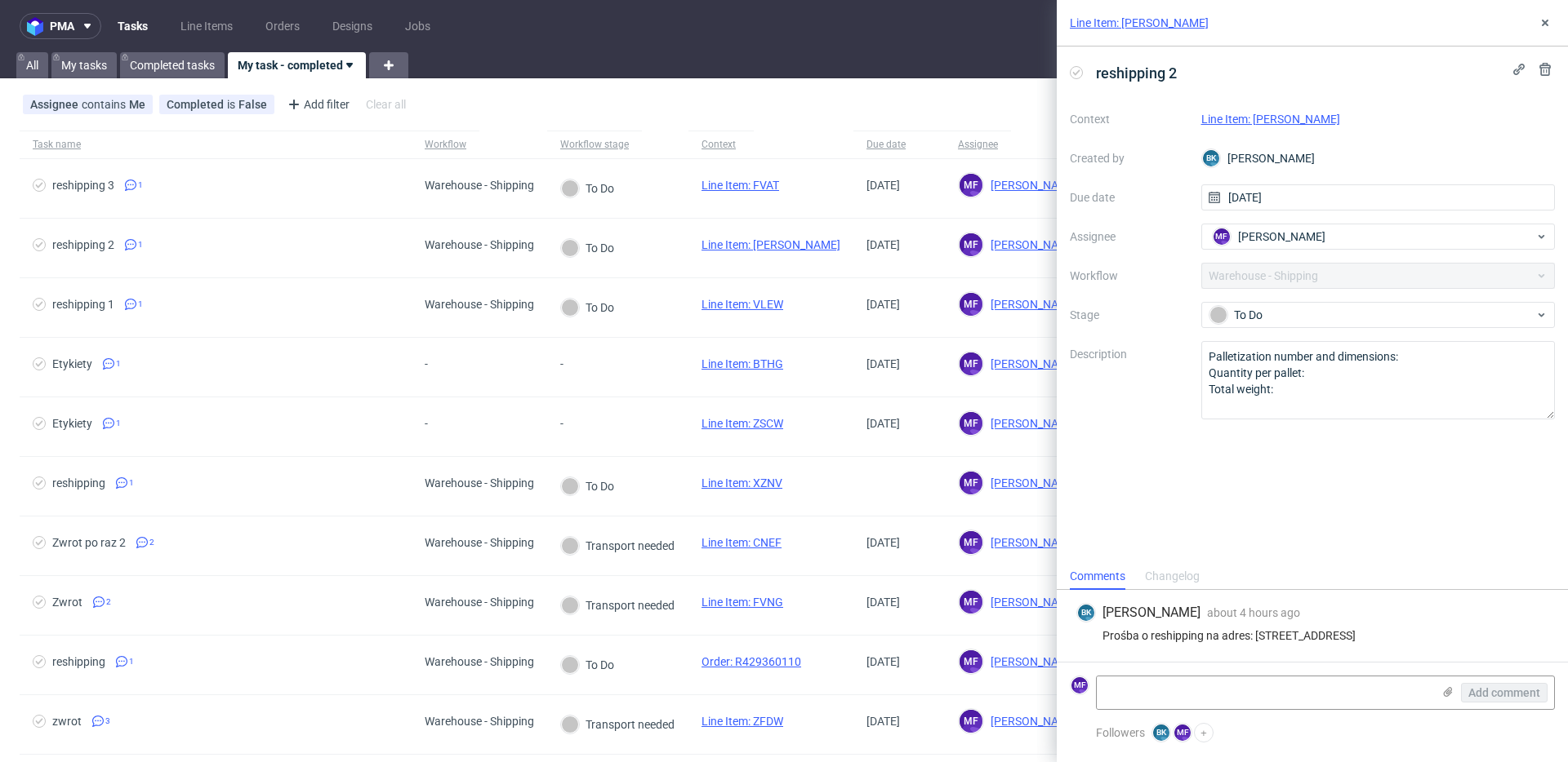
click at [1111, 513] on div "reshipping 2 Context Line Item: SOAM Created by BK Bogna Krystian Due date 17/0…" at bounding box center [1312, 304] width 511 height 517
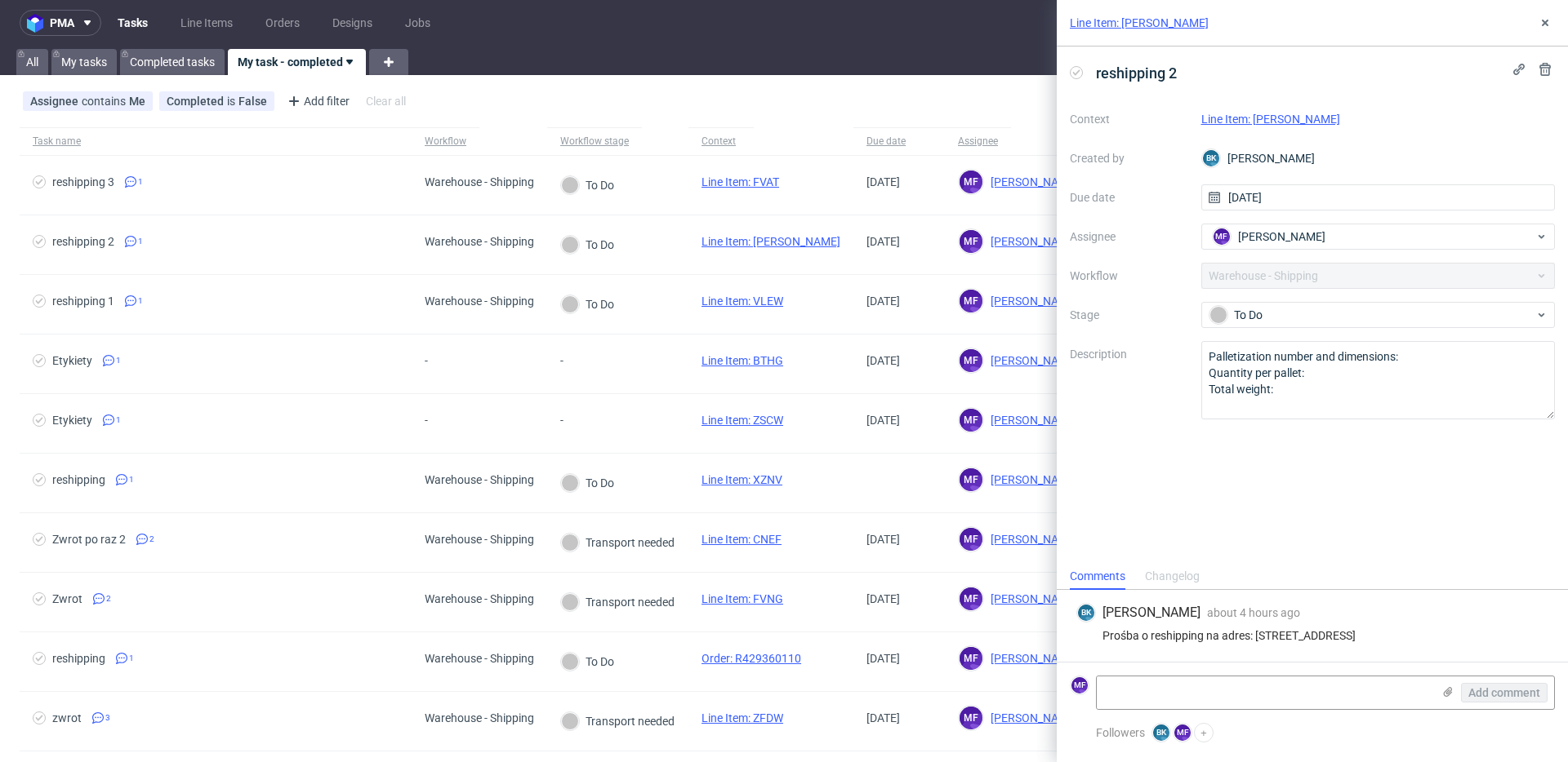
click at [1226, 117] on link "Line Item: [PERSON_NAME]" at bounding box center [1270, 119] width 139 height 13
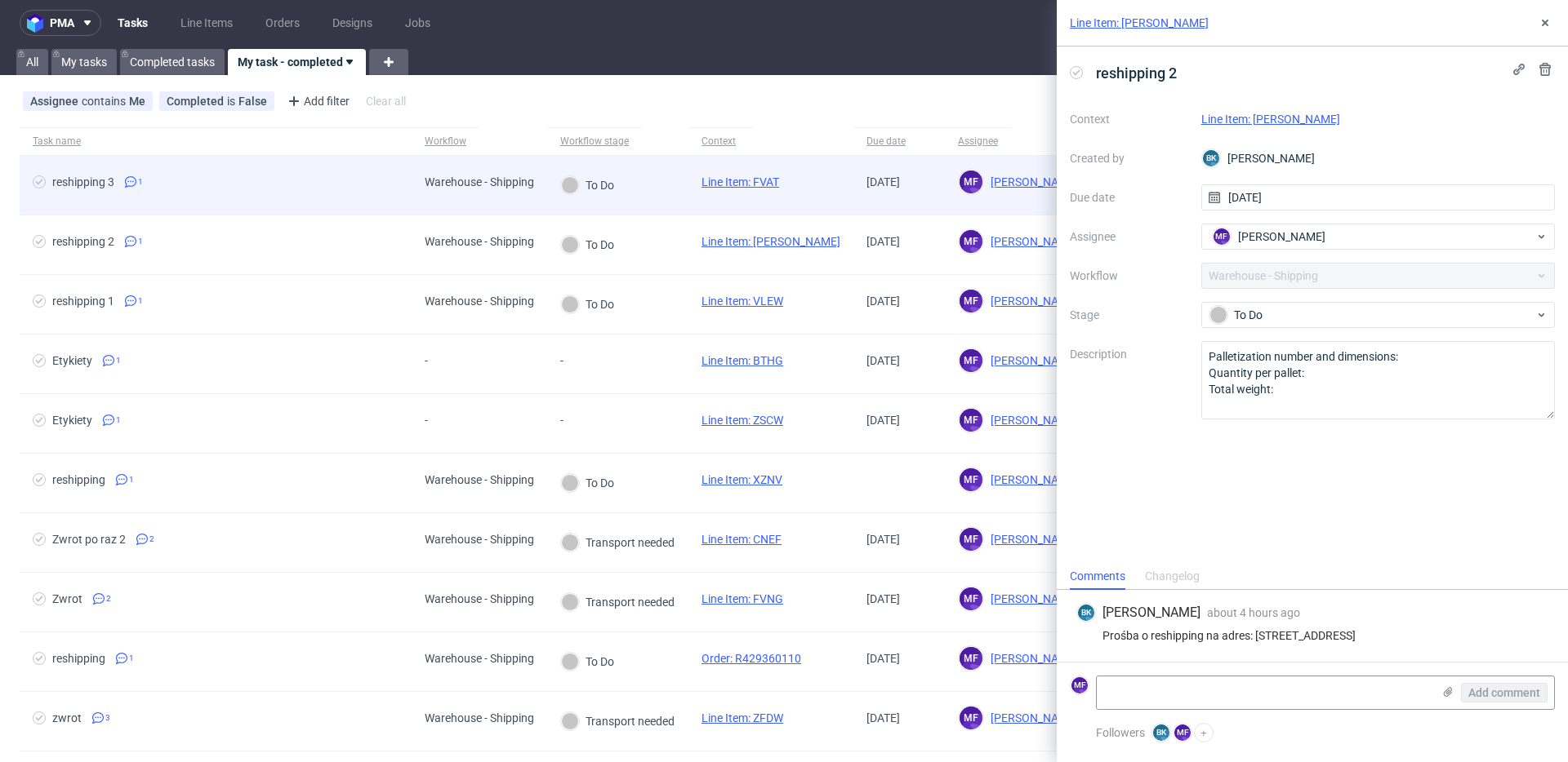
click at [316, 179] on span "reshipping 3 1" at bounding box center [215, 185] width 366 height 20
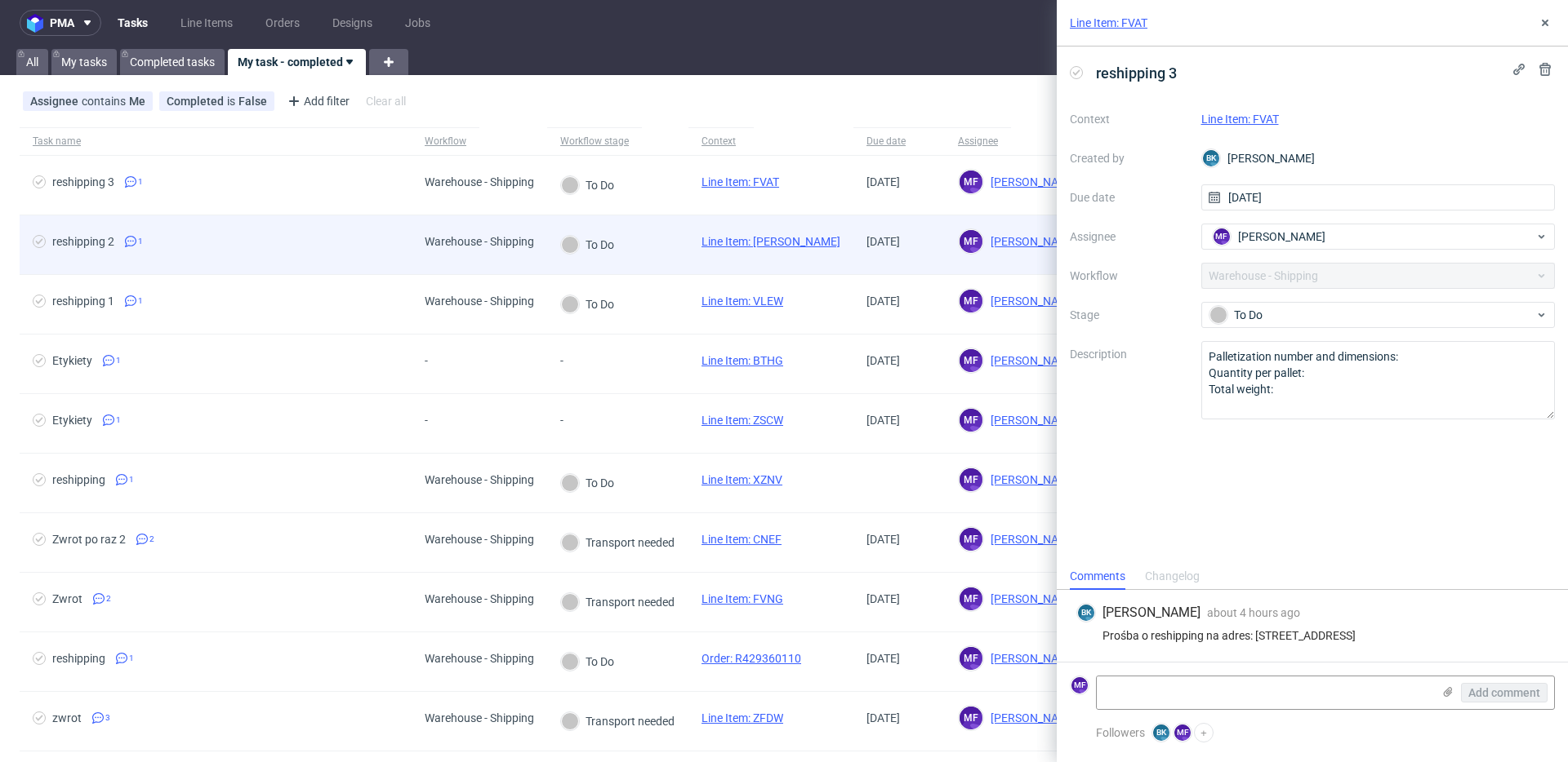
click at [395, 255] on div "reshipping 2 1" at bounding box center [215, 245] width 392 height 58
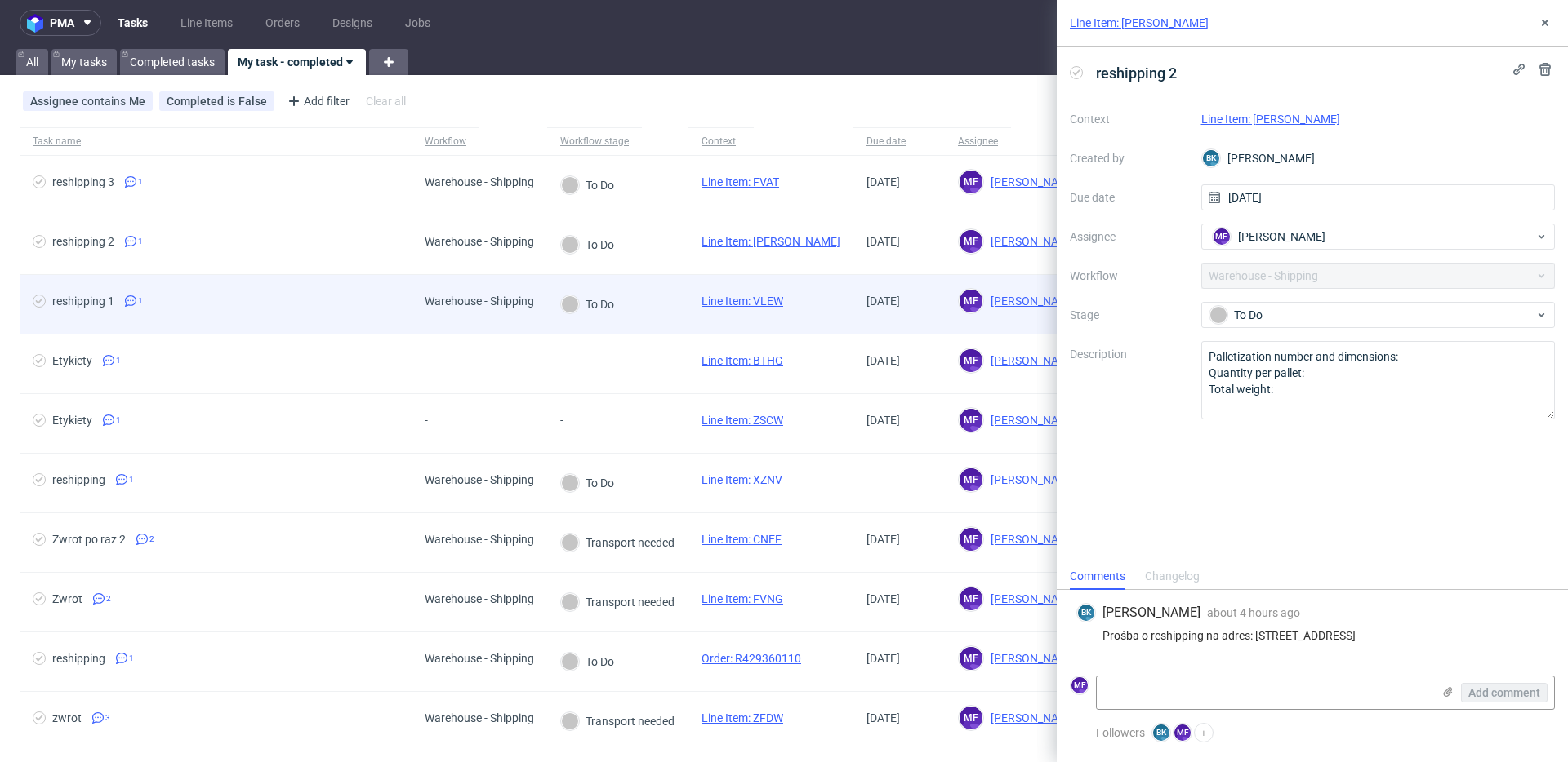
click at [397, 296] on span "reshipping 1 1" at bounding box center [215, 304] width 366 height 20
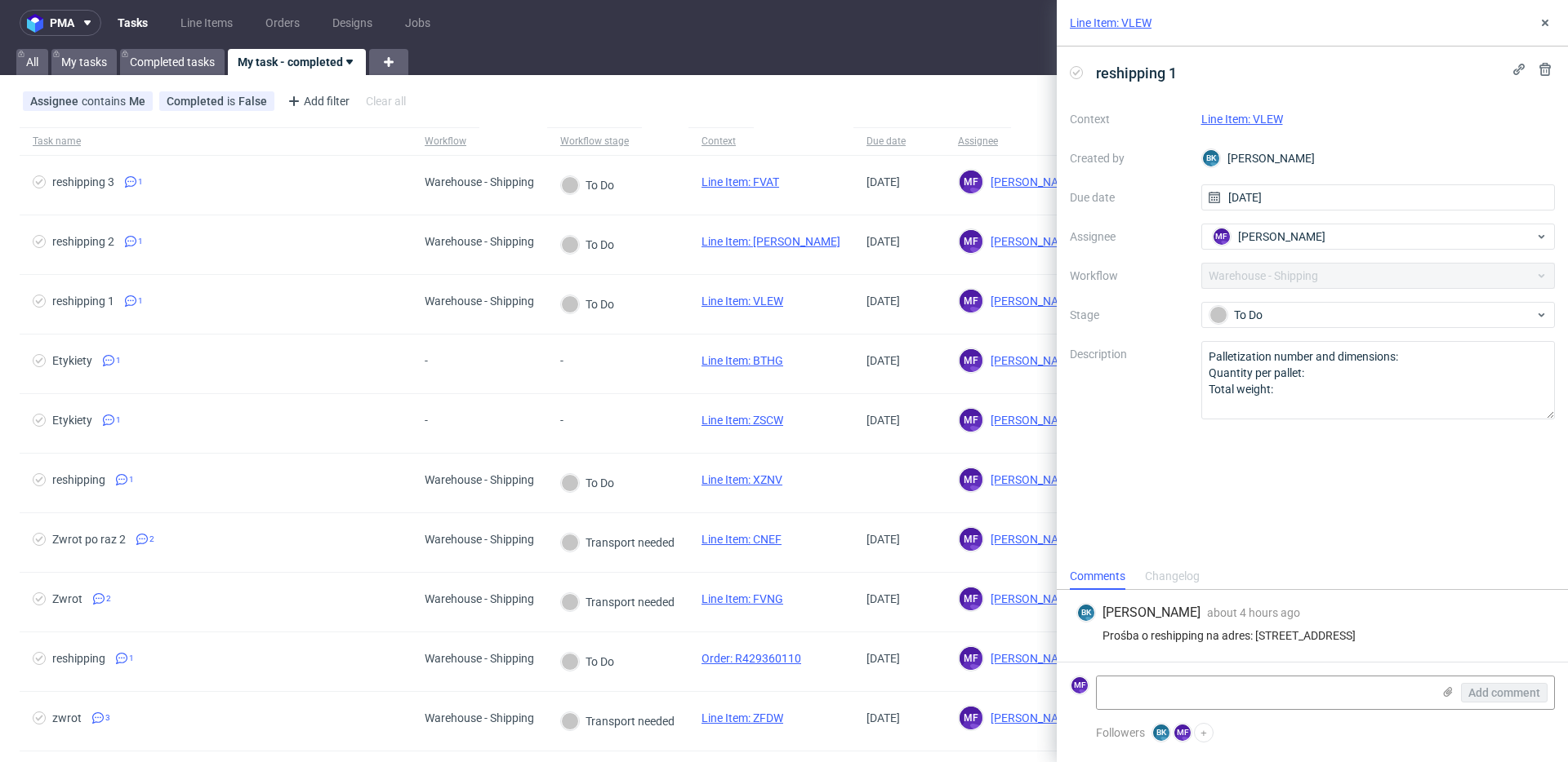
click at [1230, 117] on link "Line Item: VLEW" at bounding box center [1242, 119] width 82 height 13
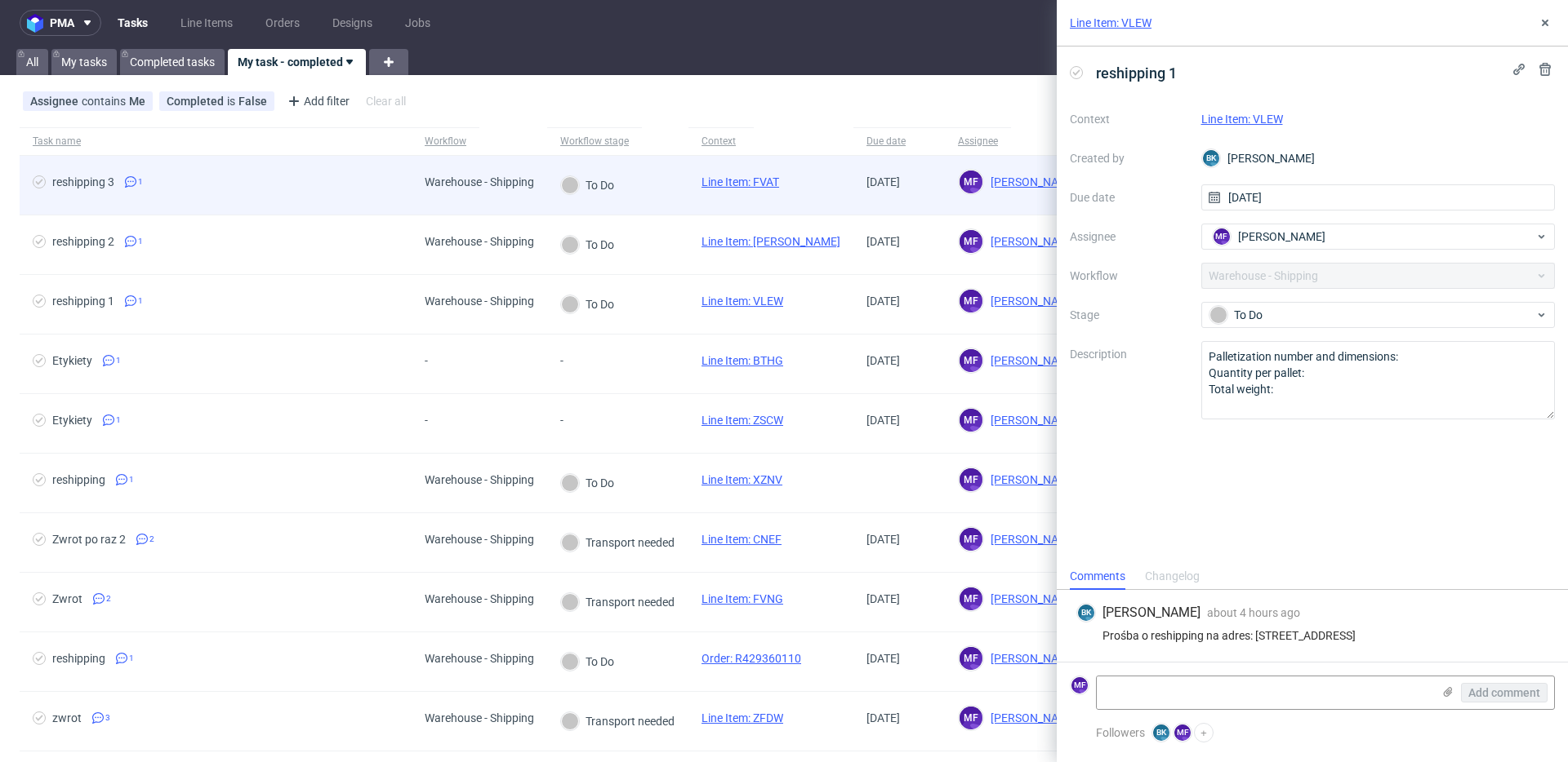
click at [744, 186] on link "Line Item: FVAT" at bounding box center [740, 181] width 77 height 13
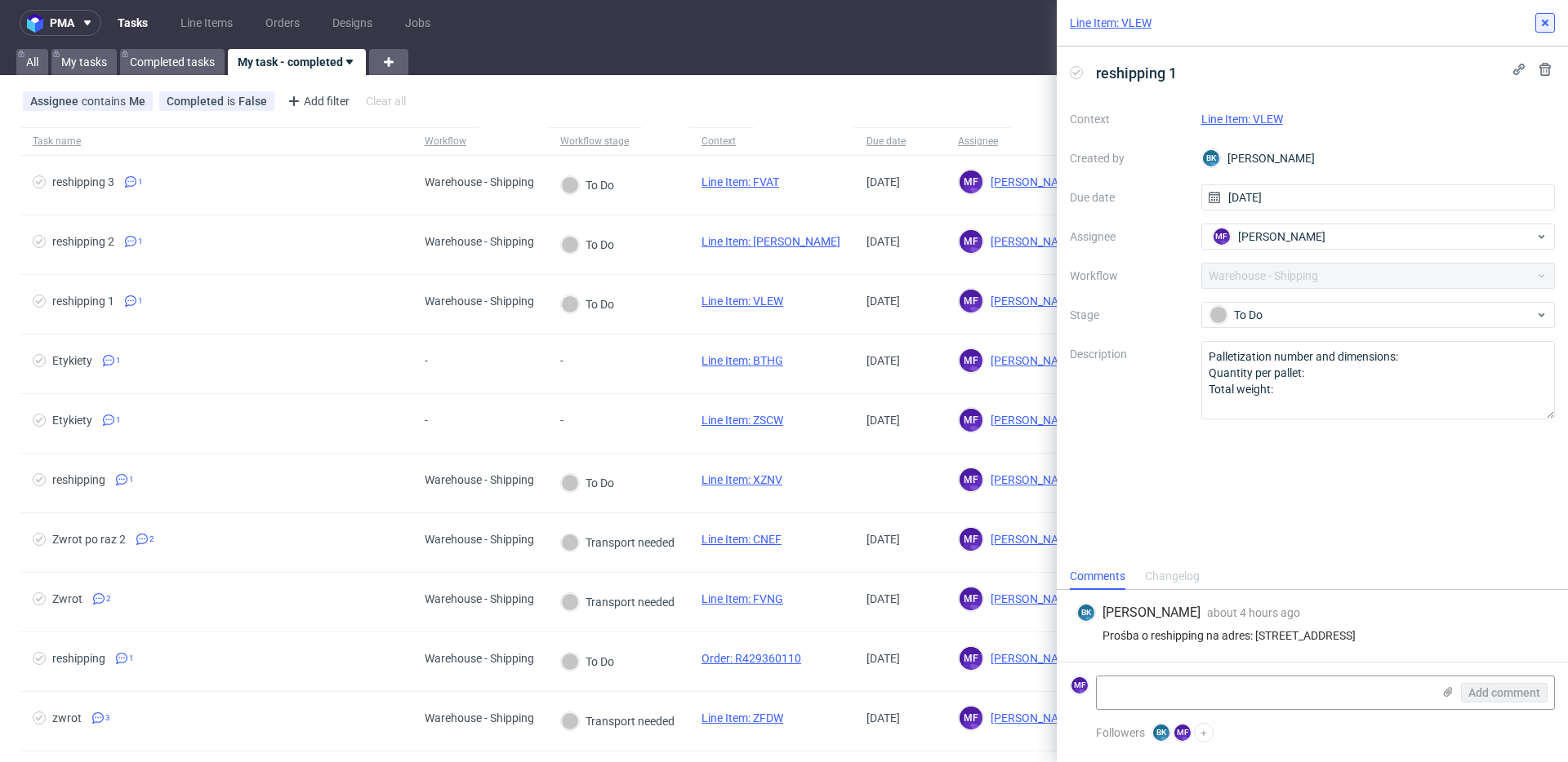
click at [1542, 28] on icon at bounding box center [1545, 22] width 13 height 13
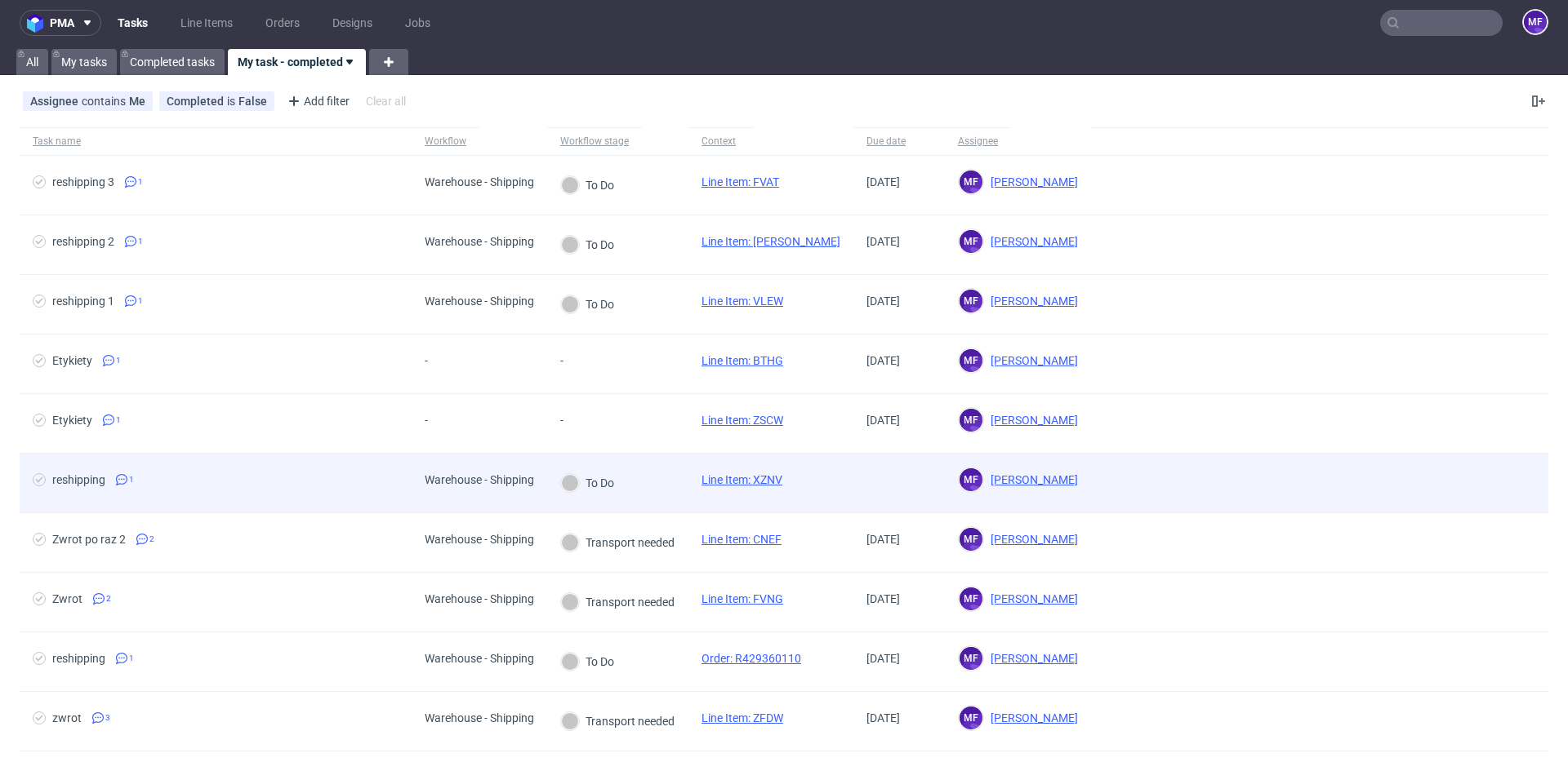
click at [622, 489] on div "To Do" at bounding box center [588, 483] width 81 height 58
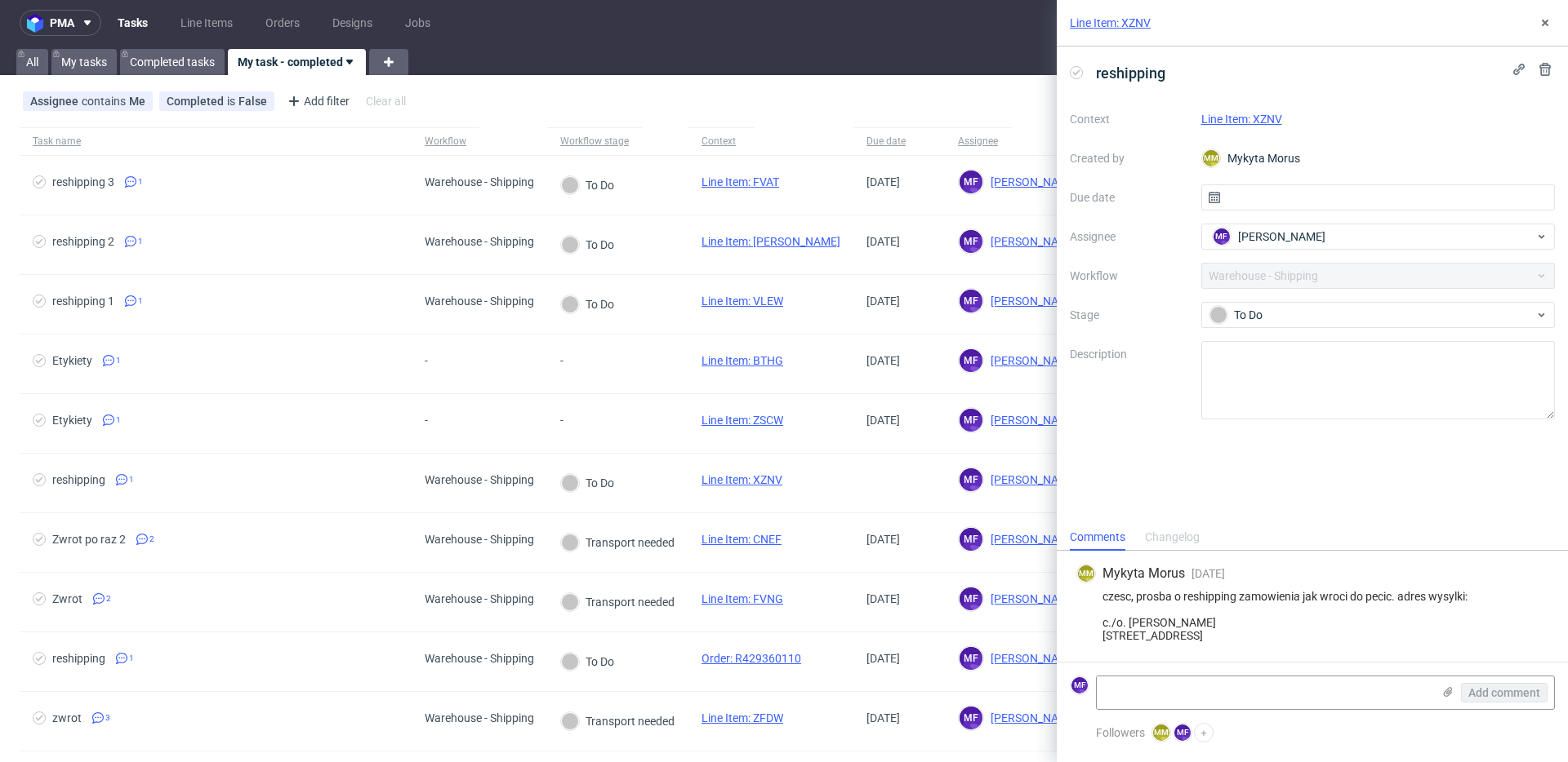
click at [1244, 120] on link "Line Item: XZNV" at bounding box center [1242, 119] width 81 height 13
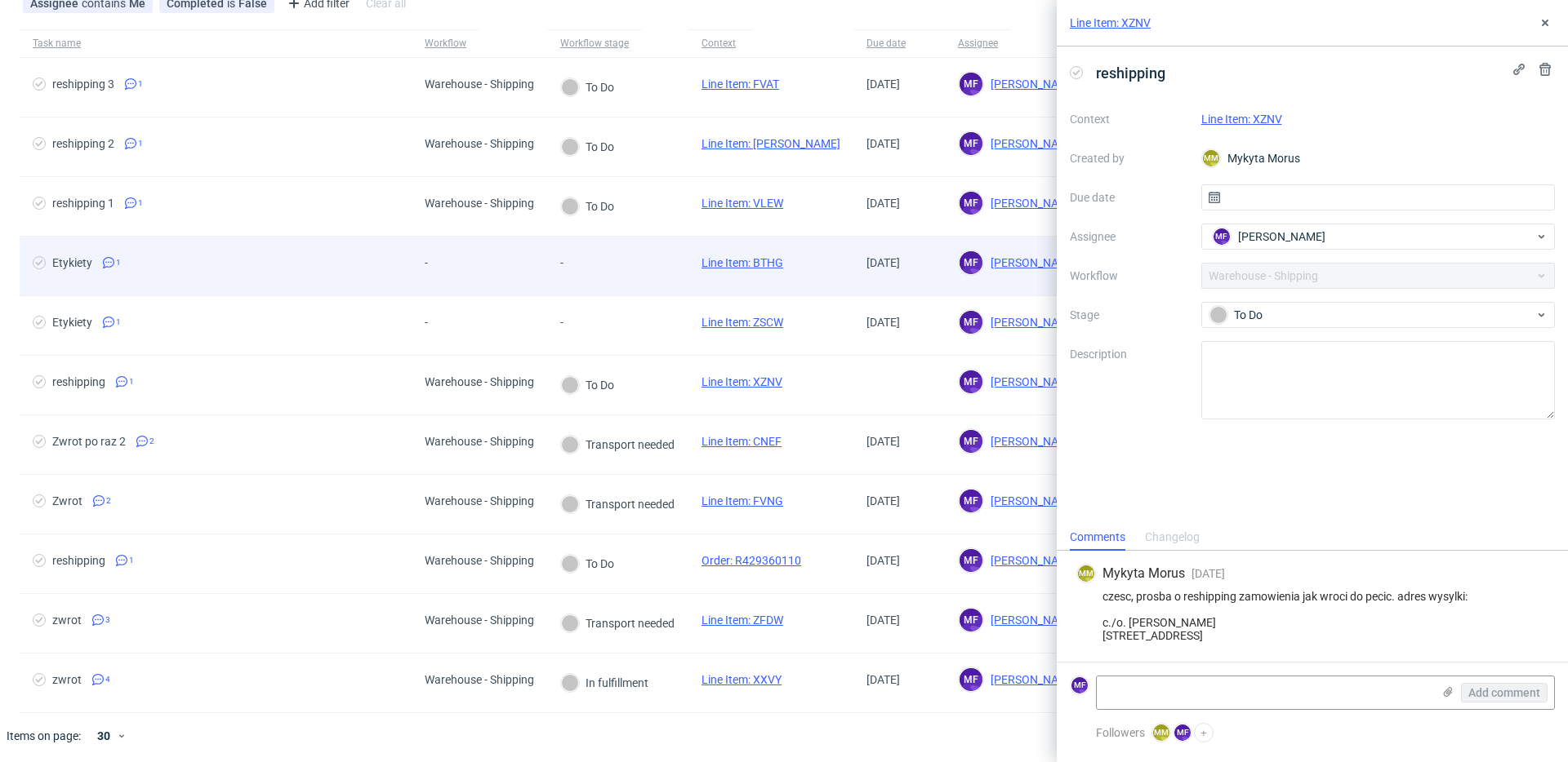
scroll to position [104, 0]
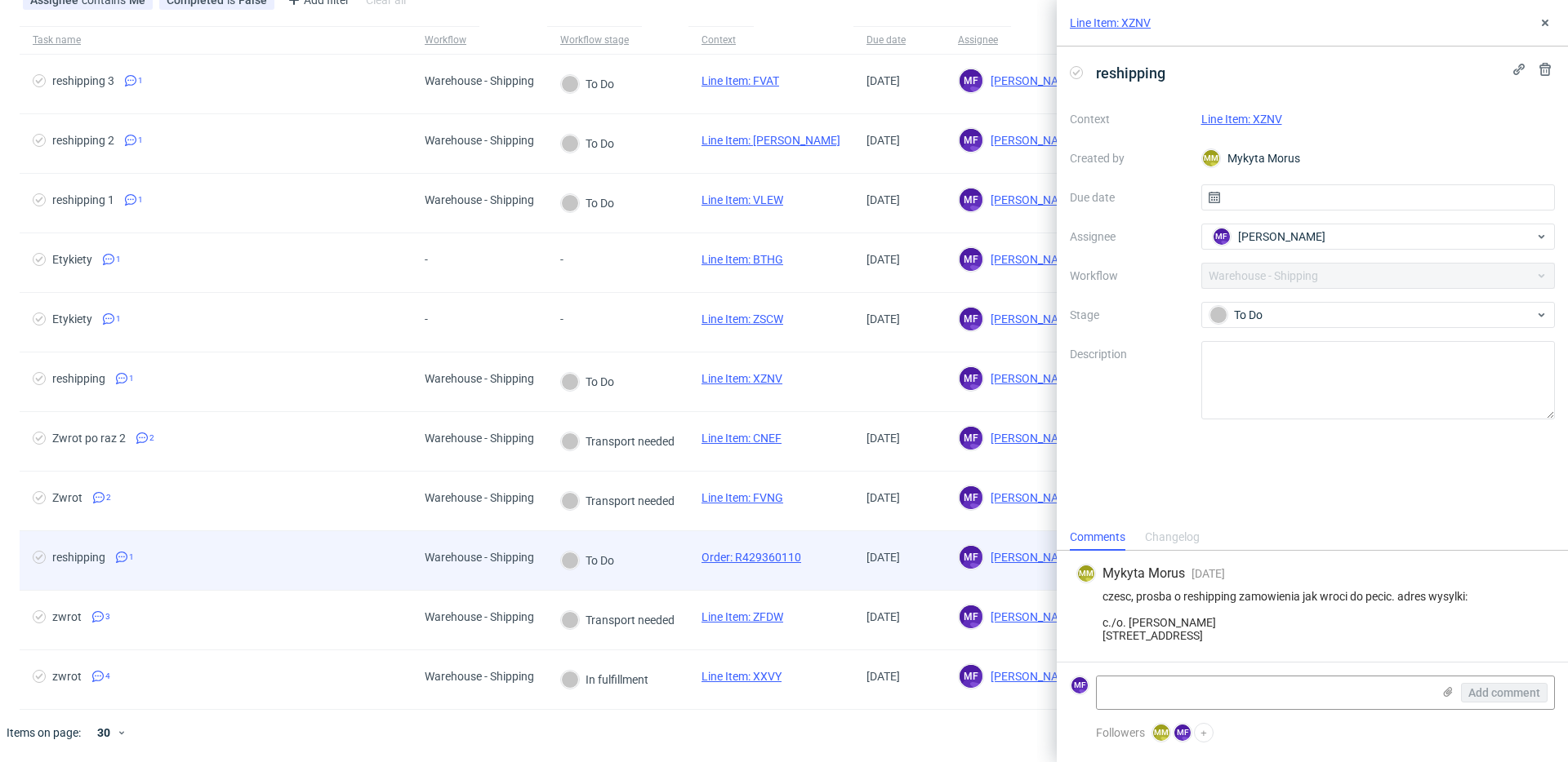
click at [695, 557] on div "Order: R429360110" at bounding box center [751, 561] width 126 height 58
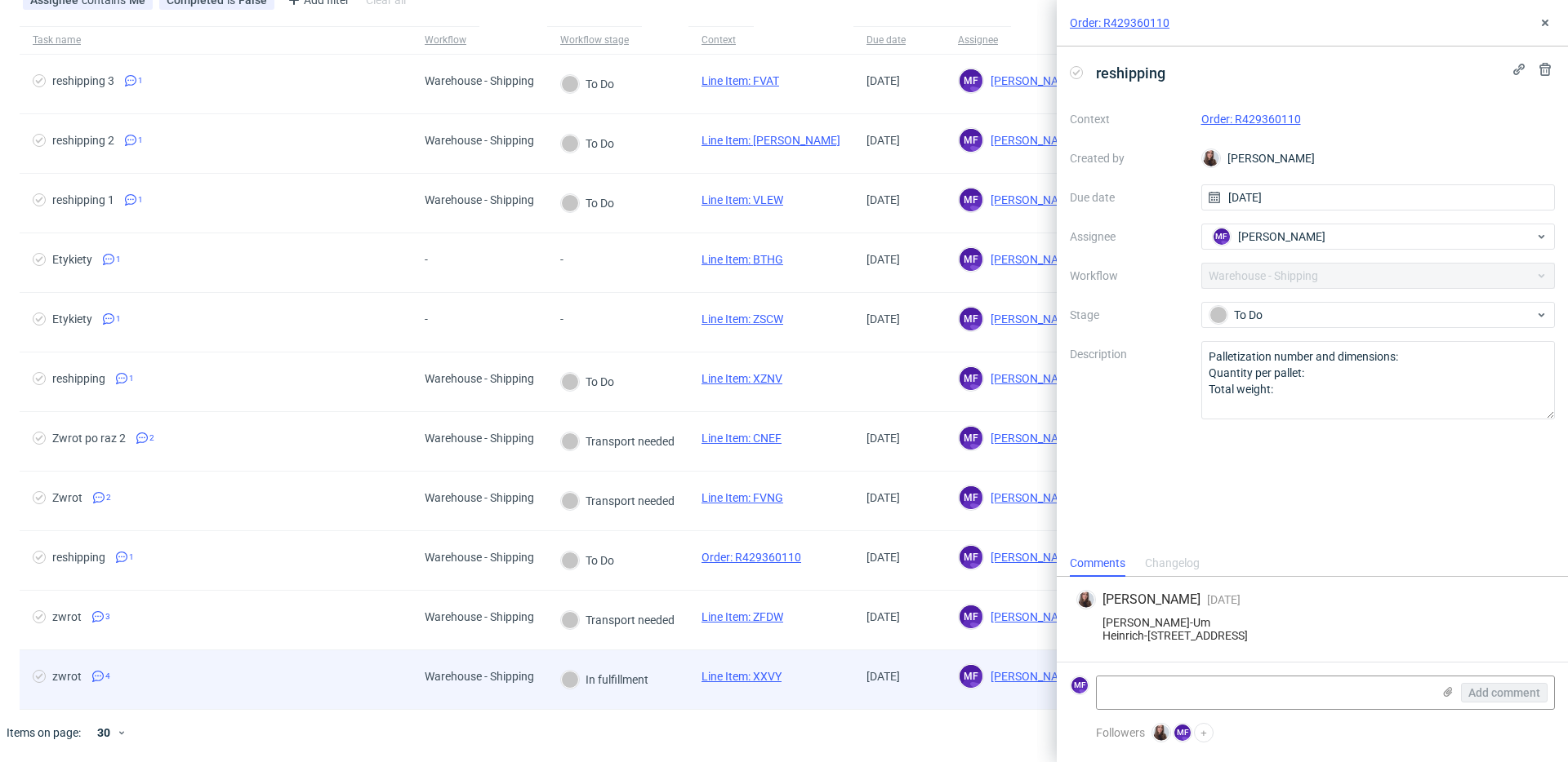
click at [694, 670] on div "Line Item: XXVY" at bounding box center [741, 679] width 106 height 58
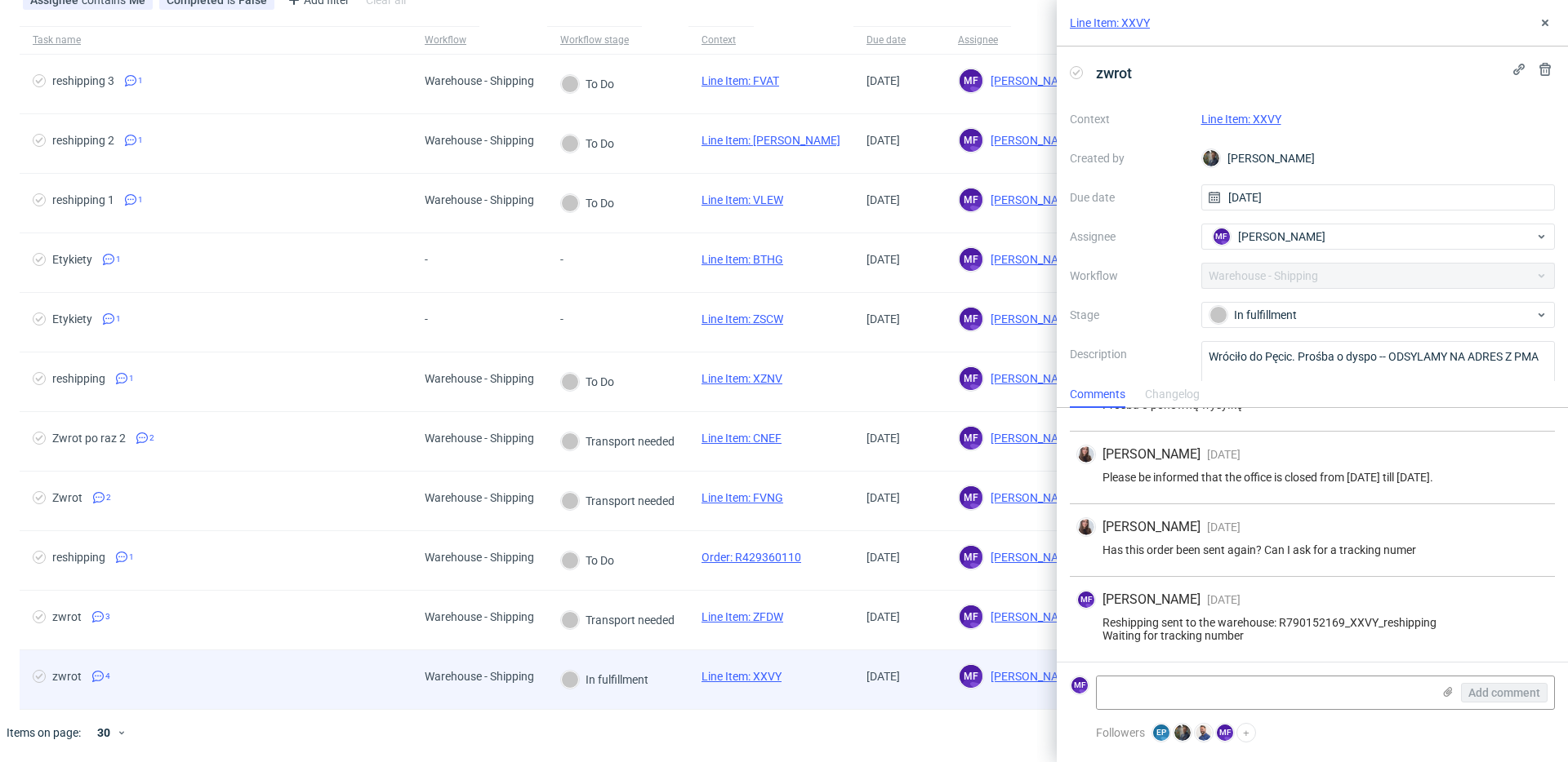
scroll to position [62, 0]
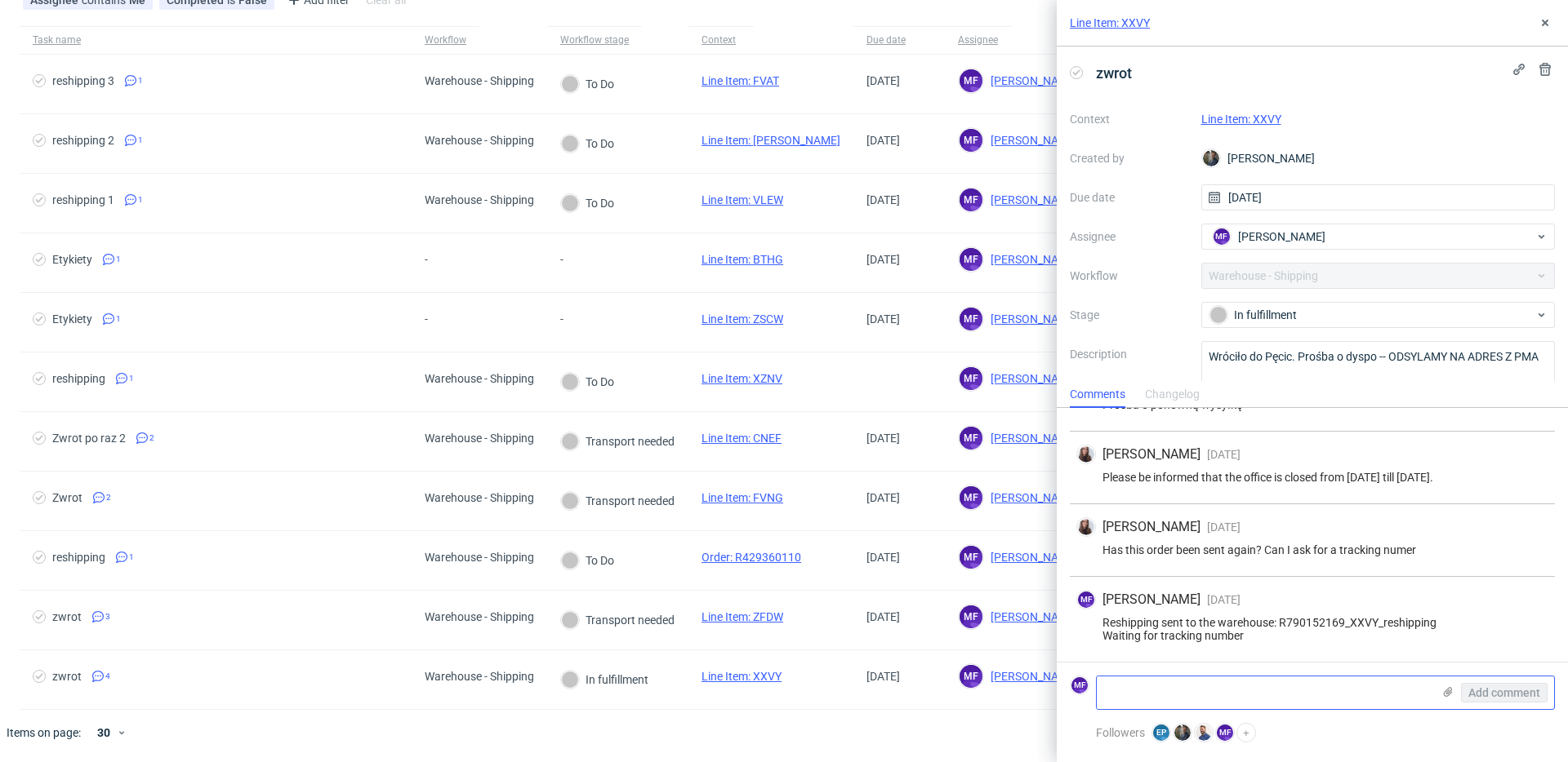
click at [1182, 691] on textarea at bounding box center [1263, 693] width 335 height 33
paste textarea "1Z5A15806892074394"
type textarea "1Z5A15806892074394"
click at [1507, 691] on span "Add comment" at bounding box center [1504, 692] width 72 height 11
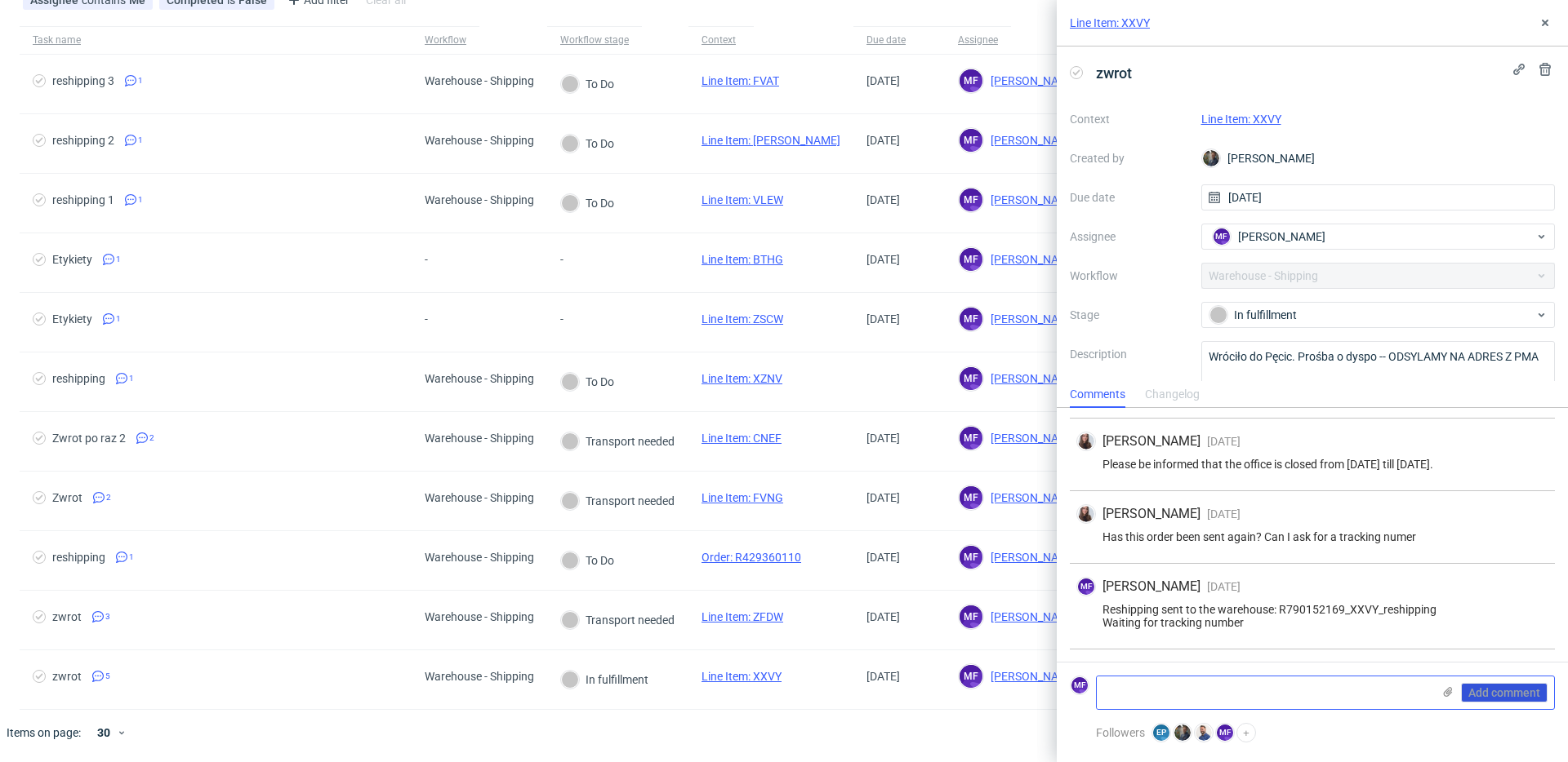
scroll to position [135, 0]
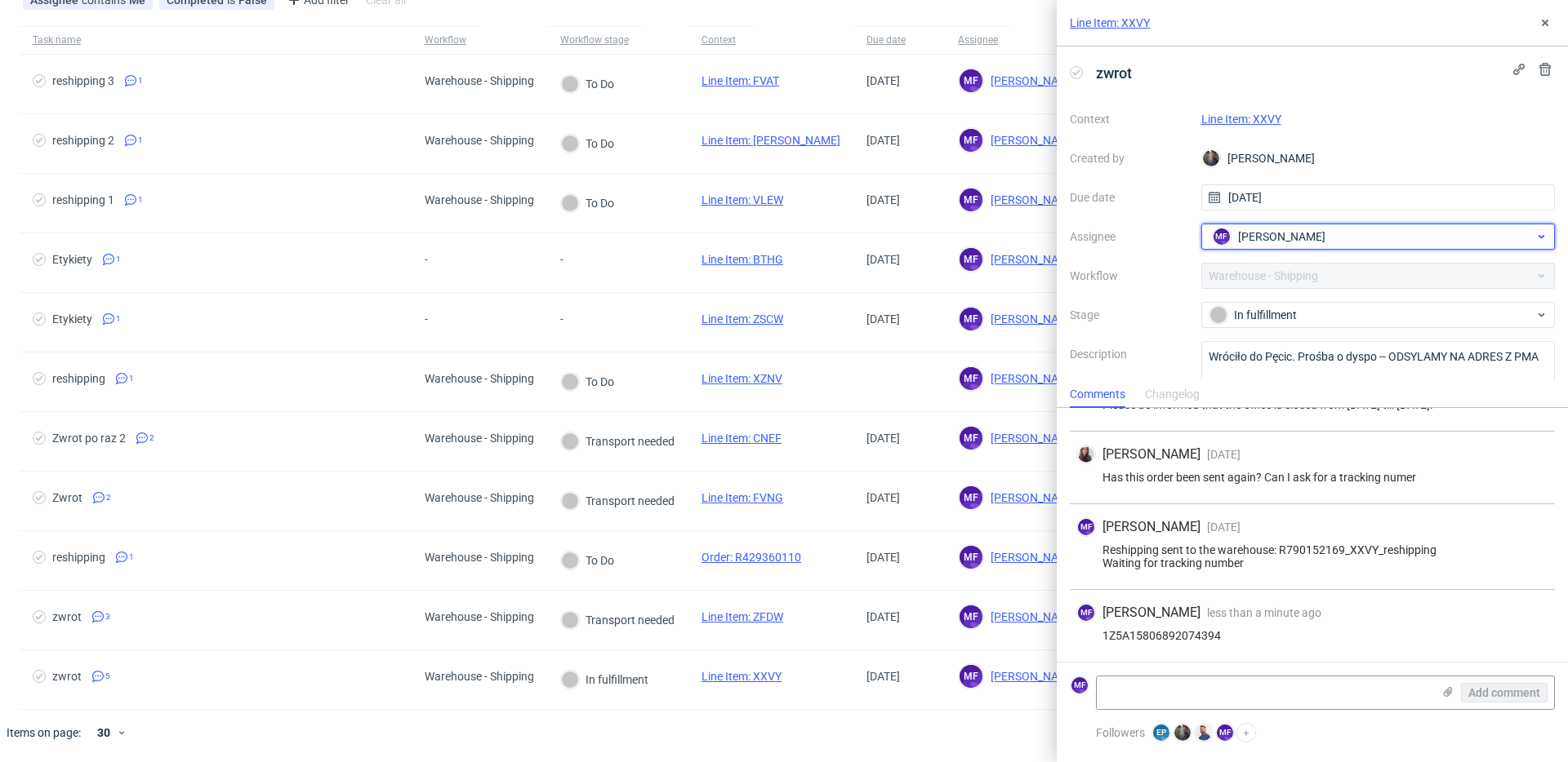
click at [1312, 236] on span "[PERSON_NAME]" at bounding box center [1282, 237] width 88 height 16
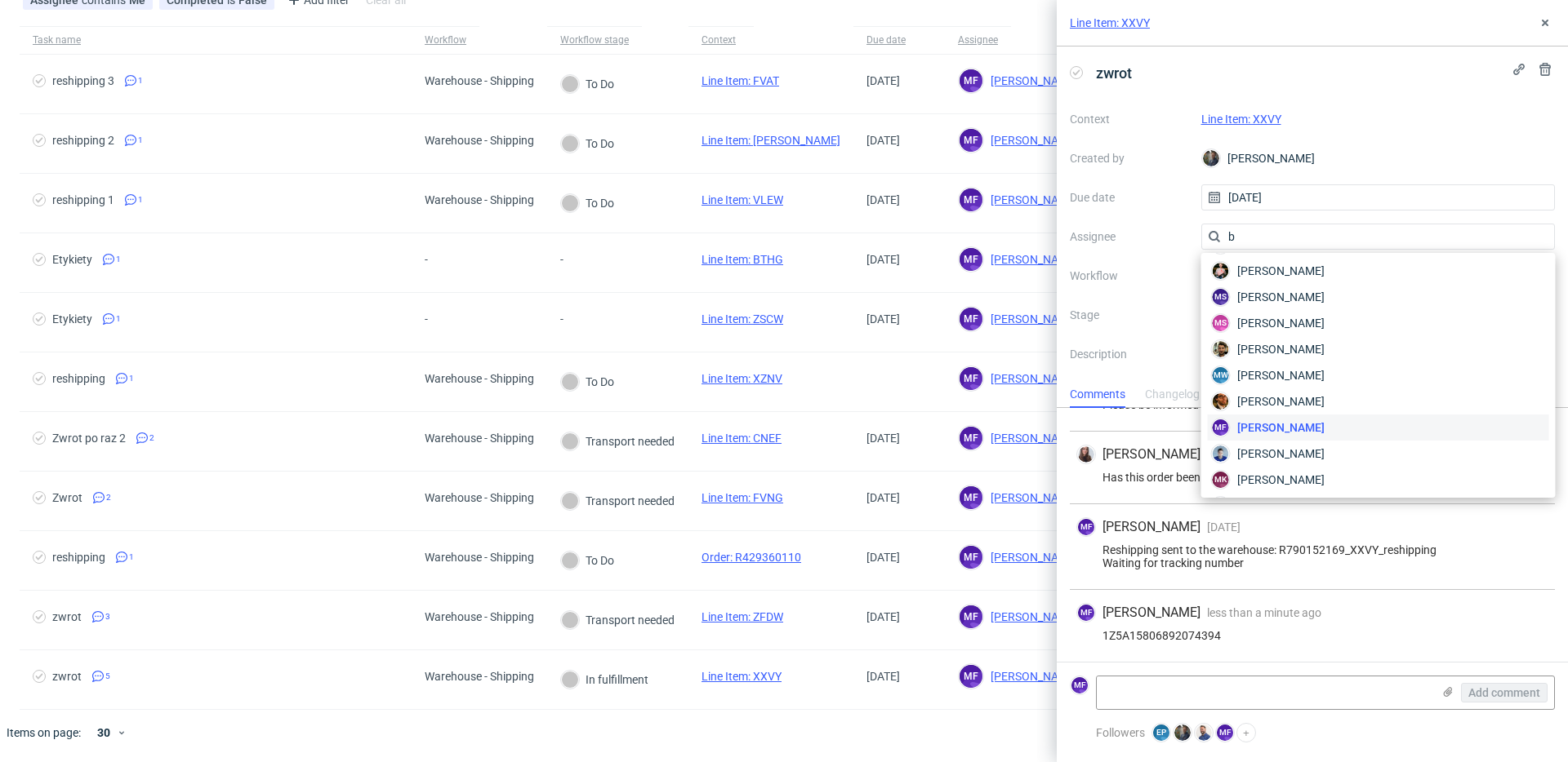
scroll to position [0, 0]
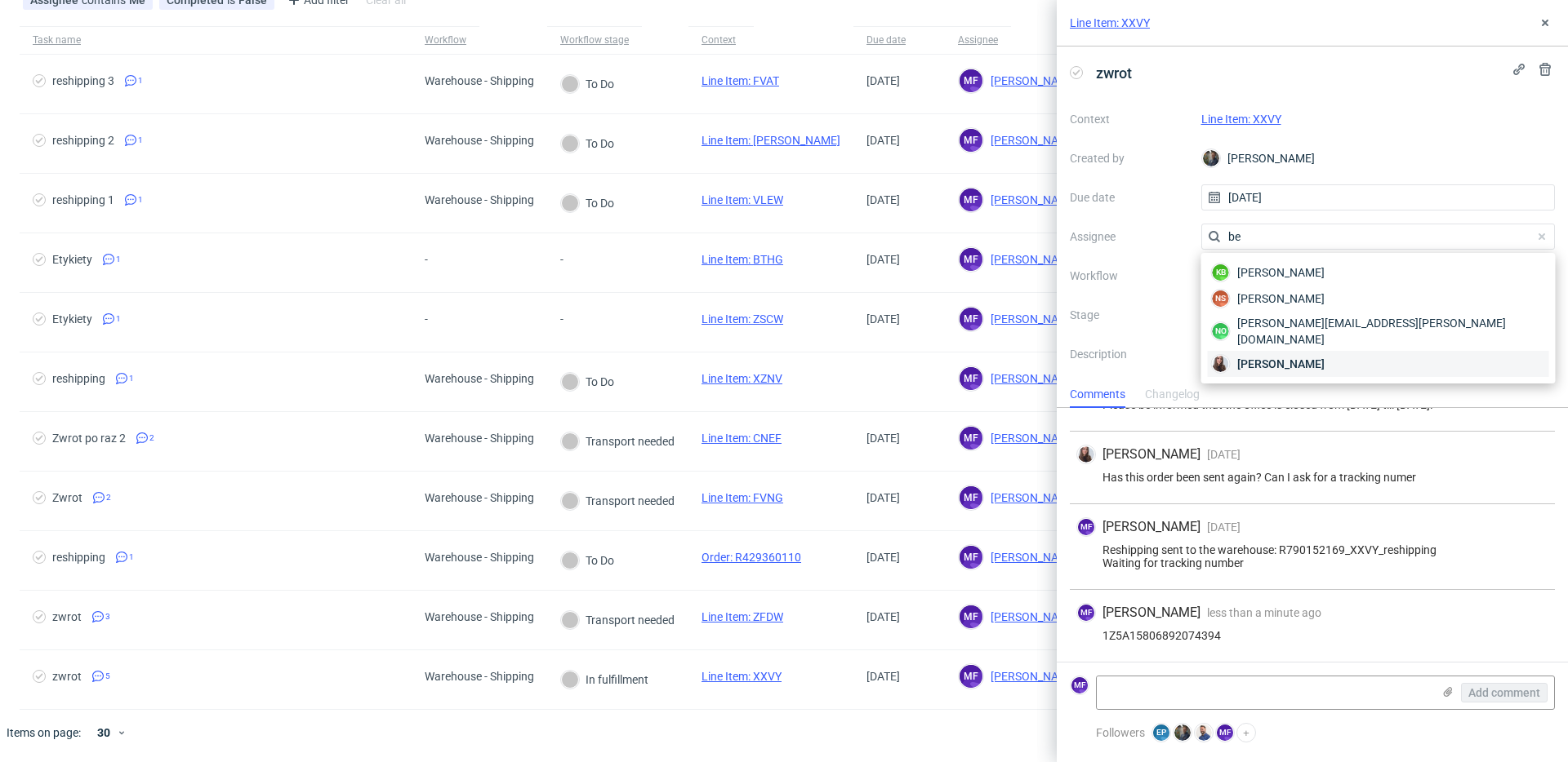
type input "be"
click at [1299, 356] on span "Sandra Beśka" at bounding box center [1281, 364] width 88 height 16
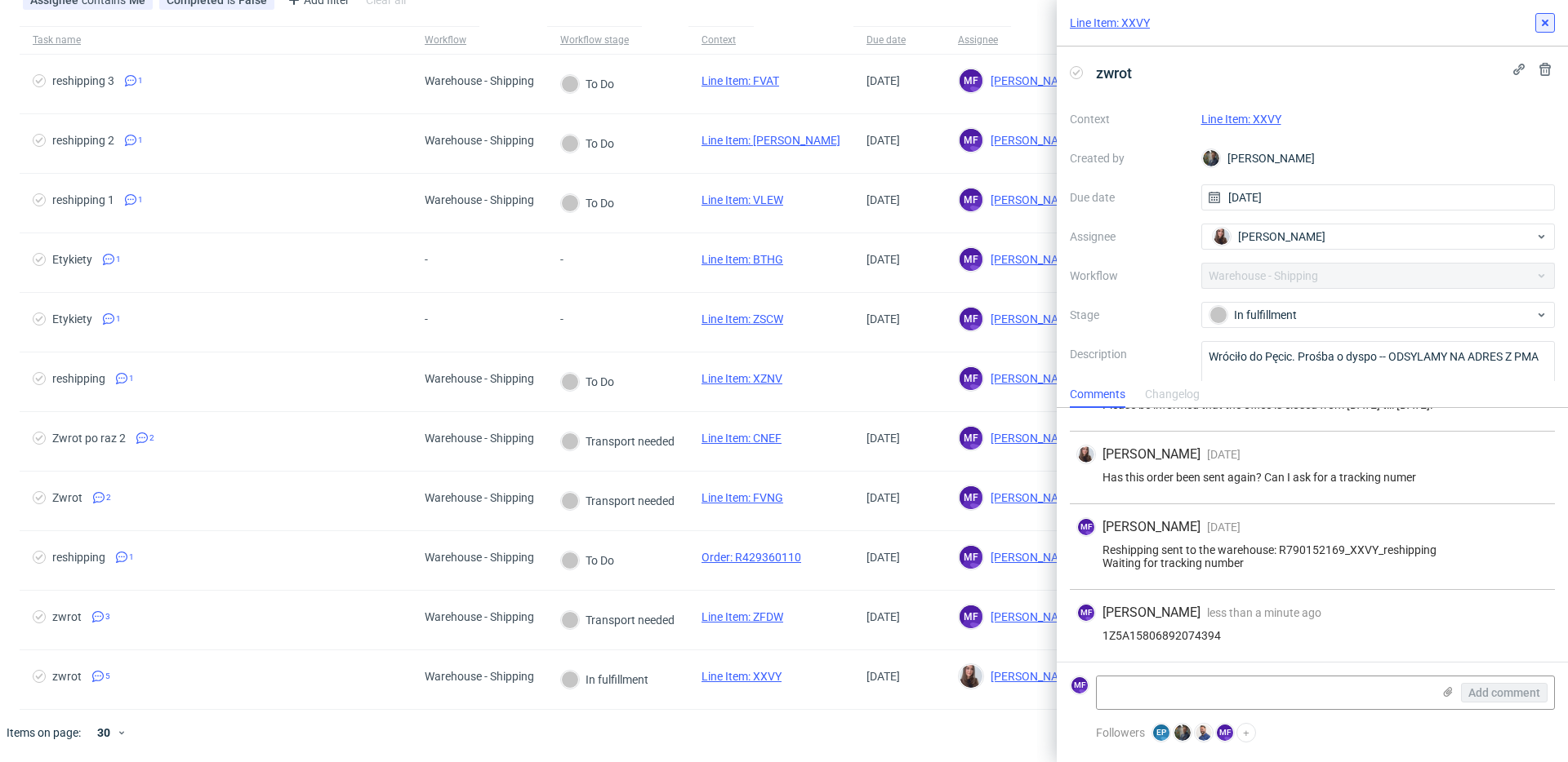
click at [1541, 23] on icon at bounding box center [1545, 22] width 13 height 13
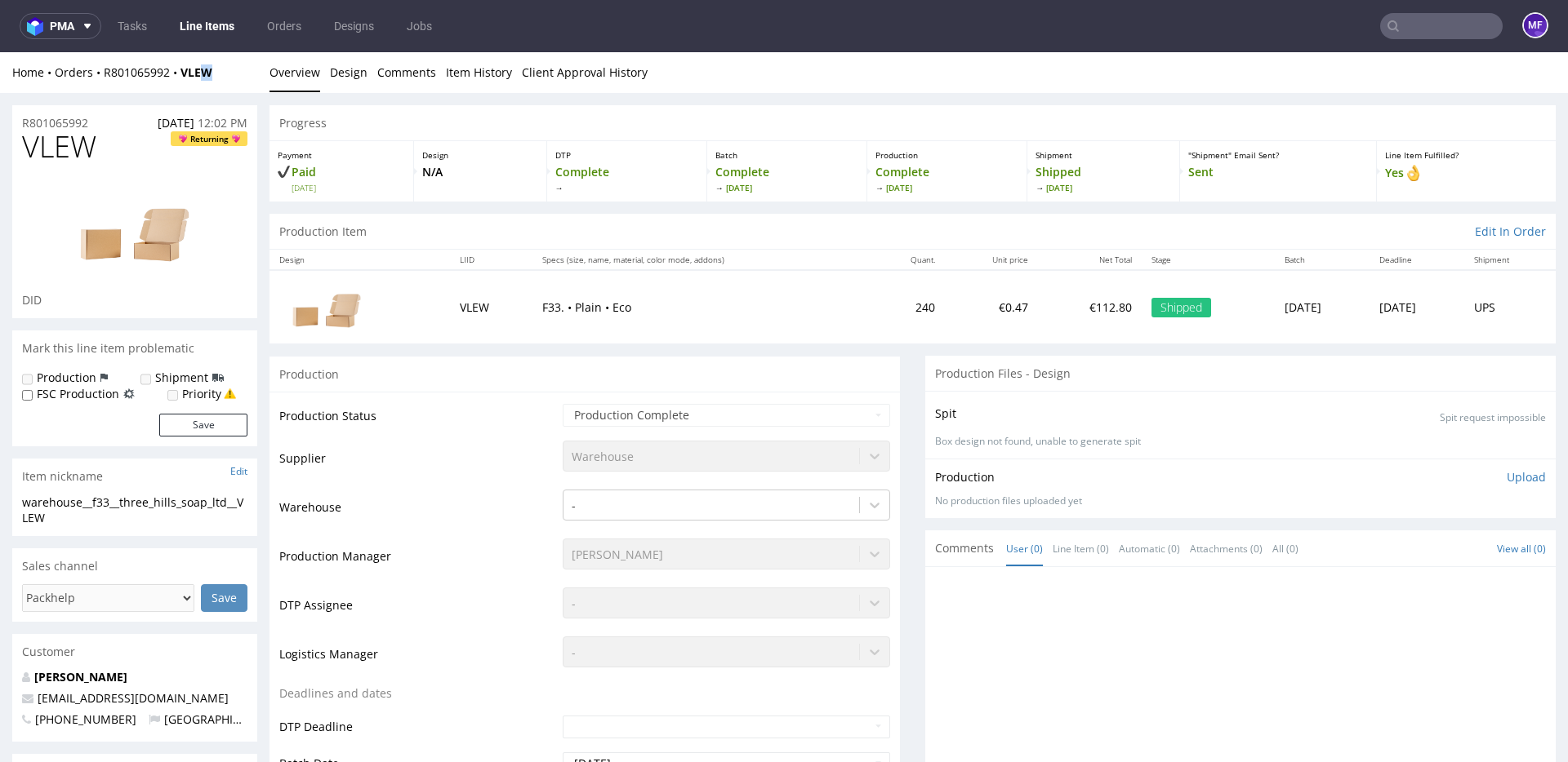
drag, startPoint x: 224, startPoint y: 72, endPoint x: 215, endPoint y: 60, distance: 15.0
click at [202, 66] on div "Home Orders R801065992 VLEW" at bounding box center [134, 72] width 245 height 16
click at [221, 83] on div "Home Orders R801065992 VLEW Overview Design Comments Item History Client Approv…" at bounding box center [784, 72] width 1568 height 40
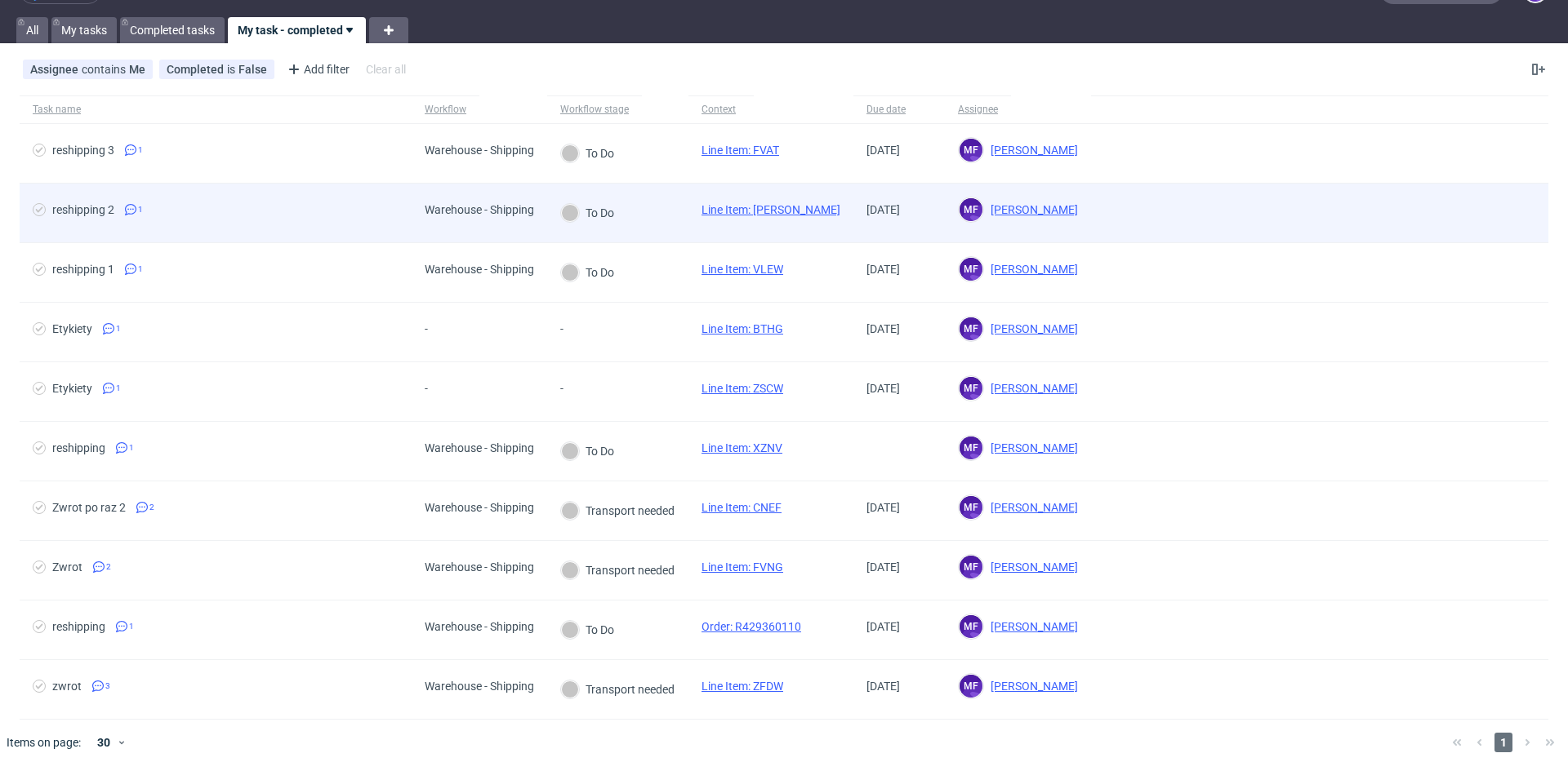
scroll to position [38, 0]
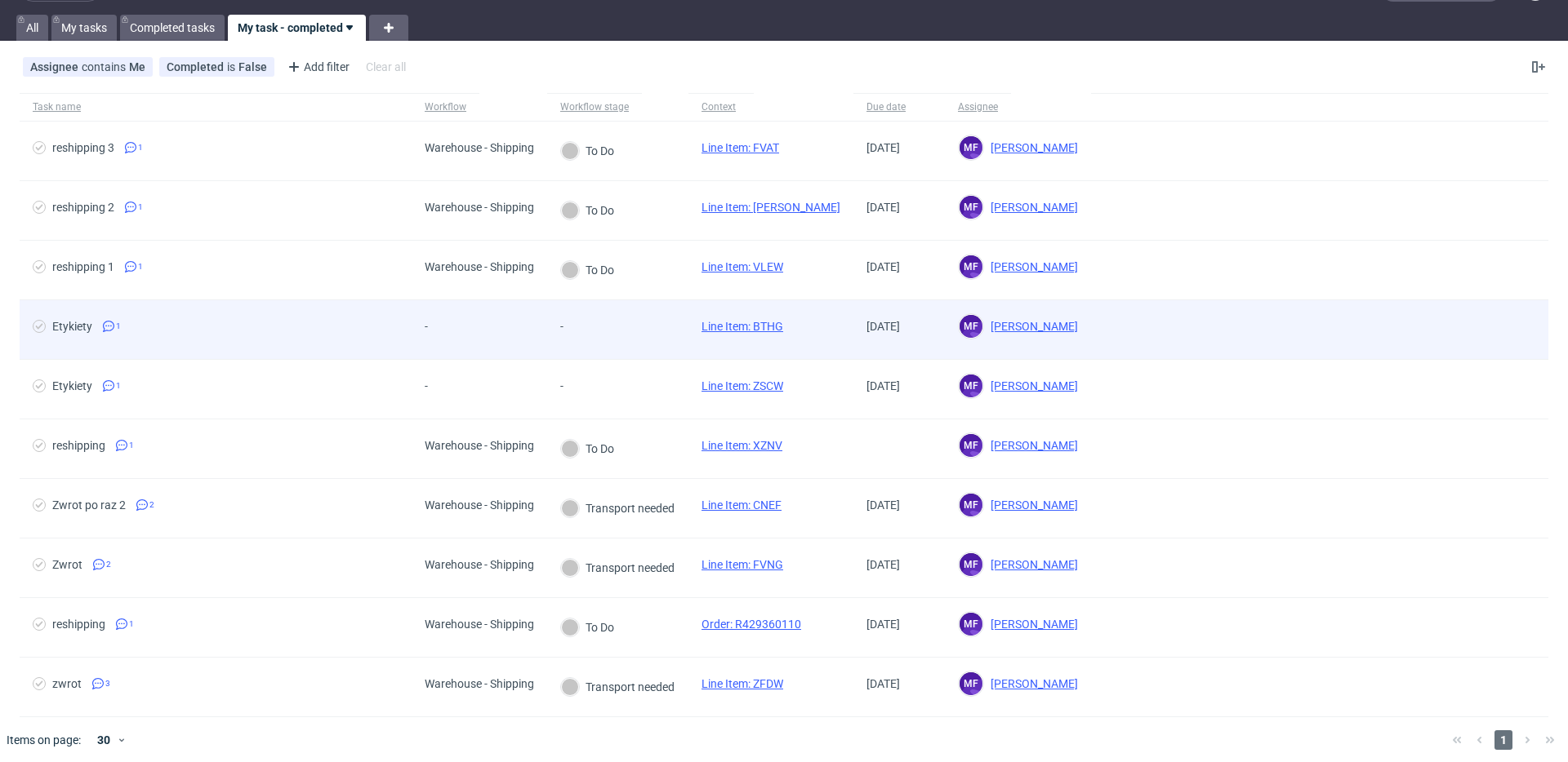
click at [688, 332] on div "-" at bounding box center [618, 329] width 141 height 59
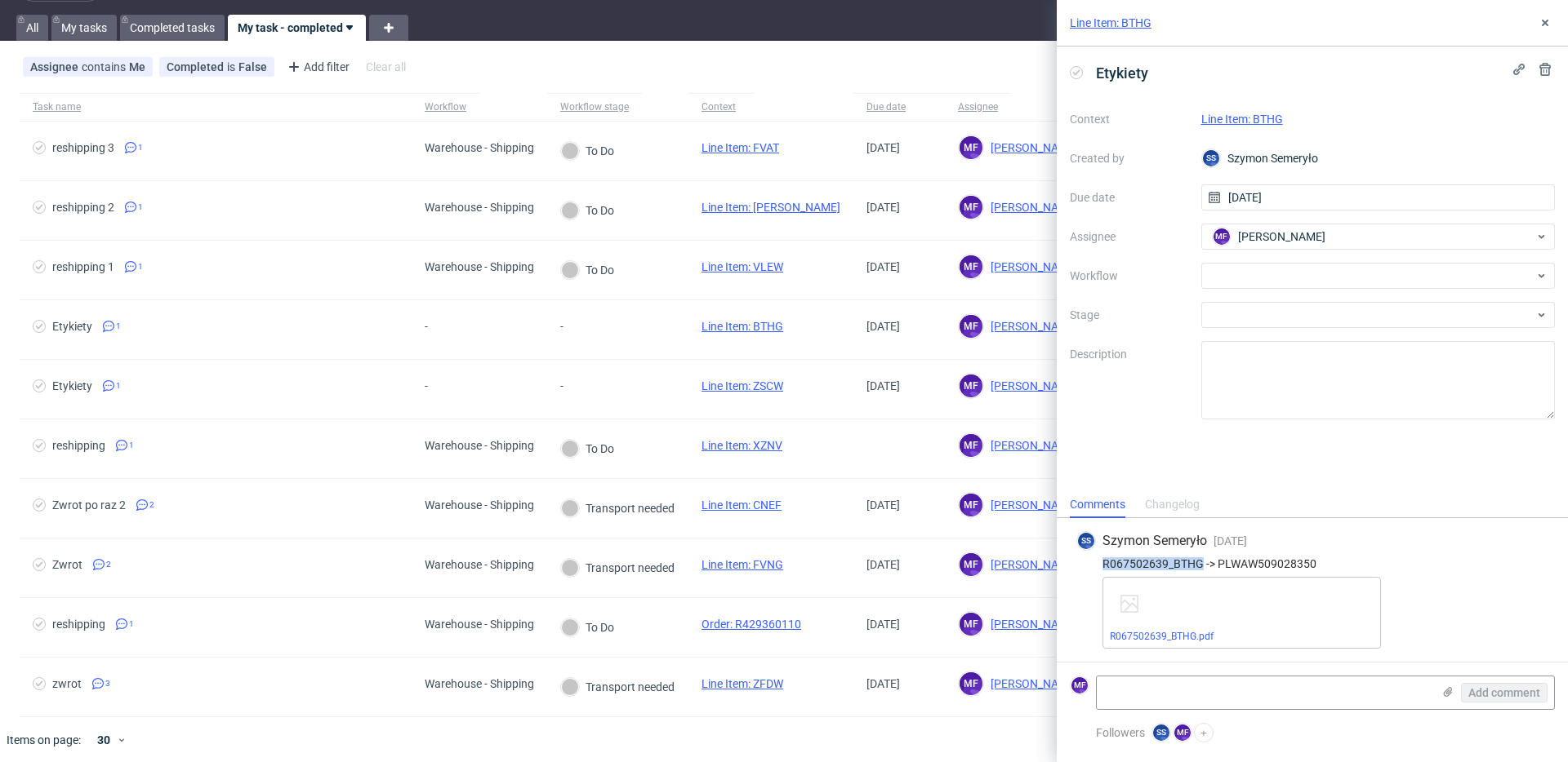
drag, startPoint x: 1203, startPoint y: 564, endPoint x: 1103, endPoint y: 563, distance: 100.0
click at [1103, 562] on div "R067502639_BTHG -> PLWAW509028350" at bounding box center [1312, 563] width 472 height 13
click at [1319, 565] on div "R067502639_BTHG -> PLWAW509028350" at bounding box center [1312, 563] width 472 height 13
drag, startPoint x: 1312, startPoint y: 564, endPoint x: 1219, endPoint y: 562, distance: 93.0
click at [1219, 562] on div "R067502639_BTHG -> PLWAW509028350" at bounding box center [1312, 563] width 472 height 13
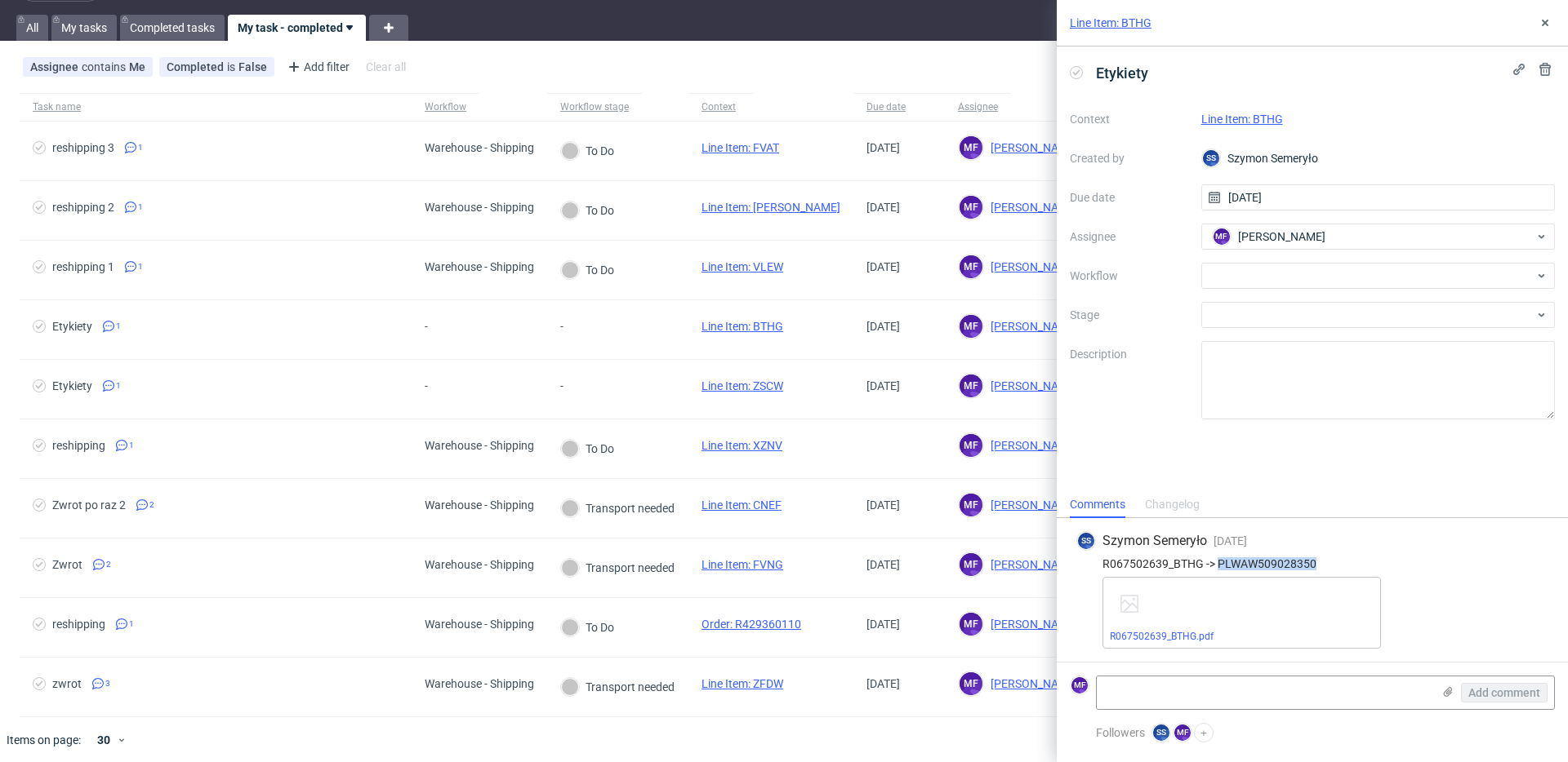
copy div "PLWAW509028350"
click at [1241, 114] on link "Line Item: BTHG" at bounding box center [1242, 119] width 82 height 13
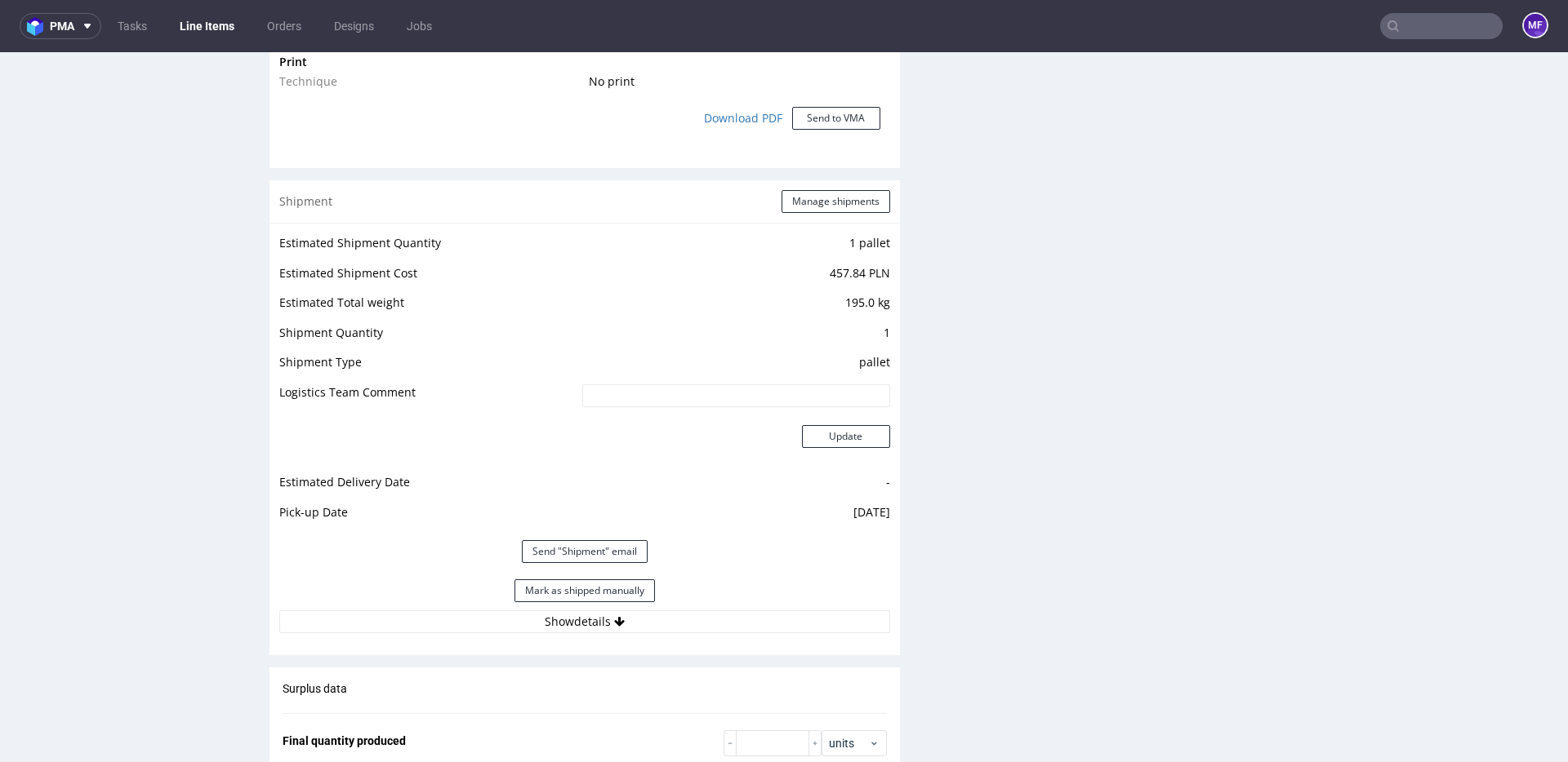
scroll to position [1477, 0]
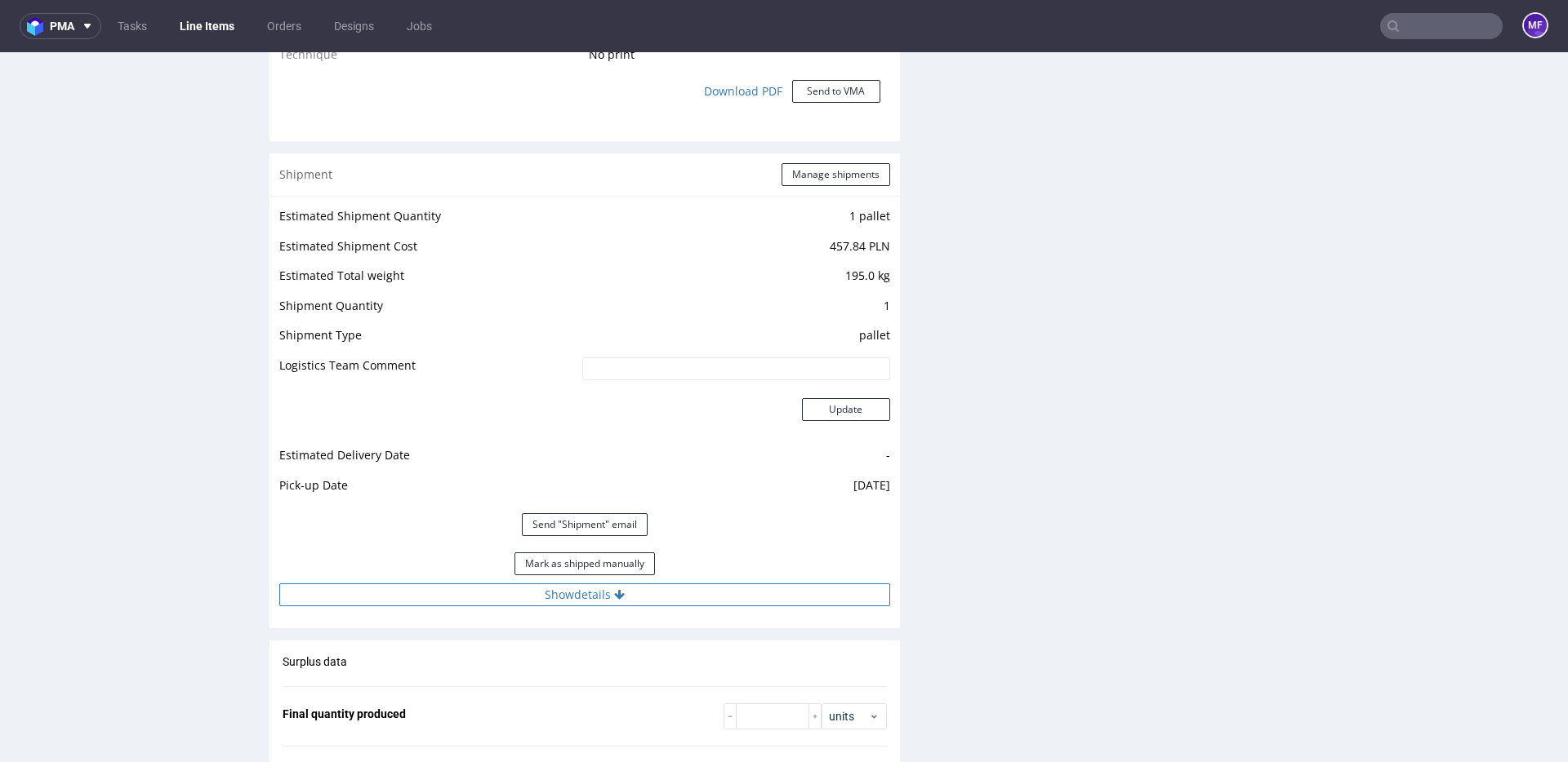
click at [627, 597] on button "Show details" at bounding box center [585, 594] width 611 height 23
click at [926, 537] on div "Production Files - Design Spit Spit request impossible Box design not found, un…" at bounding box center [1240, 332] width 631 height 2906
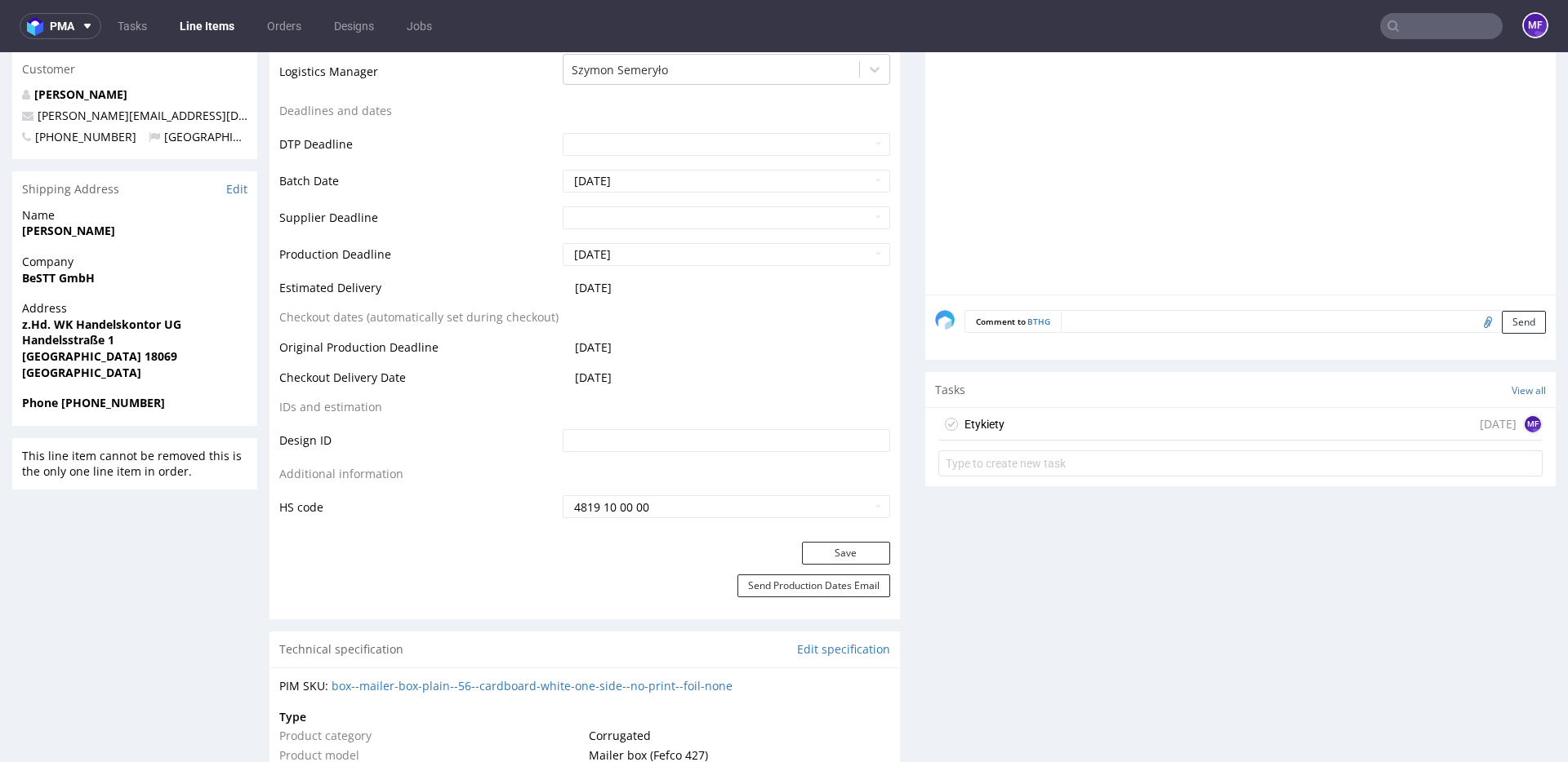
scroll to position [584, 0]
click at [1039, 420] on div "Etykiety [DATE] MF" at bounding box center [1240, 423] width 604 height 33
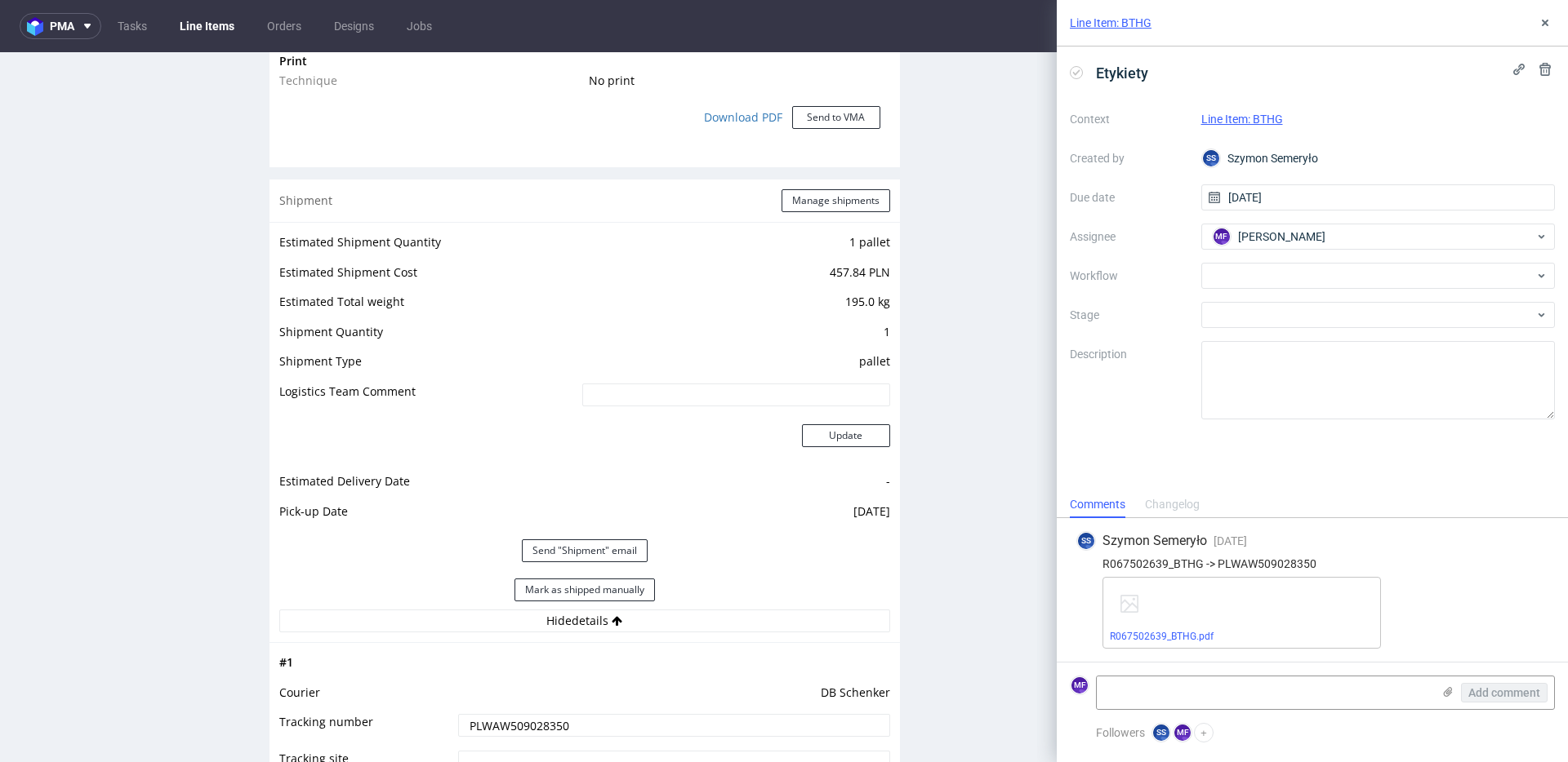
scroll to position [1453, 0]
click at [602, 587] on button "Mark as shipped manually" at bounding box center [584, 587] width 140 height 23
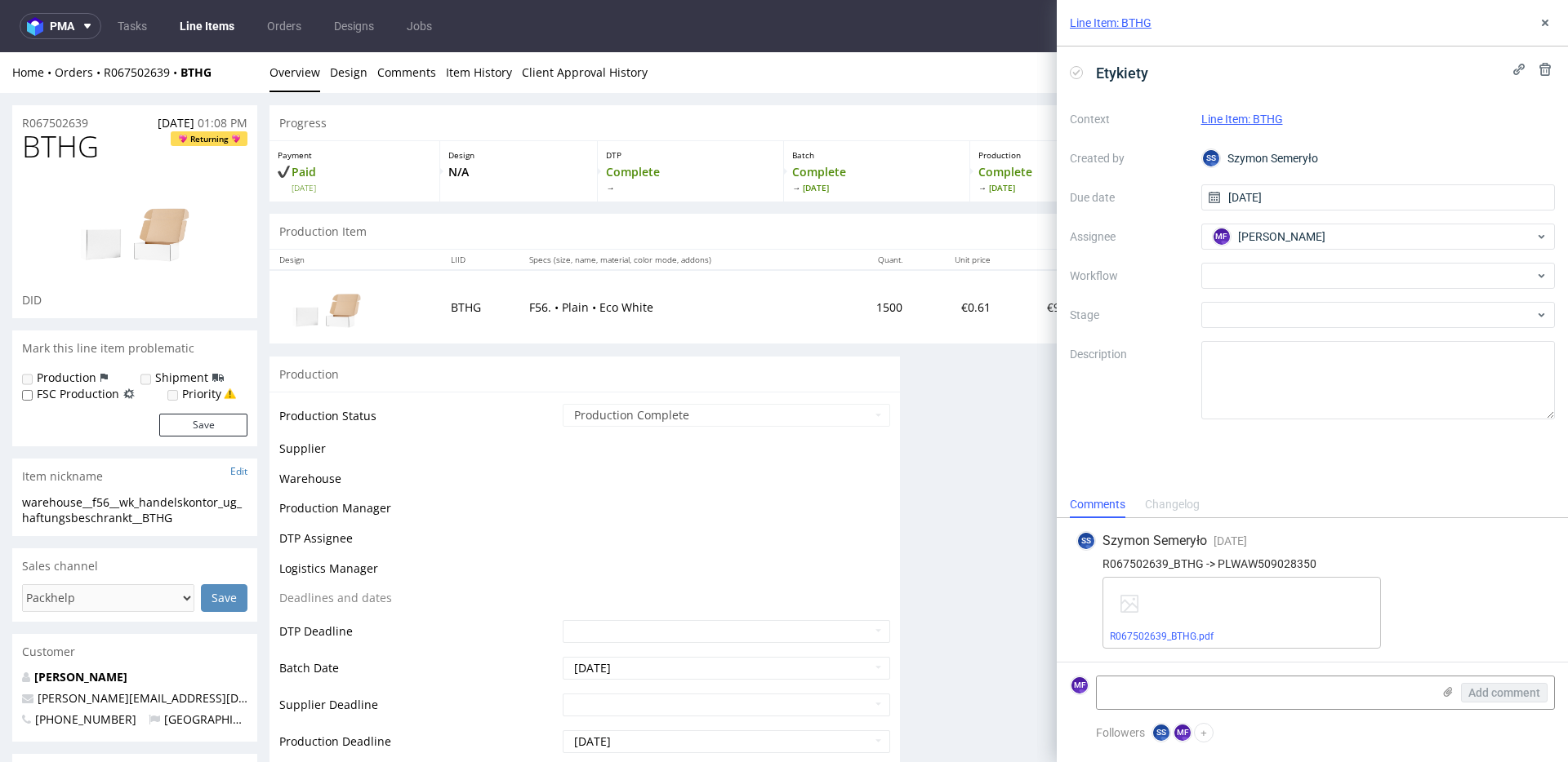
scroll to position [970, 0]
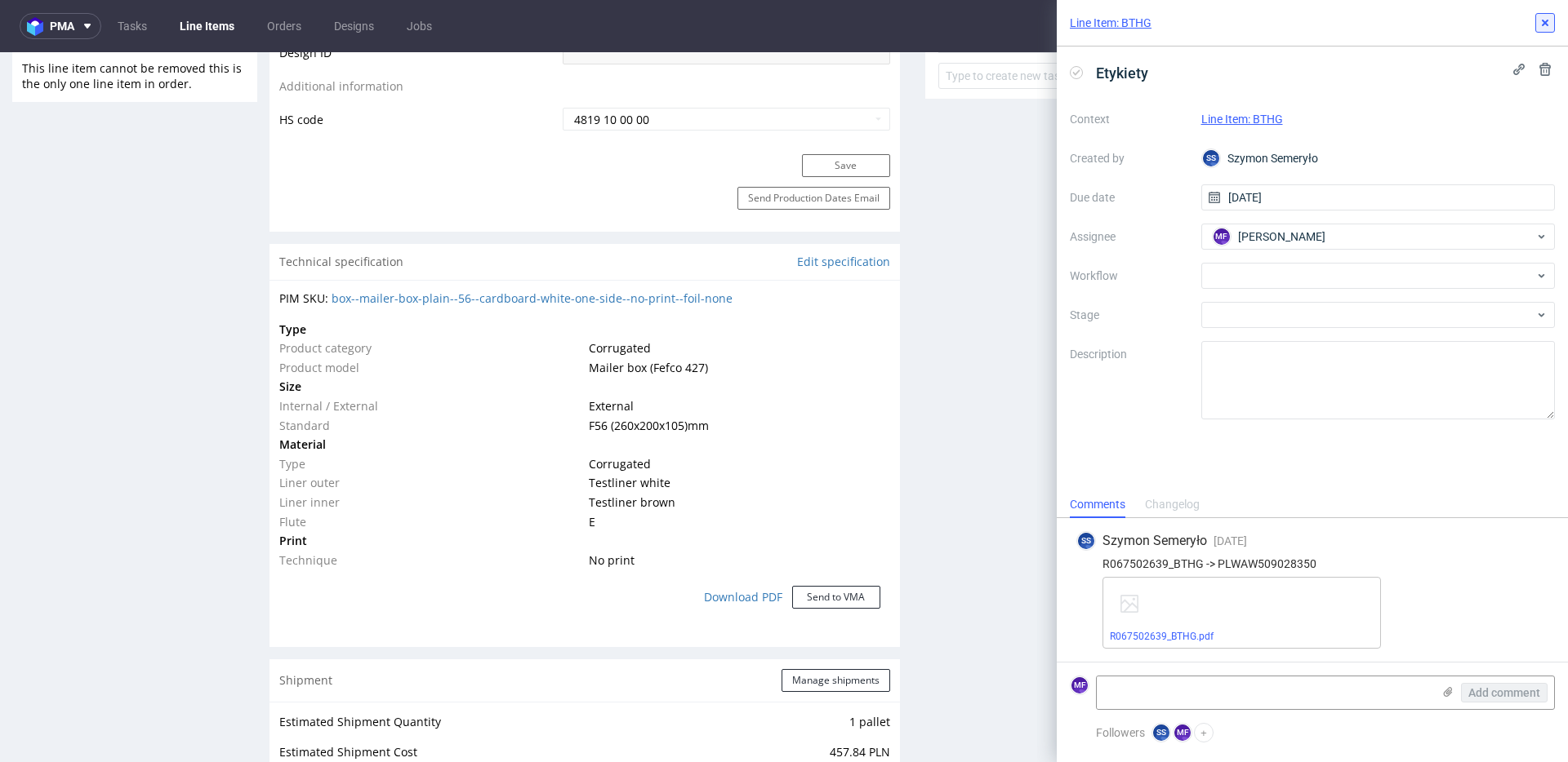
click at [1545, 25] on icon at bounding box center [1545, 22] width 13 height 13
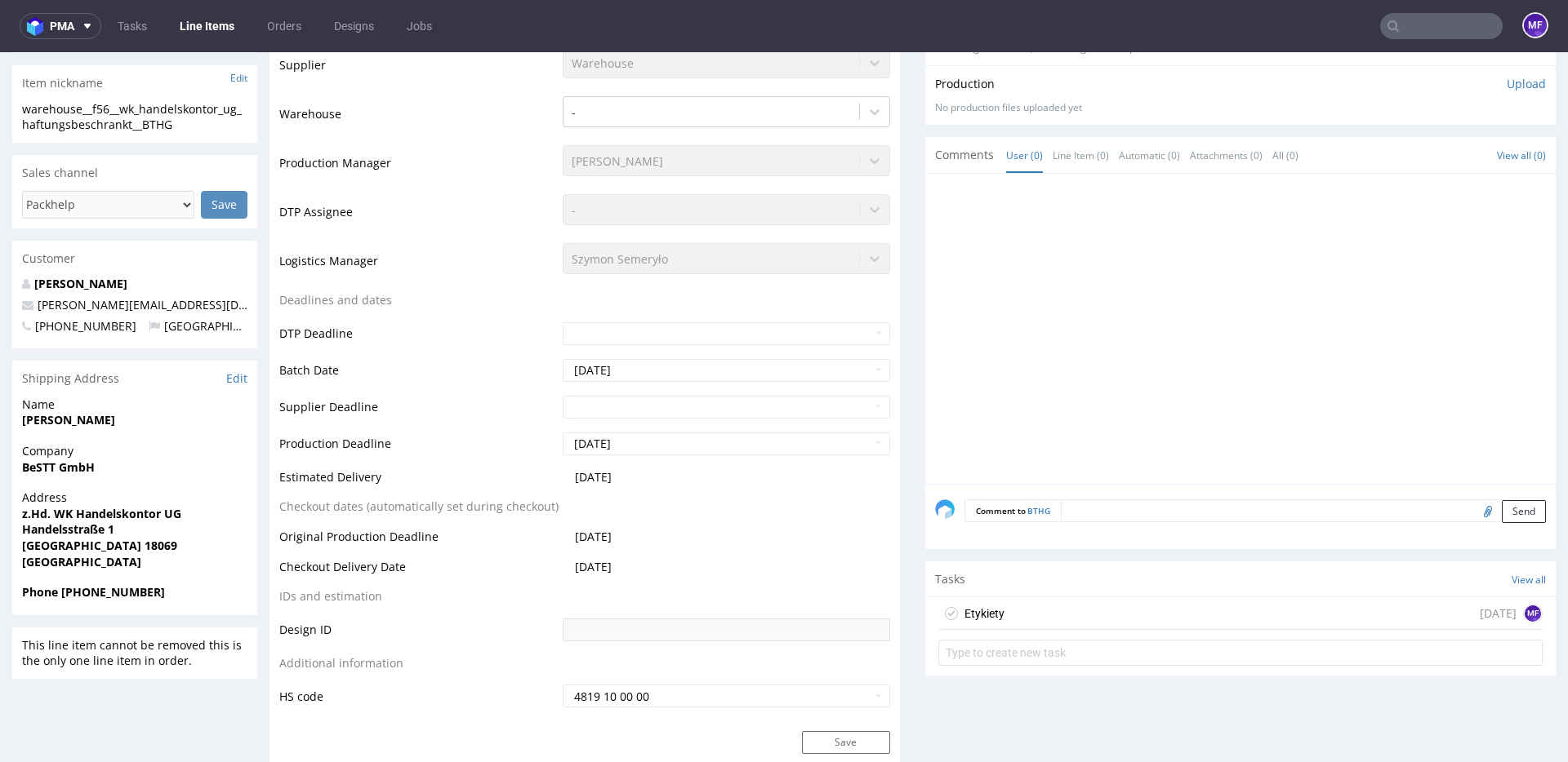
scroll to position [486, 0]
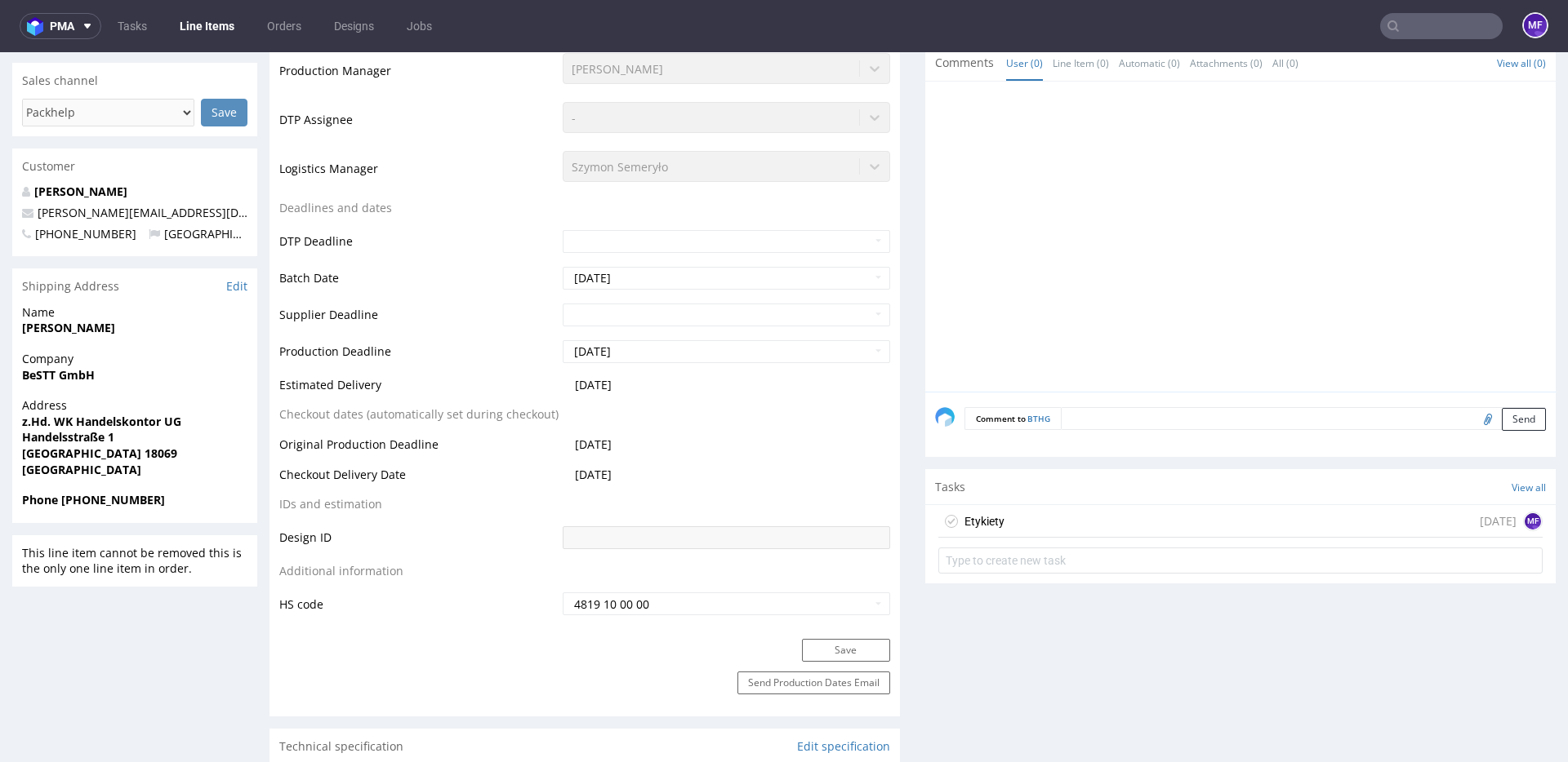
click at [1014, 509] on div "Etykiety [DATE] MF" at bounding box center [1240, 521] width 604 height 33
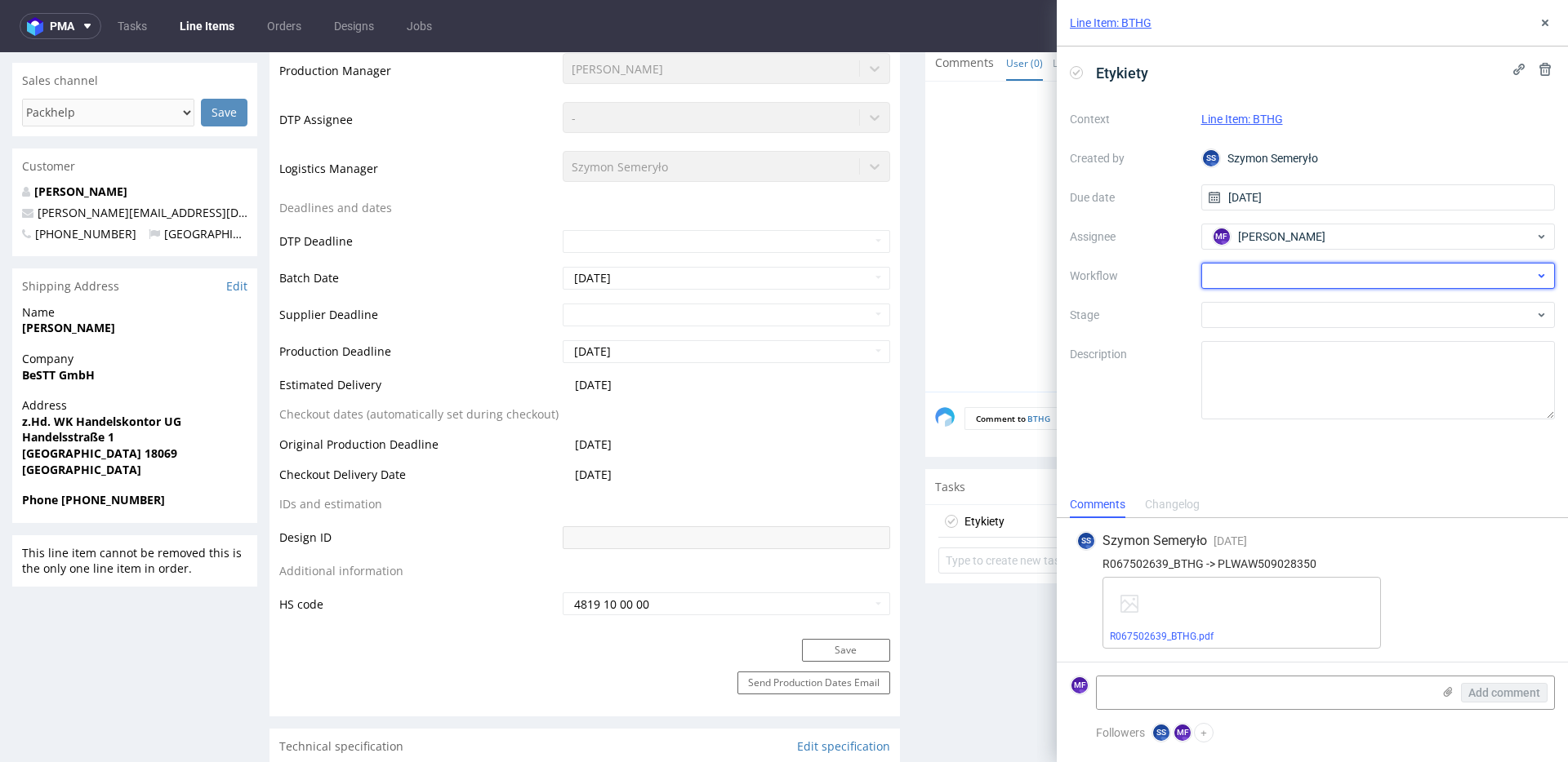
click at [1313, 280] on div at bounding box center [1379, 276] width 355 height 26
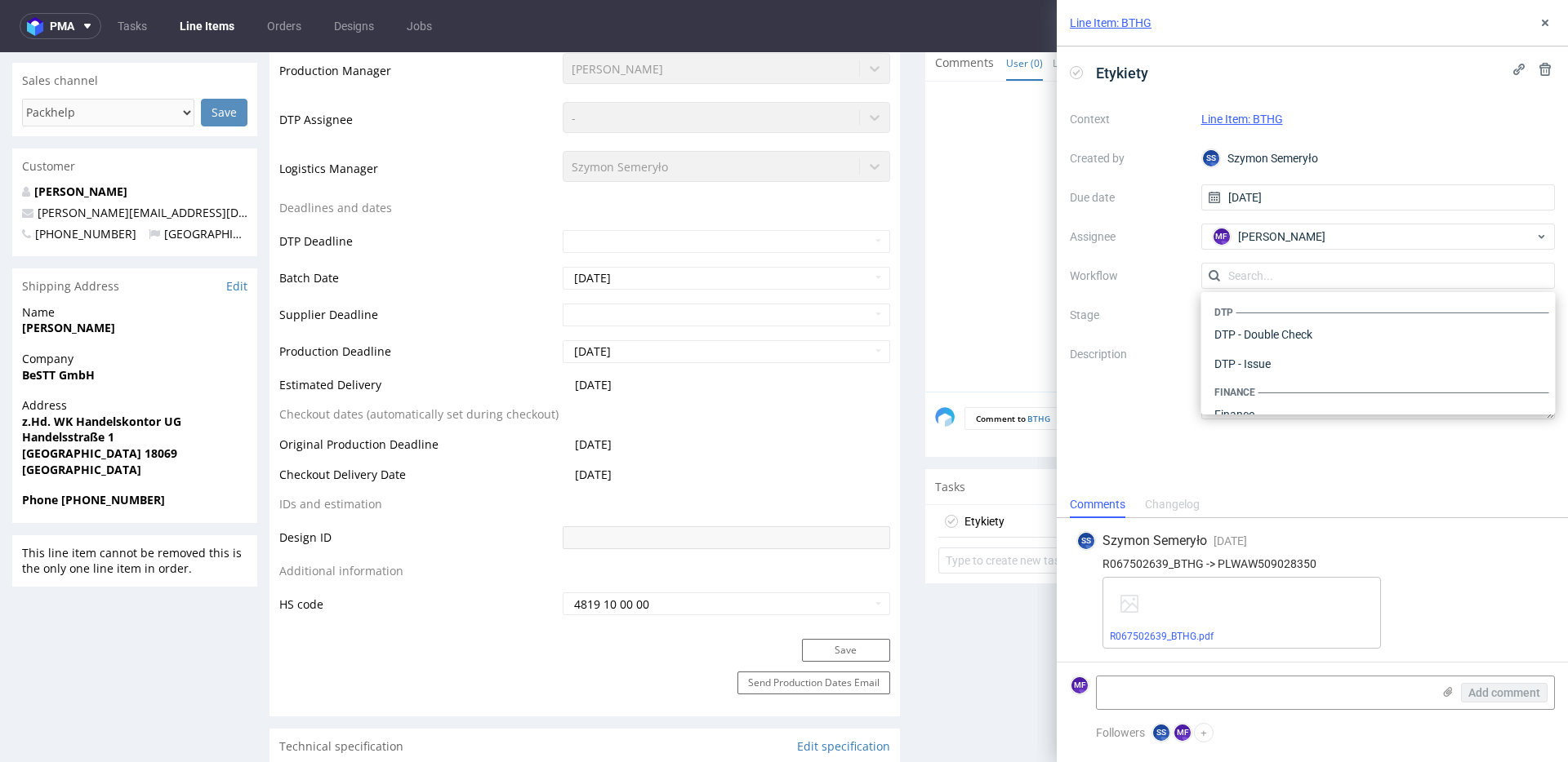
scroll to position [1004, 0]
click at [1264, 393] on div "Warehouse - Shipping" at bounding box center [1378, 393] width 342 height 29
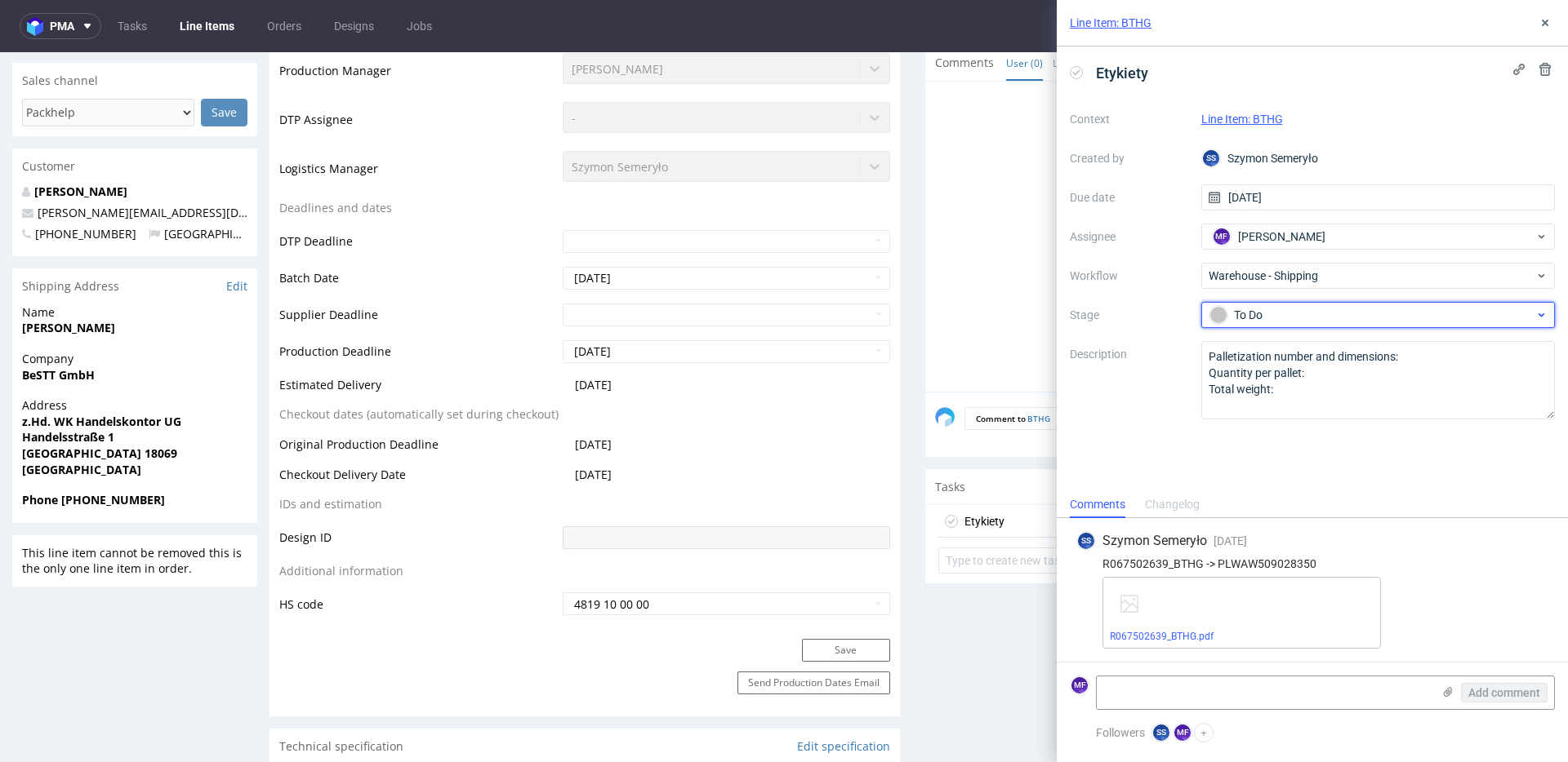
click at [1272, 319] on div "To Do" at bounding box center [1372, 315] width 325 height 18
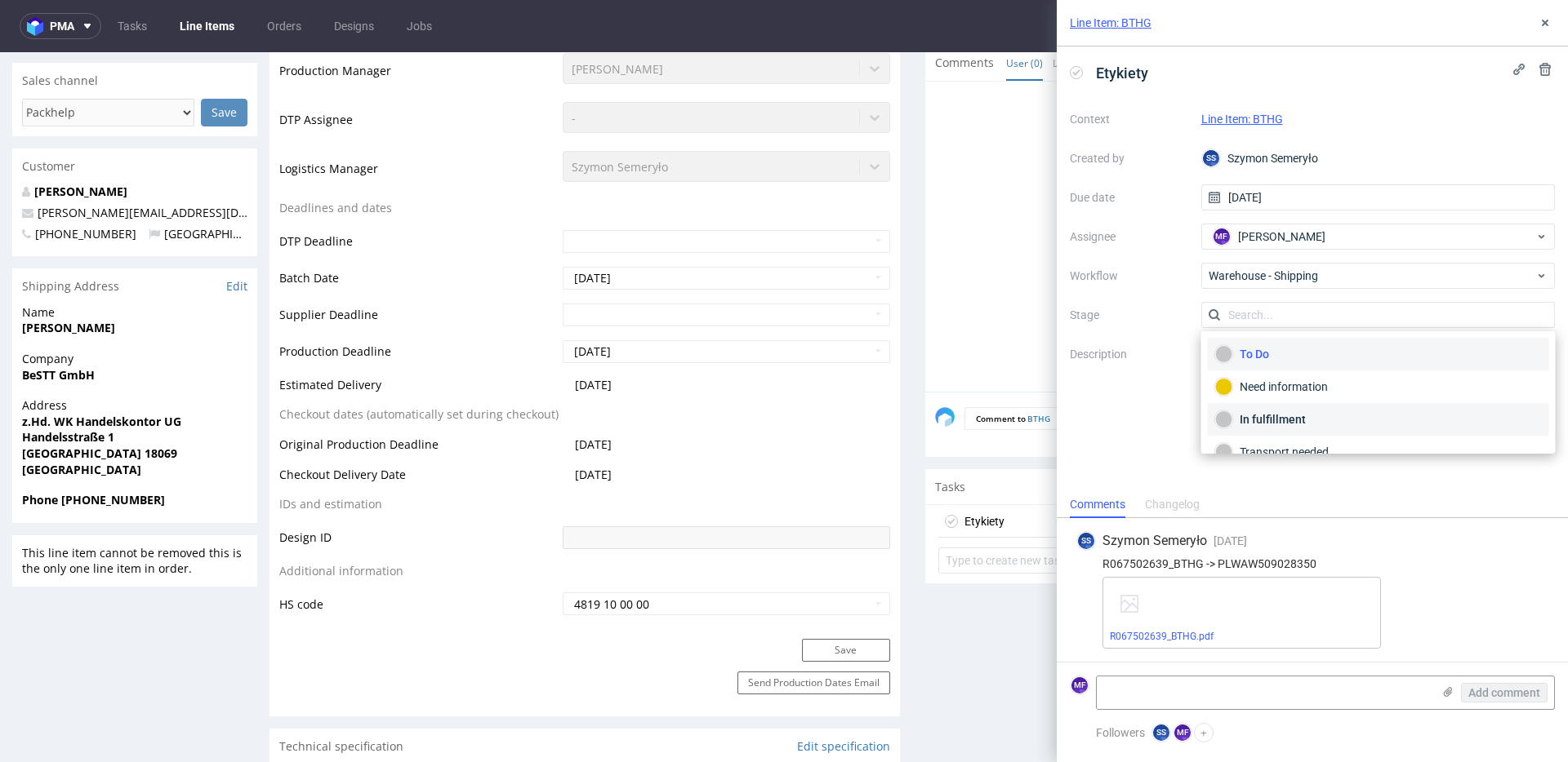
scroll to position [87, 0]
click at [1270, 428] on div "Completed" at bounding box center [1379, 431] width 327 height 18
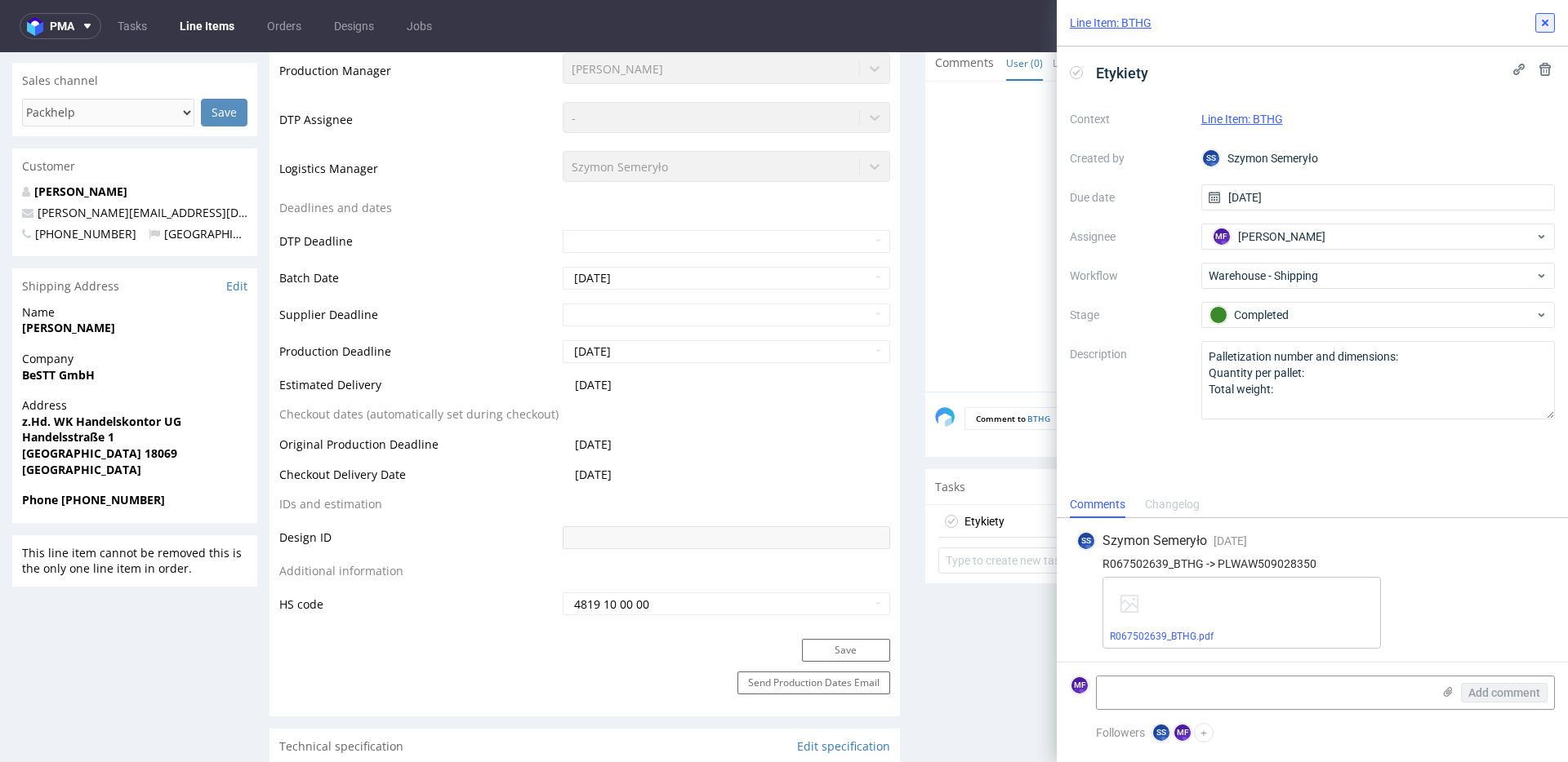
click at [1546, 28] on icon at bounding box center [1545, 22] width 13 height 13
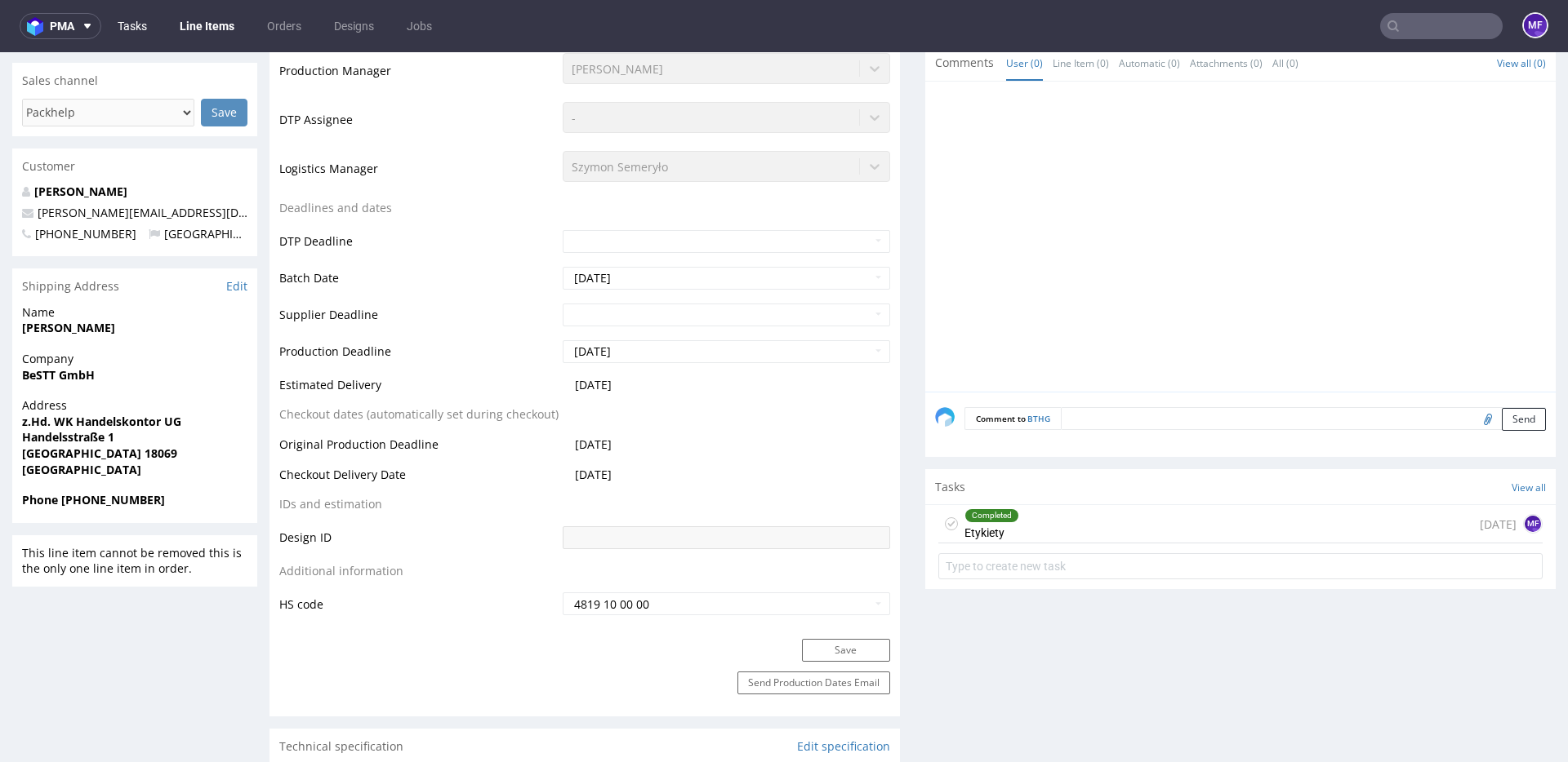
click at [142, 32] on link "Tasks" at bounding box center [132, 26] width 49 height 26
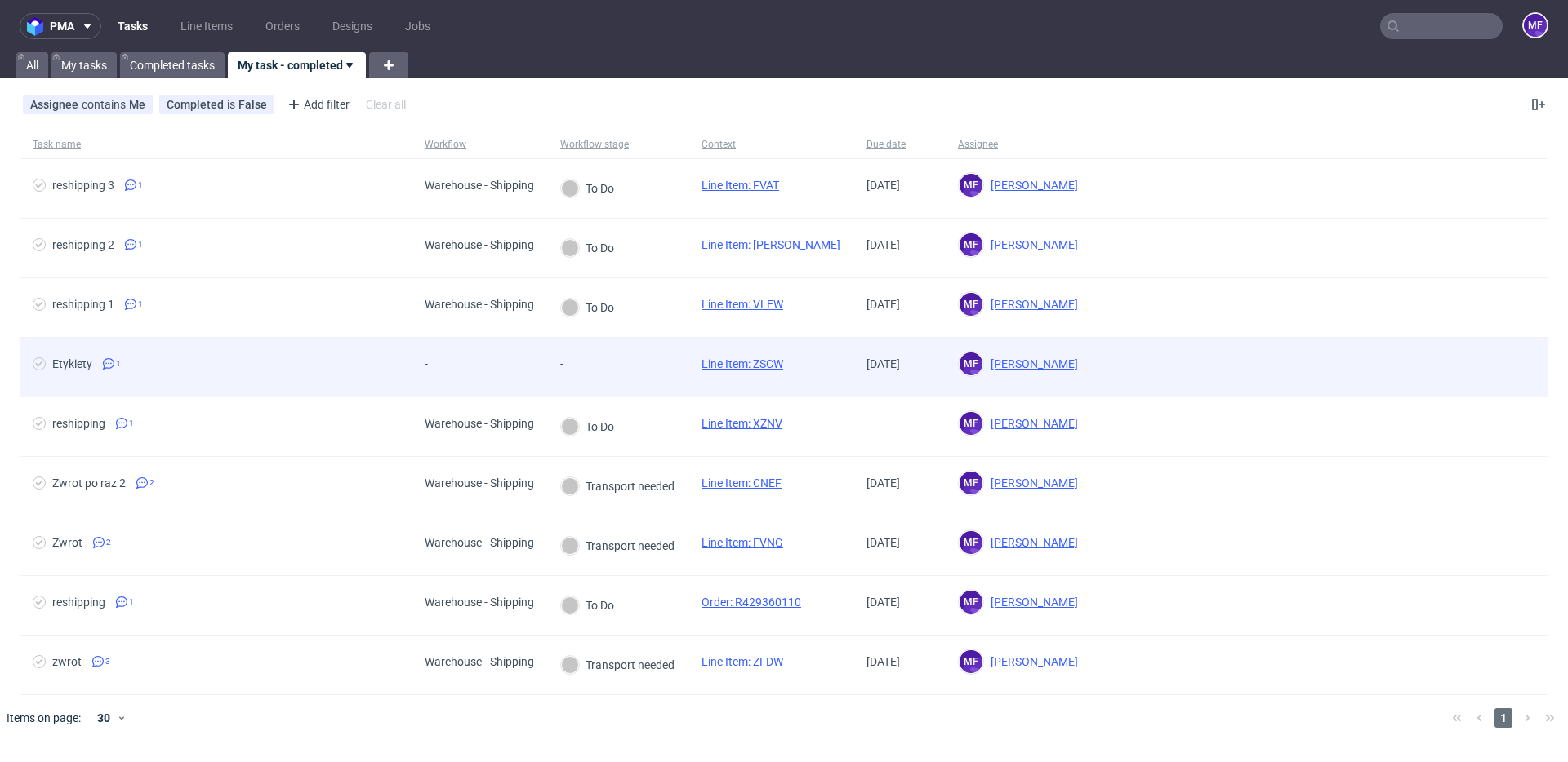
click at [749, 368] on link "Line Item: ZSCW" at bounding box center [742, 364] width 82 height 13
click at [653, 370] on div "-" at bounding box center [618, 367] width 141 height 59
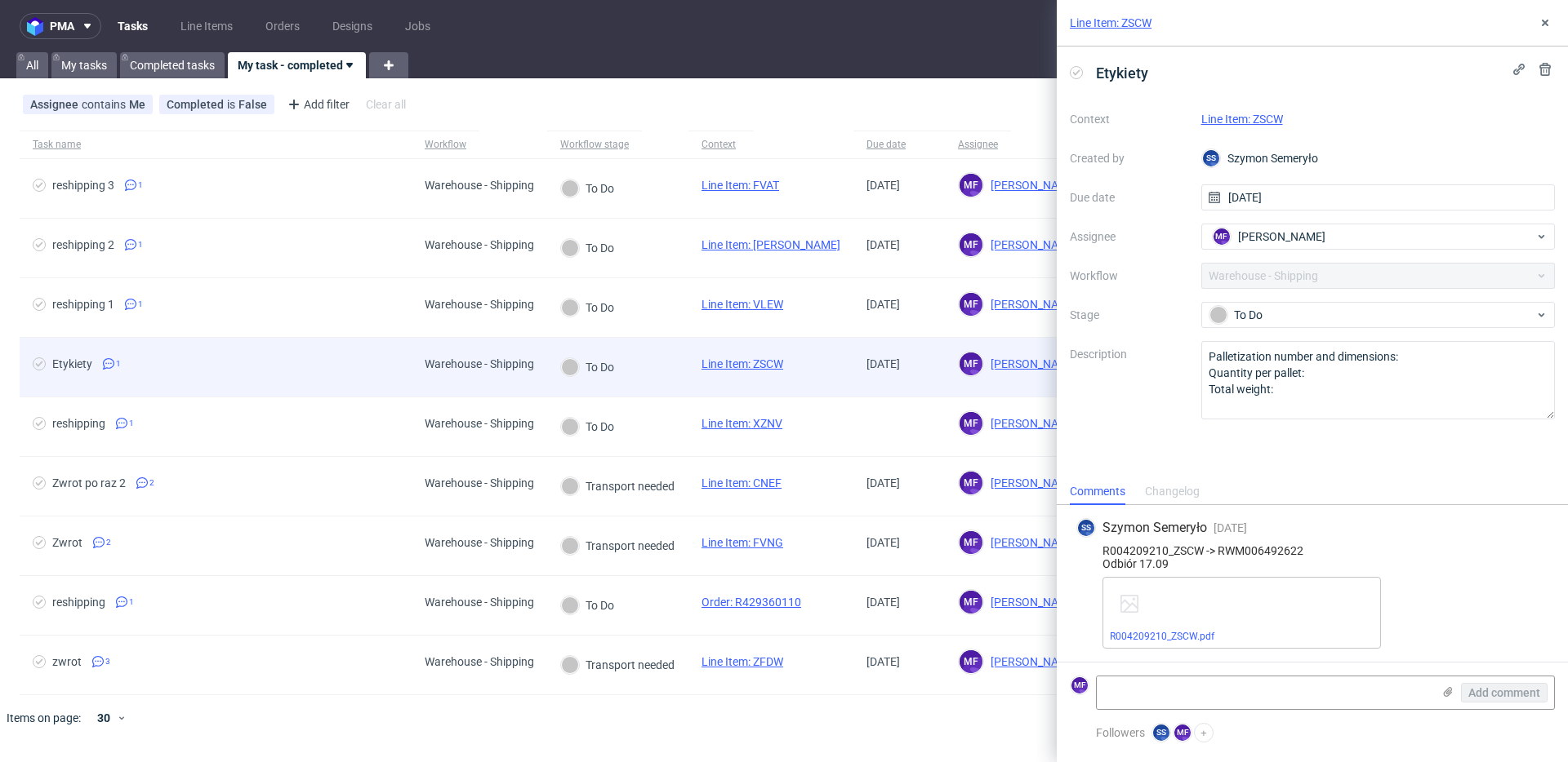
click at [653, 370] on div "To Do" at bounding box center [618, 367] width 141 height 59
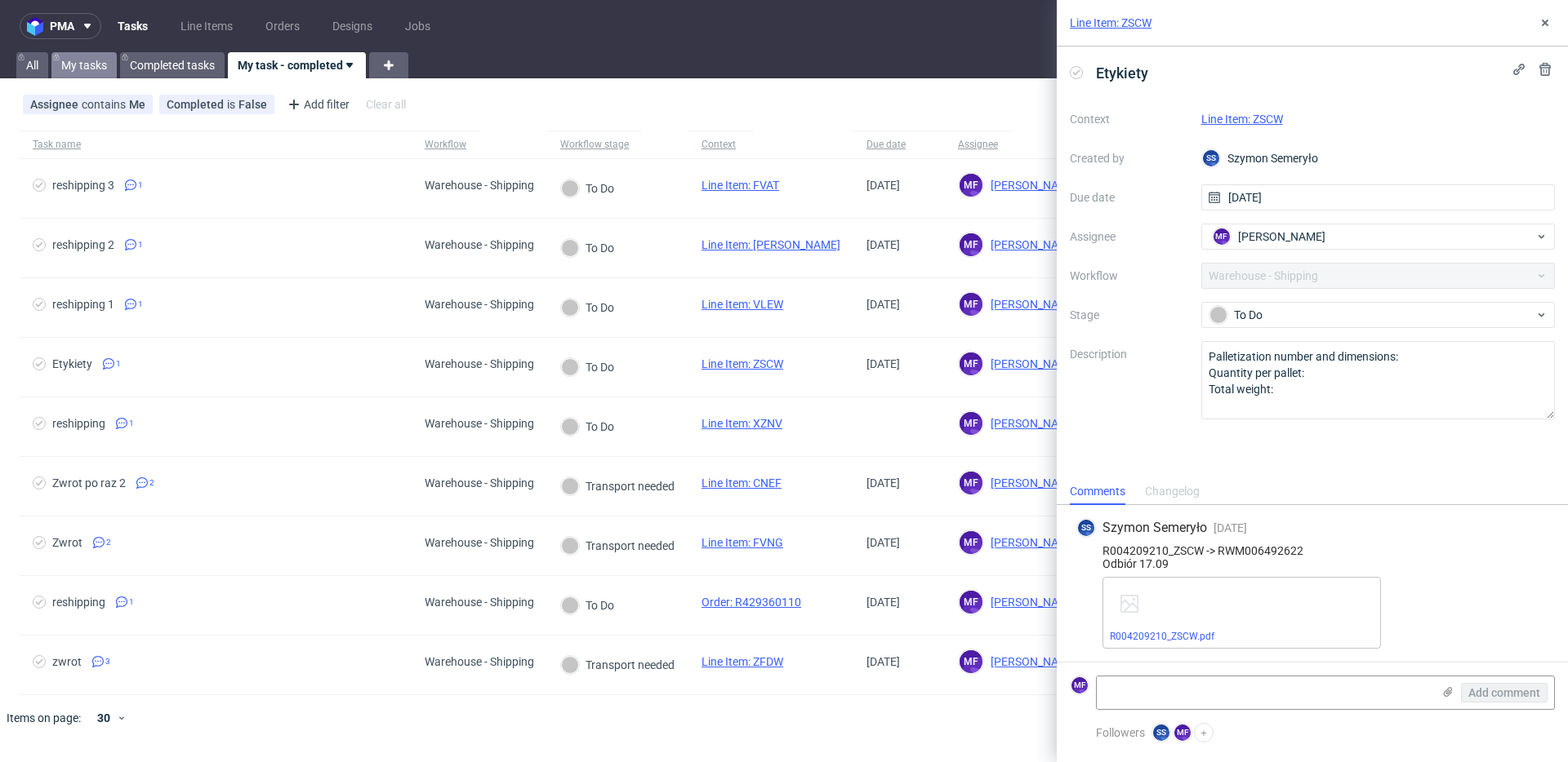
click at [99, 72] on link "My tasks" at bounding box center [84, 65] width 65 height 26
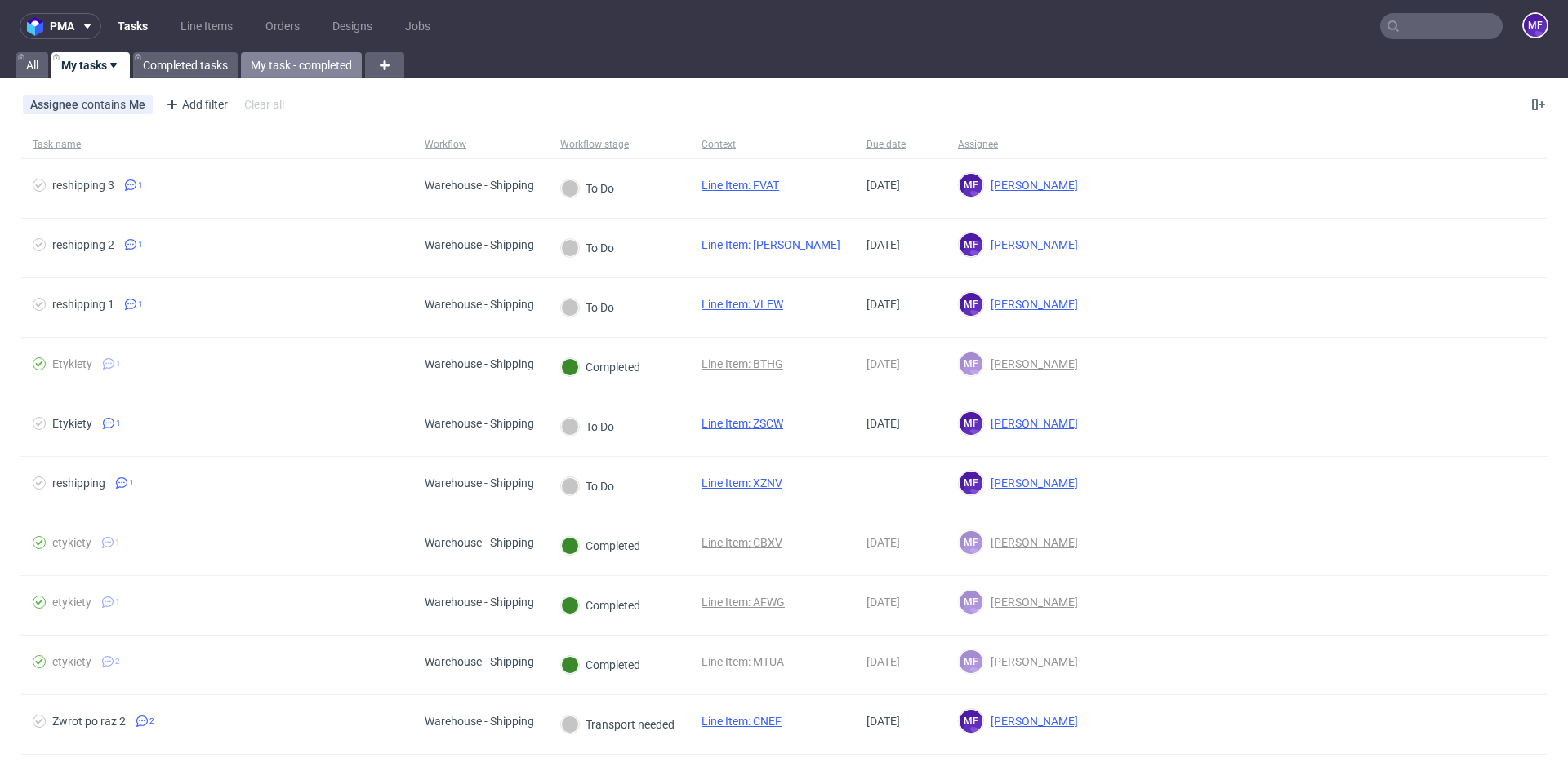
click at [267, 70] on link "My task - completed" at bounding box center [301, 65] width 120 height 26
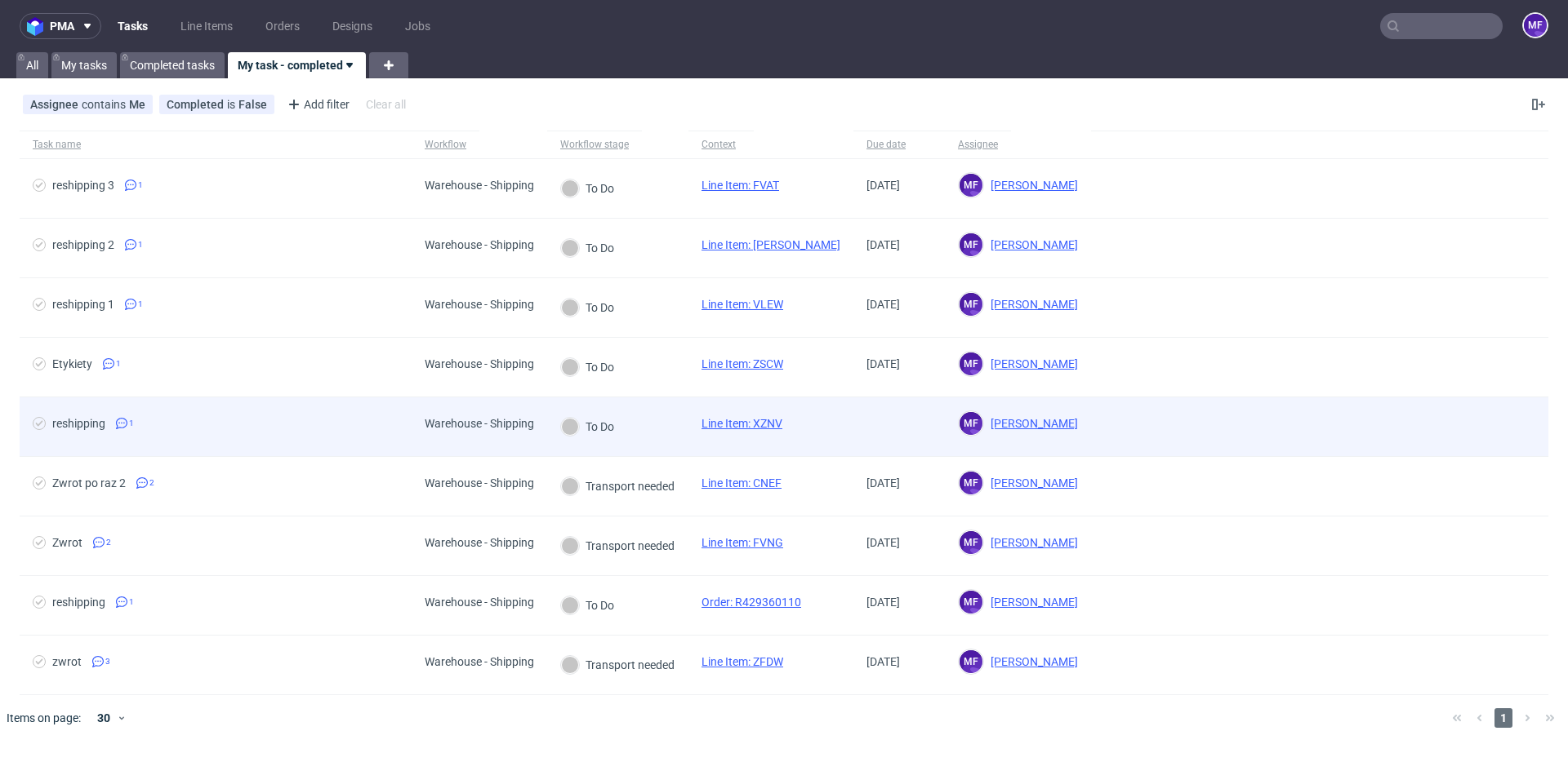
click at [775, 425] on link "Line Item: XZNV" at bounding box center [742, 423] width 81 height 13
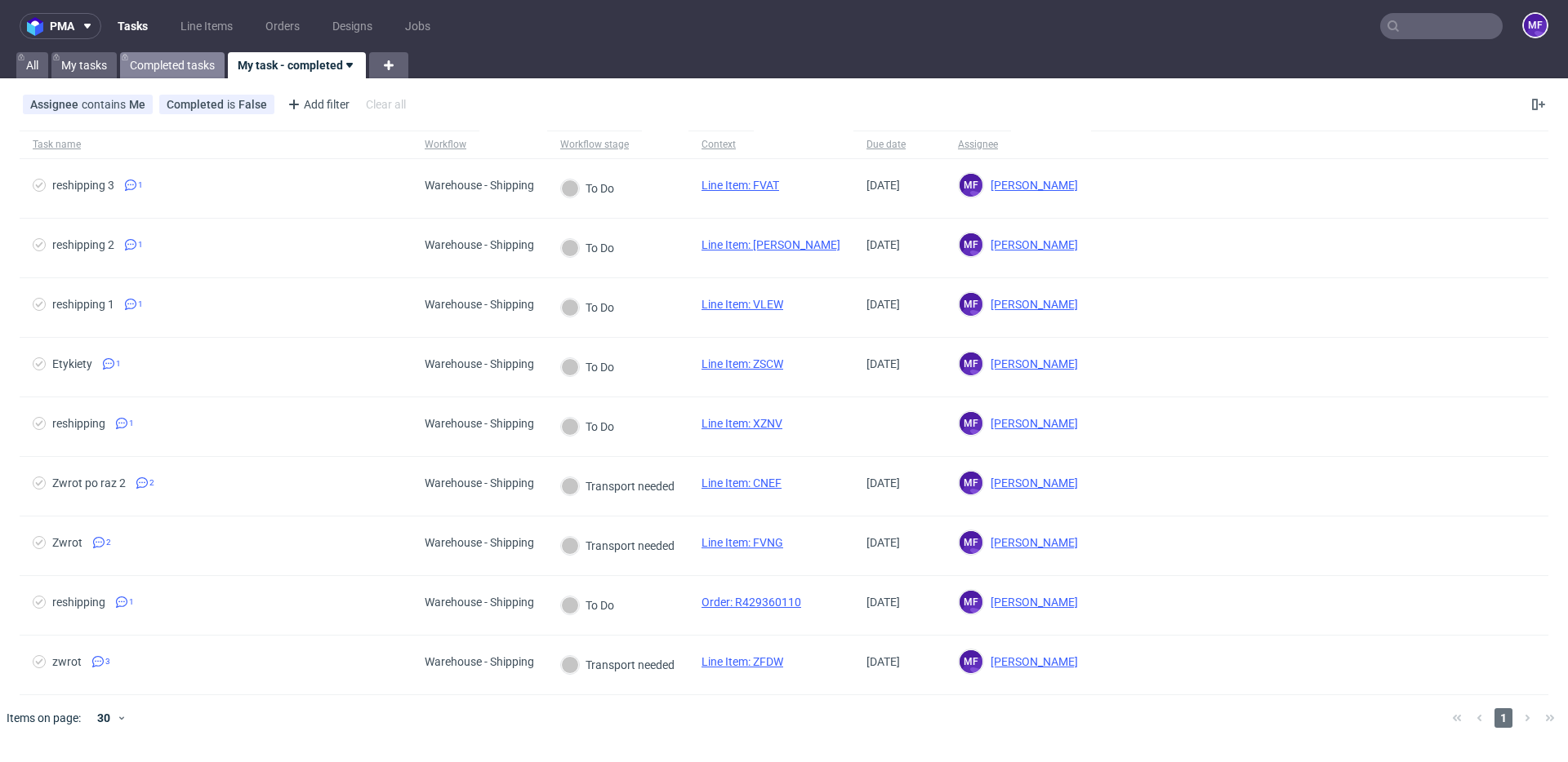
click at [184, 60] on link "Completed tasks" at bounding box center [171, 65] width 104 height 26
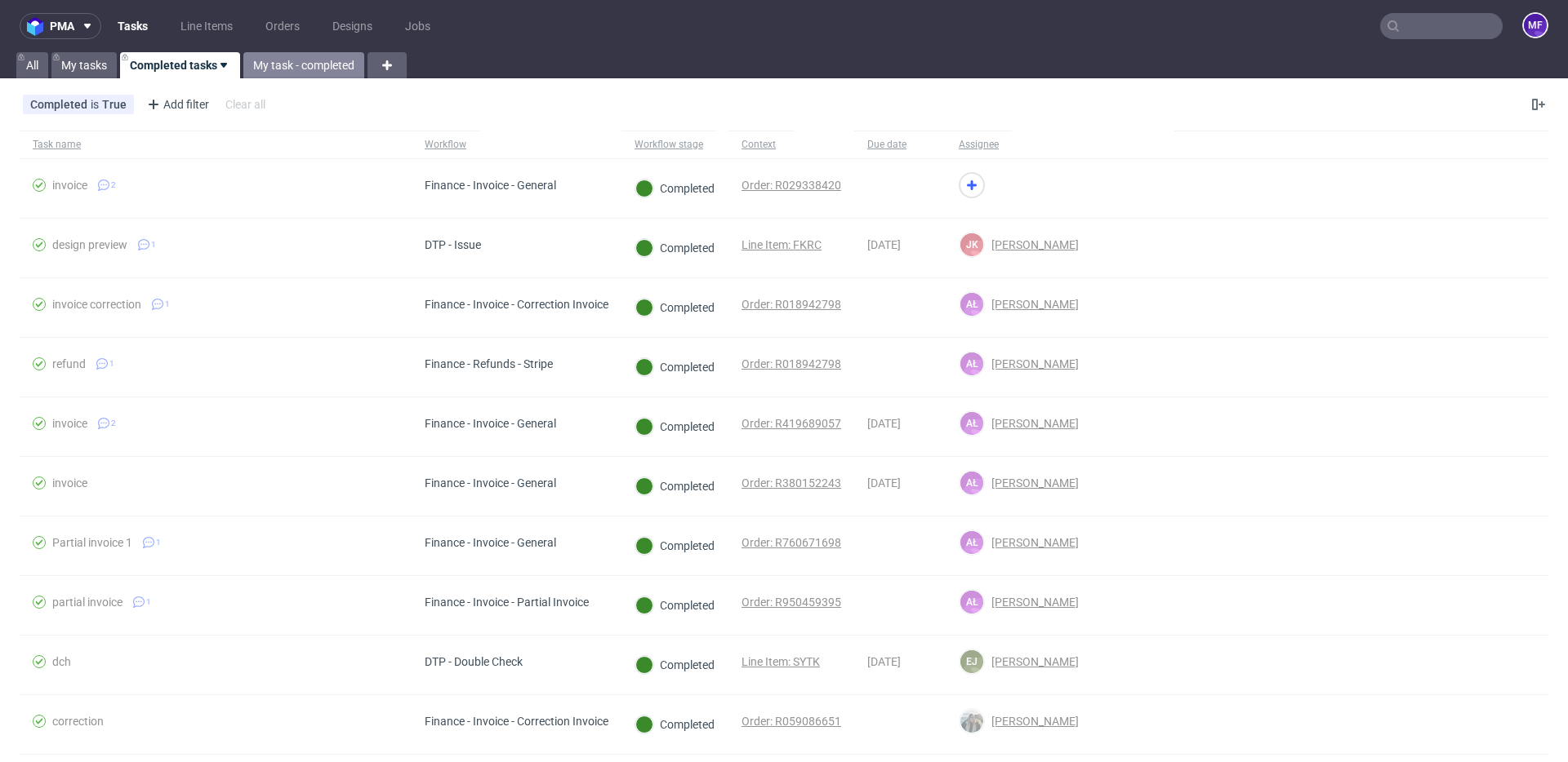
click at [264, 65] on link "My task - completed" at bounding box center [304, 65] width 120 height 26
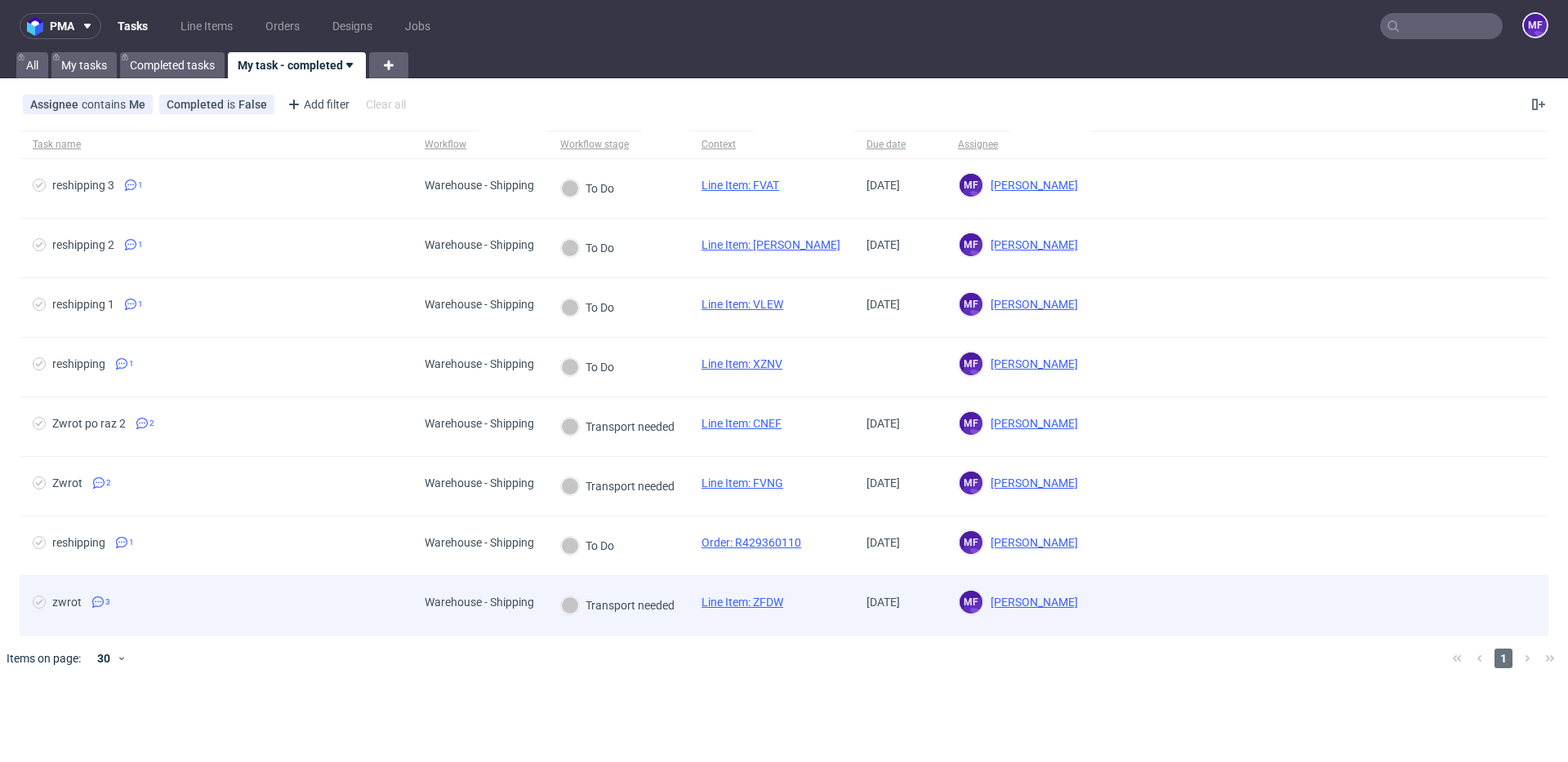
click at [390, 593] on div "zwrot 3" at bounding box center [215, 605] width 392 height 58
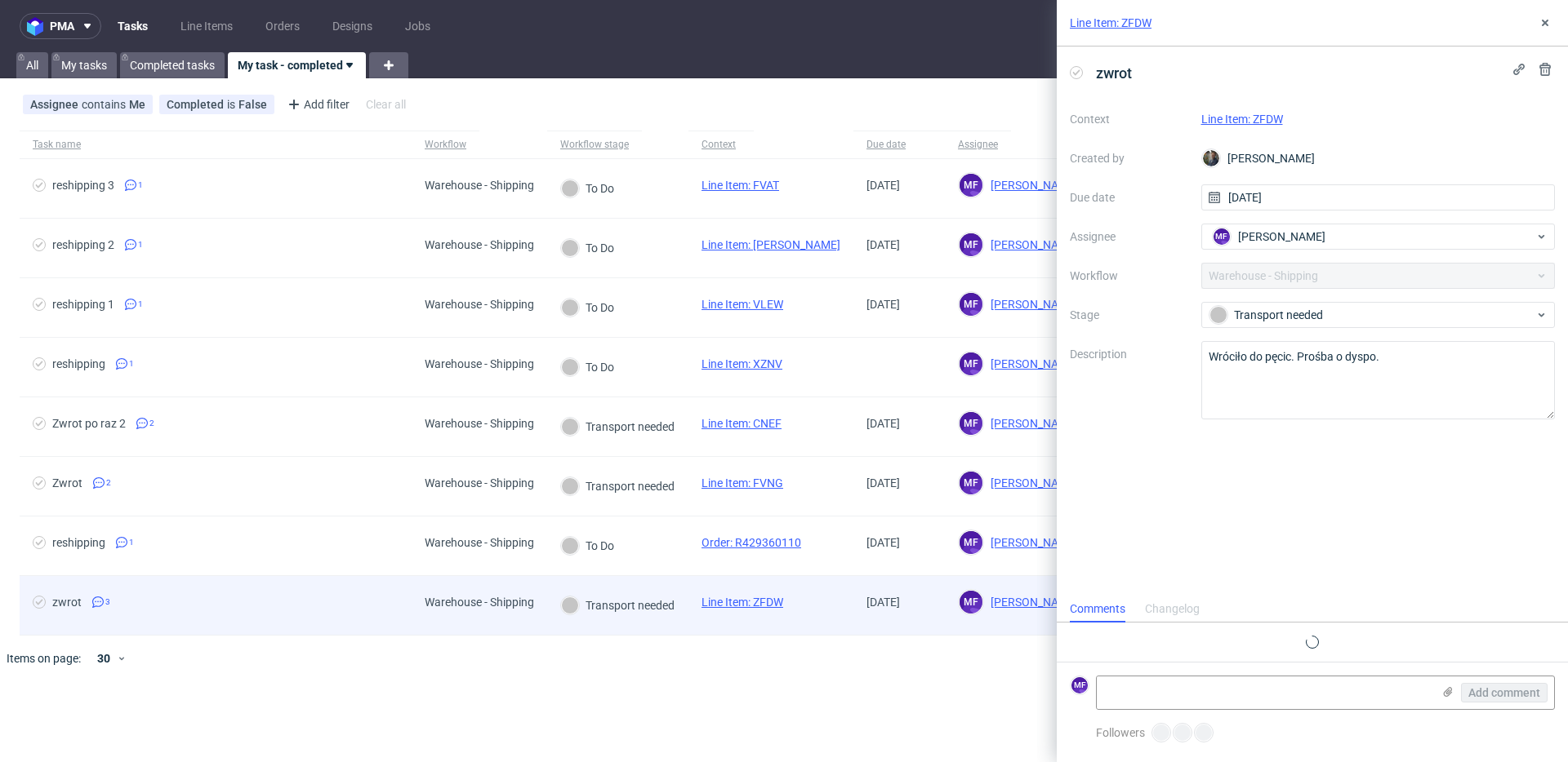
scroll to position [15, 0]
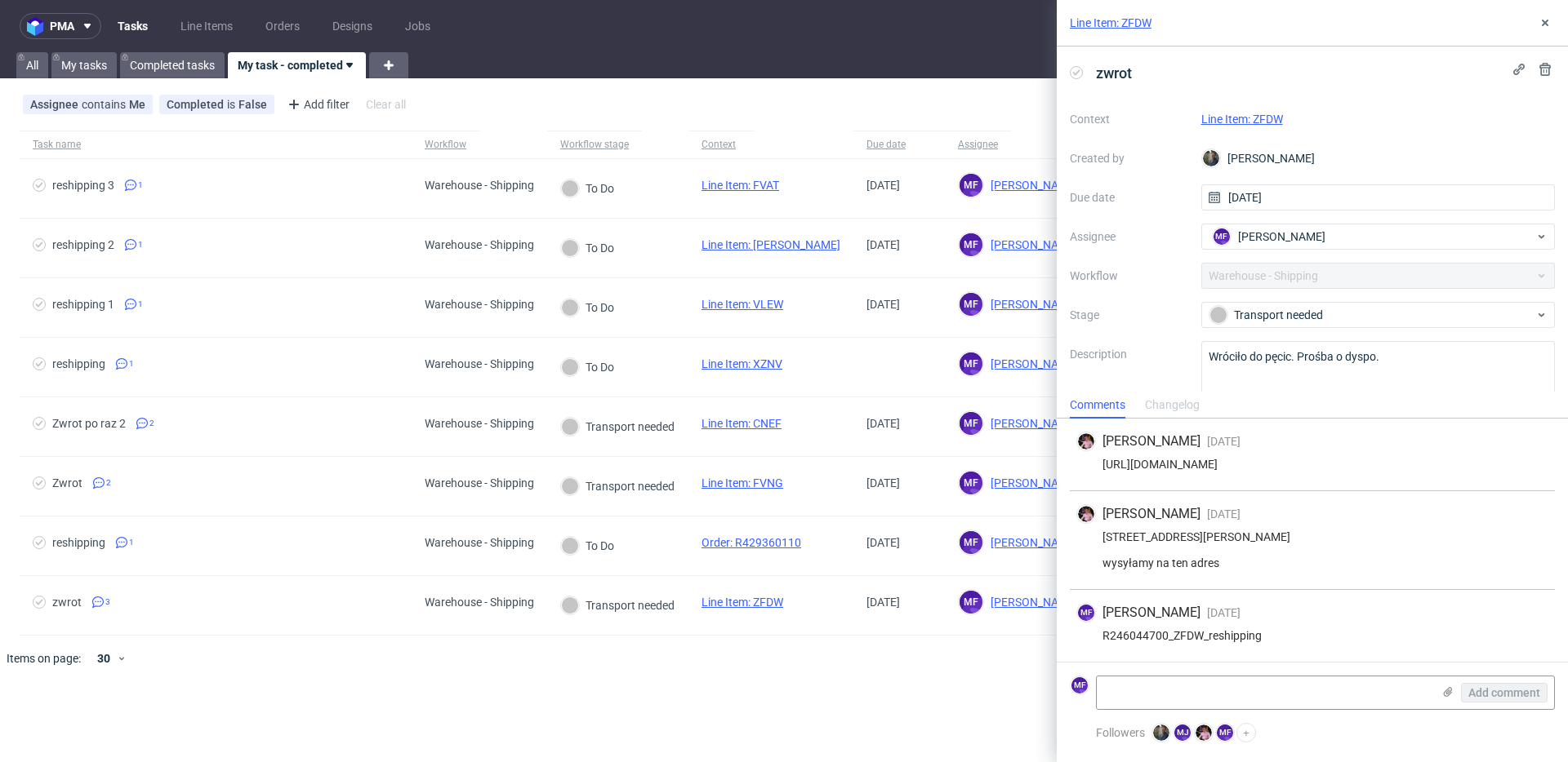
click at [1254, 119] on link "Line Item: ZFDW" at bounding box center [1242, 119] width 82 height 13
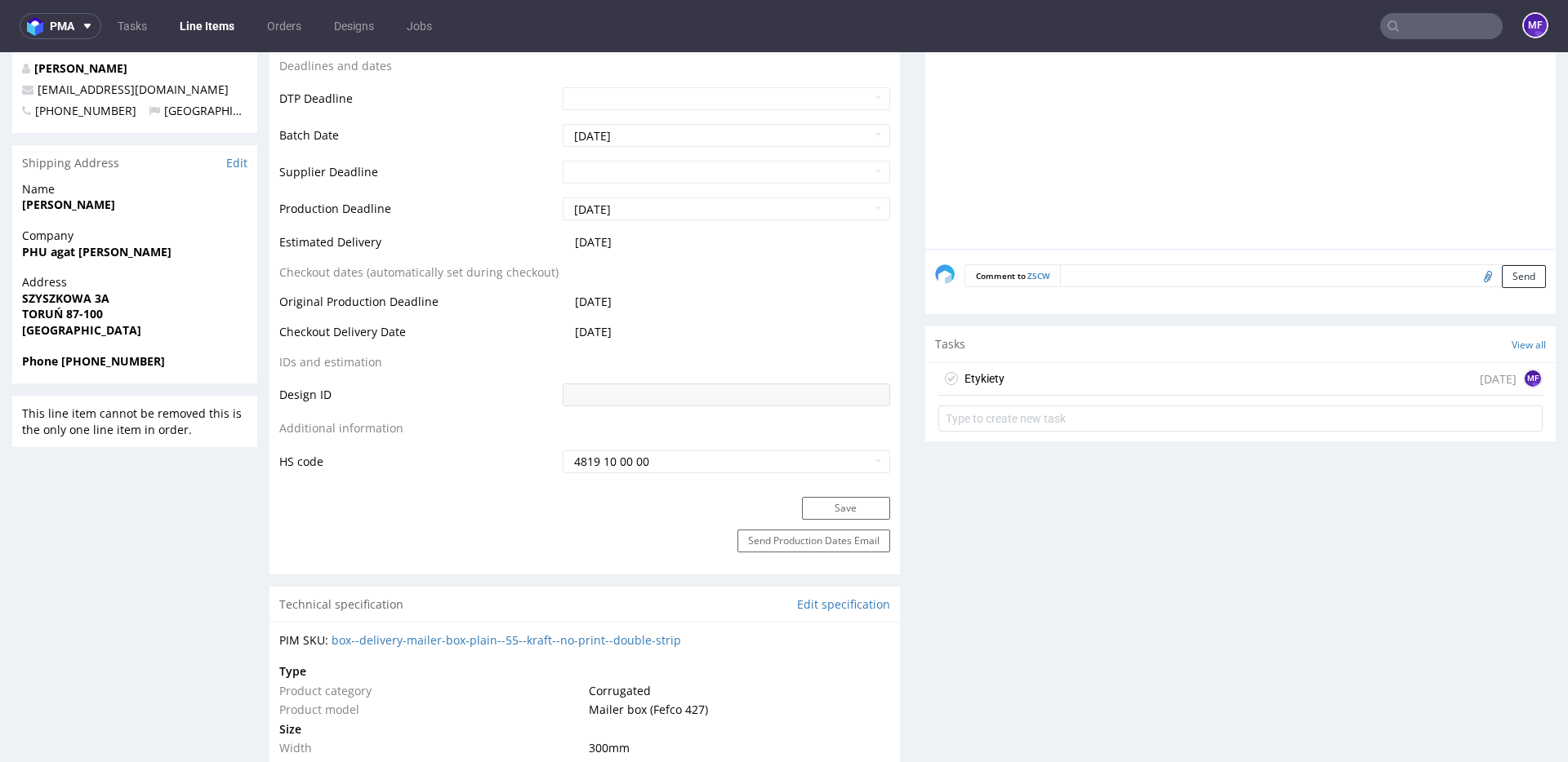
scroll to position [665, 0]
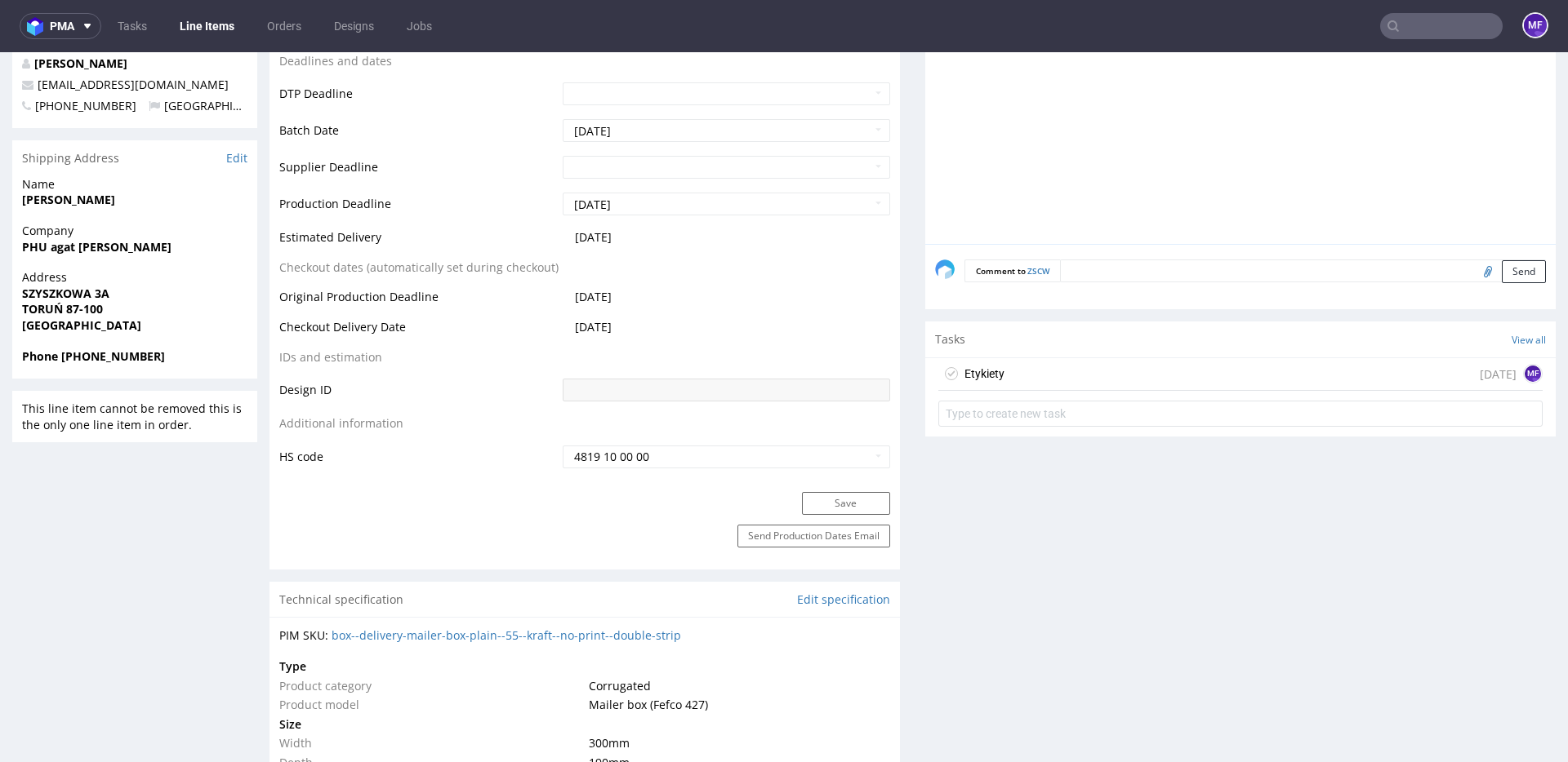
click at [1031, 384] on div "Etykiety [DATE] MF" at bounding box center [1240, 375] width 604 height 33
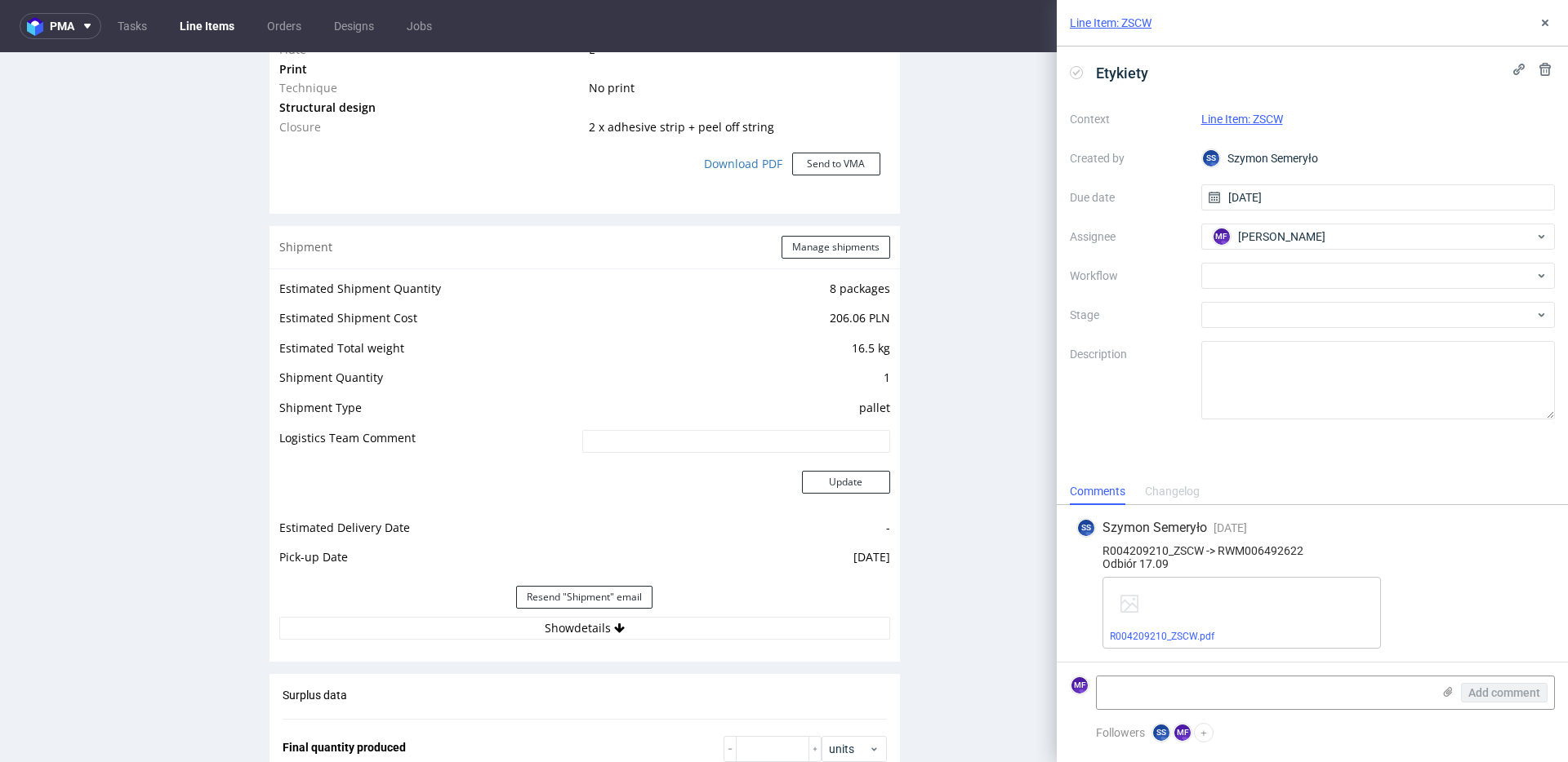
scroll to position [1510, 0]
click at [635, 630] on button "Show details" at bounding box center [585, 630] width 611 height 23
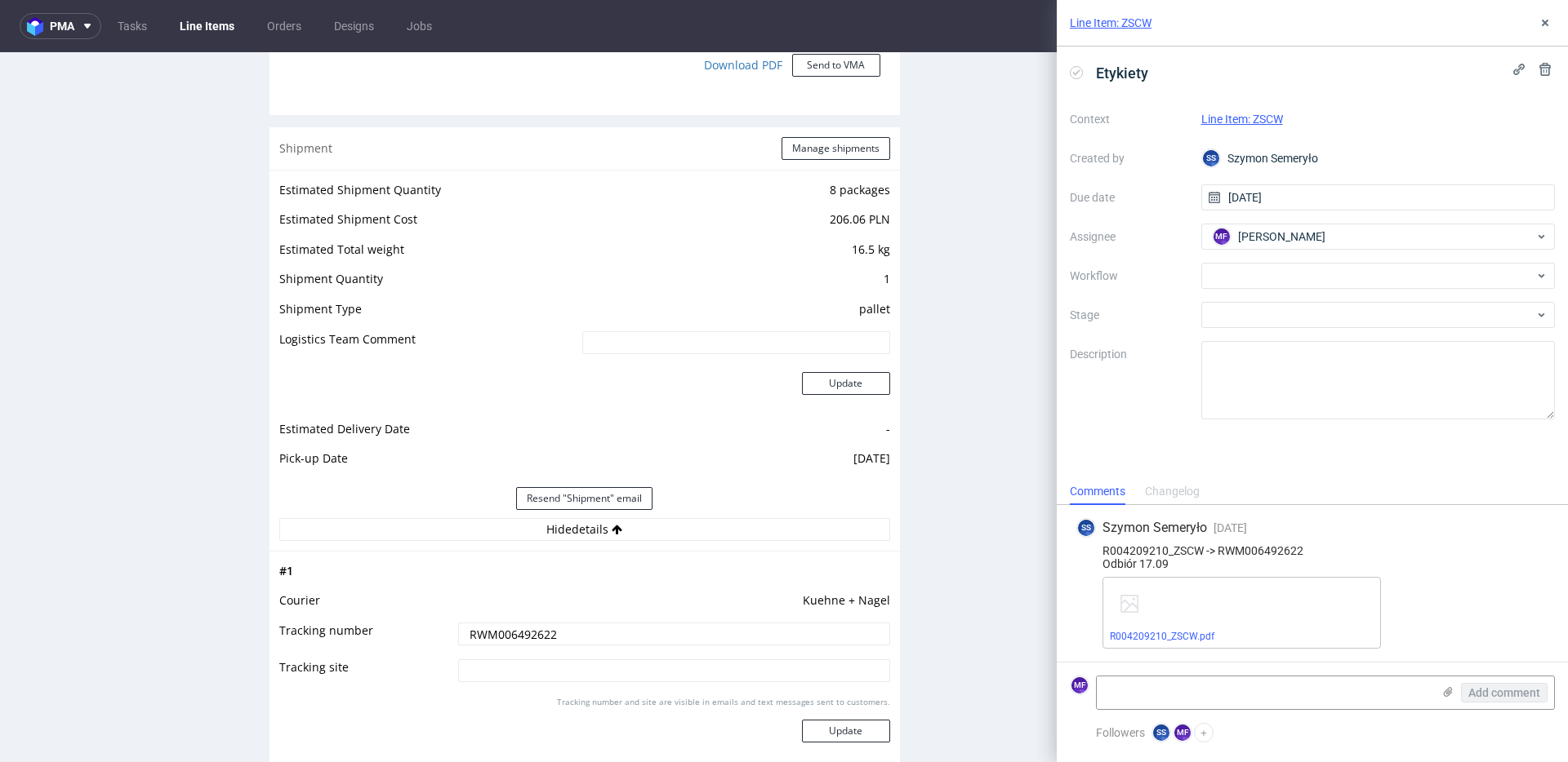
scroll to position [1619, 0]
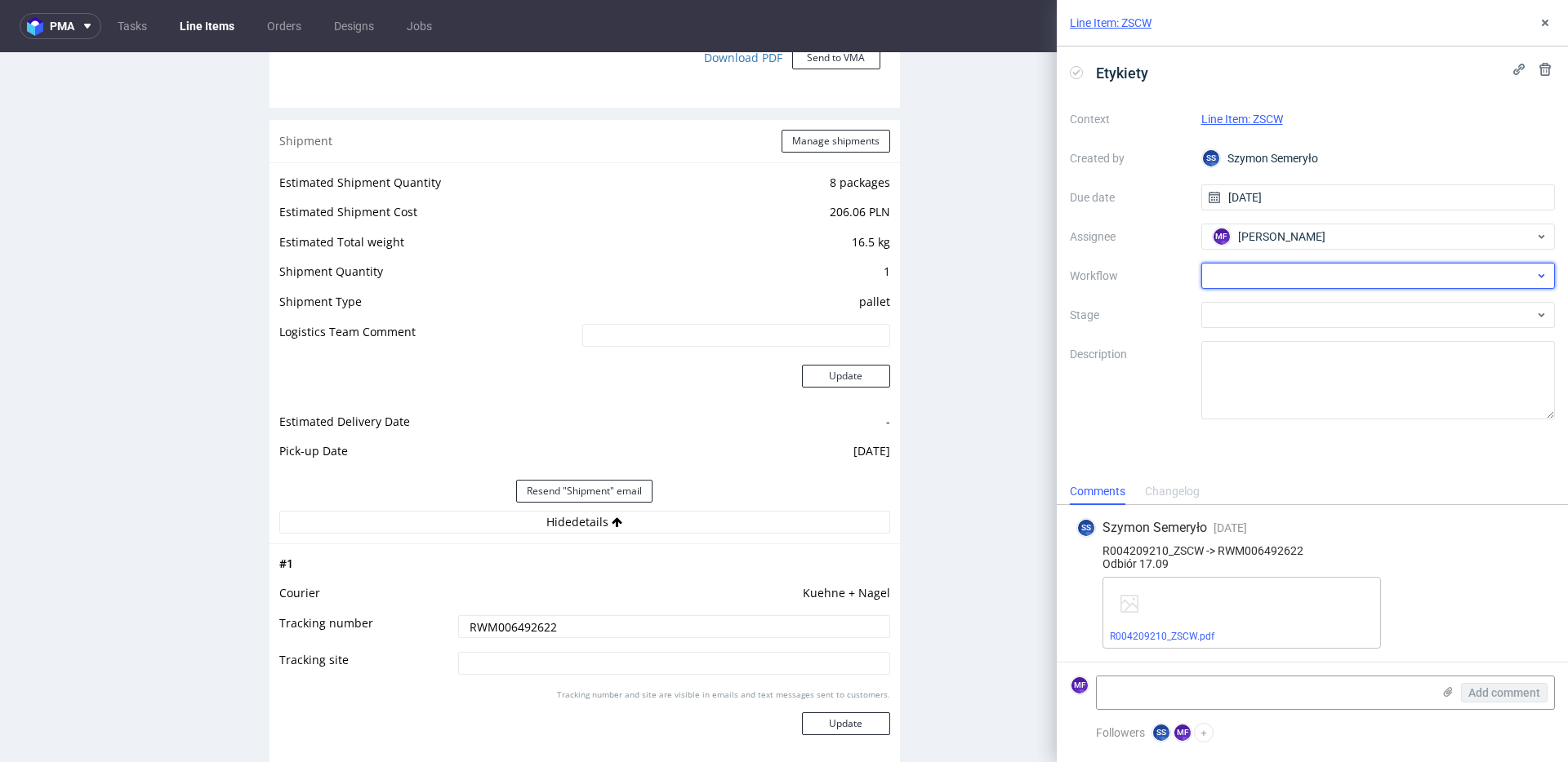
click at [1279, 280] on div at bounding box center [1379, 276] width 355 height 26
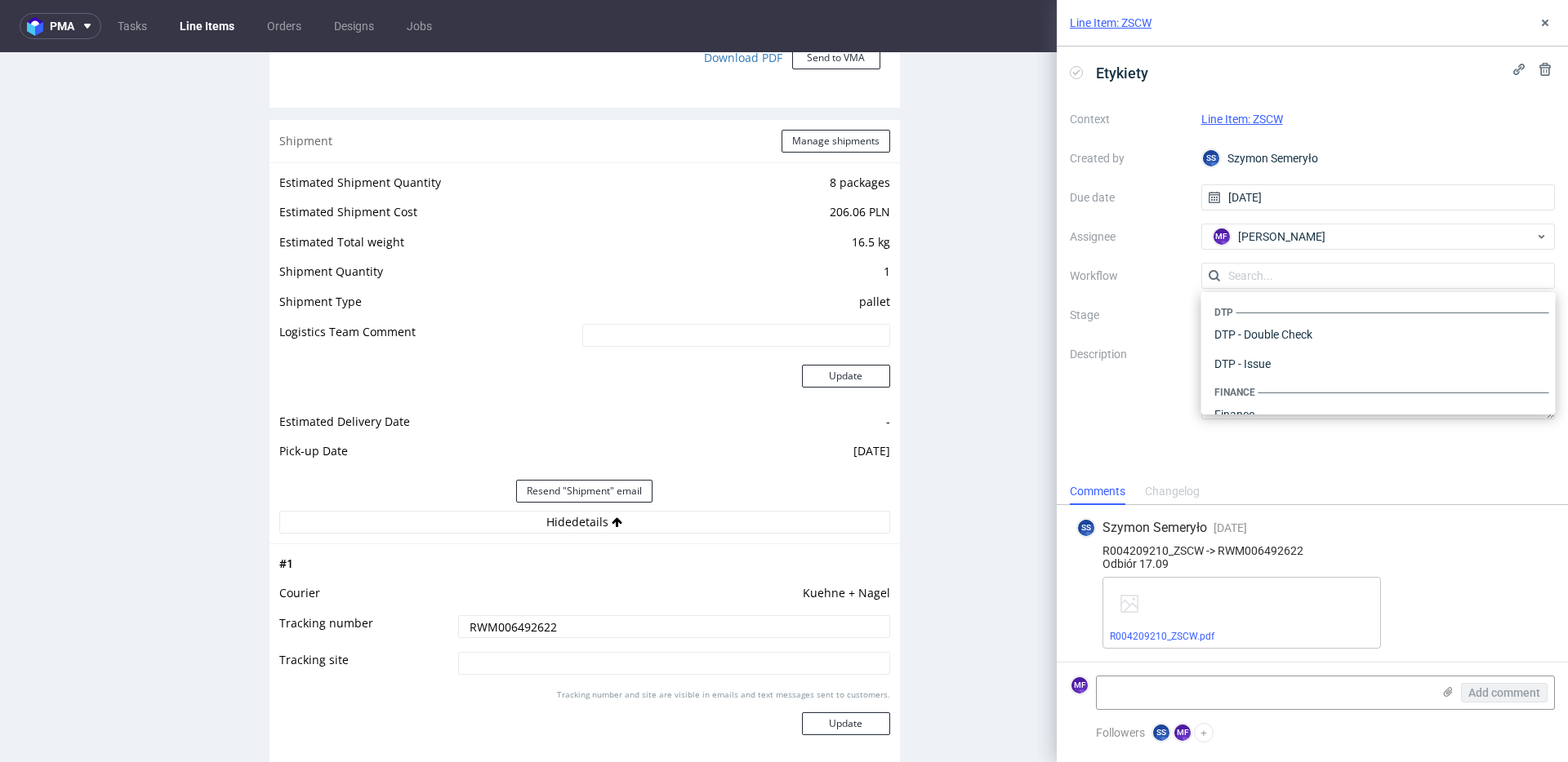
scroll to position [1004, 0]
click at [1252, 393] on div "Warehouse - Shipping" at bounding box center [1378, 393] width 342 height 29
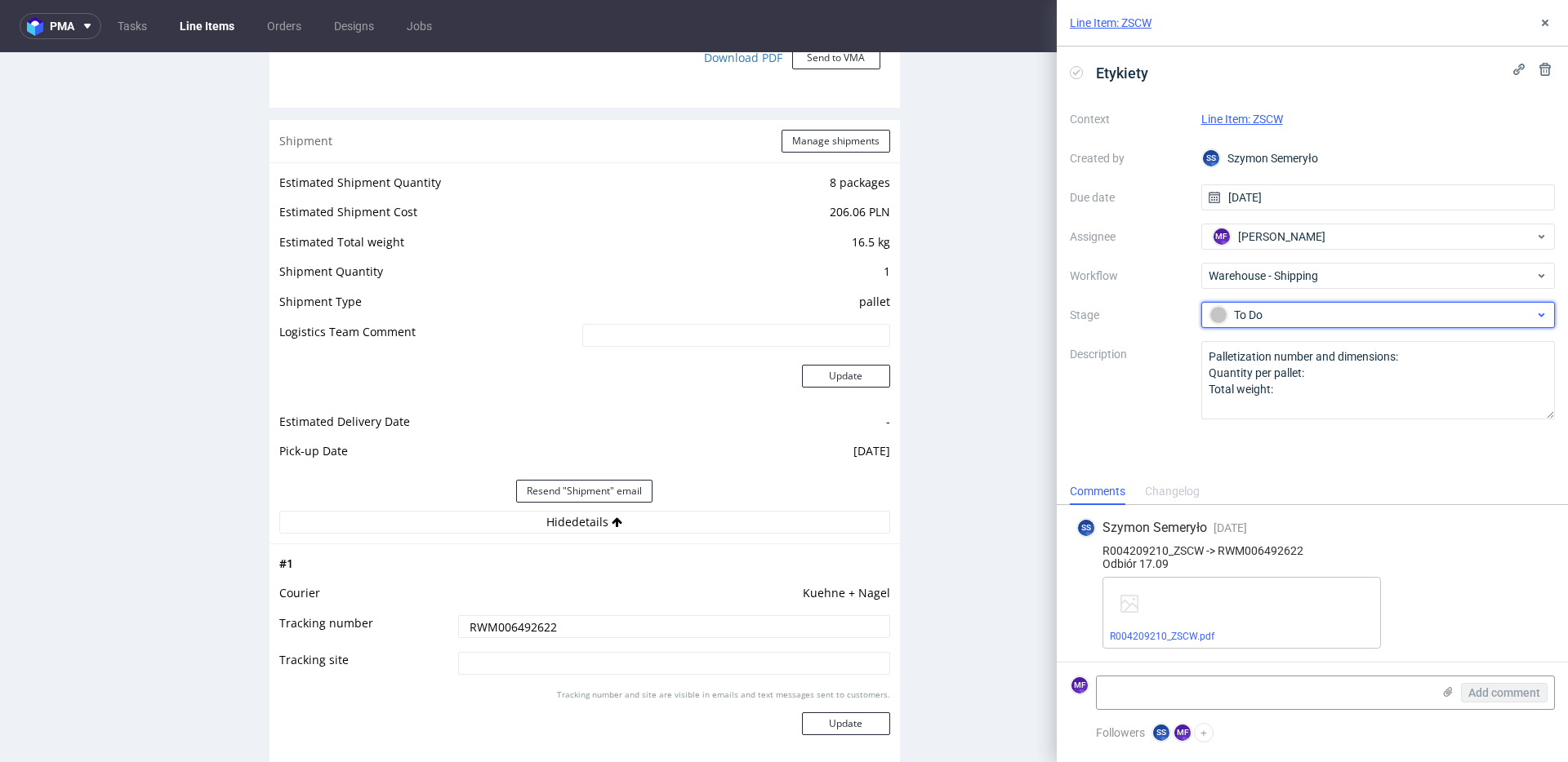
click at [1277, 324] on span "To Do" at bounding box center [1372, 315] width 327 height 20
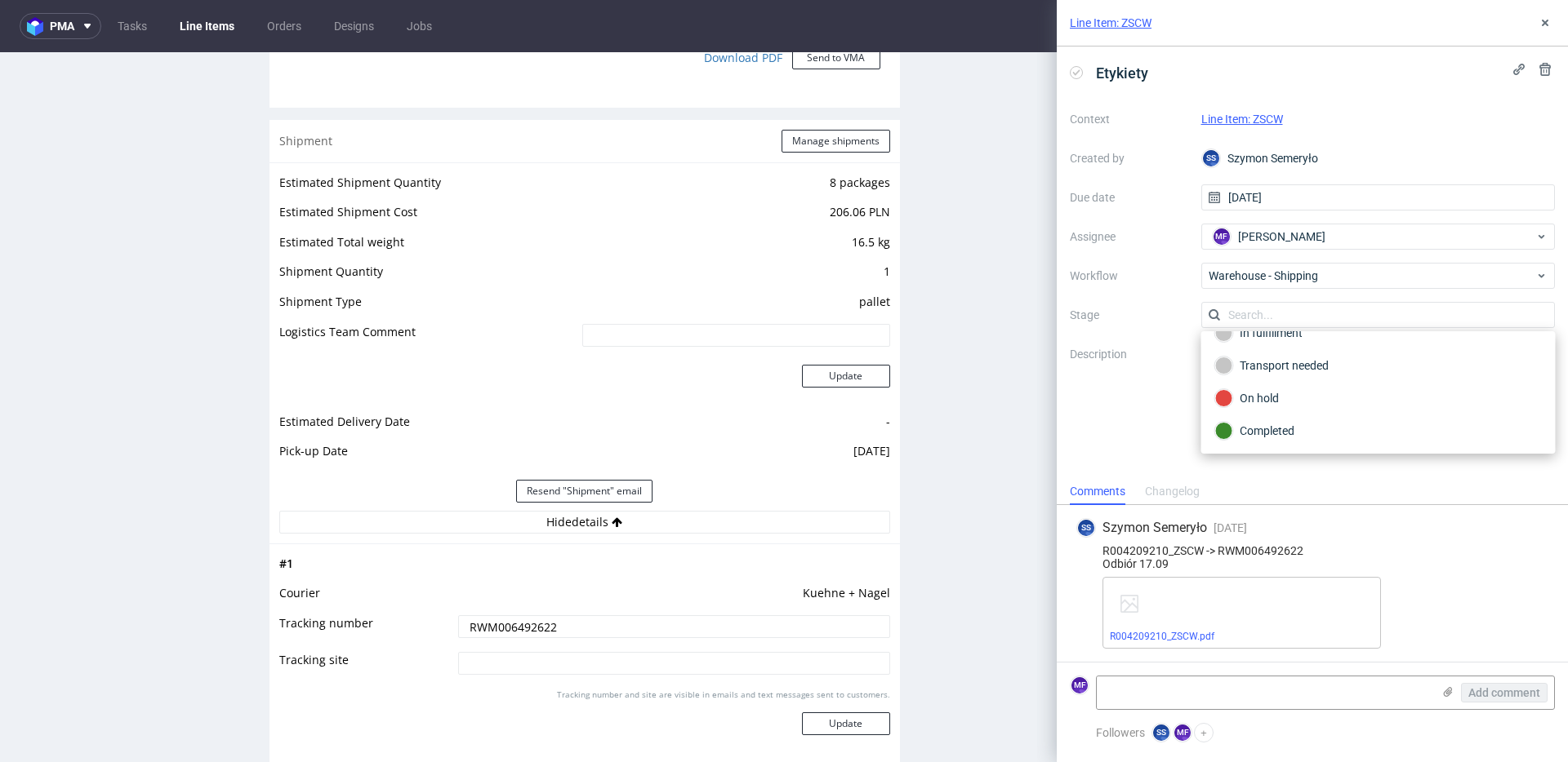
scroll to position [4, 0]
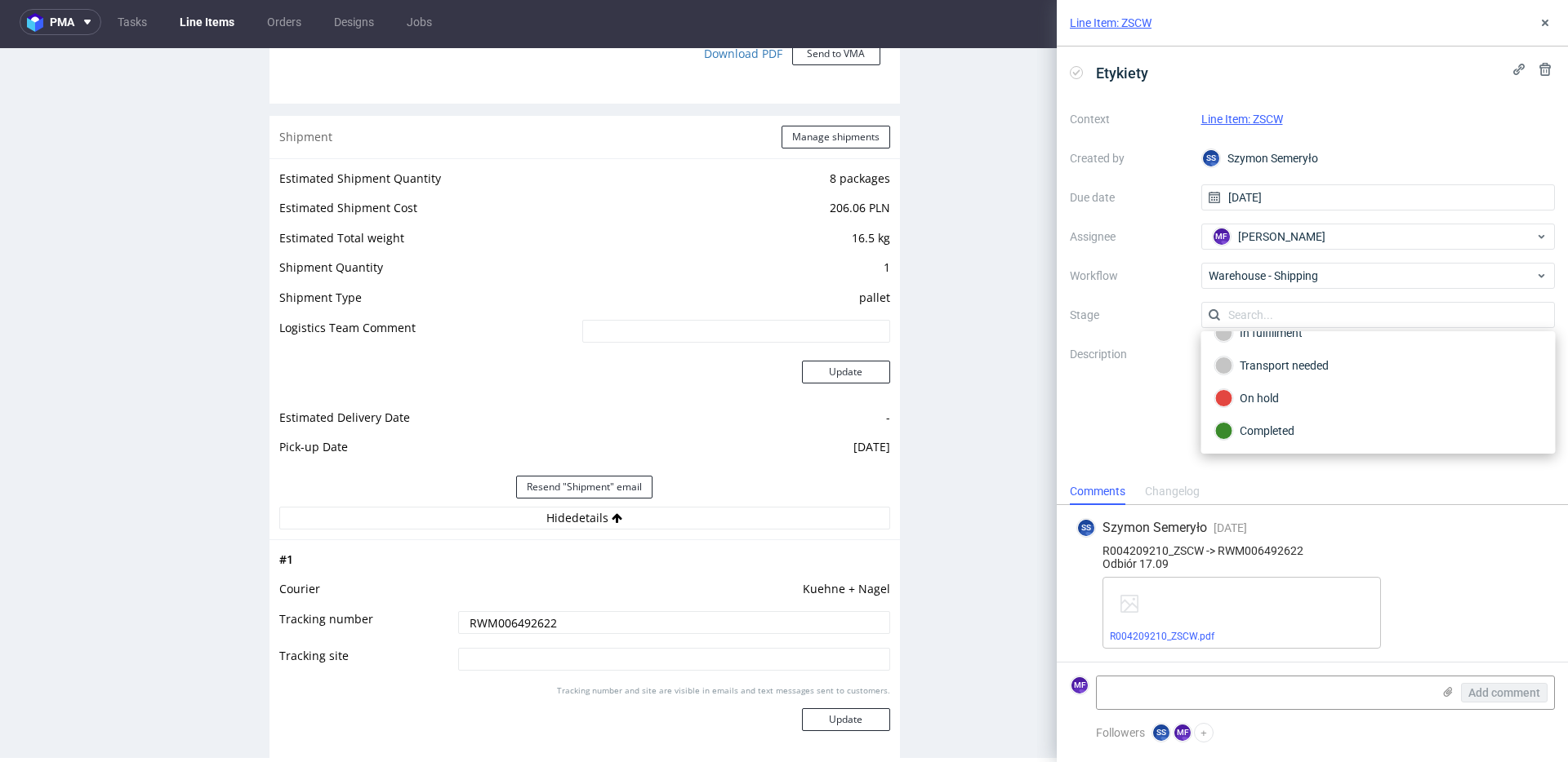
click at [798, 440] on td "[DATE]" at bounding box center [734, 452] width 312 height 30
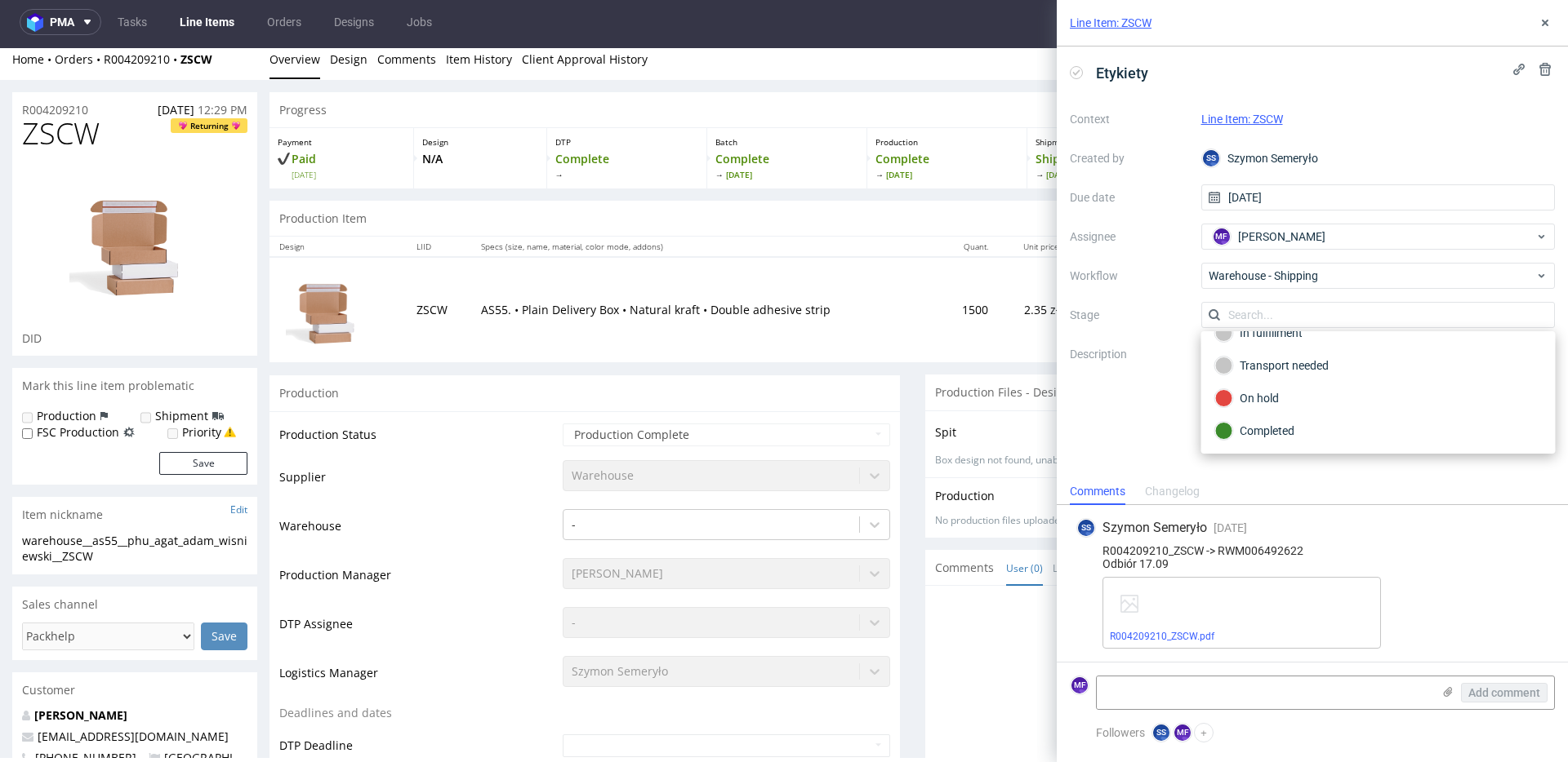
scroll to position [0, 0]
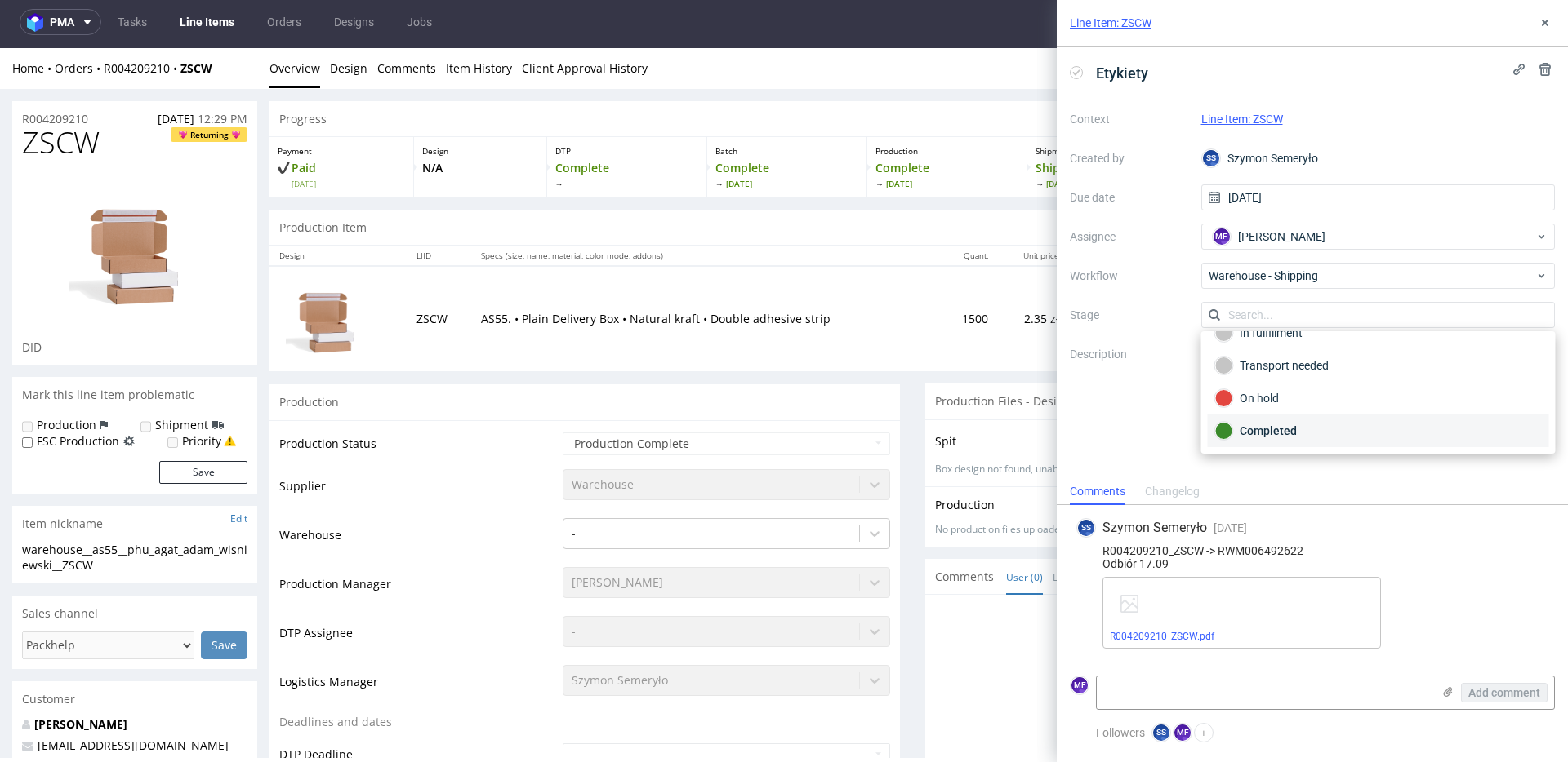
click at [1283, 431] on div "Completed" at bounding box center [1379, 431] width 327 height 18
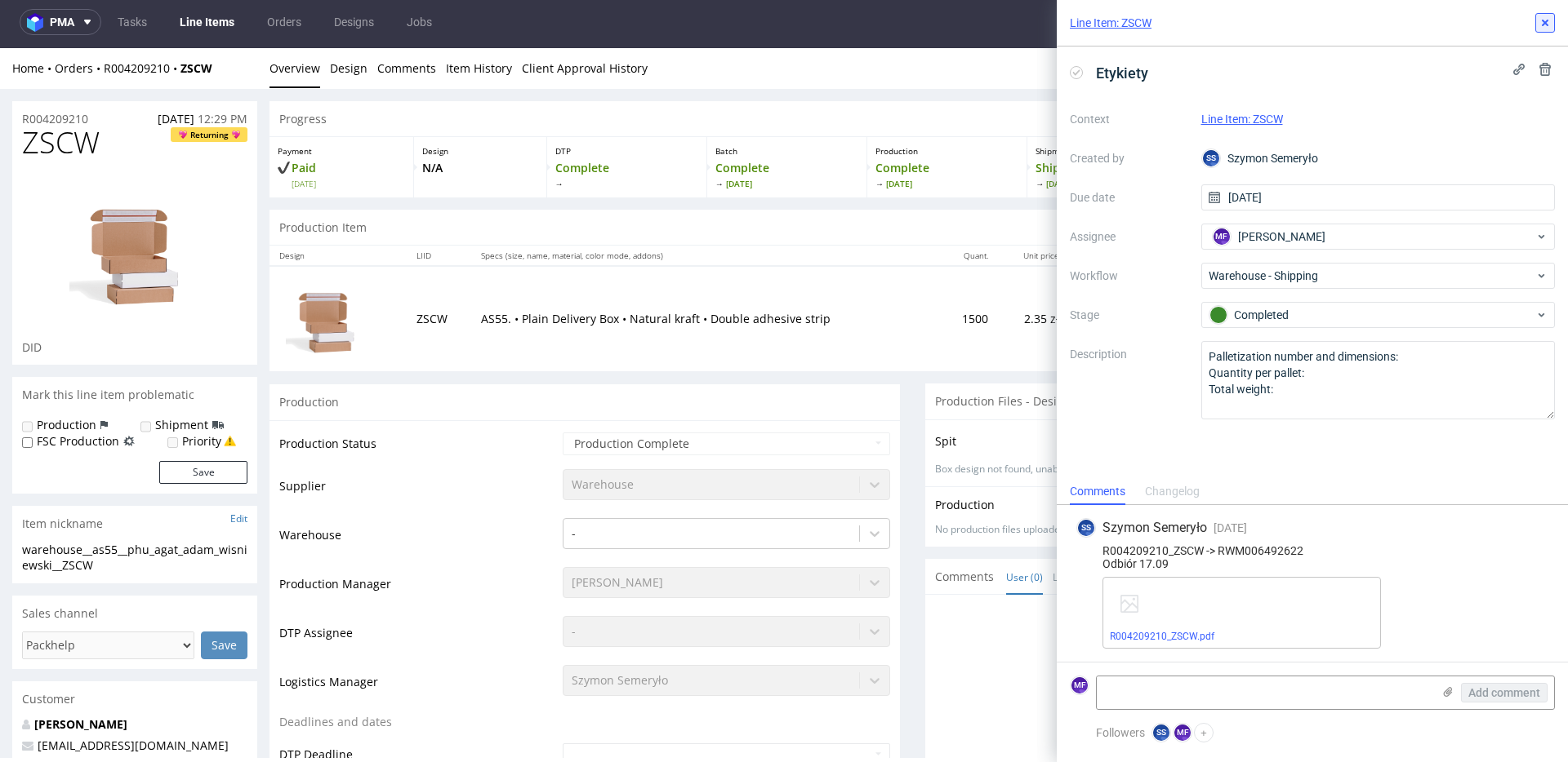
click at [1540, 26] on icon at bounding box center [1545, 22] width 13 height 13
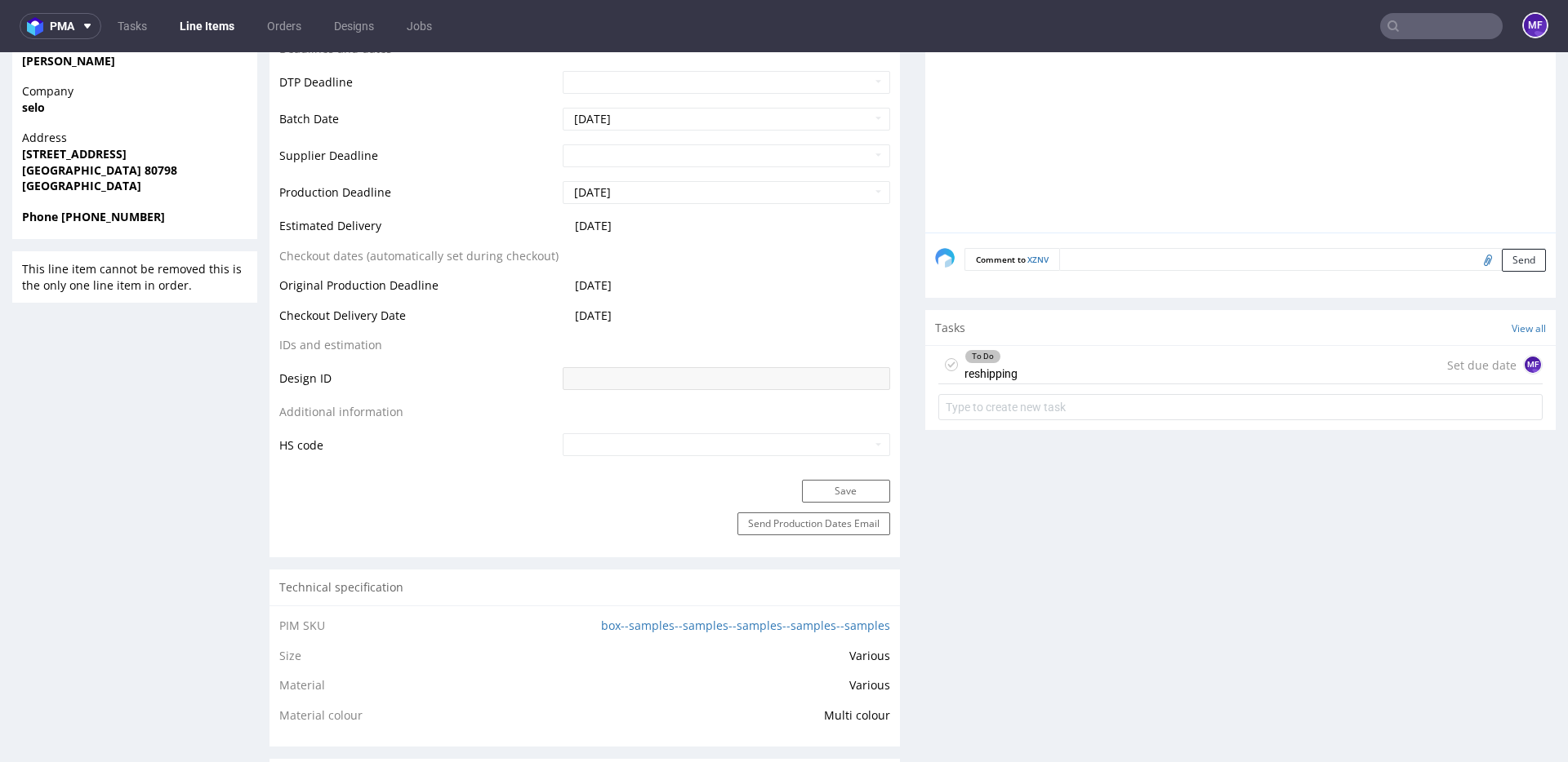
scroll to position [728, 0]
click at [1014, 370] on div "To Do reshipping Set due date MF" at bounding box center [1240, 363] width 604 height 39
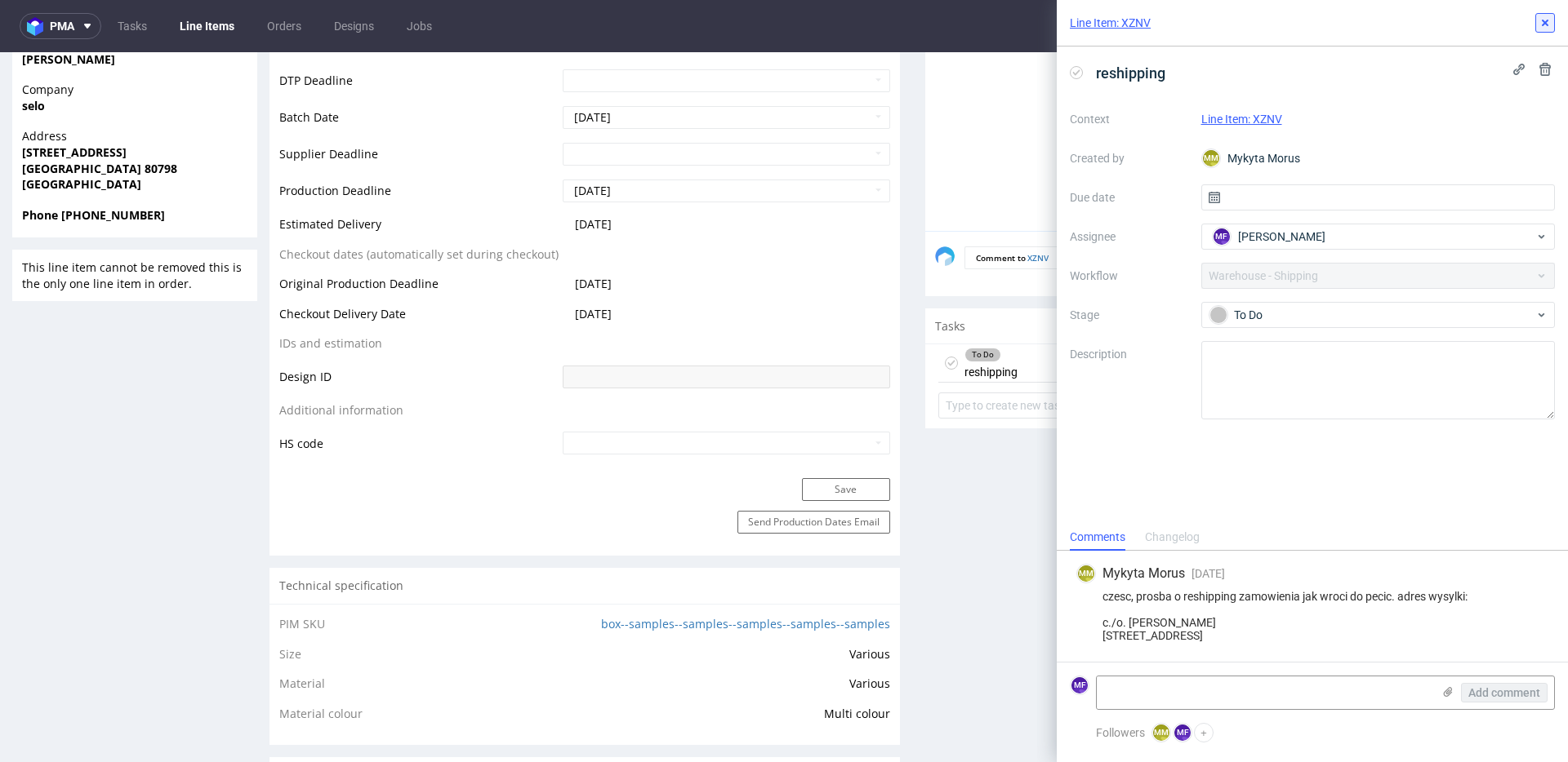
click at [1544, 24] on use at bounding box center [1546, 23] width 7 height 7
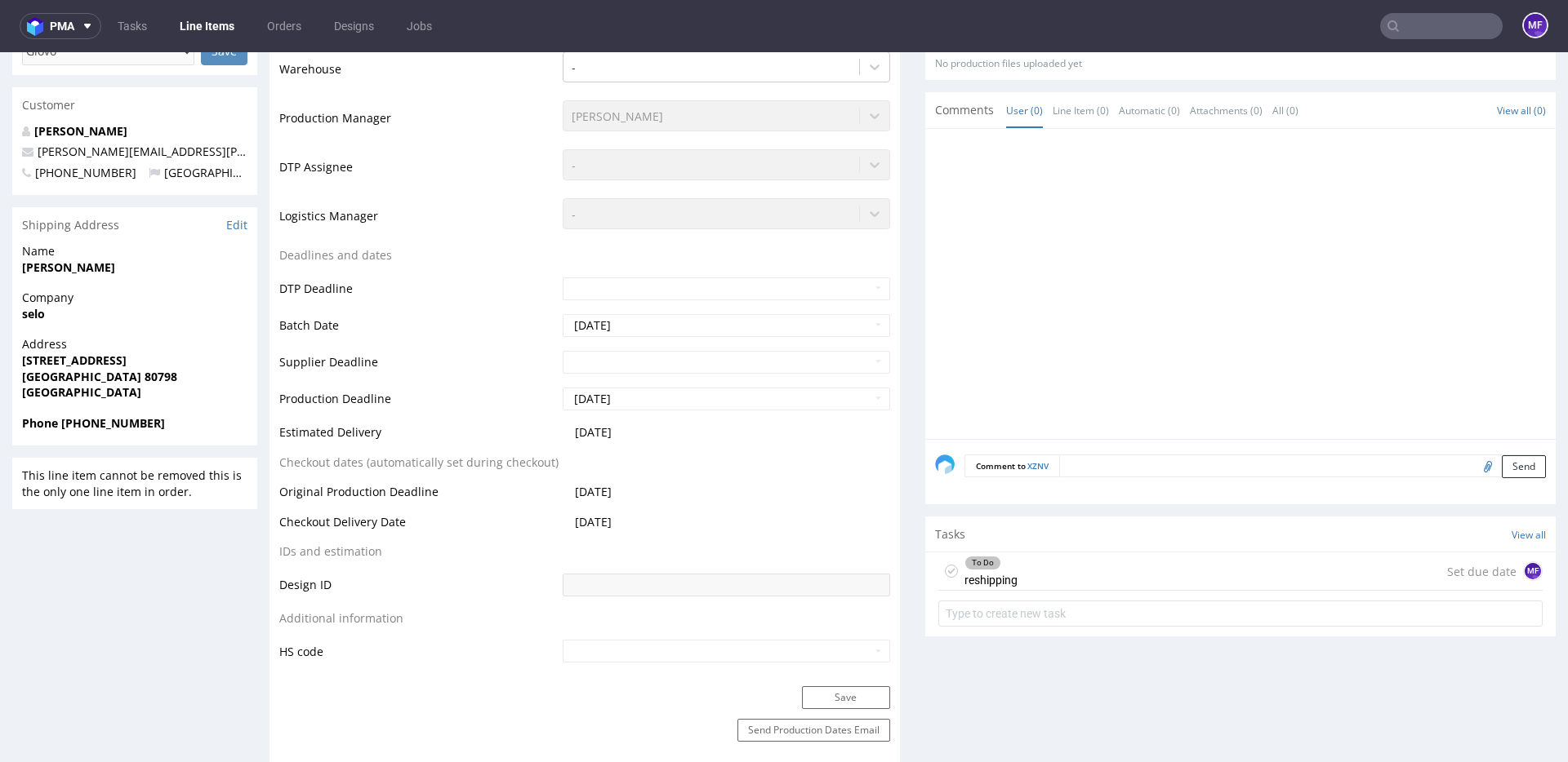
scroll to position [503, 0]
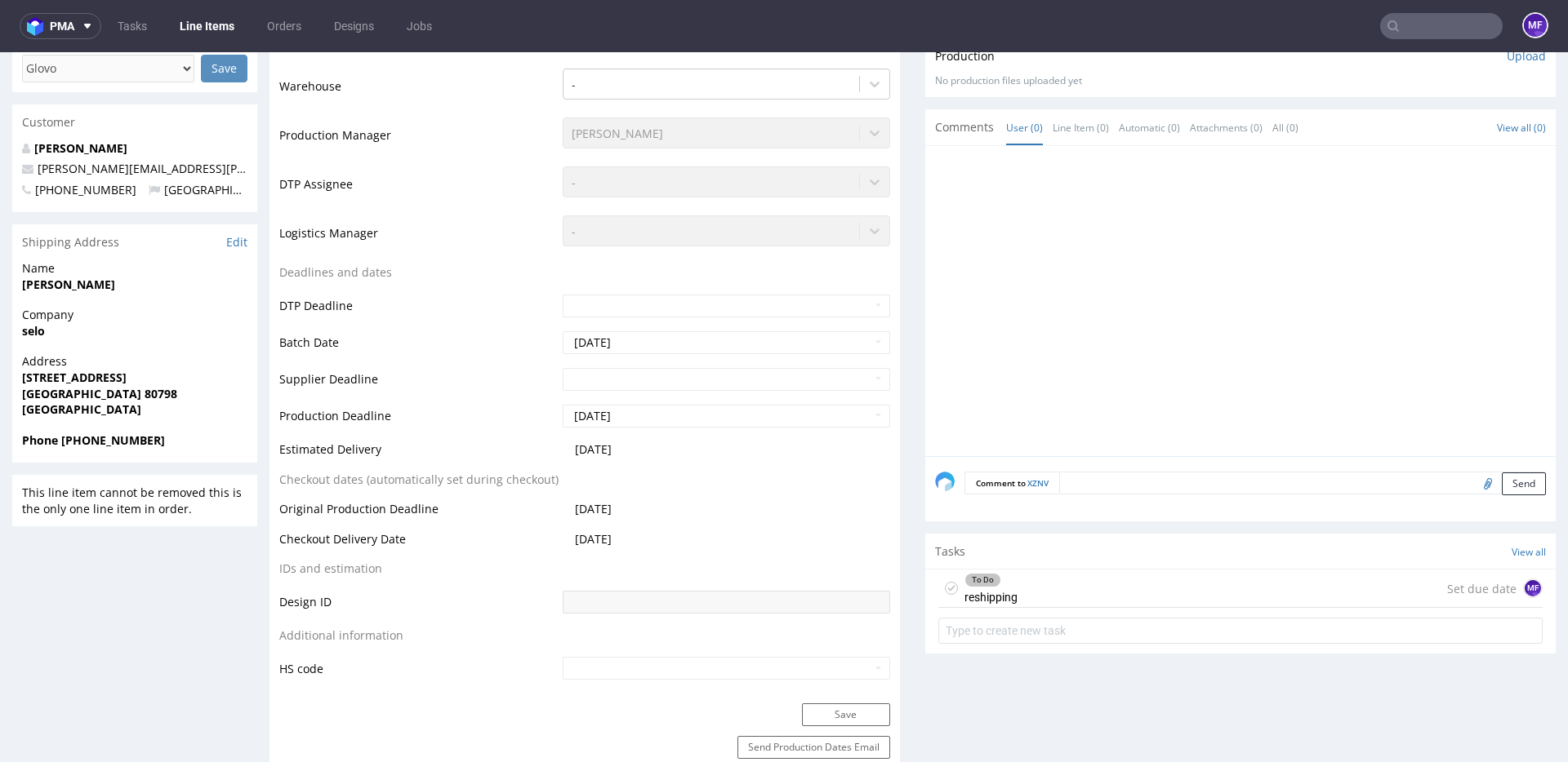
click at [1006, 593] on div "To Do reshipping" at bounding box center [991, 588] width 53 height 38
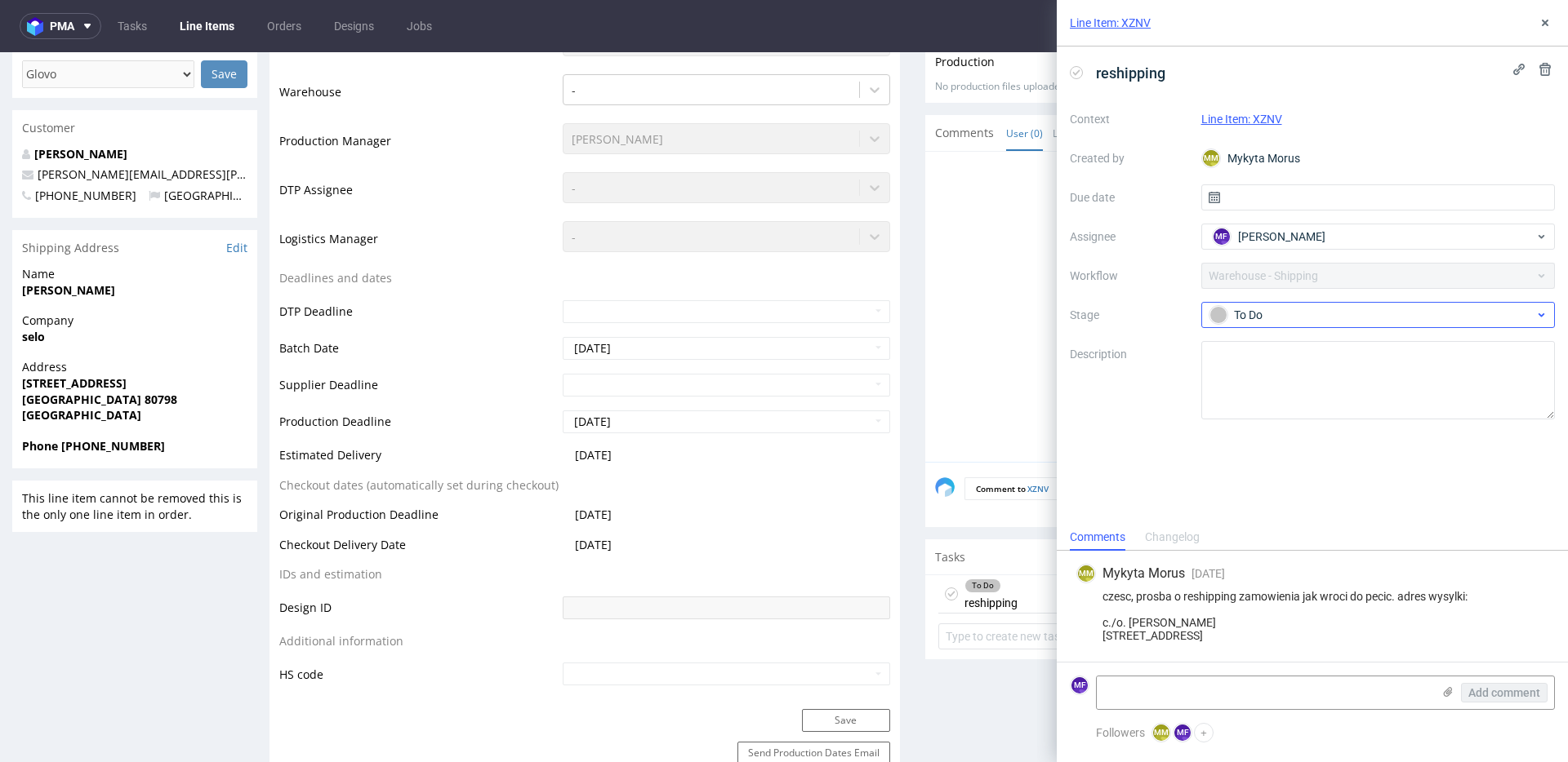
scroll to position [495, 0]
click at [1546, 21] on use at bounding box center [1546, 23] width 7 height 7
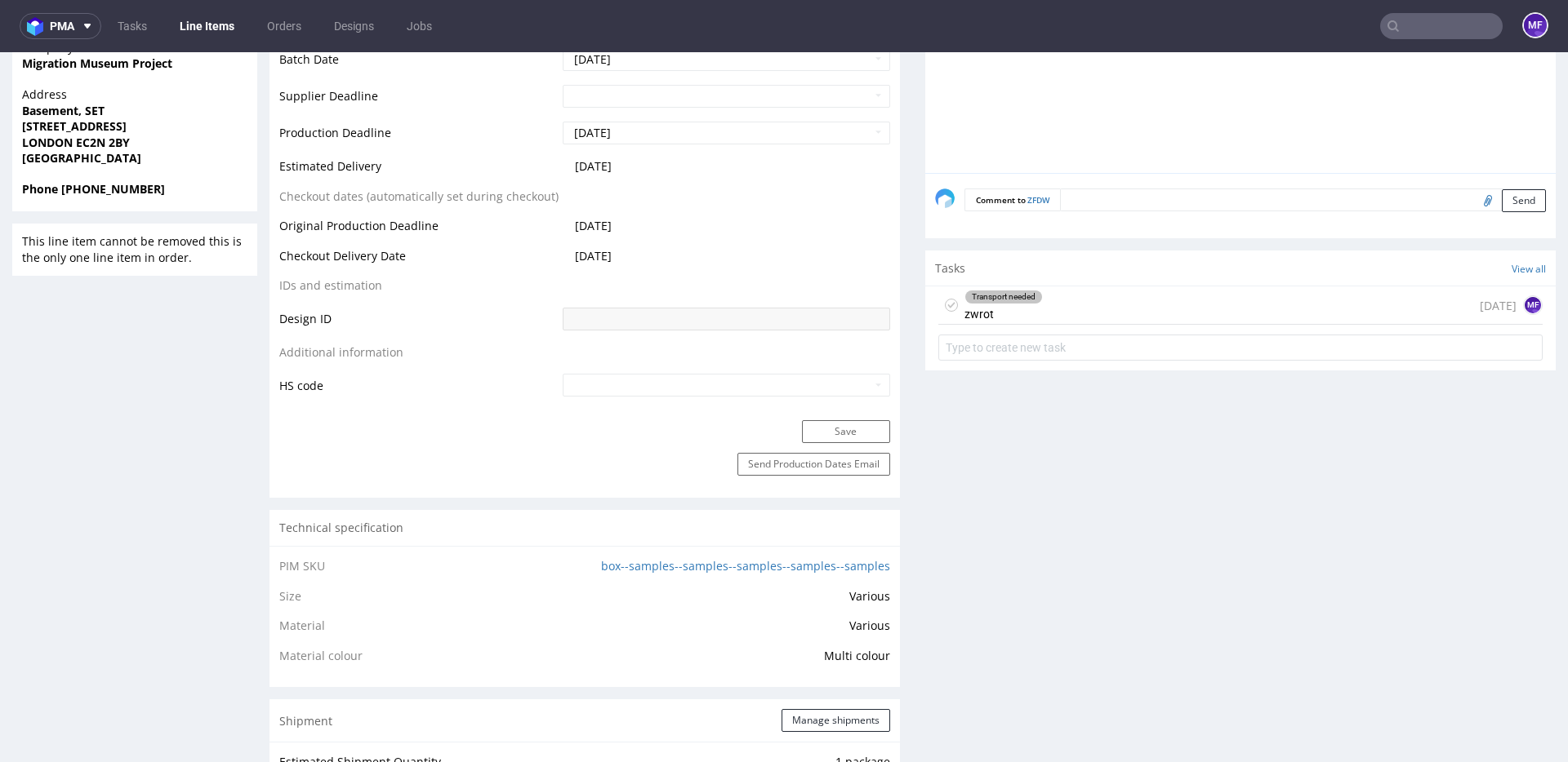
scroll to position [821, 0]
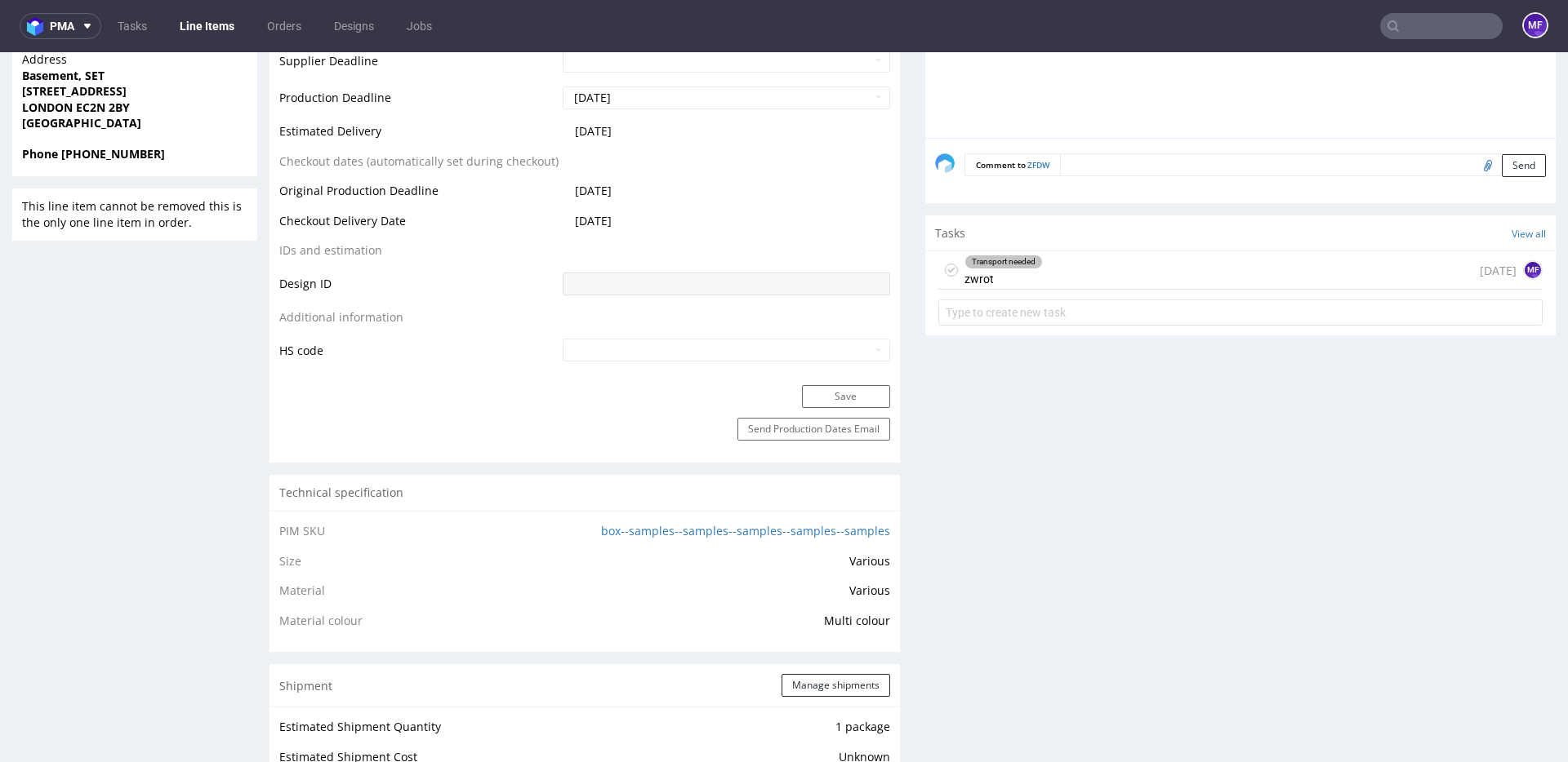
click at [1053, 279] on div "Transport needed zwrot [DATE] MF" at bounding box center [1240, 270] width 604 height 39
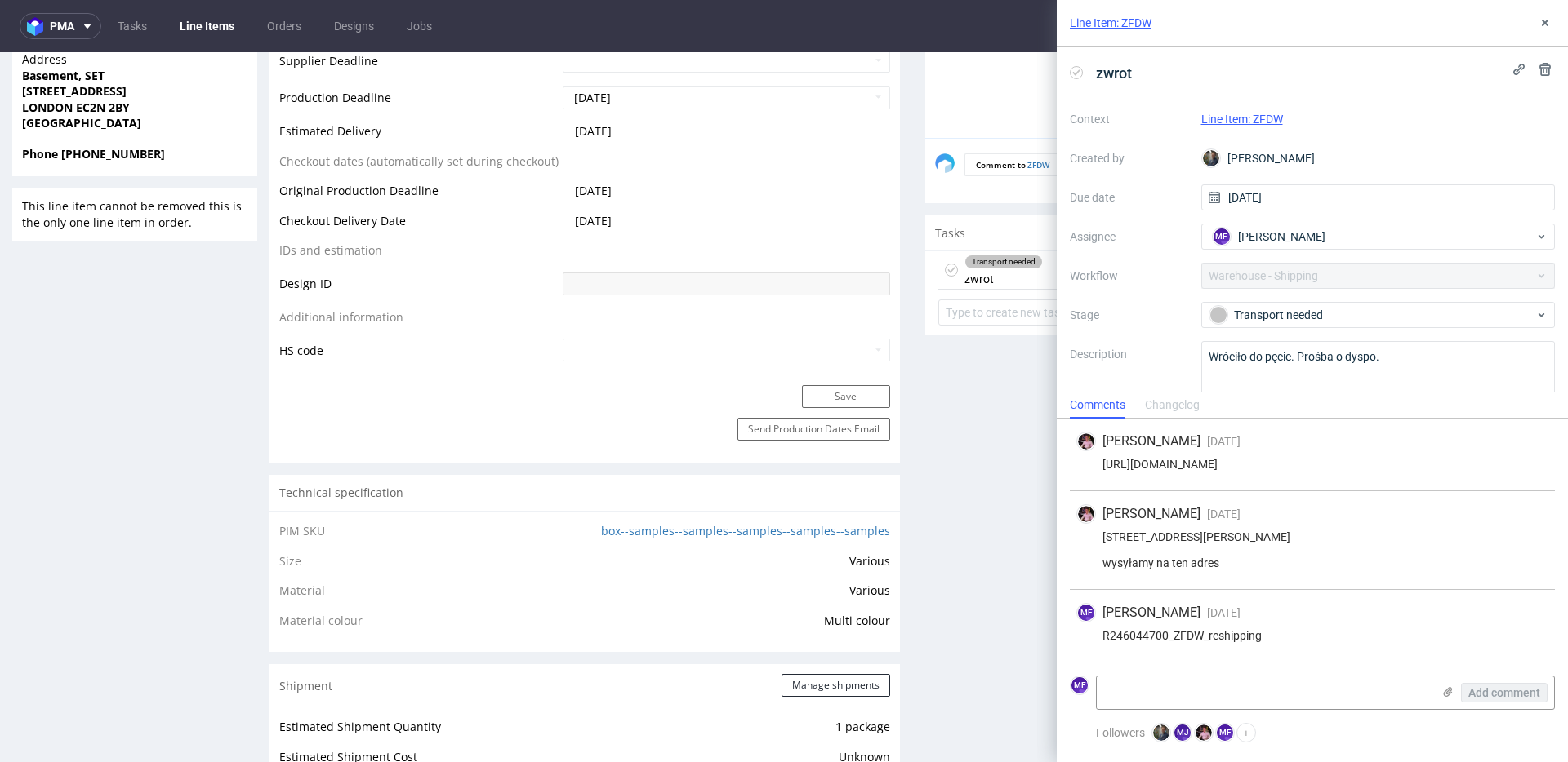
scroll to position [15, 0]
click at [1552, 22] on button at bounding box center [1545, 22] width 20 height 20
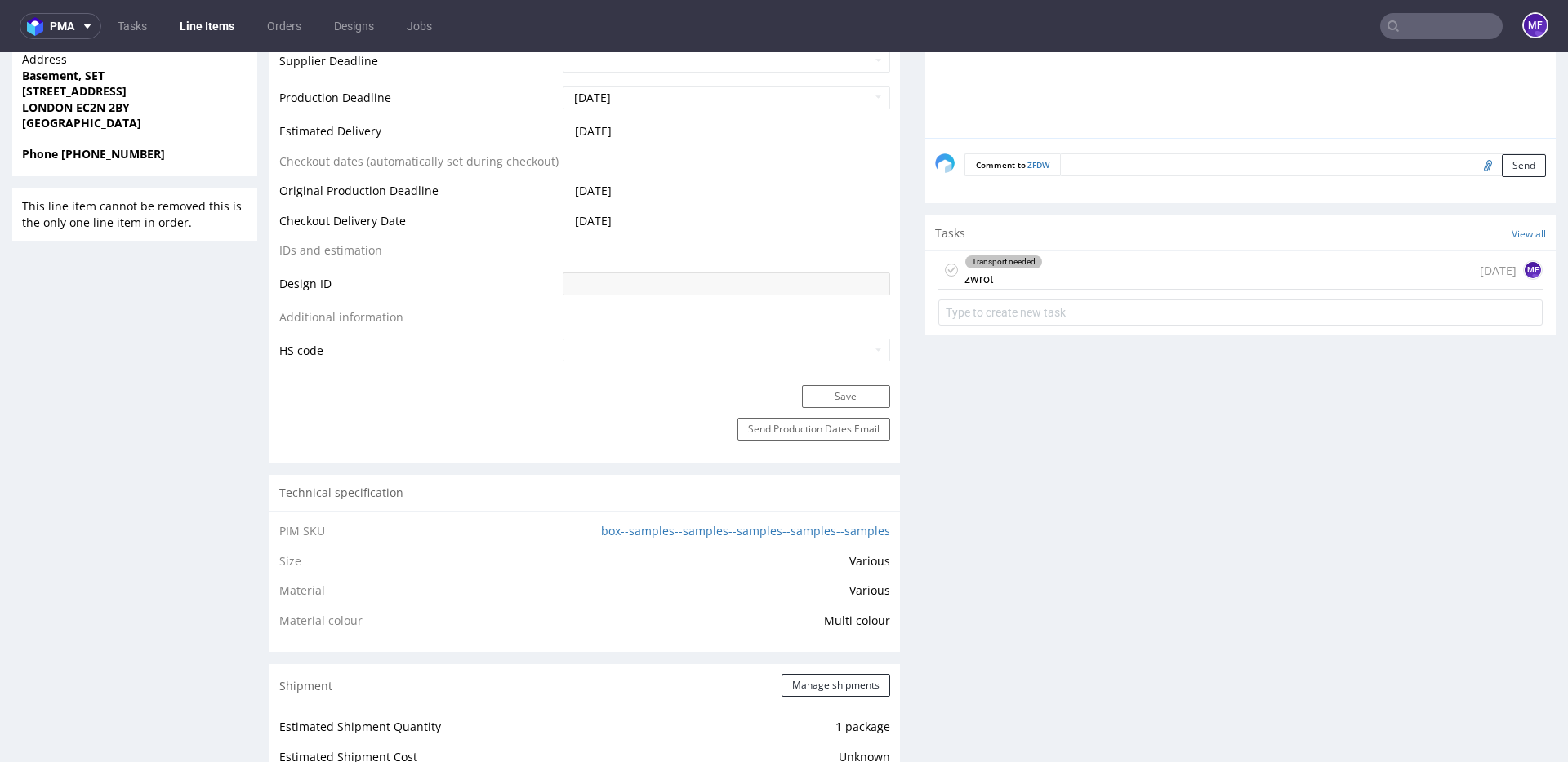
click at [1095, 427] on div "Production Files - Design Spit Spit request impossible Box design not found, un…" at bounding box center [1240, 749] width 631 height 2265
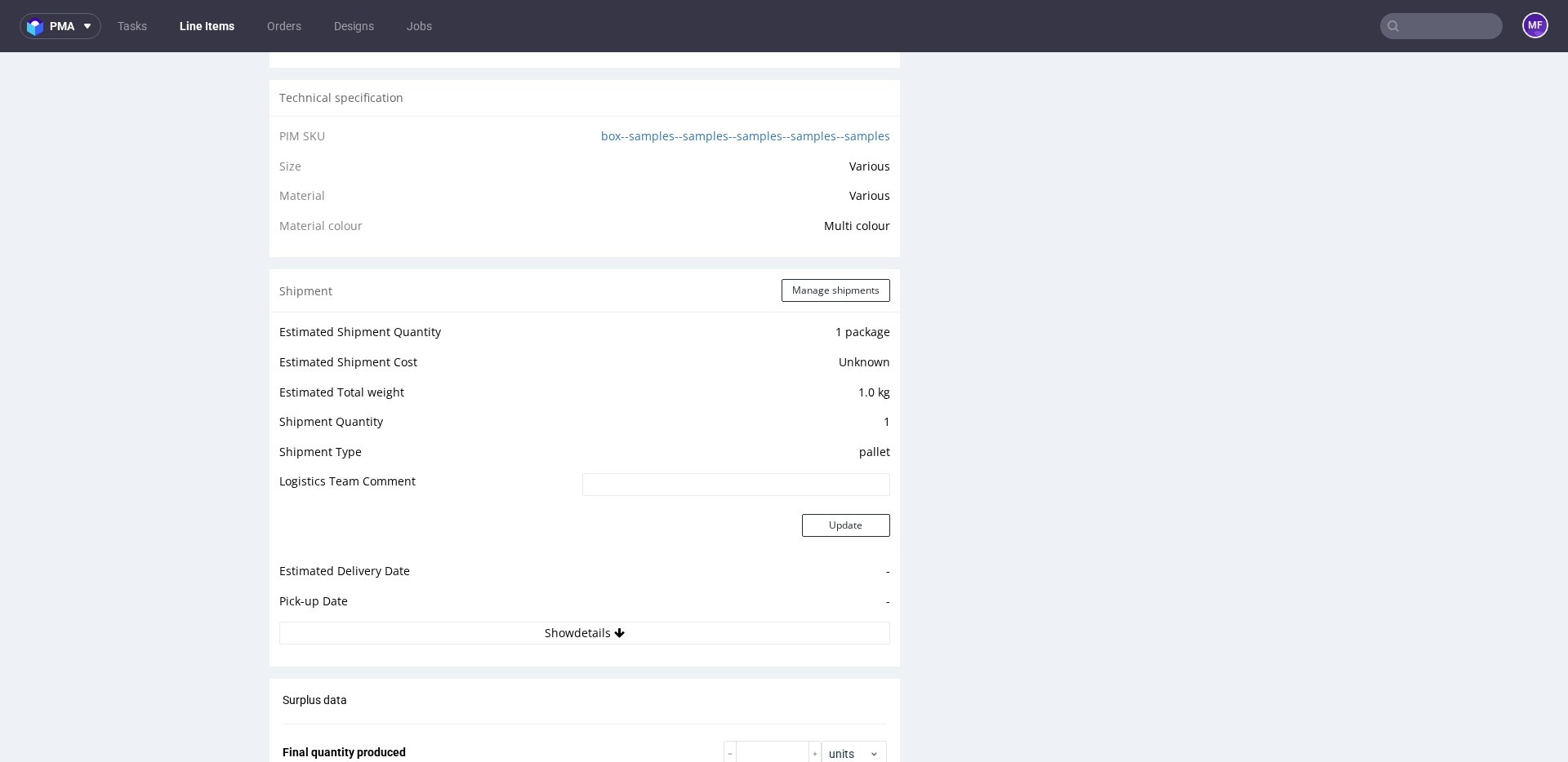
scroll to position [1213, 0]
click at [1173, 262] on div "Production Files - Design Spit Spit request impossible Box design not found, un…" at bounding box center [1240, 358] width 631 height 2265
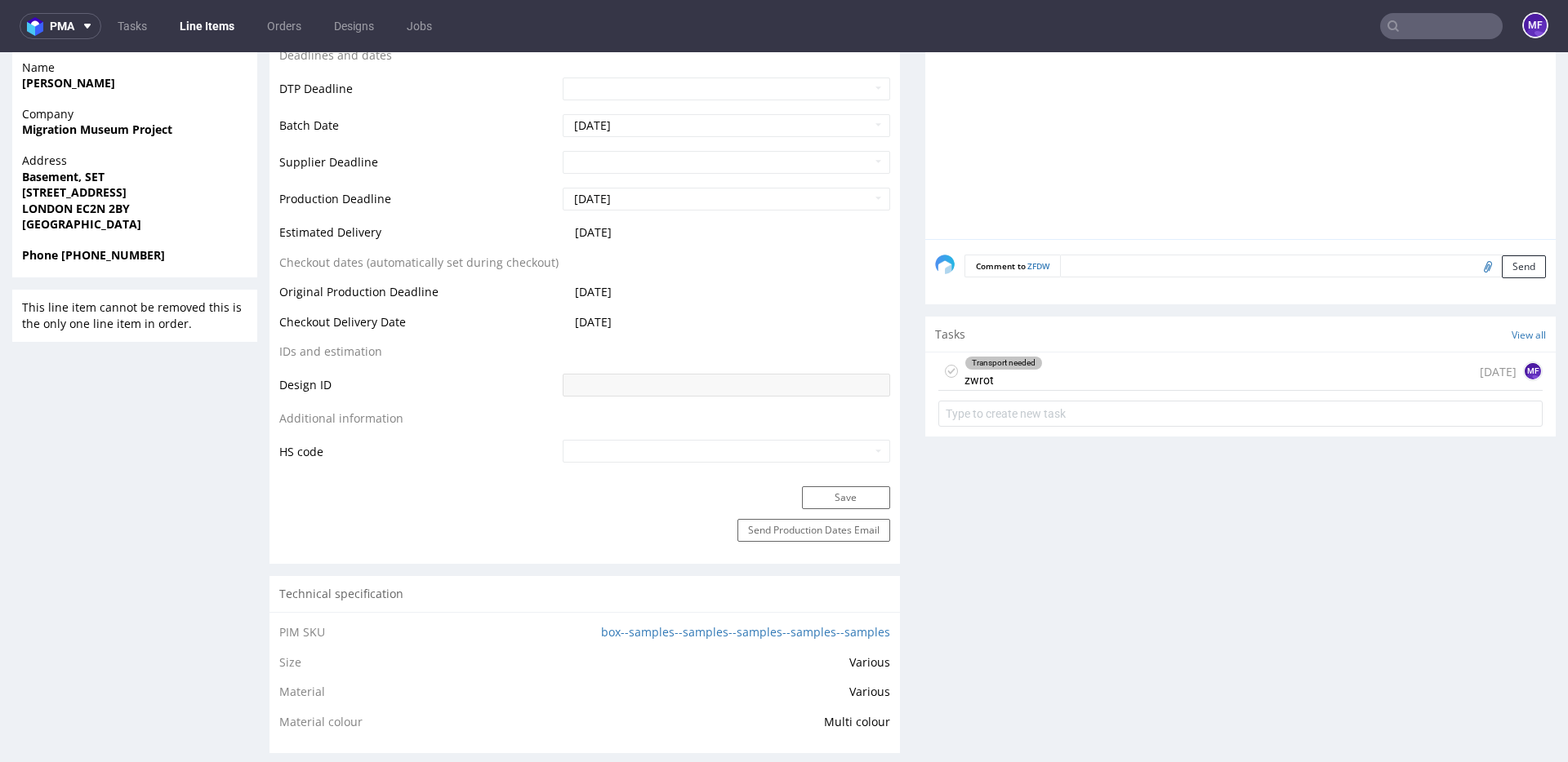
scroll to position [1, 0]
click at [1091, 368] on div "Transport needed zwrot [DATE] MF" at bounding box center [1240, 372] width 604 height 39
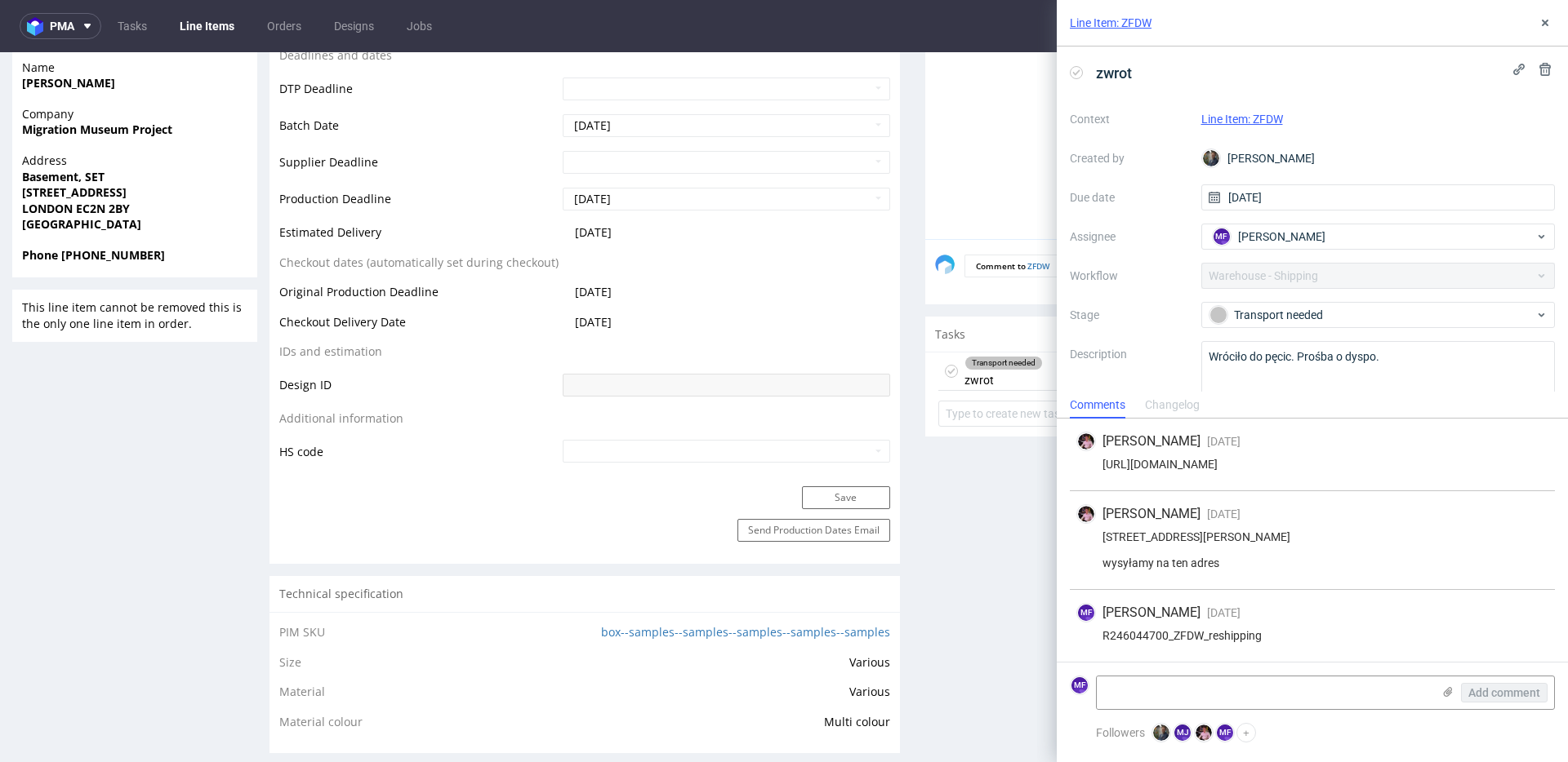
scroll to position [15, 0]
drag, startPoint x: 1223, startPoint y: 563, endPoint x: 1103, endPoint y: 513, distance: 130.0
click at [1103, 531] on div "[STREET_ADDRESS][PERSON_NAME] wysyłamy na ten adres" at bounding box center [1312, 550] width 472 height 40
copy div "[STREET_ADDRESS][PERSON_NAME] wysyłamy na ten adres"
click at [1225, 547] on div "[STREET_ADDRESS][PERSON_NAME] wysyłamy na ten adres" at bounding box center [1312, 550] width 472 height 40
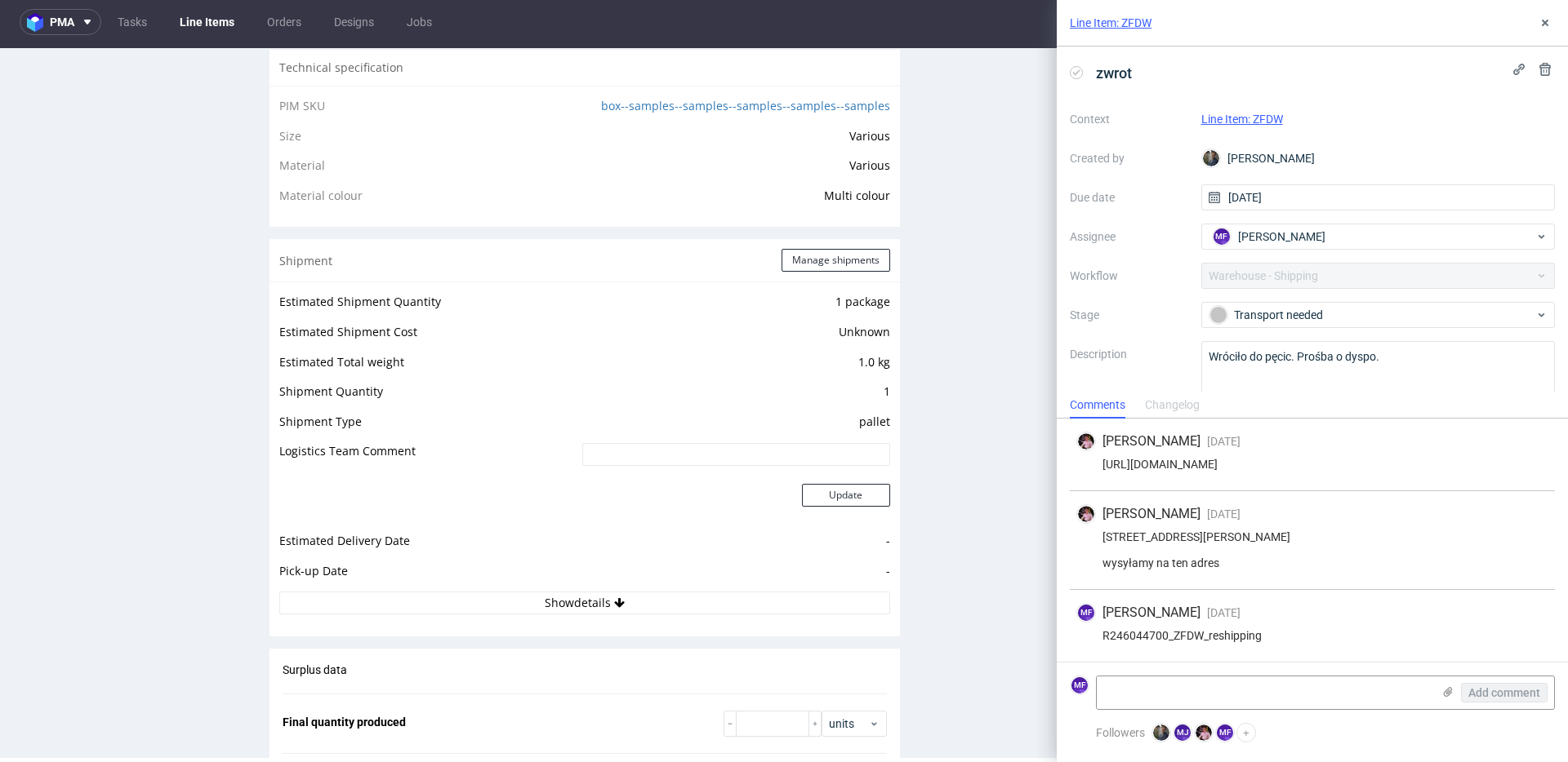
scroll to position [1240, 0]
click at [816, 263] on button "Manage shipments" at bounding box center [836, 261] width 108 height 23
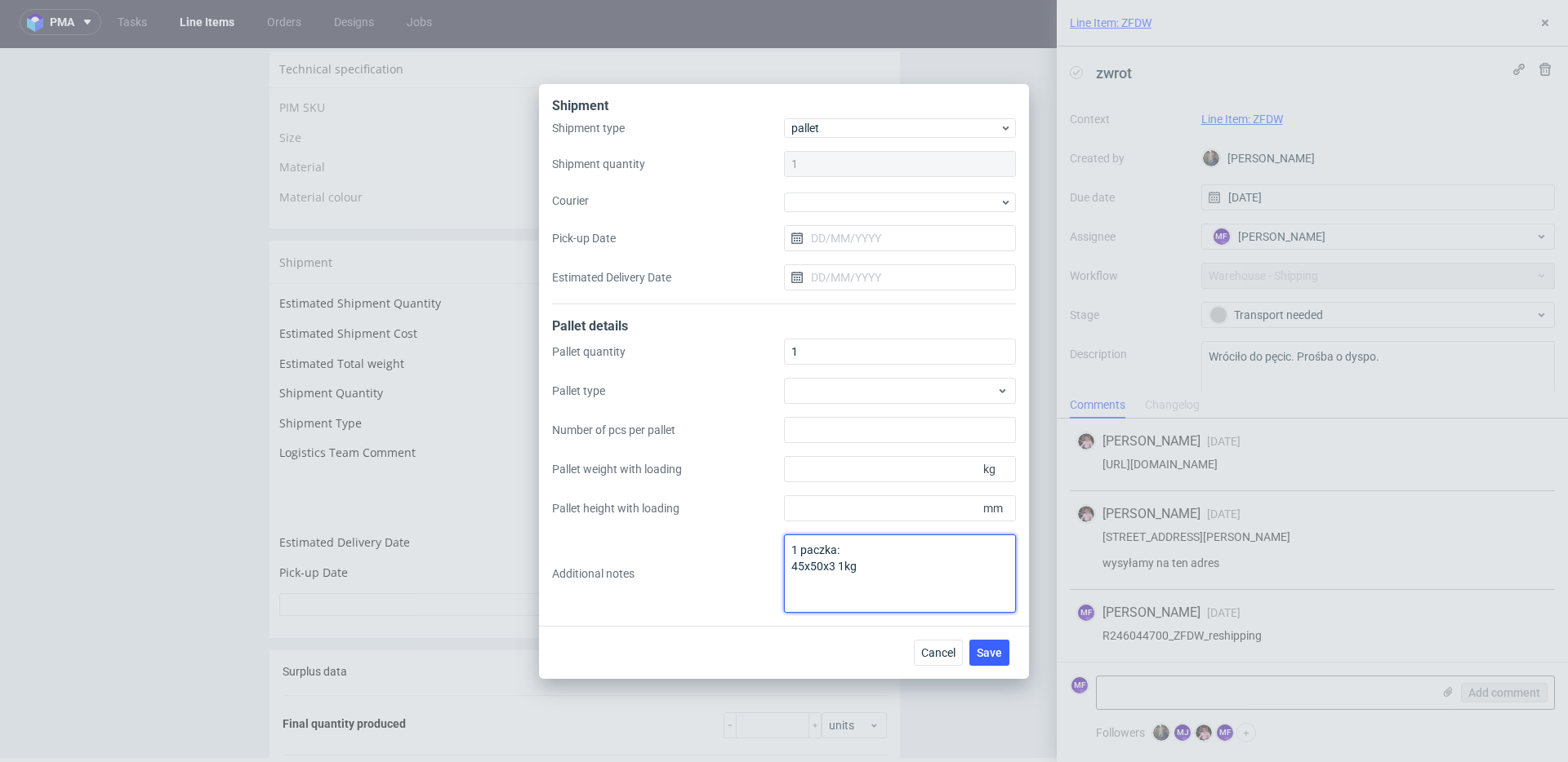
click at [871, 572] on textarea "1 paczka: 45x50x3 1kg" at bounding box center [899, 574] width 231 height 78
click at [867, 558] on textarea "1 paczka: 45x50x3 1kg 12 Holme Lacey Road London SE12 0HR wysyłamy na ten adres" at bounding box center [899, 574] width 231 height 78
drag, startPoint x: 836, startPoint y: 593, endPoint x: 792, endPoint y: 580, distance: 45.9
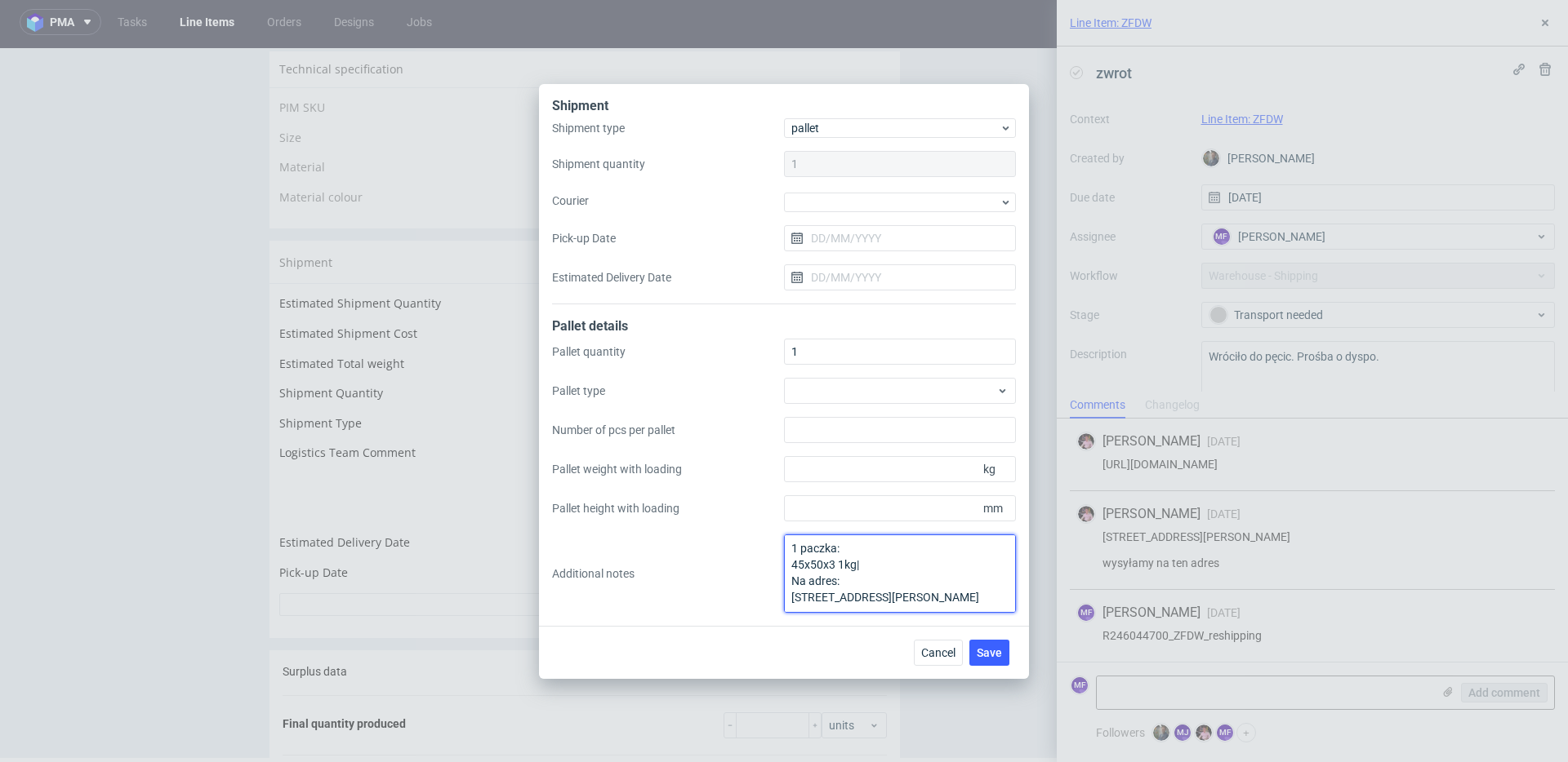
scroll to position [0, 0]
click at [874, 571] on textarea "1 paczka: 45x50x3 1kg| Na adres: 12 Holme Lacey Road London SE12 0HR" at bounding box center [899, 574] width 231 height 78
click at [873, 561] on textarea "1 paczka: 45x50x3 1kg Na adres: 12 Holme Lacey Road London SE12 0HR" at bounding box center [899, 574] width 231 height 78
type textarea "1 paczka: 45x50x3 1kg Na adres: 12 Holme Lacey Road London SE12 0HR"
click at [983, 648] on span "Save" at bounding box center [989, 652] width 25 height 11
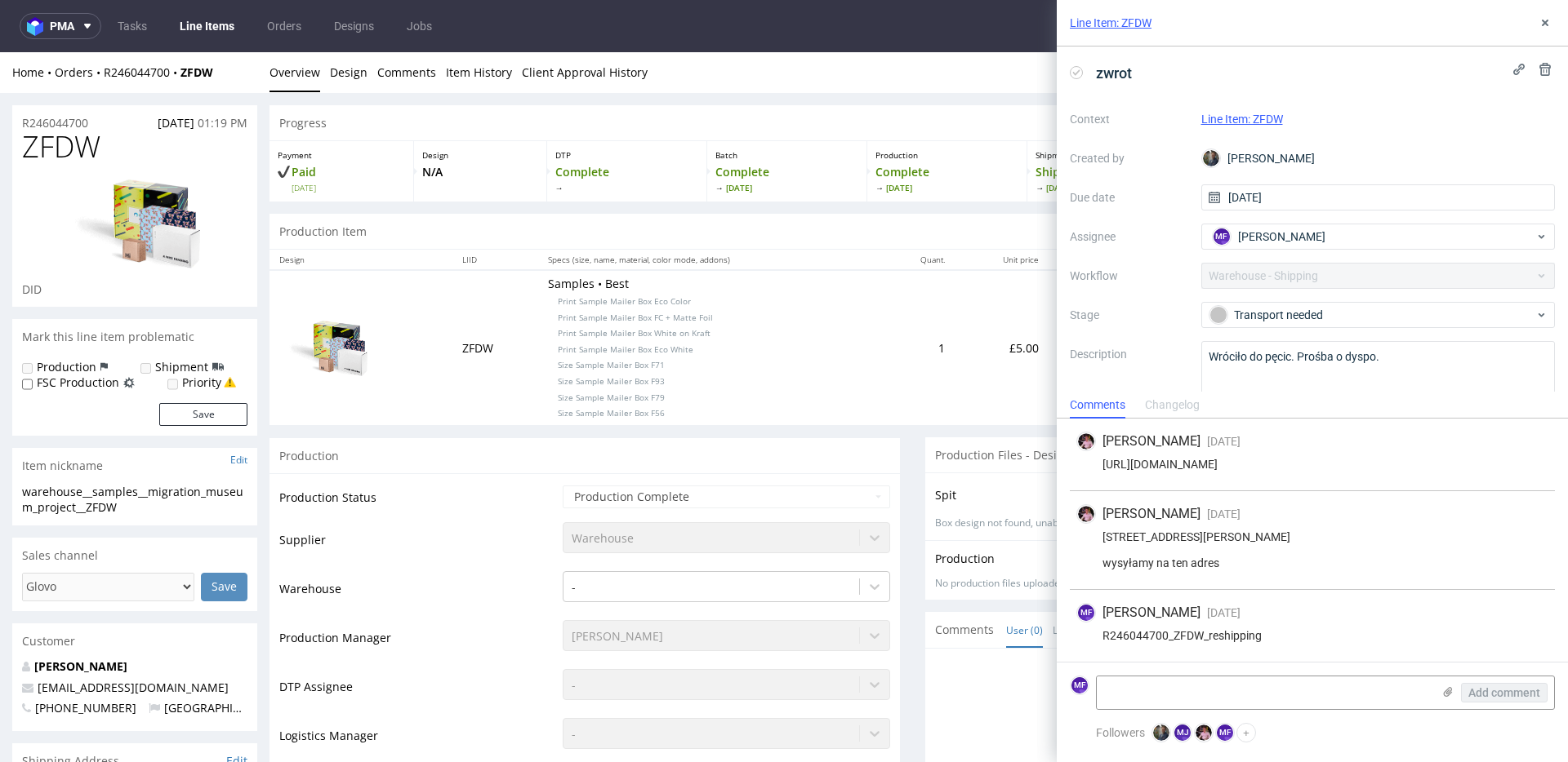
scroll to position [1, 0]
click at [837, 465] on div "Production" at bounding box center [584, 455] width 631 height 37
click at [1542, 25] on use at bounding box center [1546, 23] width 7 height 7
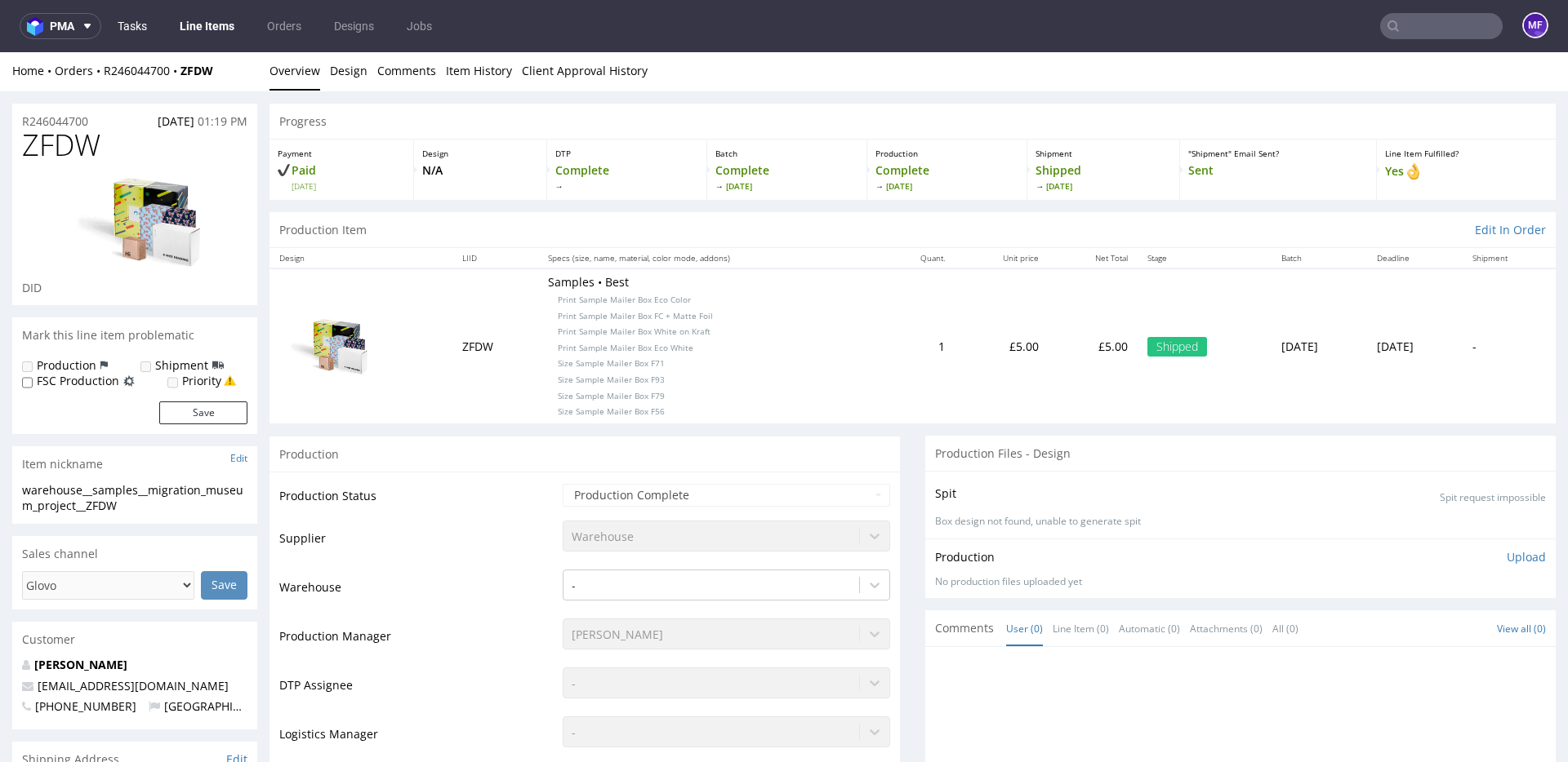
click at [143, 32] on link "Tasks" at bounding box center [132, 26] width 49 height 26
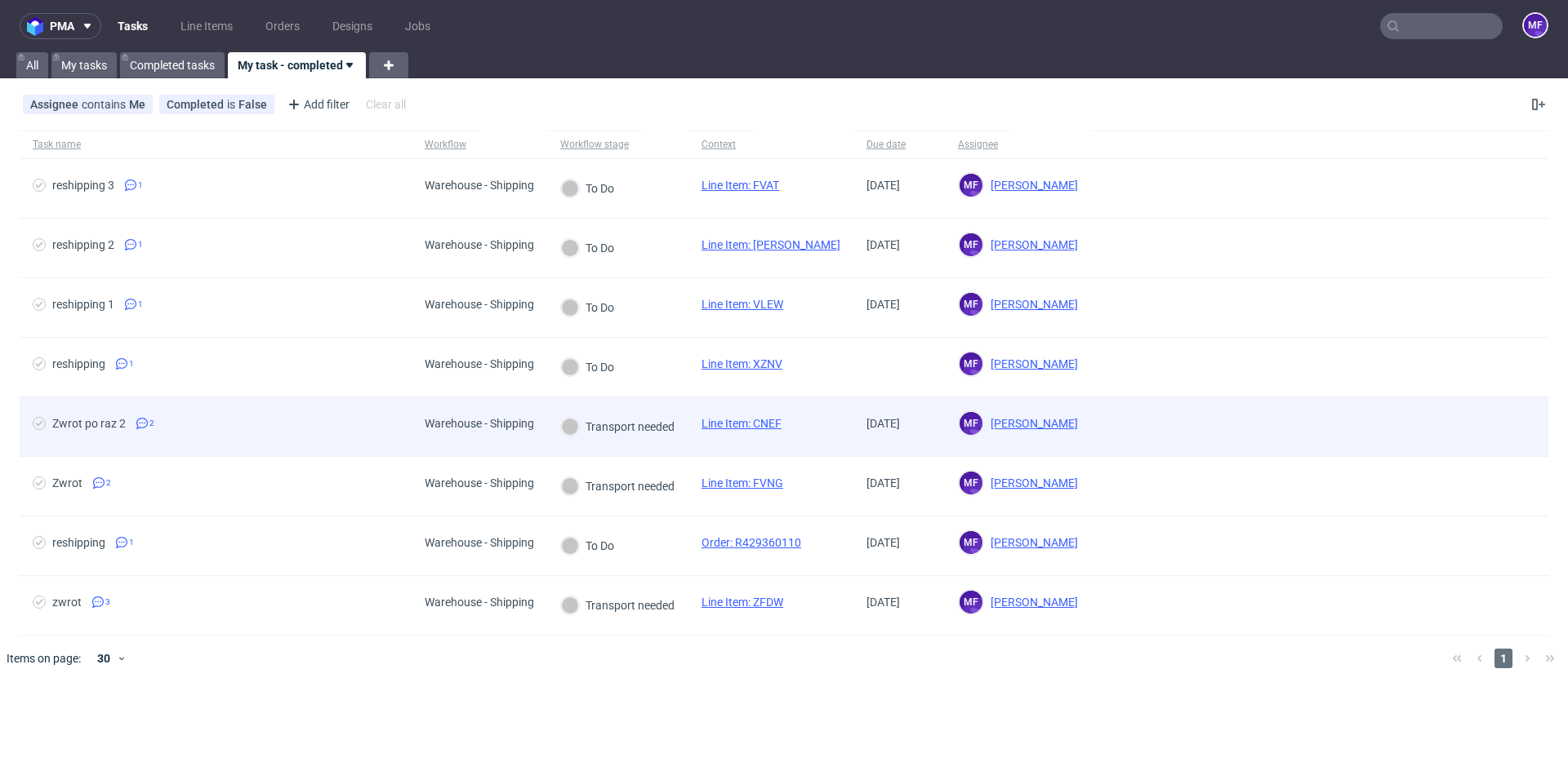
click at [750, 422] on link "Line Item: CNEF" at bounding box center [741, 423] width 80 height 13
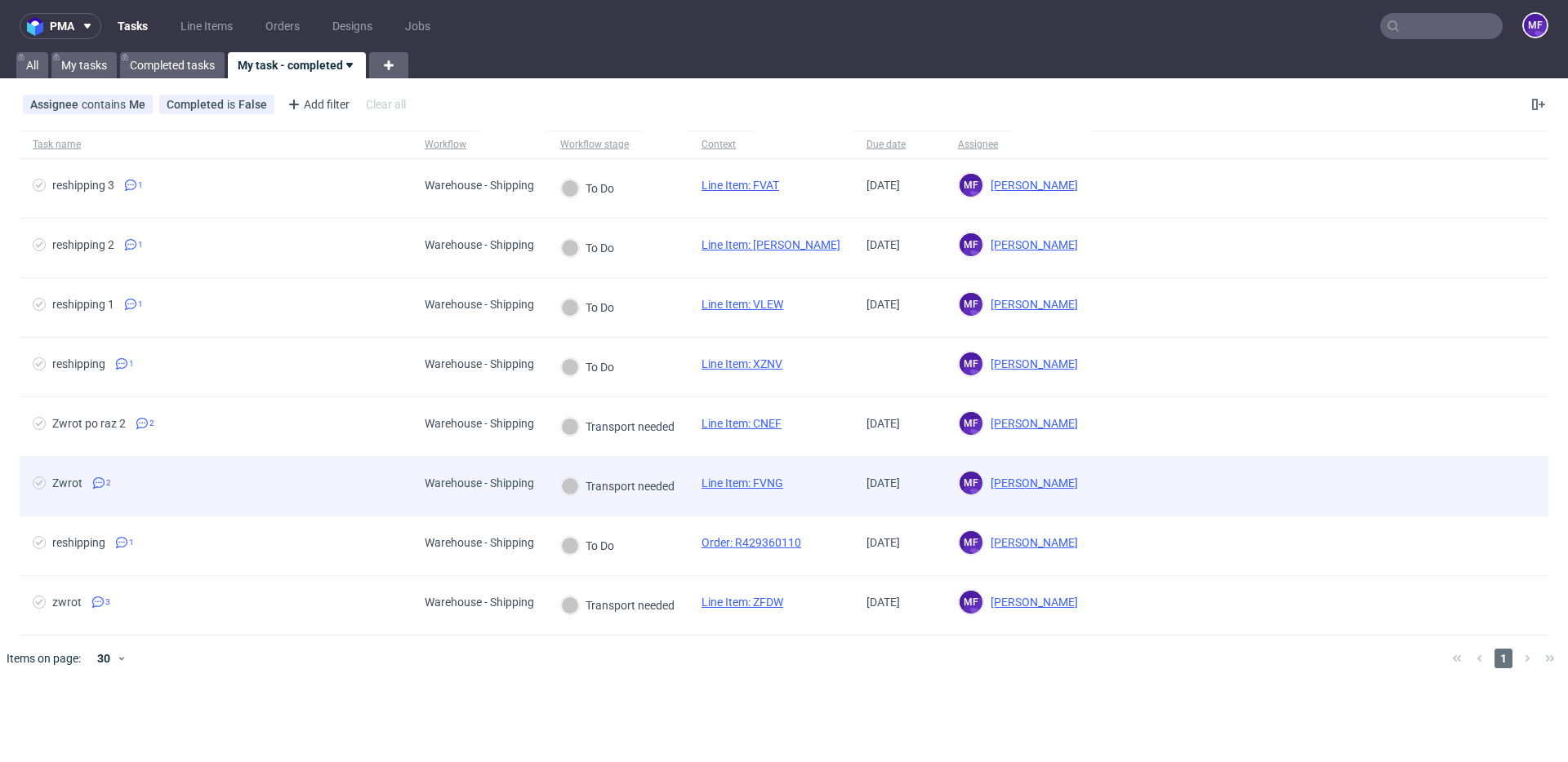
click at [750, 487] on link "Line Item: FVNG" at bounding box center [742, 482] width 82 height 13
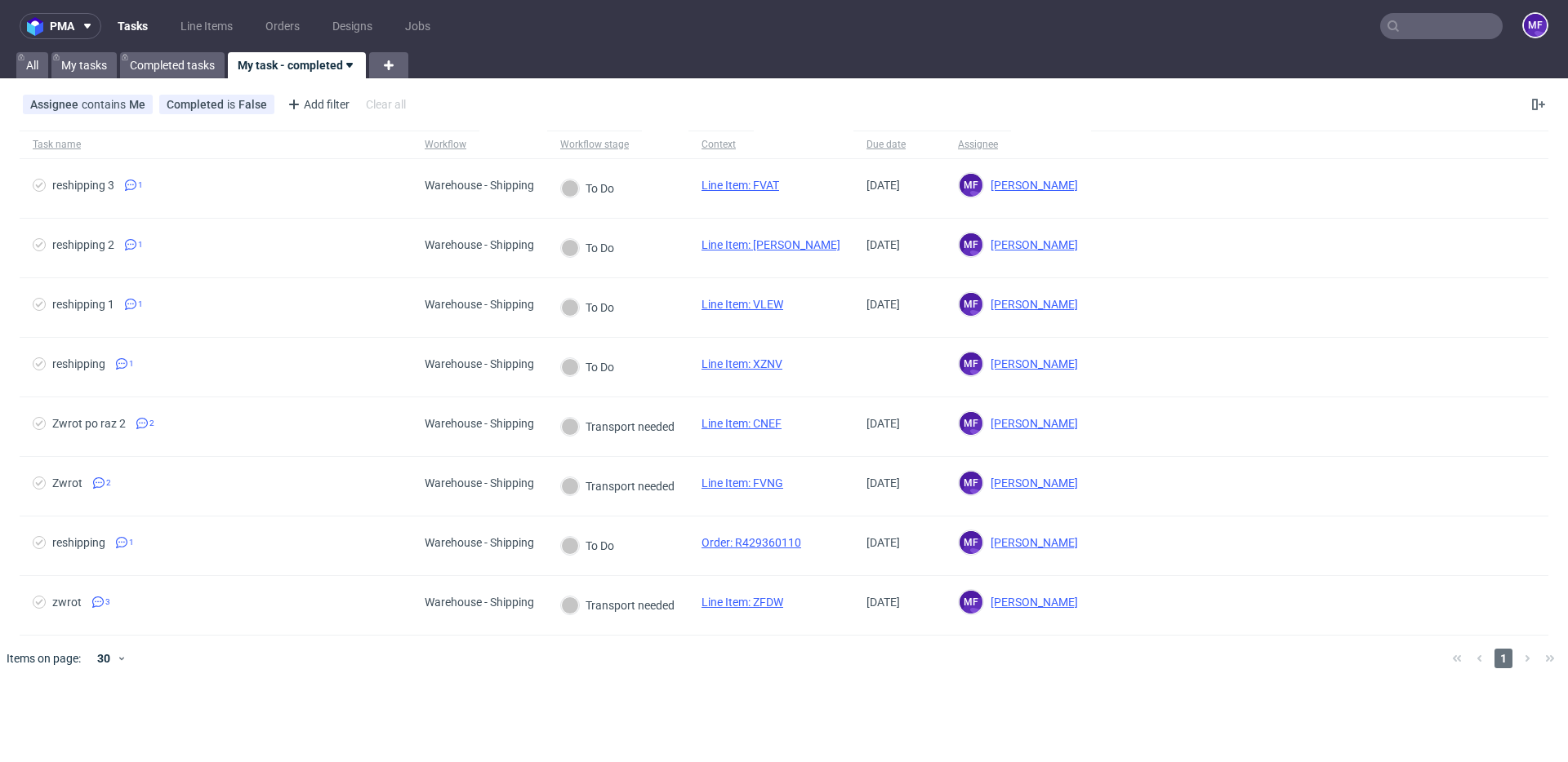
click at [971, 658] on div at bounding box center [807, 658] width 1262 height 46
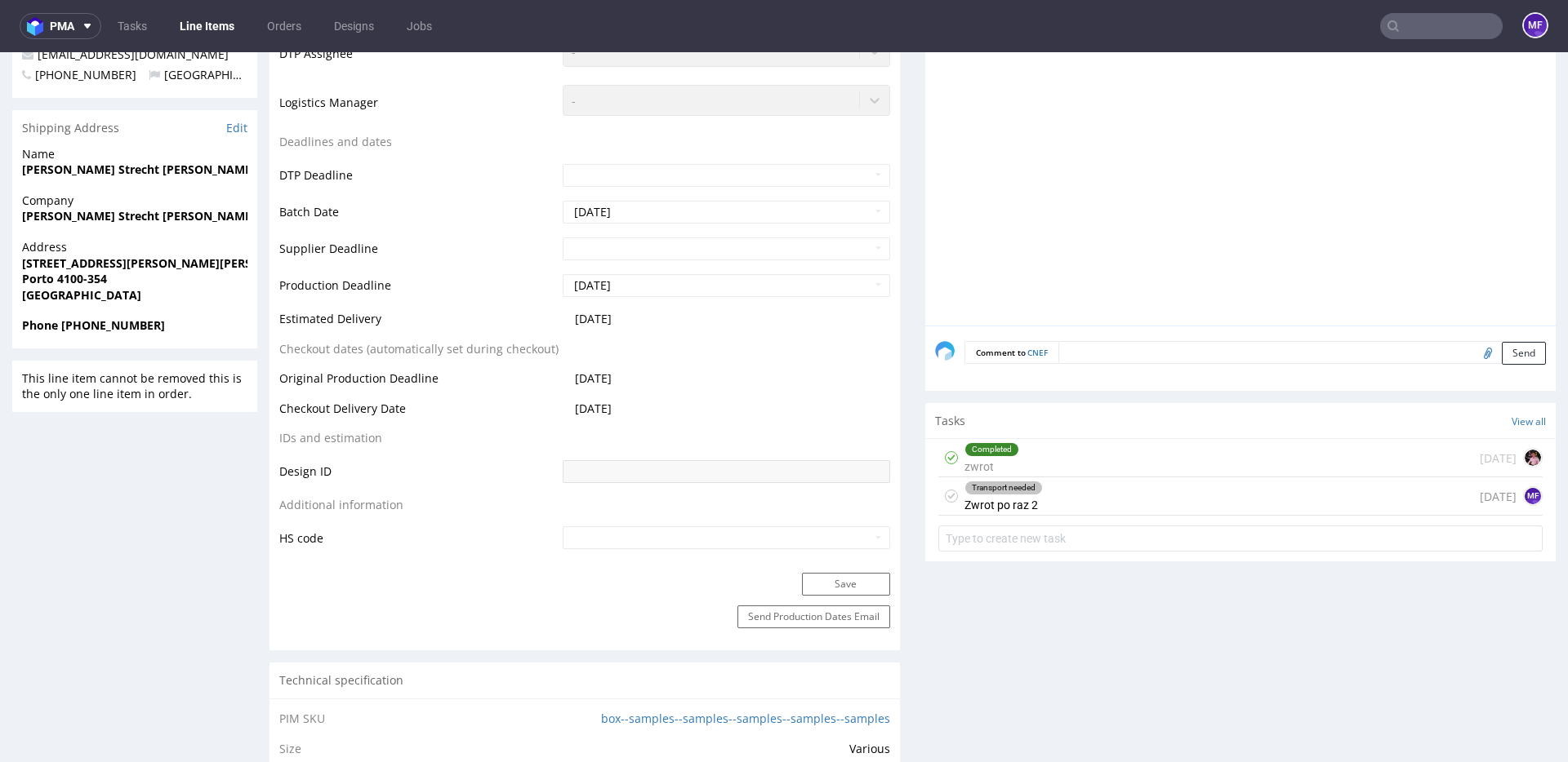
scroll to position [638, 0]
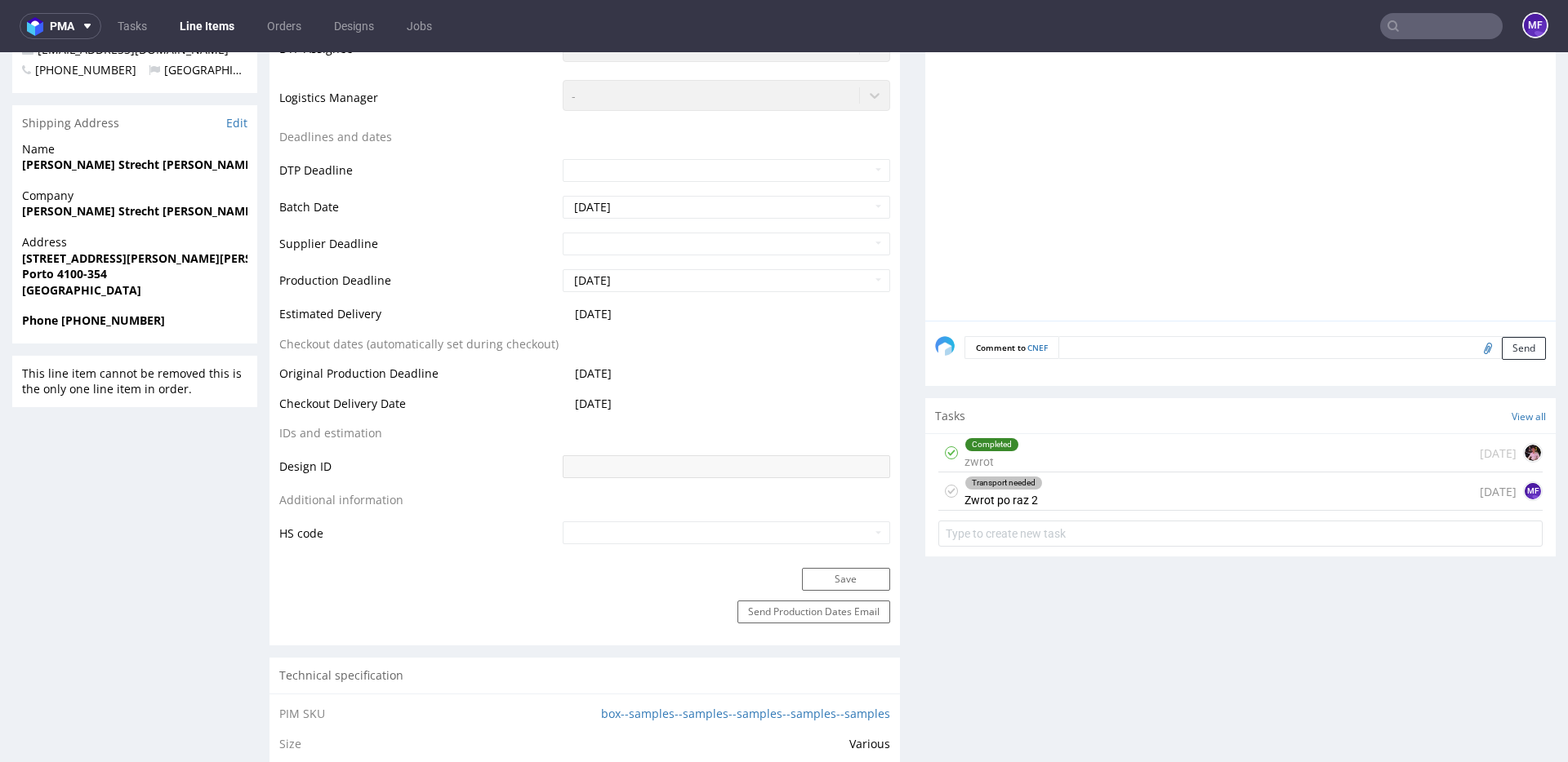
click at [1081, 492] on div "Transport needed Zwrot po raz 2 6 days ago MF" at bounding box center [1240, 491] width 604 height 39
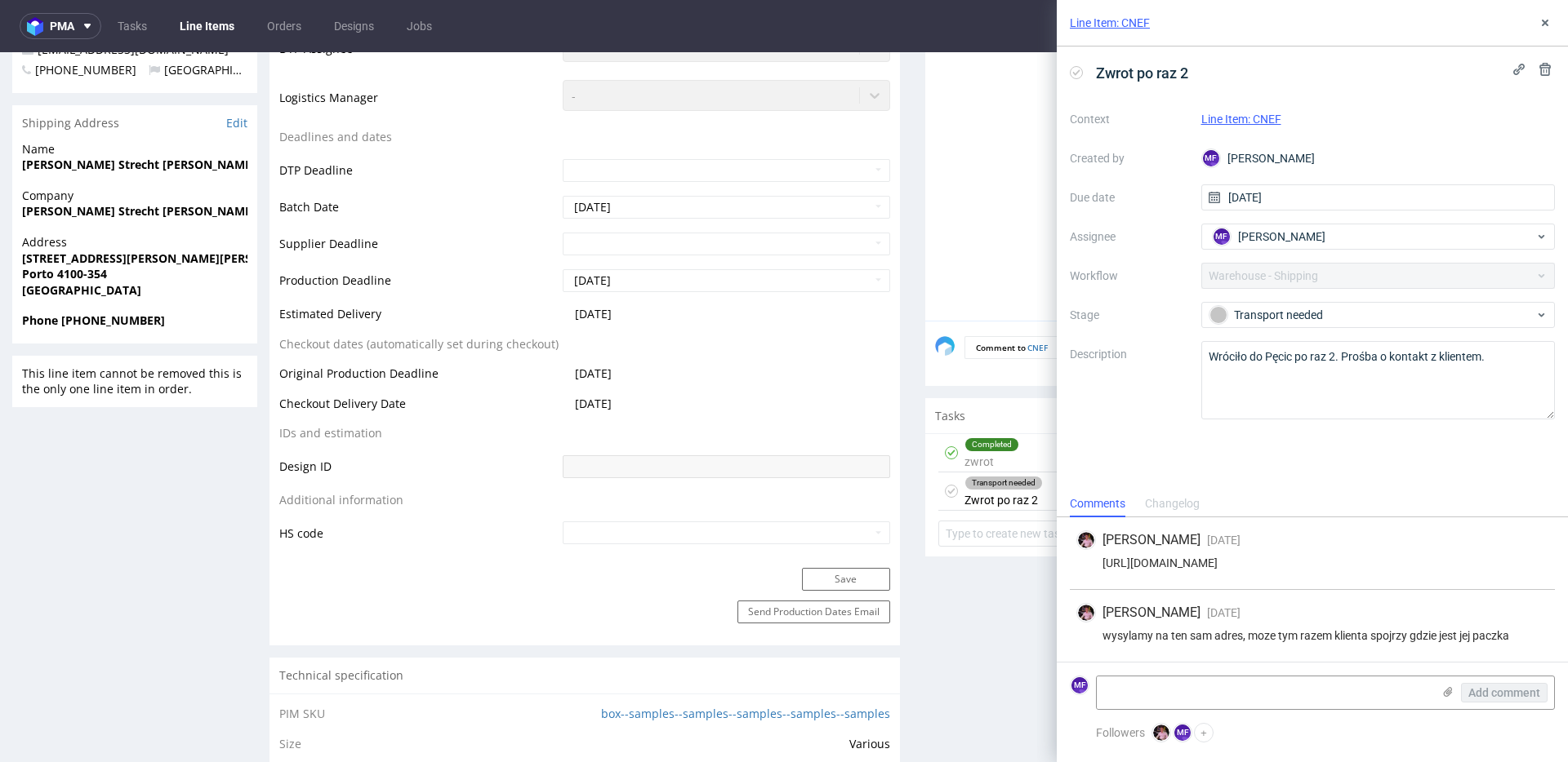
click at [887, 345] on div "Production Status Waiting for Artwork Waiting for Diecut Waiting for Mockup Wai…" at bounding box center [584, 201] width 631 height 733
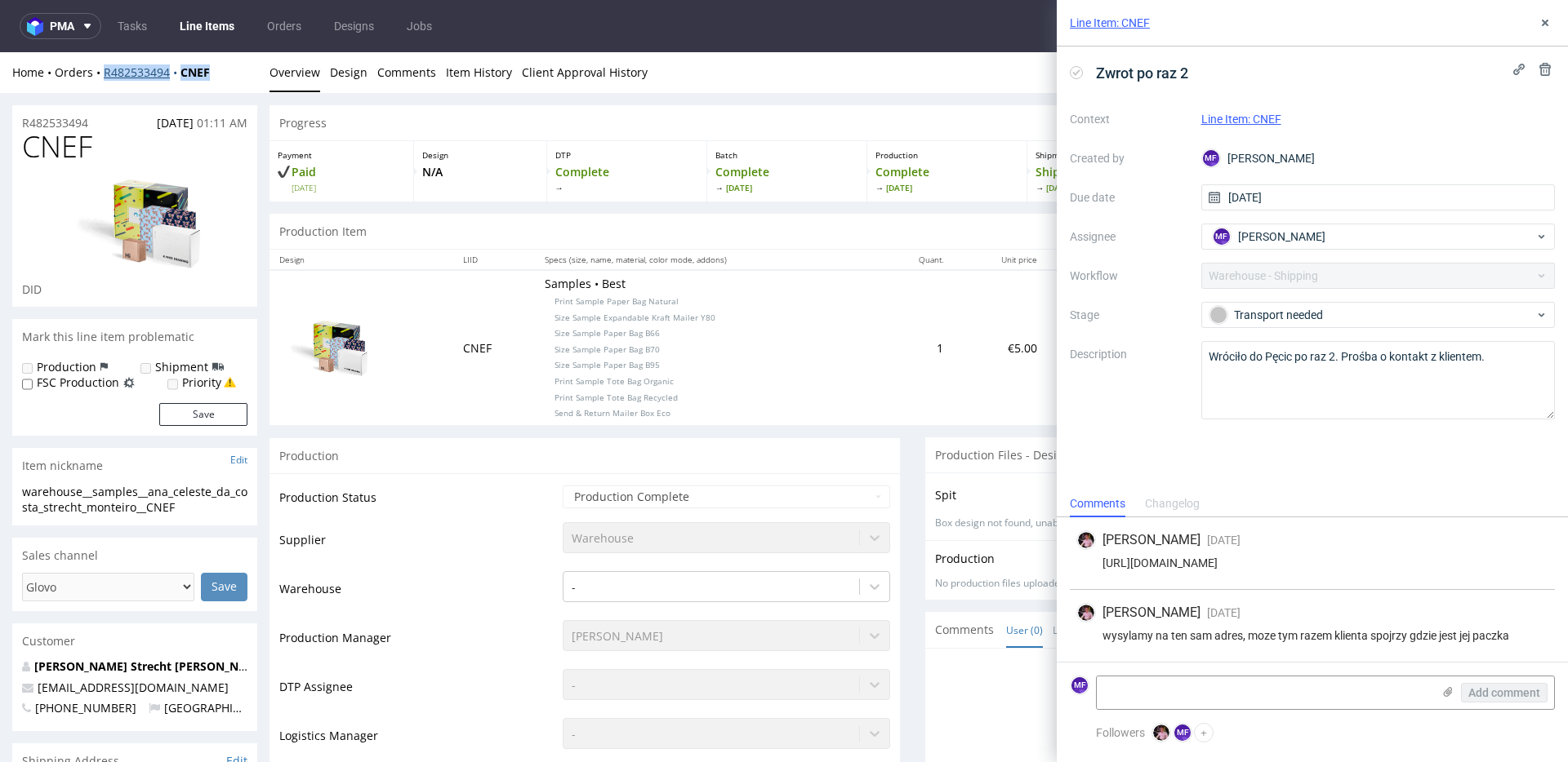
drag, startPoint x: 227, startPoint y: 72, endPoint x: 106, endPoint y: 74, distance: 121.0
click at [106, 74] on div "Home Orders R482533494 CNEF" at bounding box center [134, 72] width 245 height 16
copy div "R482533494 CNEF"
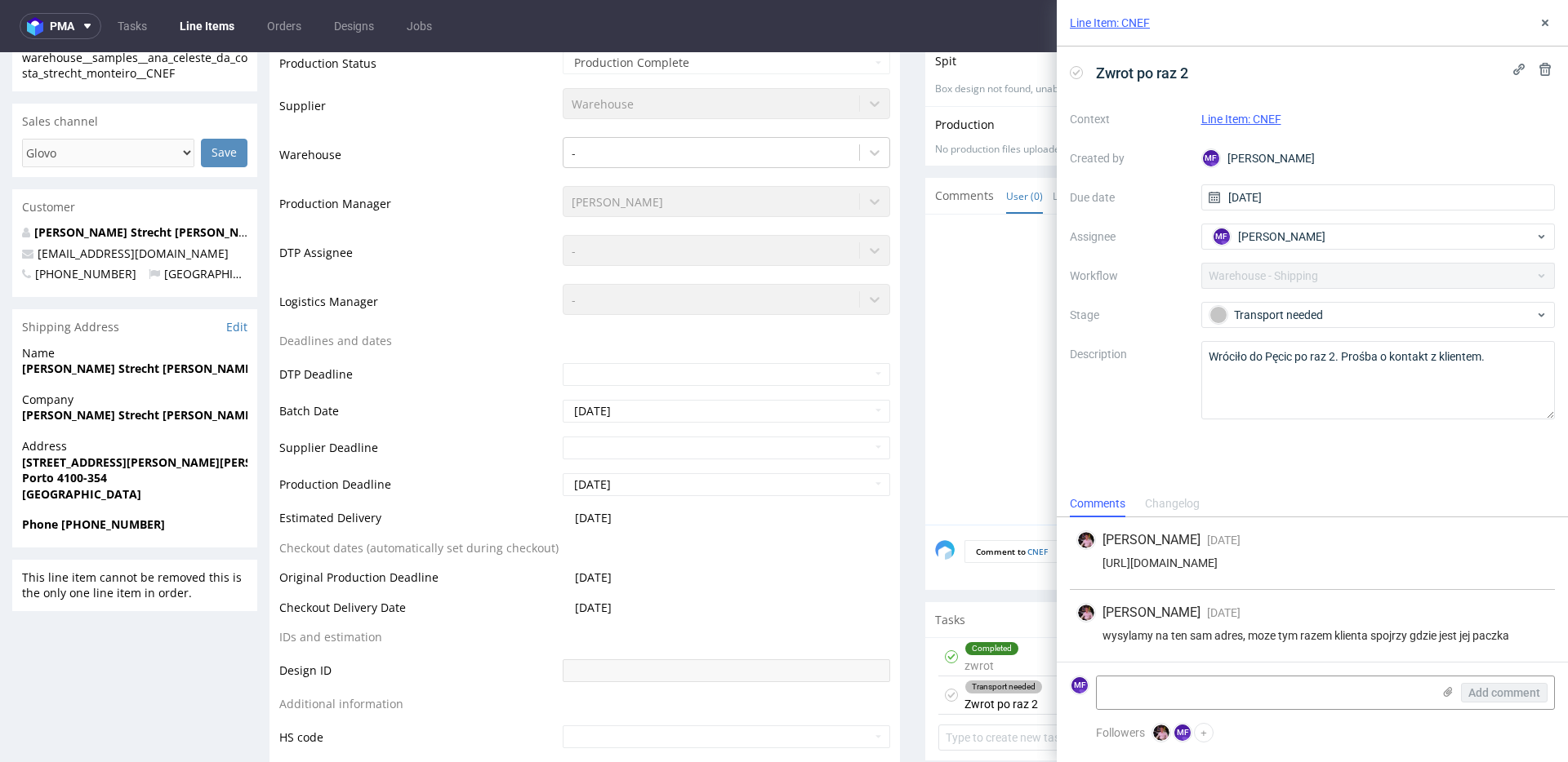
scroll to position [435, 0]
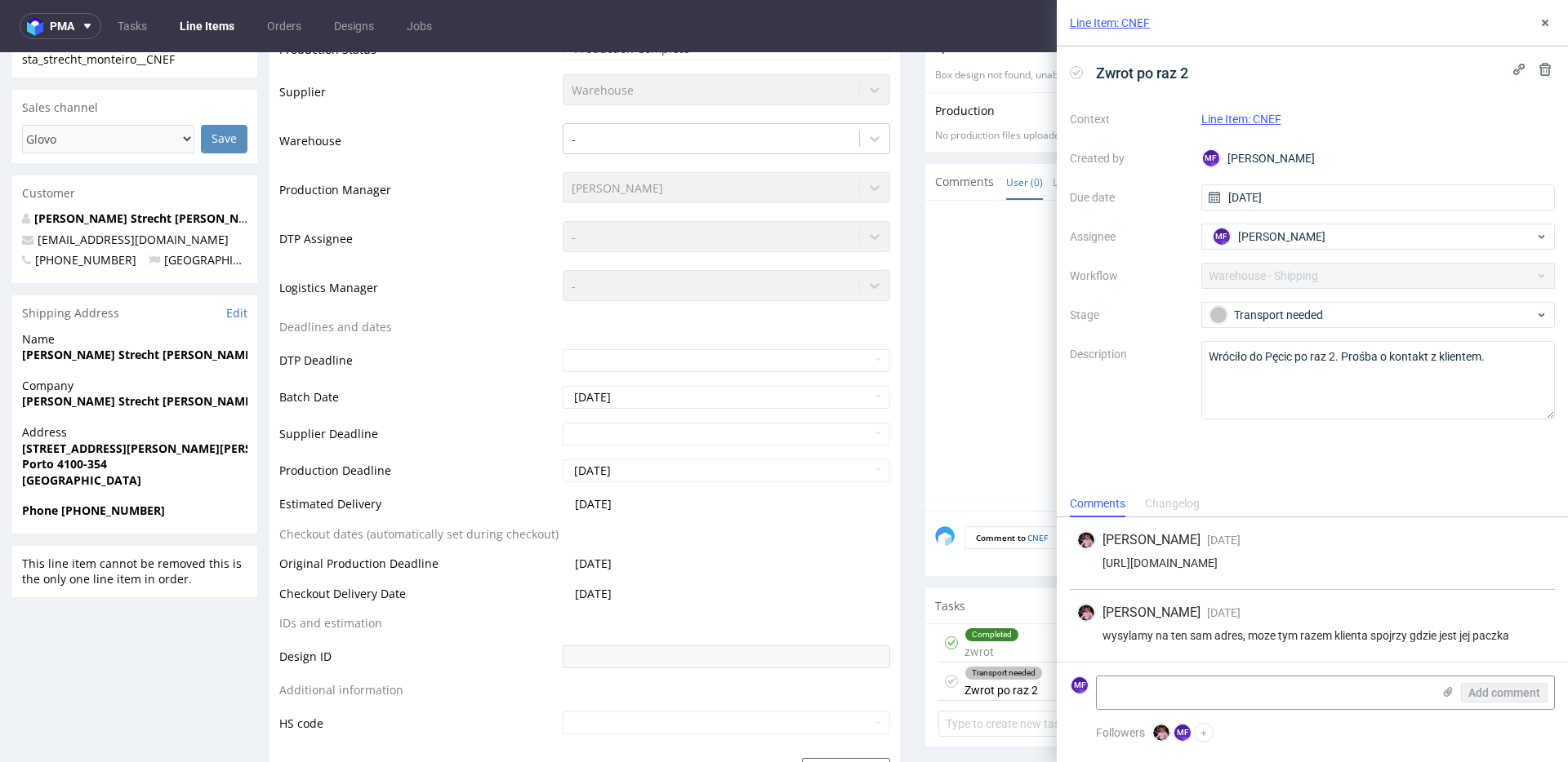
drag, startPoint x: 243, startPoint y: 372, endPoint x: 21, endPoint y: 354, distance: 222.7
click at [21, 354] on div "Name Ana Celeste da Costa Strecht Monteiro" at bounding box center [134, 354] width 245 height 46
copy strong "Ana Celeste da Costa Strecht Monteiro"
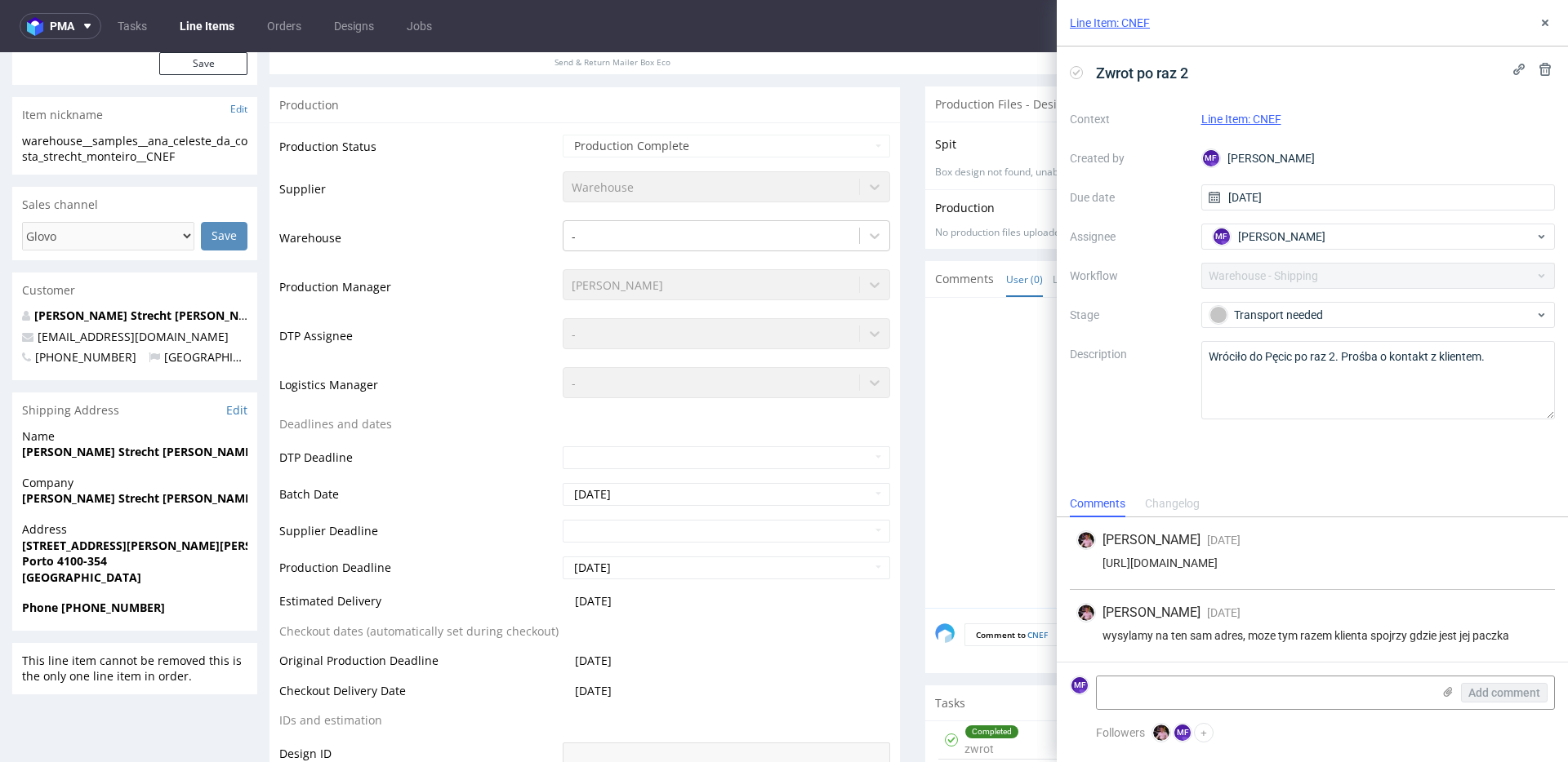
scroll to position [360, 0]
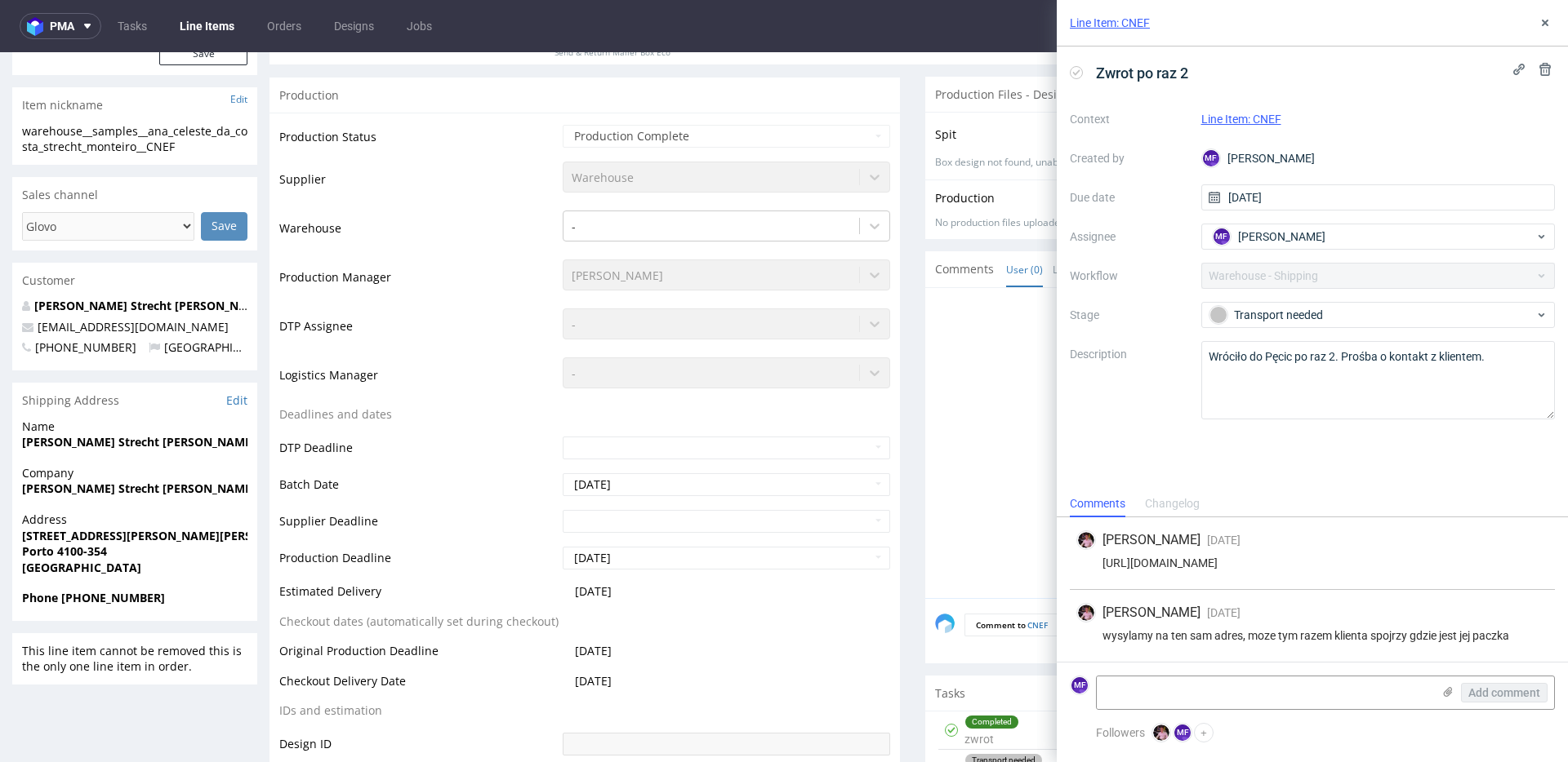
click at [95, 462] on div "Name Ana Celeste da Costa Strecht Monteiro" at bounding box center [134, 442] width 245 height 46
drag, startPoint x: 249, startPoint y: 538, endPoint x: 20, endPoint y: 538, distance: 229.0
click at [20, 538] on div "Address Rua Professor Mota Pinto, 124 3º Frente Porto 4100-354 Portugal" at bounding box center [134, 550] width 245 height 78
copy strong "Rua Professor Mota Pinto, 124 3º Frente"
drag, startPoint x: 111, startPoint y: 552, endPoint x: 58, endPoint y: 551, distance: 53.0
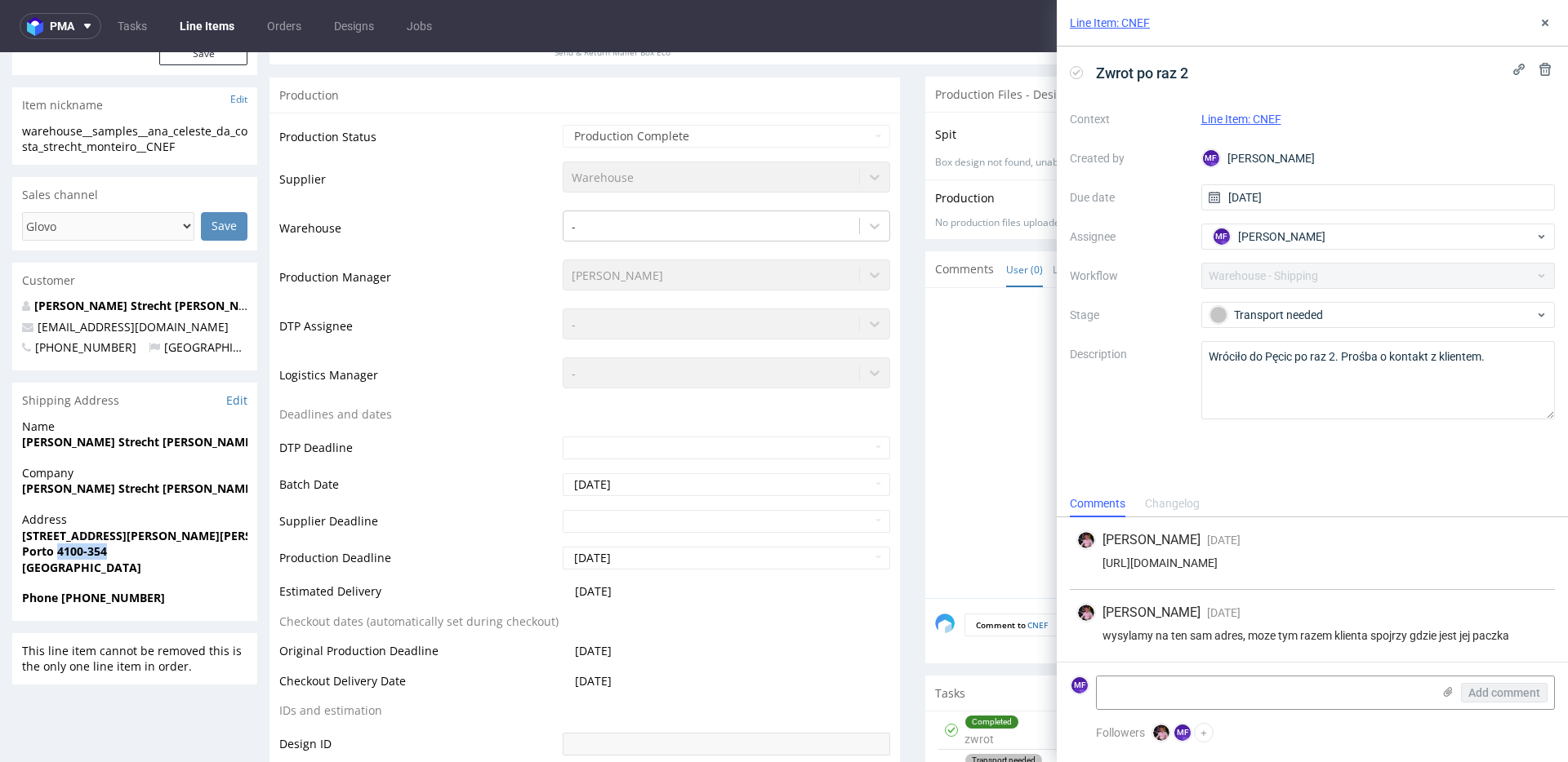
click at [58, 551] on span "Porto 4100-354" at bounding box center [135, 551] width 225 height 16
copy strong "4100-354"
drag, startPoint x: 158, startPoint y: 597, endPoint x: 63, endPoint y: 599, distance: 95.0
click at [63, 599] on span "Phone +351927057735" at bounding box center [135, 598] width 225 height 16
copy strong "+351927057735"
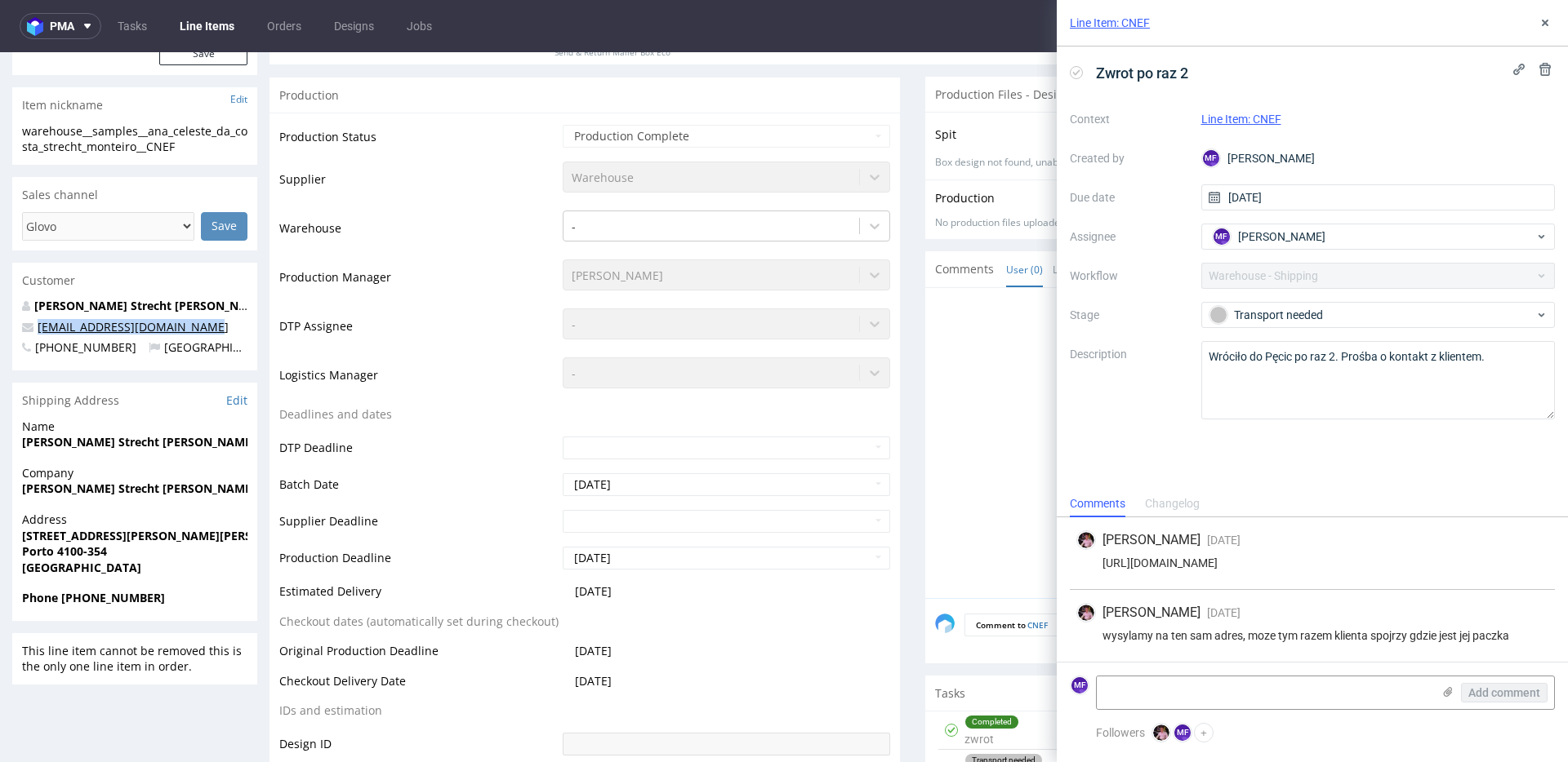
drag, startPoint x: 191, startPoint y: 327, endPoint x: 38, endPoint y: 324, distance: 153.0
click at [38, 324] on p "theknottyyknitter@gmail.com" at bounding box center [135, 327] width 225 height 16
copy link "theknottyyknitter@gmail.com"
click at [1225, 684] on textarea at bounding box center [1263, 693] width 335 height 33
paste textarea "R482533494_CNEF_reshipping_2"
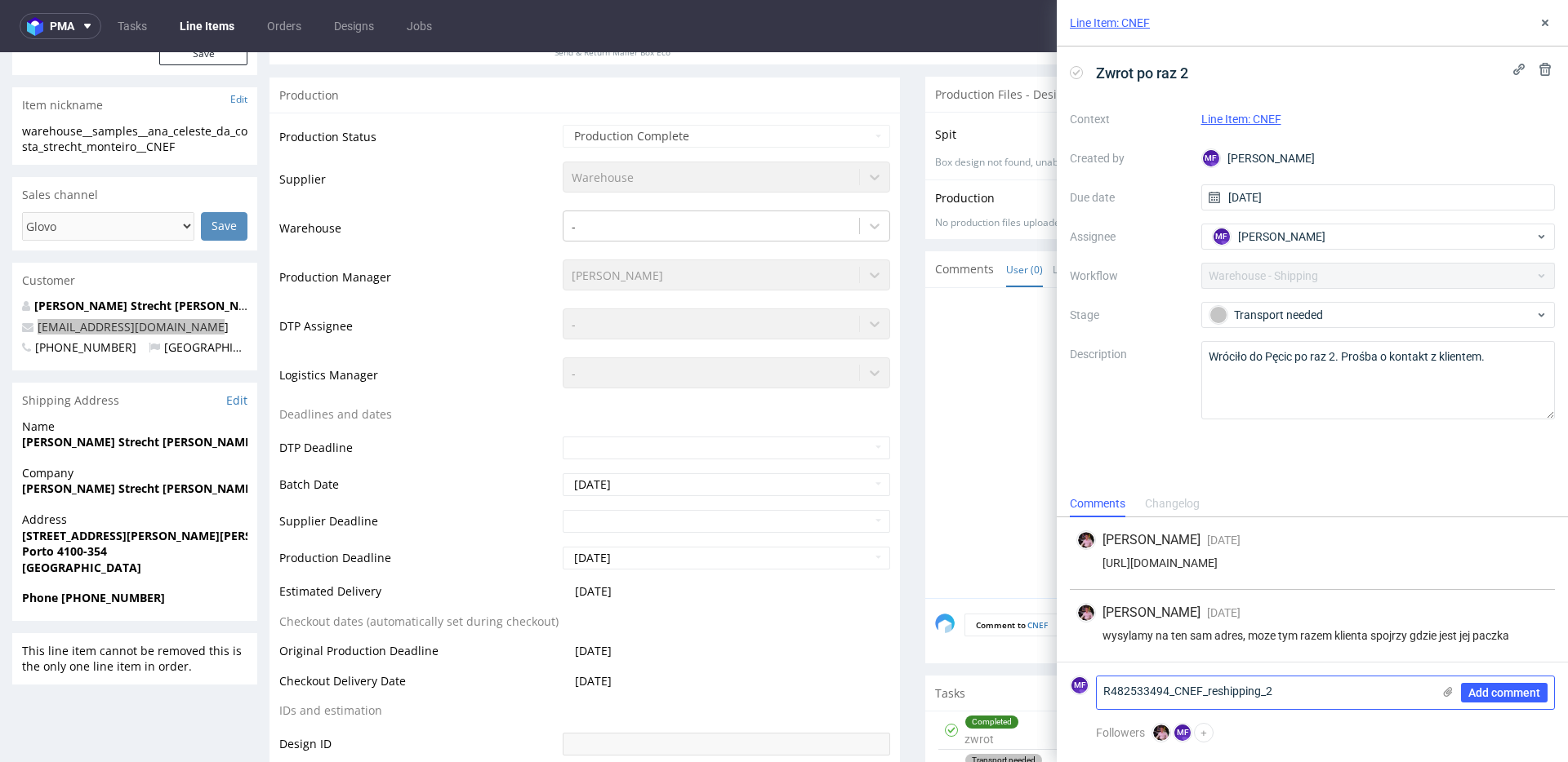
click at [1306, 685] on textarea "R482533494_CNEF_reshipping_2" at bounding box center [1263, 693] width 335 height 33
type textarea "R482533494_CNEF_reshipping_2"
click at [1516, 689] on span "Add comment" at bounding box center [1504, 692] width 72 height 11
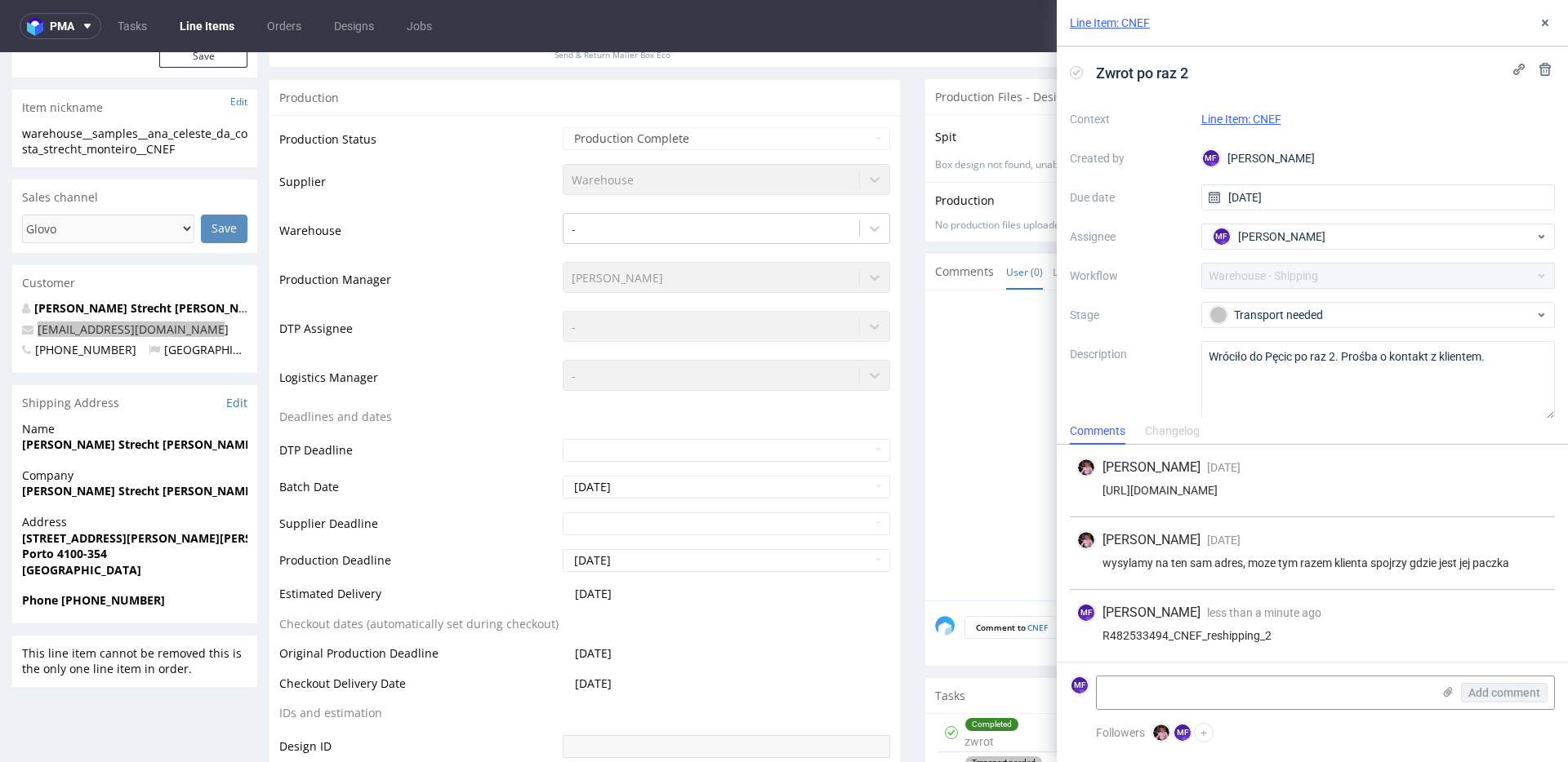
scroll to position [366, 0]
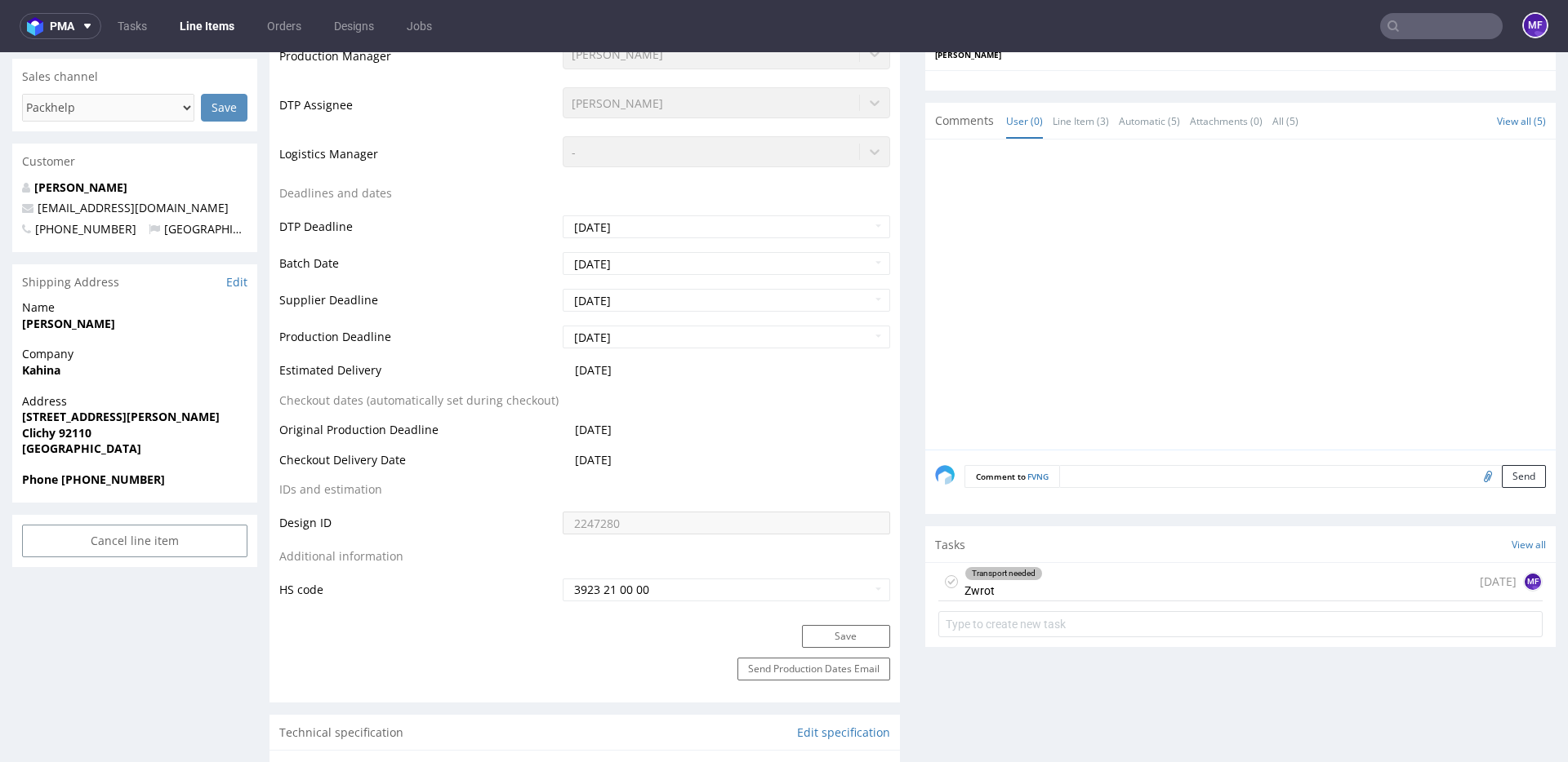
scroll to position [1, 0]
click at [1131, 585] on div "Transport needed Zwrot [DATE] MF" at bounding box center [1240, 582] width 604 height 39
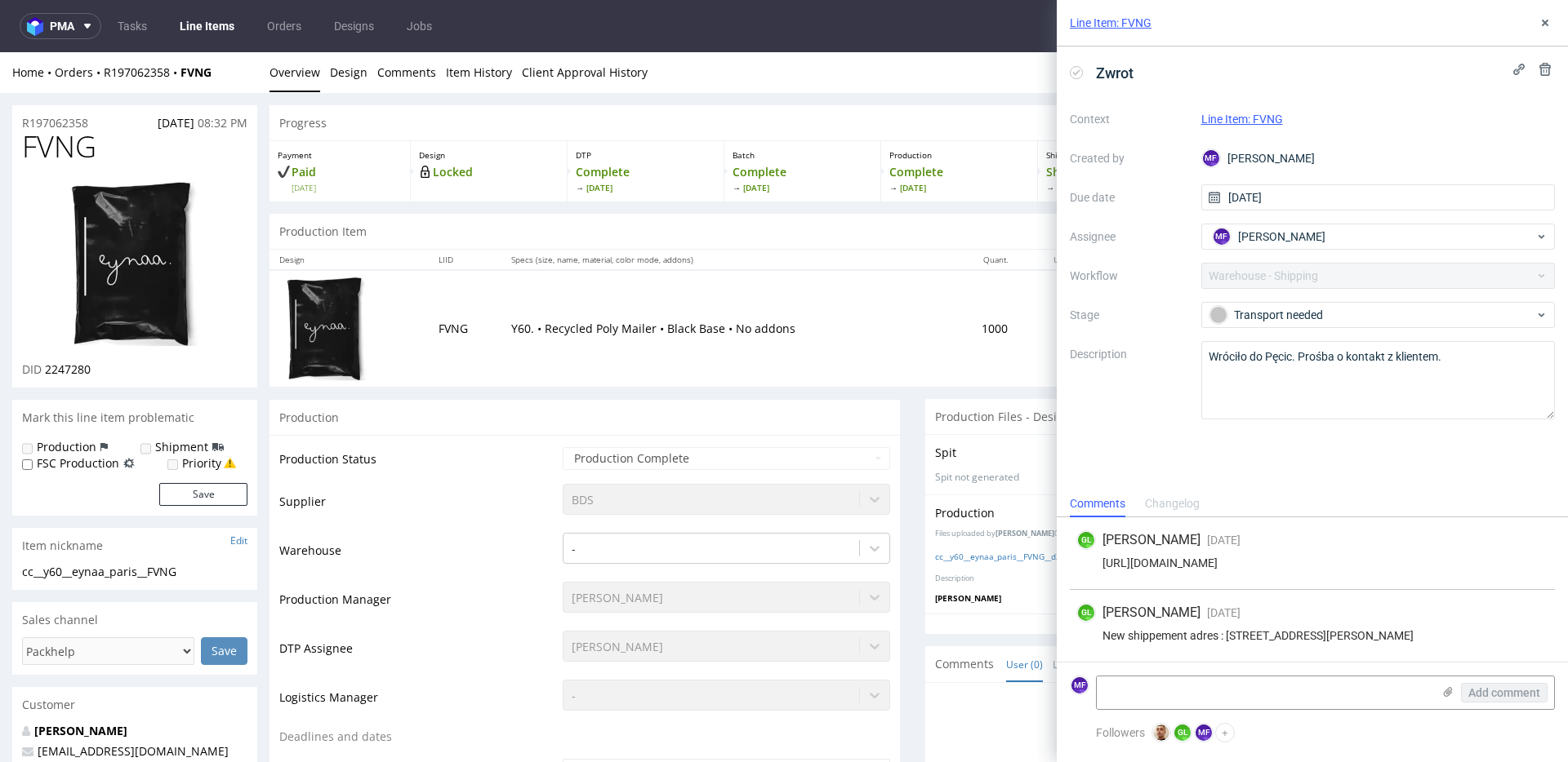
click at [235, 89] on div "Home Orders R197062358 FVNG Overview Design Comments Item History Client Approv…" at bounding box center [784, 72] width 1568 height 40
drag, startPoint x: 223, startPoint y: 77, endPoint x: 104, endPoint y: 75, distance: 119.0
click at [104, 75] on div "Home Orders R197062358 FVNG" at bounding box center [134, 72] width 245 height 16
copy div "R197062358 FVNG"
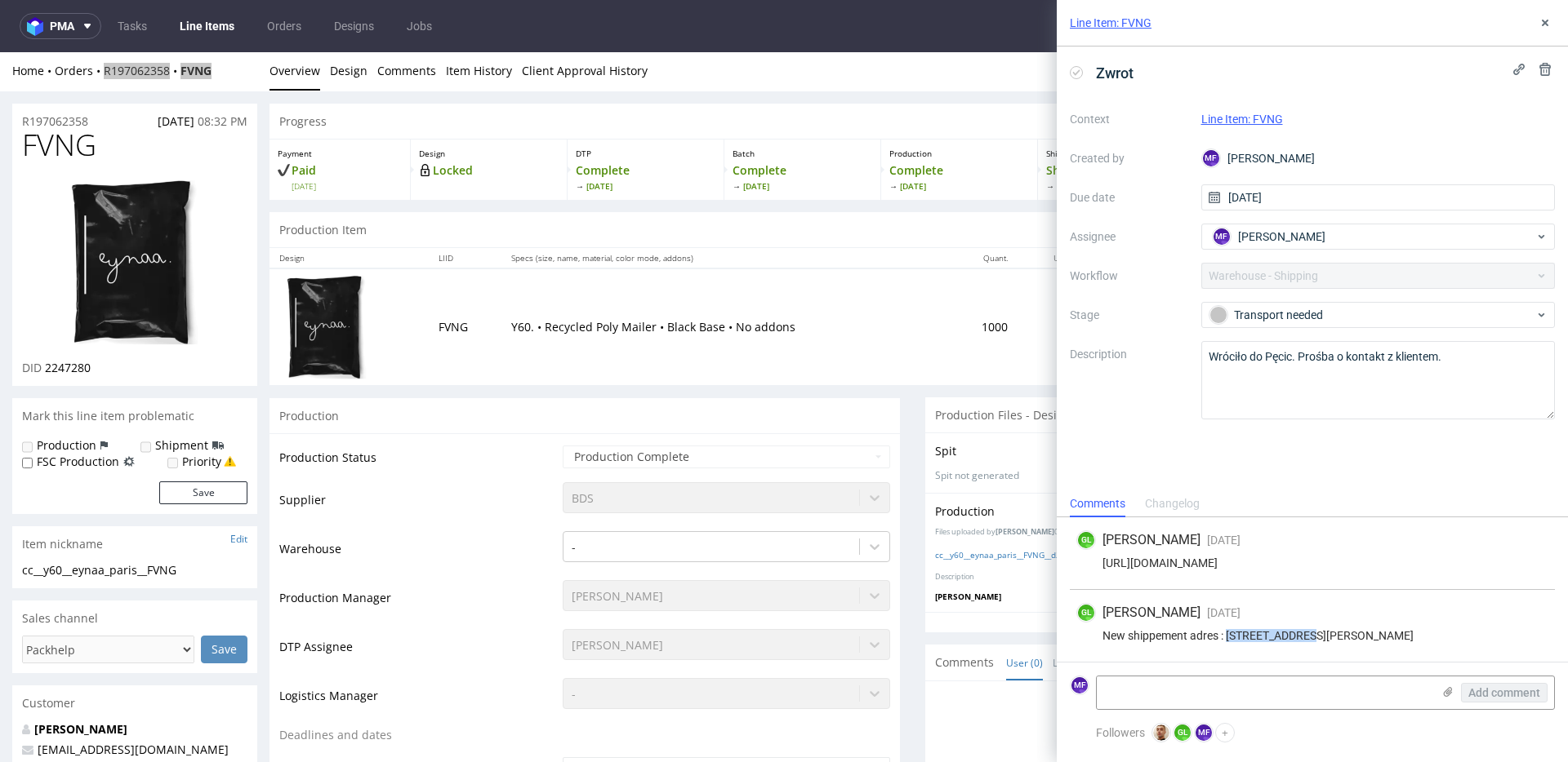
drag, startPoint x: 1228, startPoint y: 622, endPoint x: 1150, endPoint y: 653, distance: 83.9
click at [1135, 638] on div "New shippement adres : [STREET_ADDRESS][PERSON_NAME]" at bounding box center [1312, 636] width 472 height 13
copy div "[STREET_ADDRESS][PERSON_NAME]"
drag, startPoint x: 1174, startPoint y: 636, endPoint x: 1143, endPoint y: 638, distance: 31.1
click at [1143, 638] on div "New shippement adres : [STREET_ADDRESS][PERSON_NAME]" at bounding box center [1312, 636] width 472 height 13
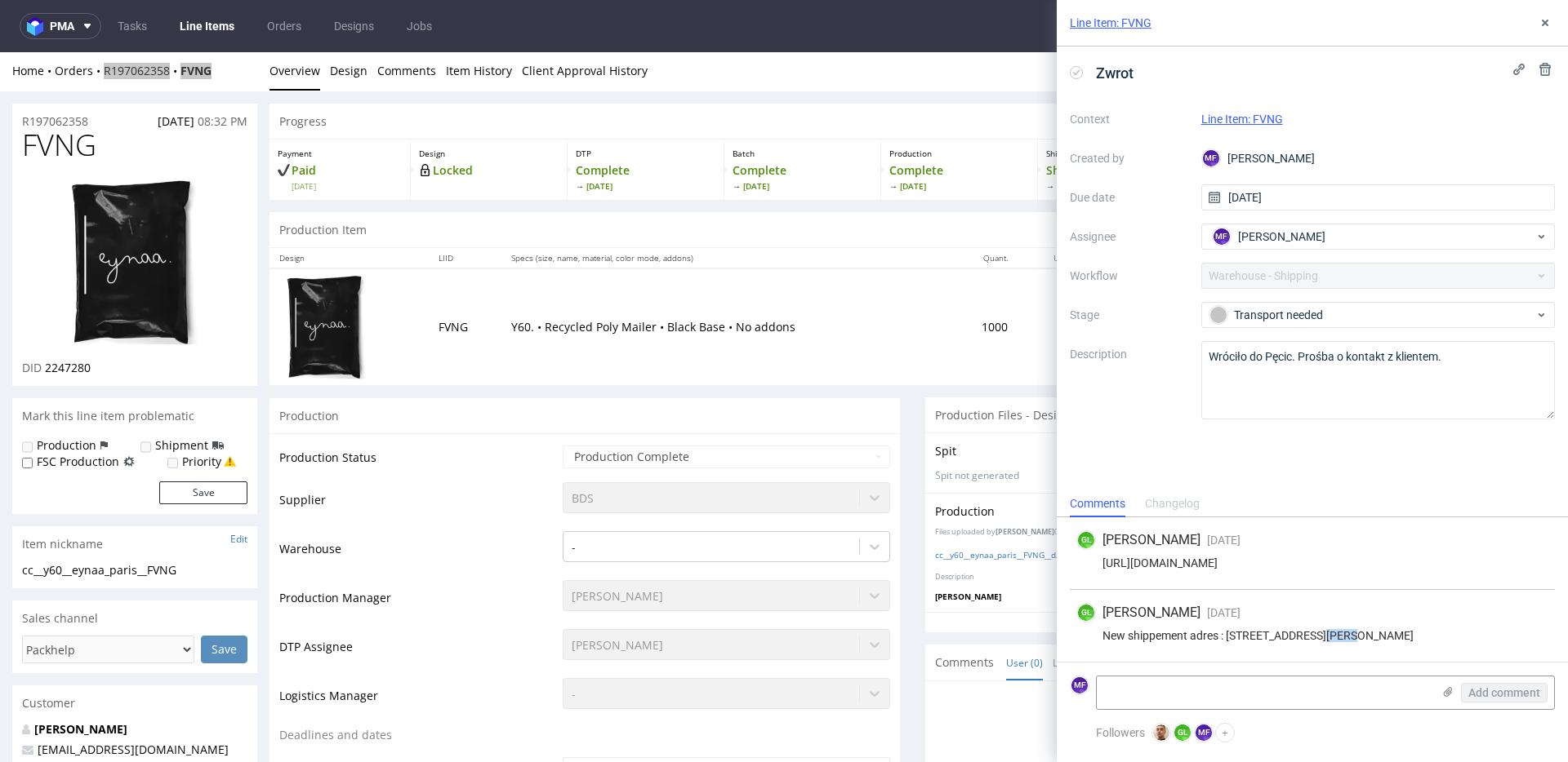
copy div "93400"
drag, startPoint x: 1229, startPoint y: 636, endPoint x: 1175, endPoint y: 641, distance: 54.2
click at [1175, 641] on div "New shippement adres : [STREET_ADDRESS][PERSON_NAME]" at bounding box center [1312, 636] width 472 height 13
copy div "saint ouen"
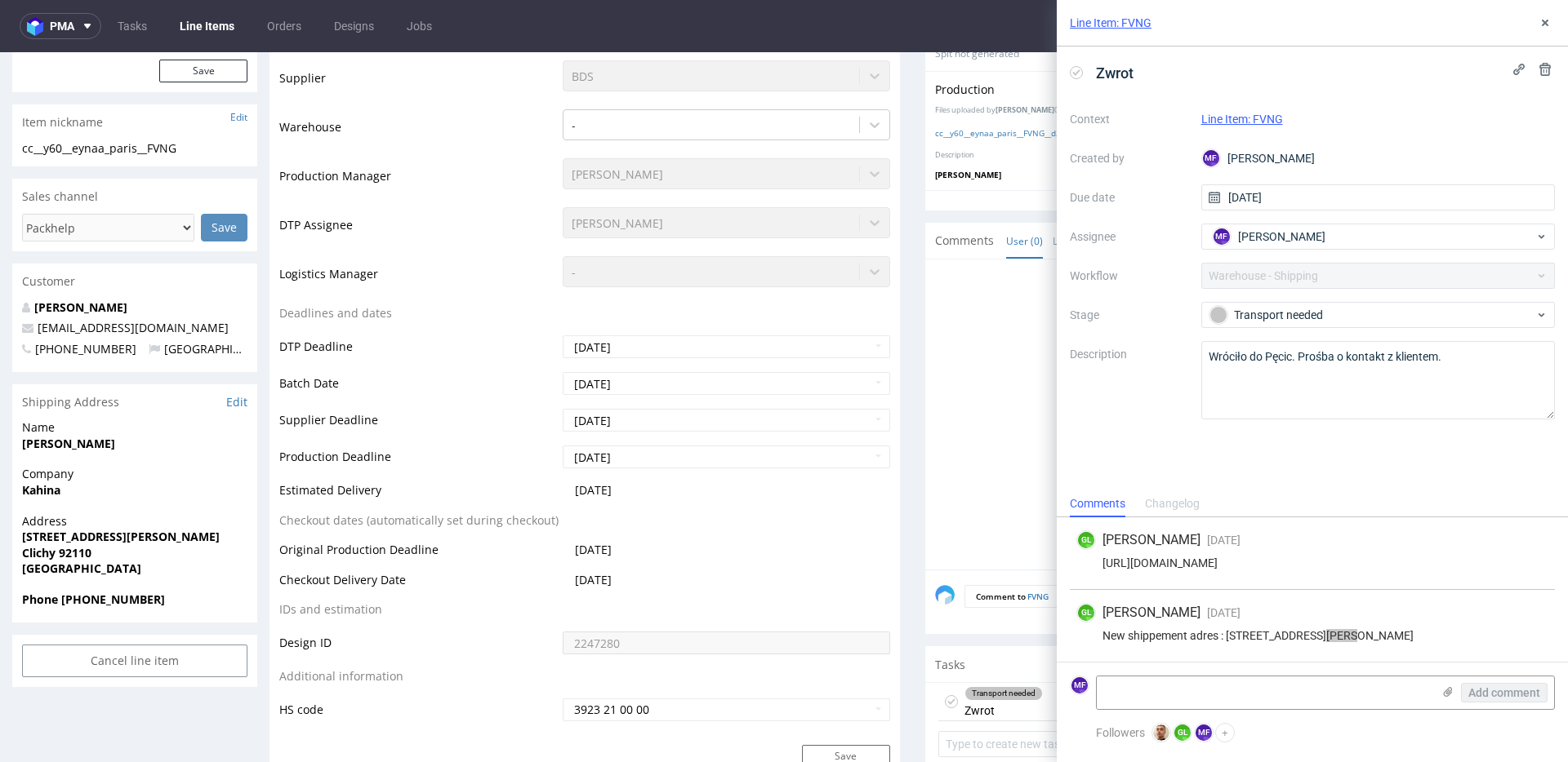
scroll to position [424, 0]
drag, startPoint x: 151, startPoint y: 599, endPoint x: 62, endPoint y: 603, distance: 89.1
click at [62, 603] on span "Phone [PHONE_NUMBER]" at bounding box center [135, 599] width 225 height 16
copy strong "[PHONE_NUMBER]"
drag, startPoint x: 157, startPoint y: 328, endPoint x: 39, endPoint y: 326, distance: 118.0
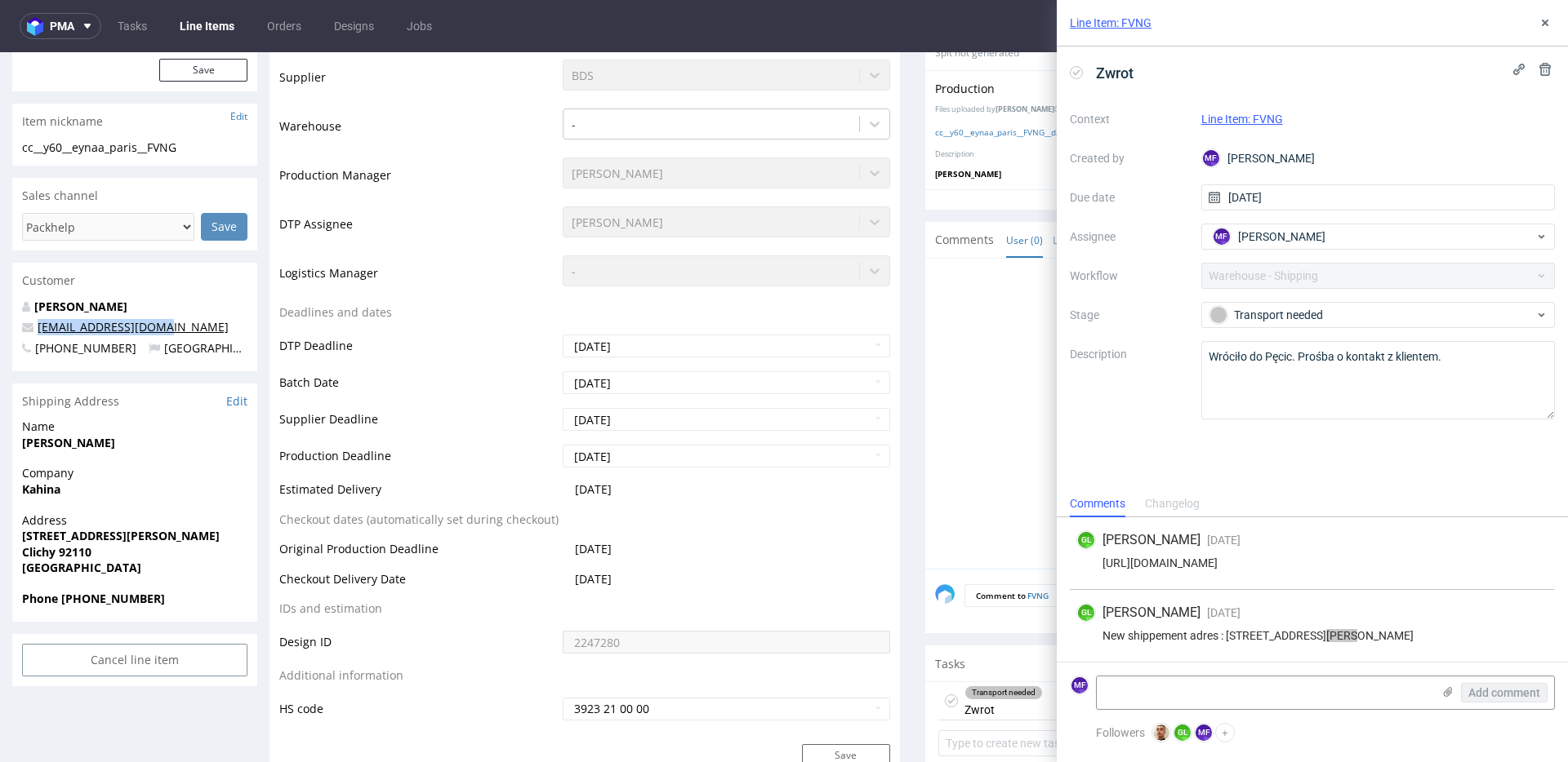
click at [39, 326] on p "[EMAIL_ADDRESS][DOMAIN_NAME]" at bounding box center [135, 327] width 225 height 16
copy link "[EMAIL_ADDRESS][DOMAIN_NAME]"
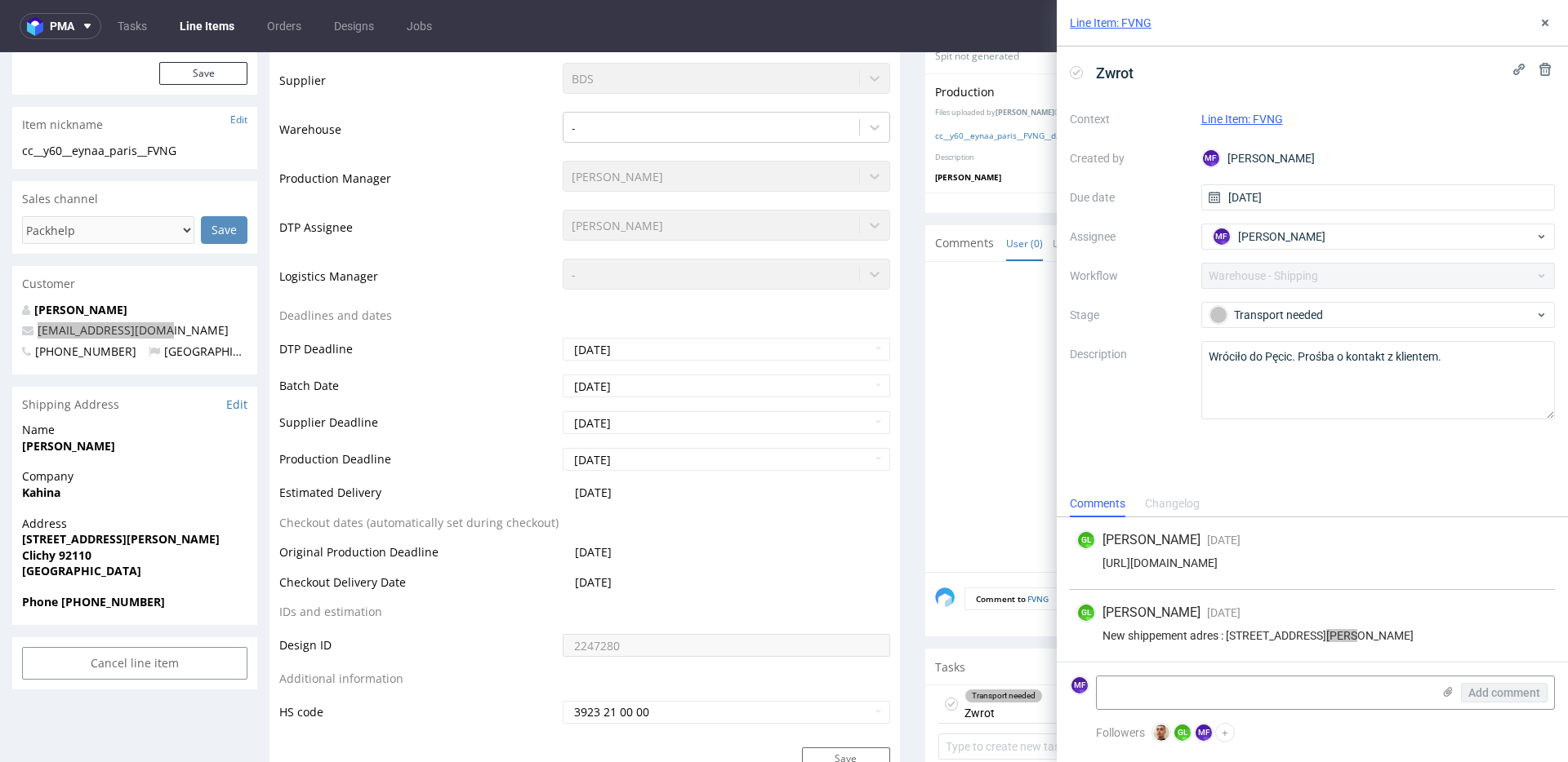
scroll to position [420, 0]
drag, startPoint x: 136, startPoint y: 447, endPoint x: 22, endPoint y: 448, distance: 114.0
click at [22, 448] on span "[PERSON_NAME]" at bounding box center [135, 447] width 225 height 16
copy strong "[PERSON_NAME]"
drag, startPoint x: 71, startPoint y: 500, endPoint x: 19, endPoint y: 496, distance: 52.2
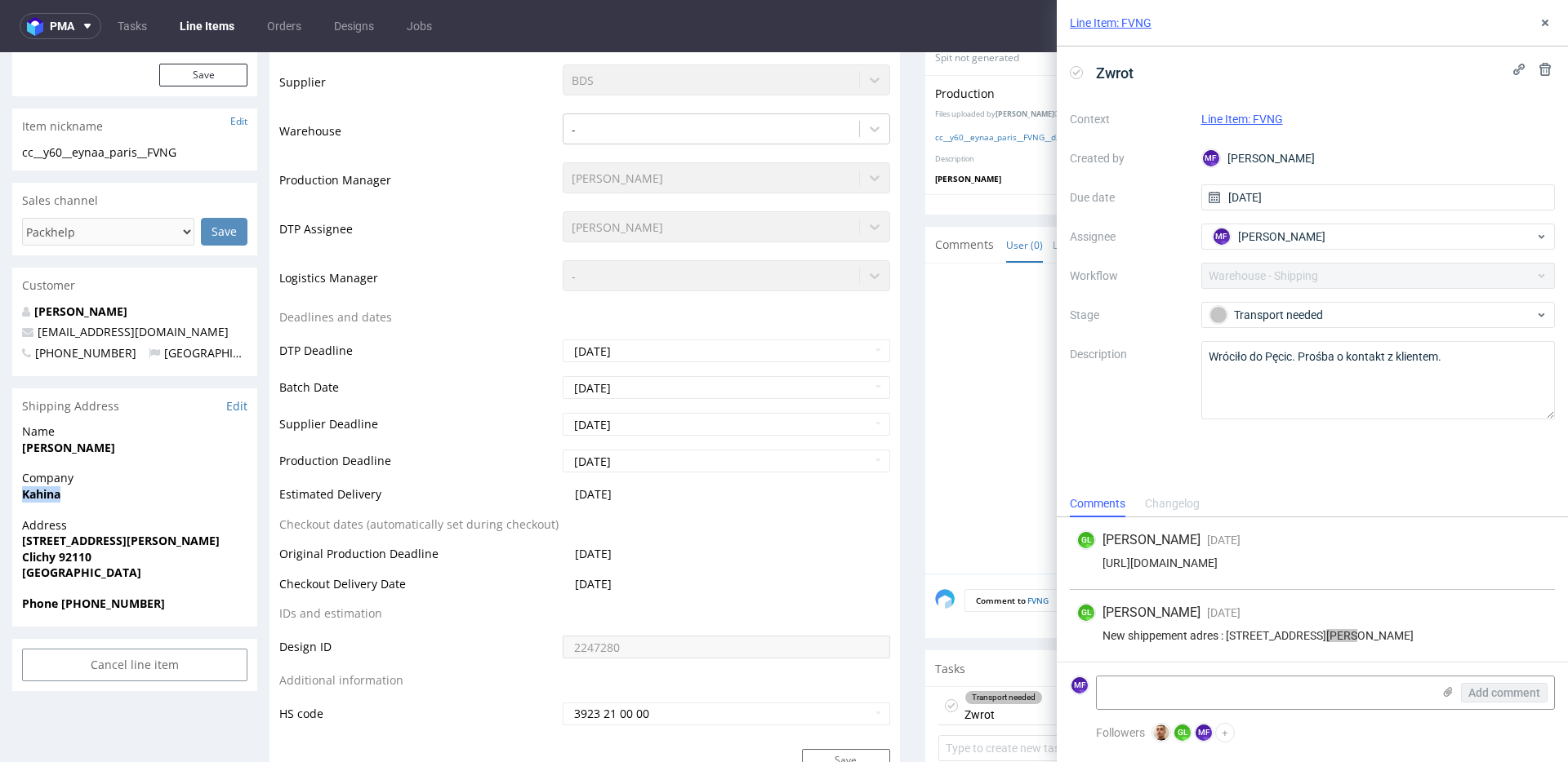
click at [19, 496] on div "Company Kahina" at bounding box center [134, 494] width 245 height 46
copy strong "Kahina"
